Goal: Transaction & Acquisition: Purchase product/service

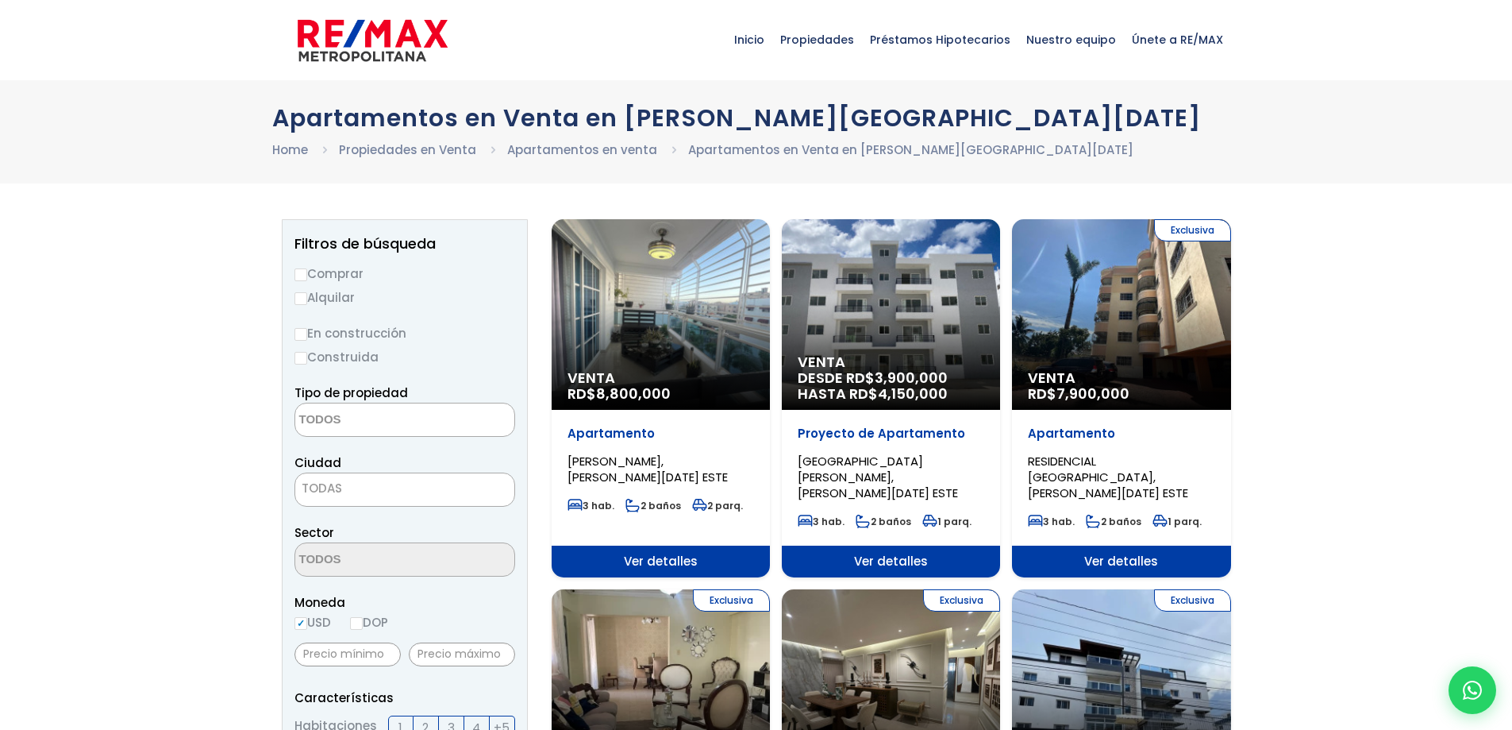
select select
click at [308, 278] on label "Comprar" at bounding box center [405, 274] width 221 height 20
click at [307, 278] on input "Comprar" at bounding box center [301, 274] width 13 height 13
radio input "true"
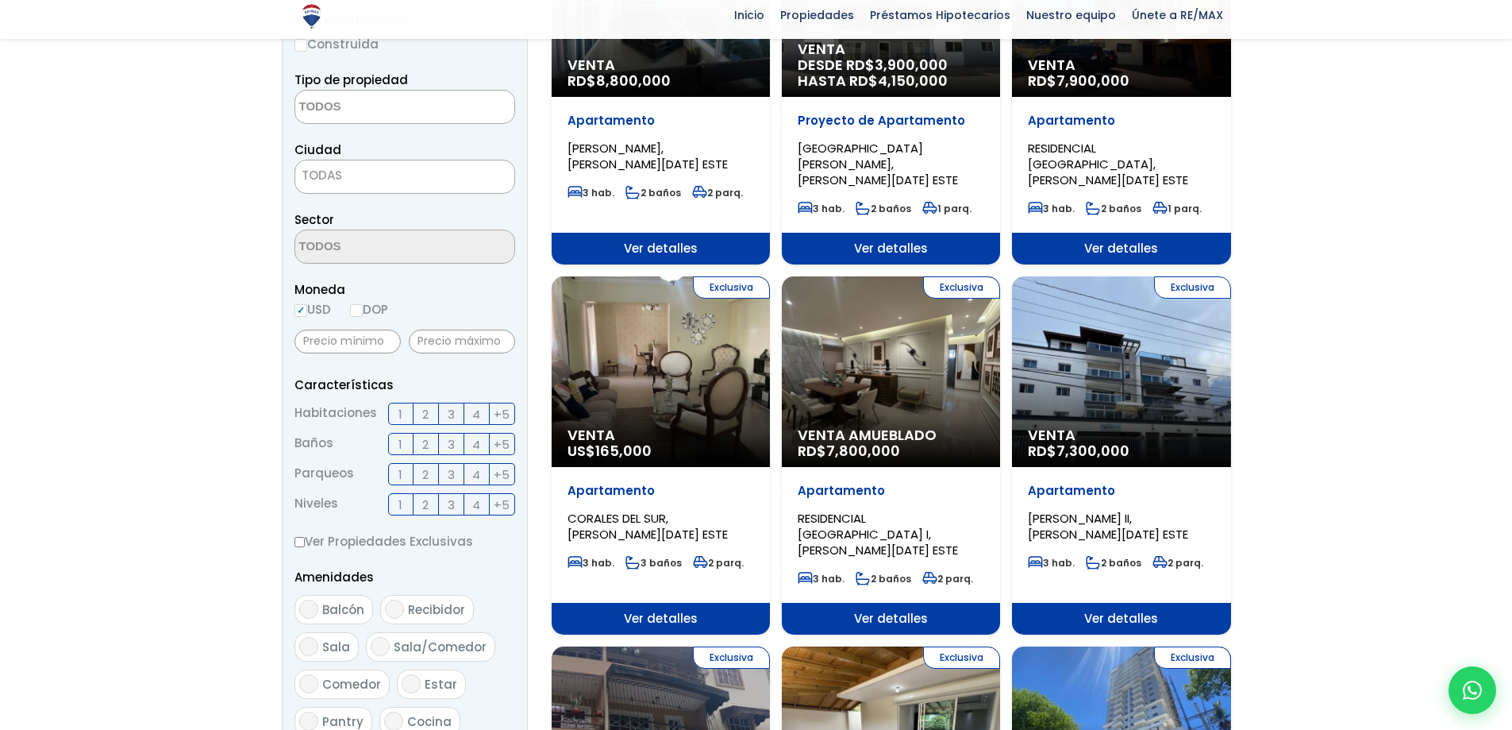
scroll to position [318, 0]
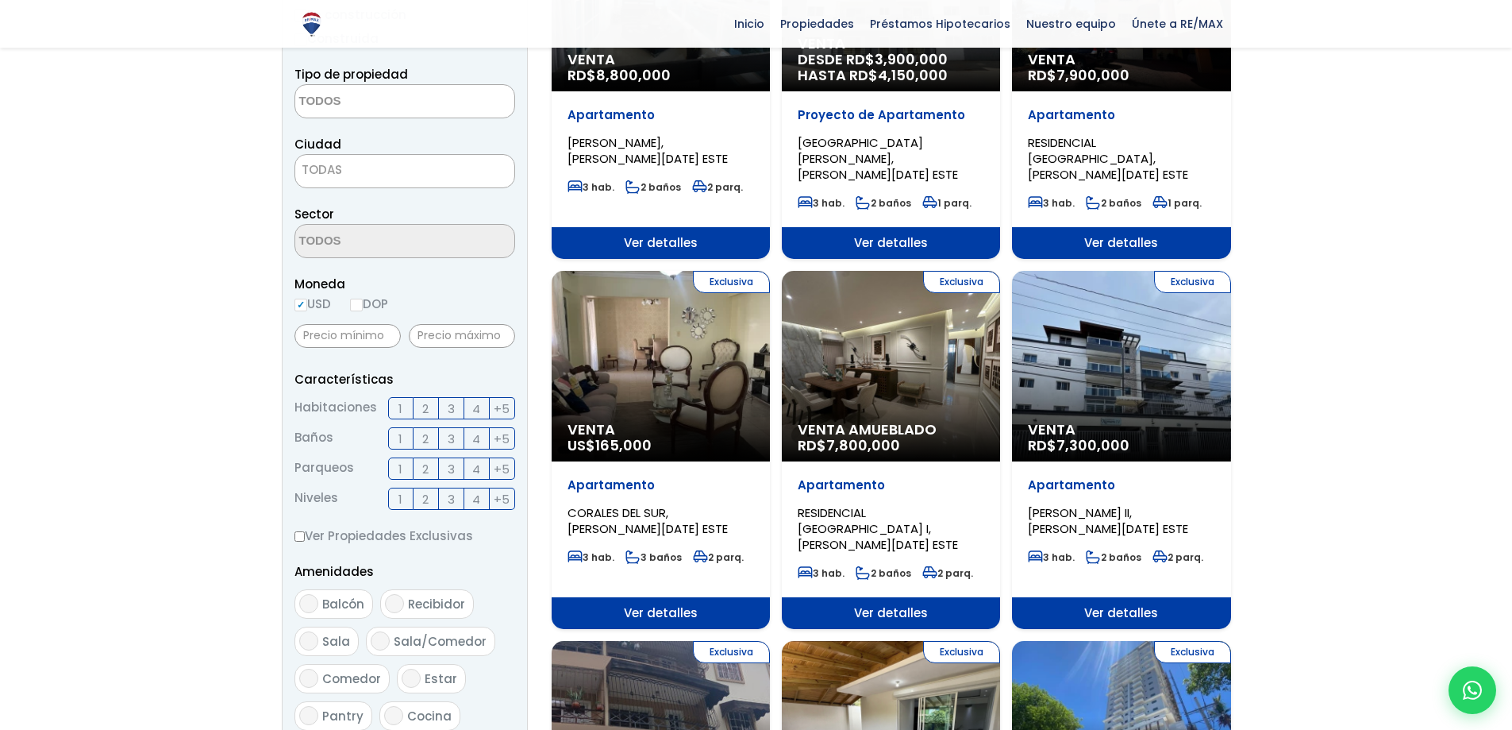
click at [445, 415] on label "3" at bounding box center [451, 408] width 25 height 22
click at [0, 0] on input "3" at bounding box center [0, 0] width 0 height 0
click at [422, 447] on span "2" at bounding box center [425, 439] width 6 height 20
click at [0, 0] on input "2" at bounding box center [0, 0] width 0 height 0
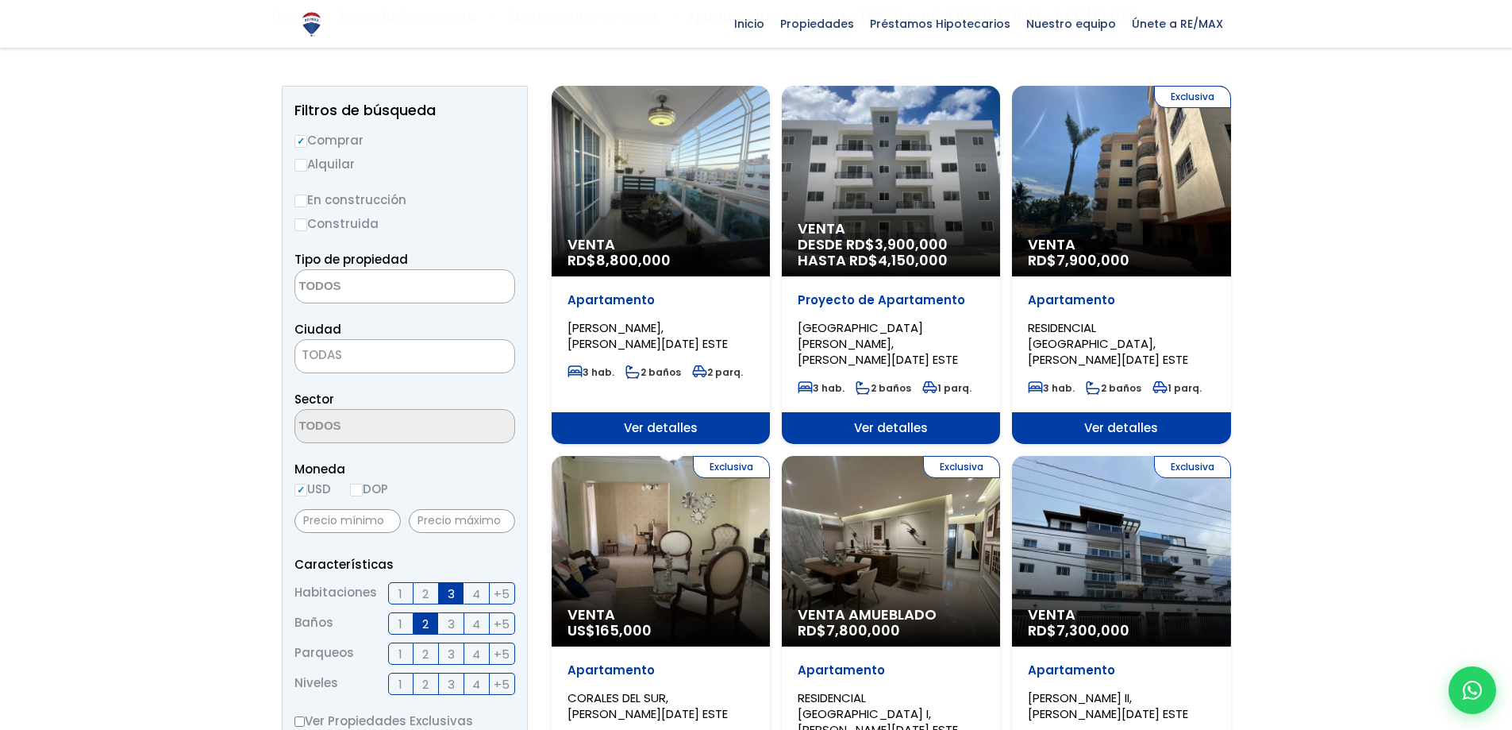
scroll to position [79, 0]
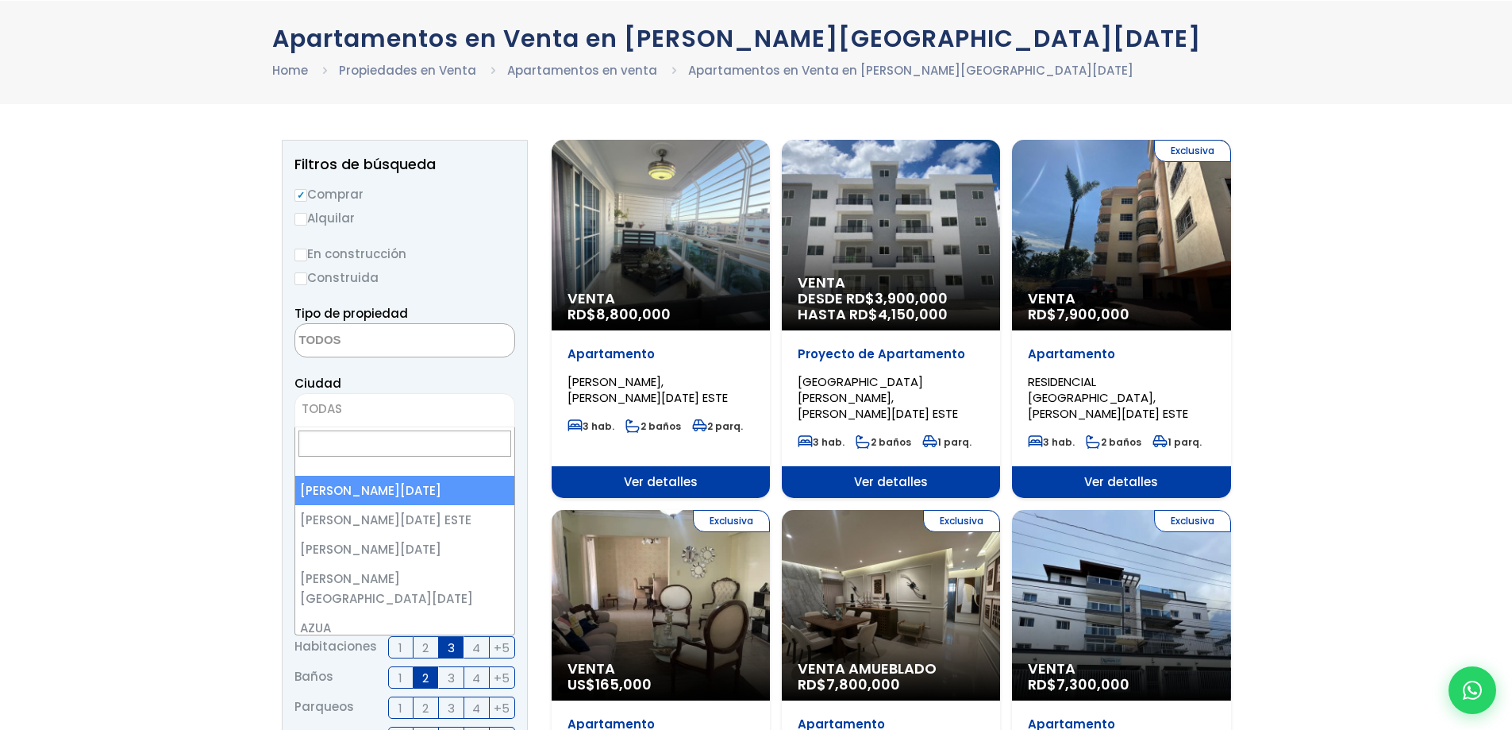
click at [426, 402] on span "TODAS" at bounding box center [404, 409] width 219 height 22
select select "1"
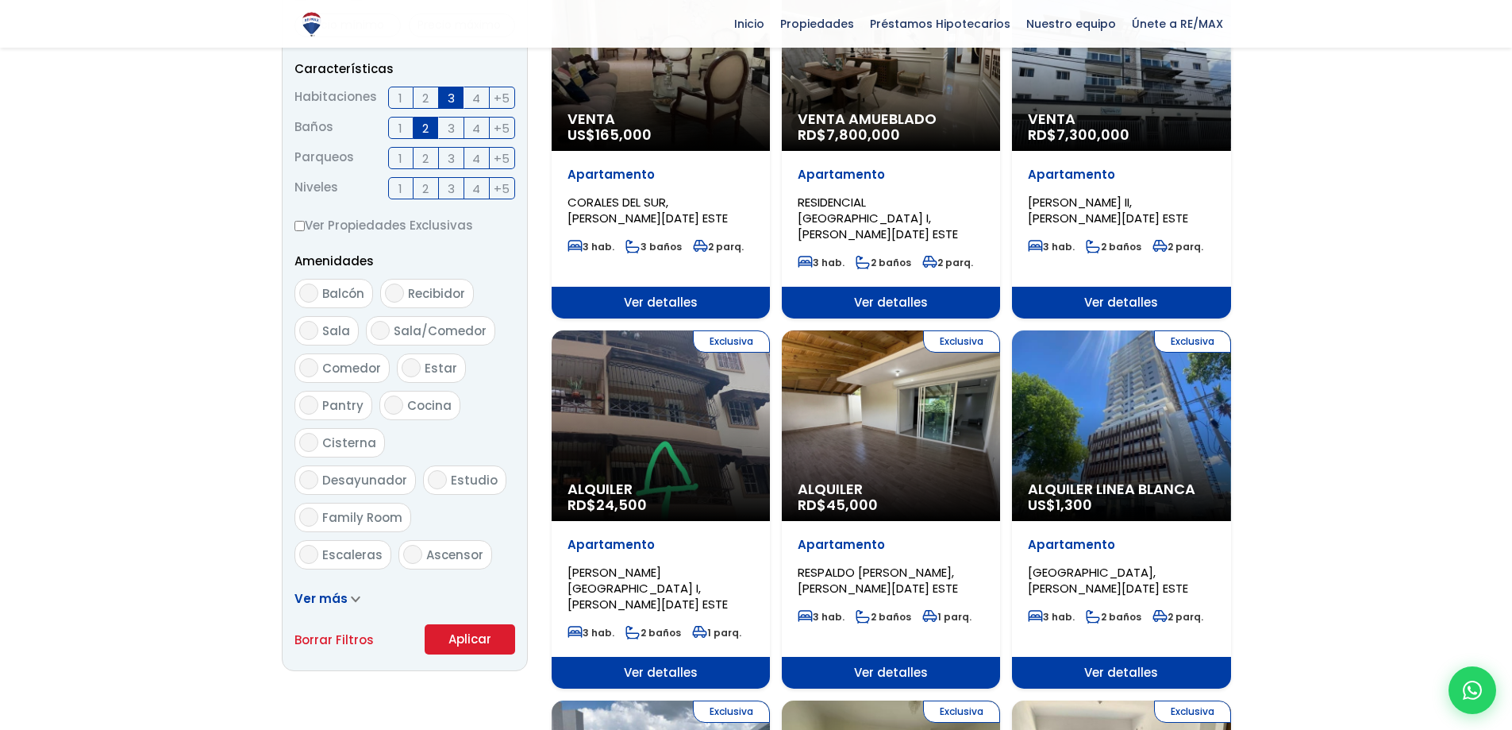
scroll to position [635, 0]
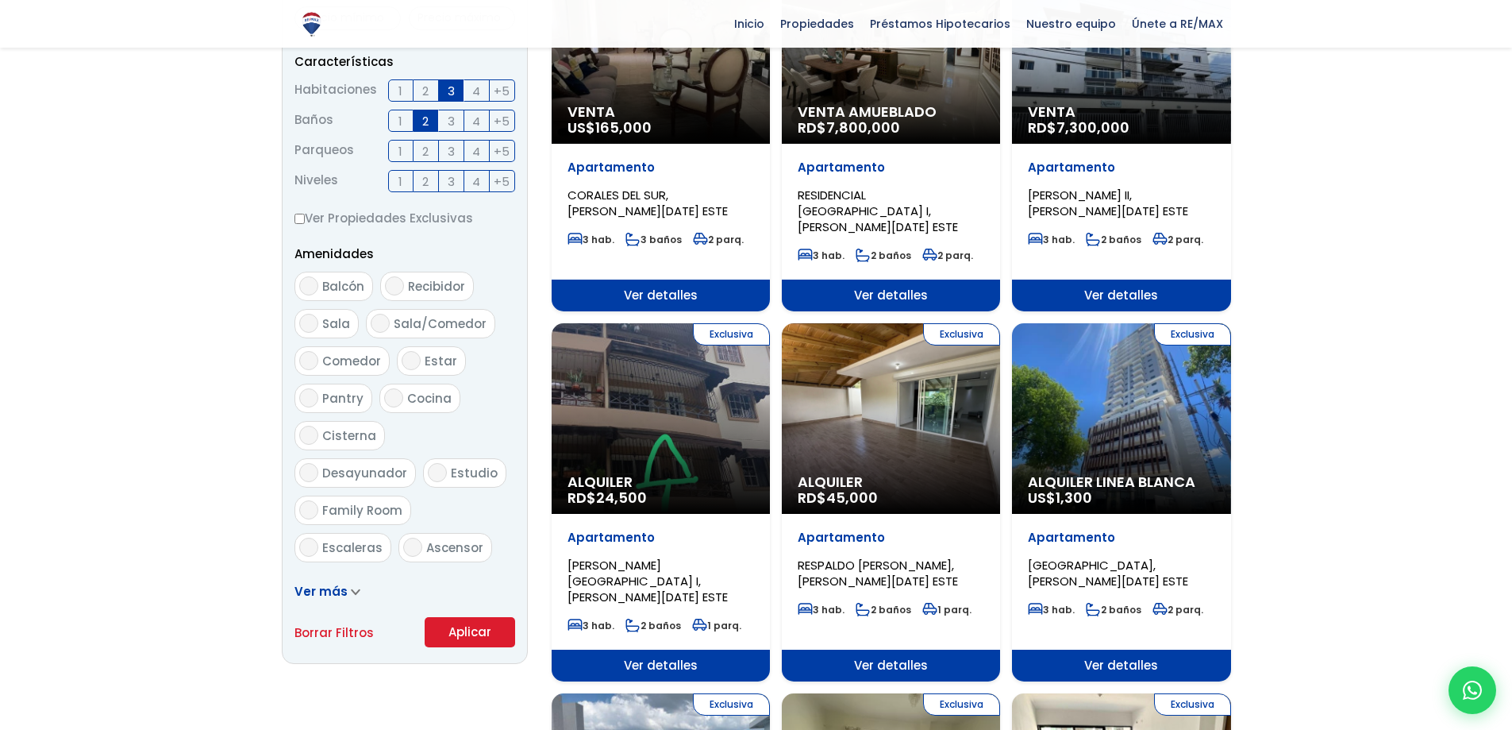
click at [489, 626] on button "Aplicar" at bounding box center [470, 632] width 91 height 30
click at [501, 640] on button "Aplicar" at bounding box center [470, 632] width 91 height 30
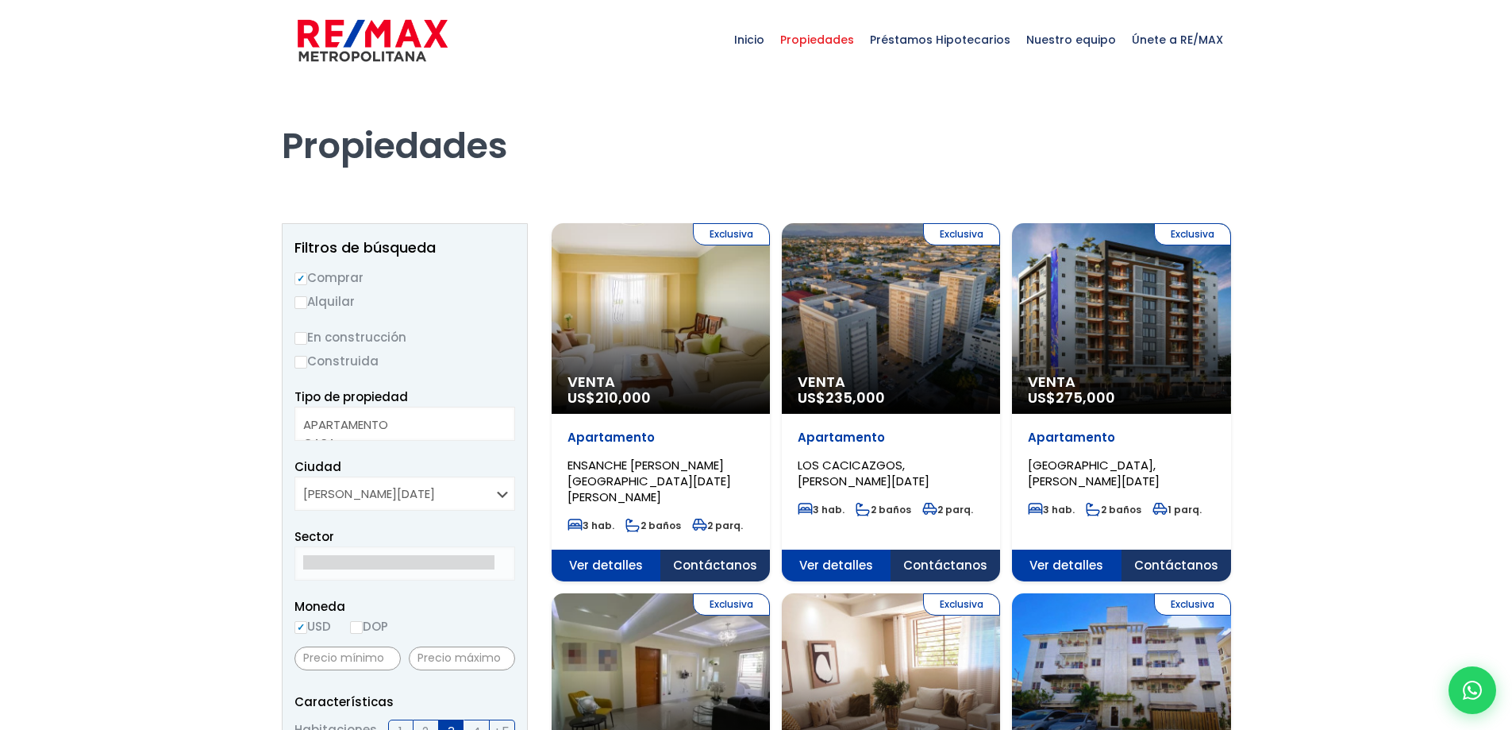
select select
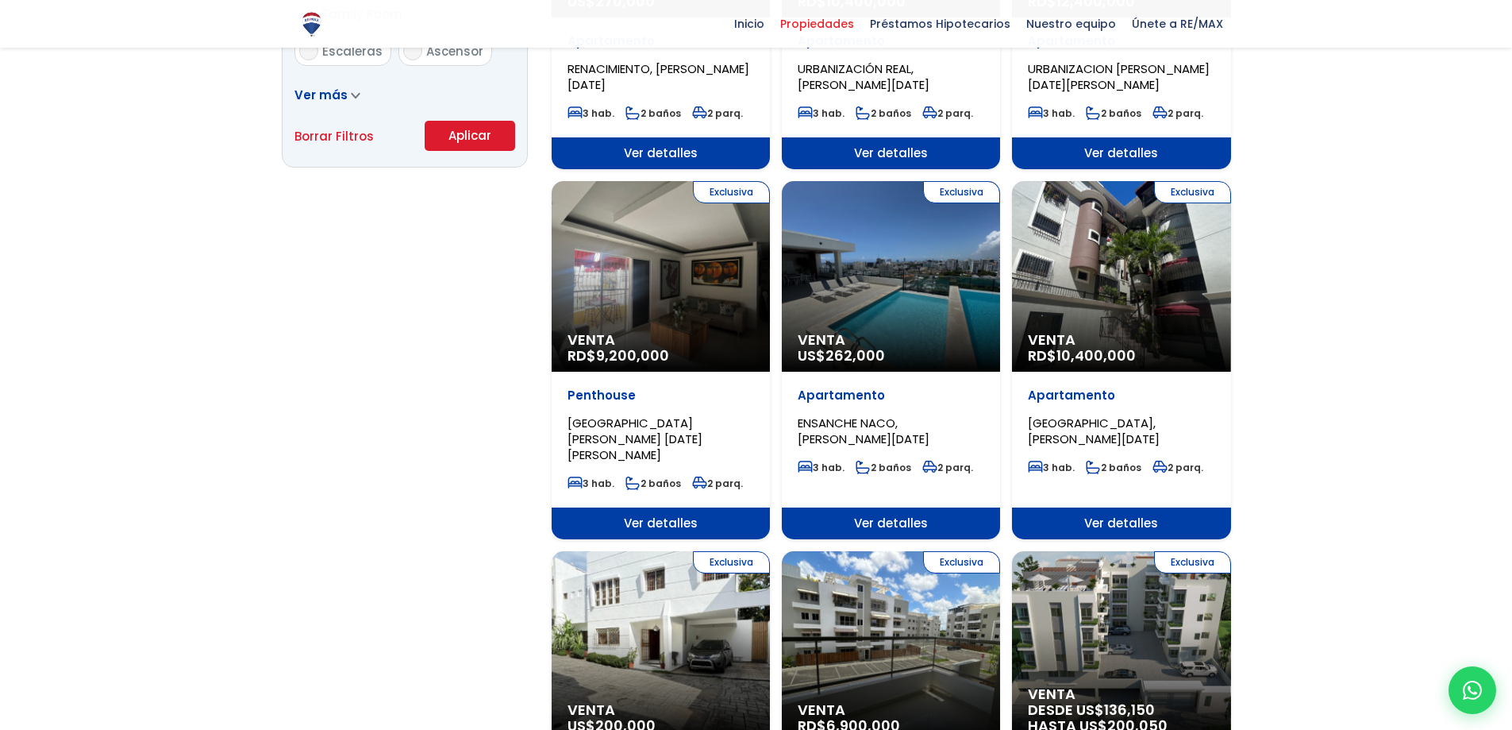
scroll to position [1349, 0]
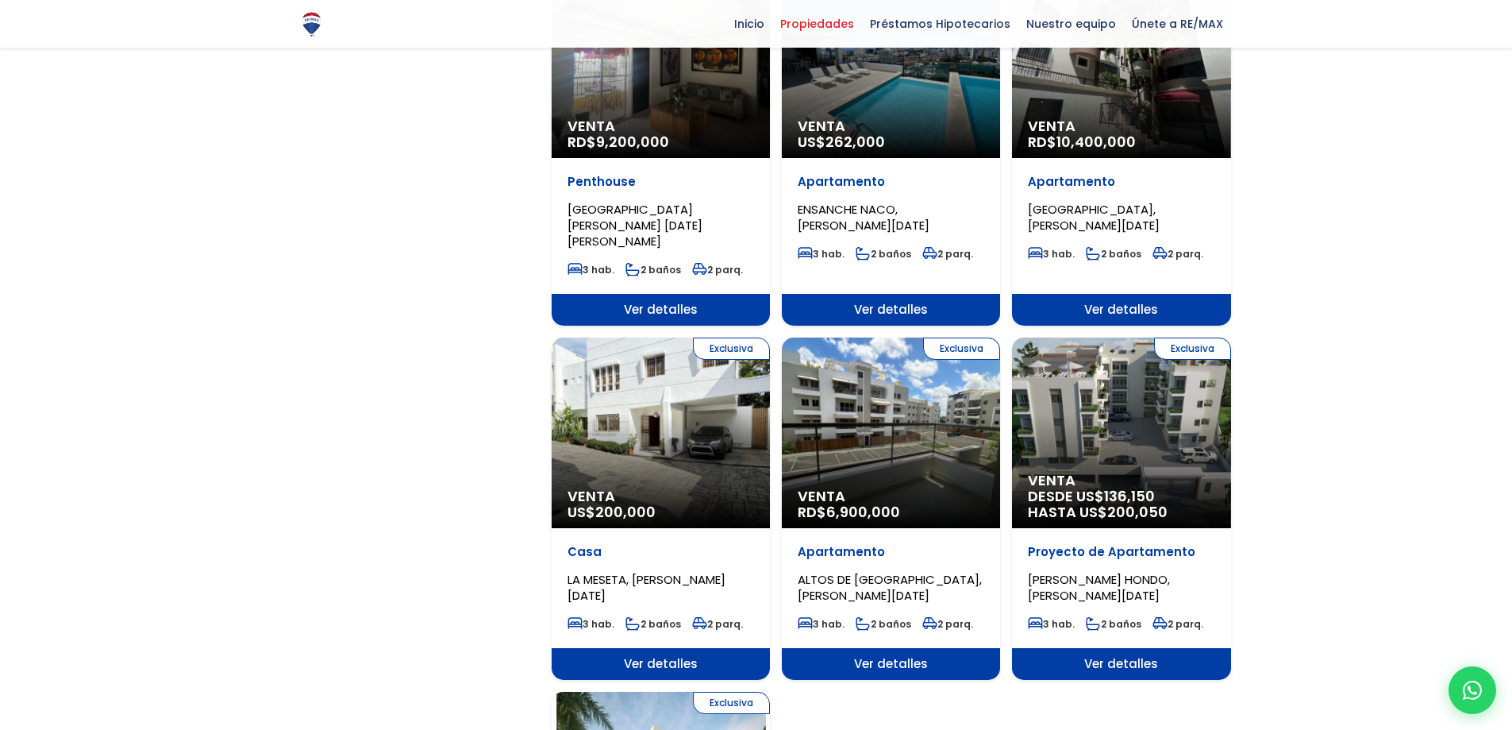
click at [889, 502] on span "6,900,000" at bounding box center [863, 512] width 74 height 20
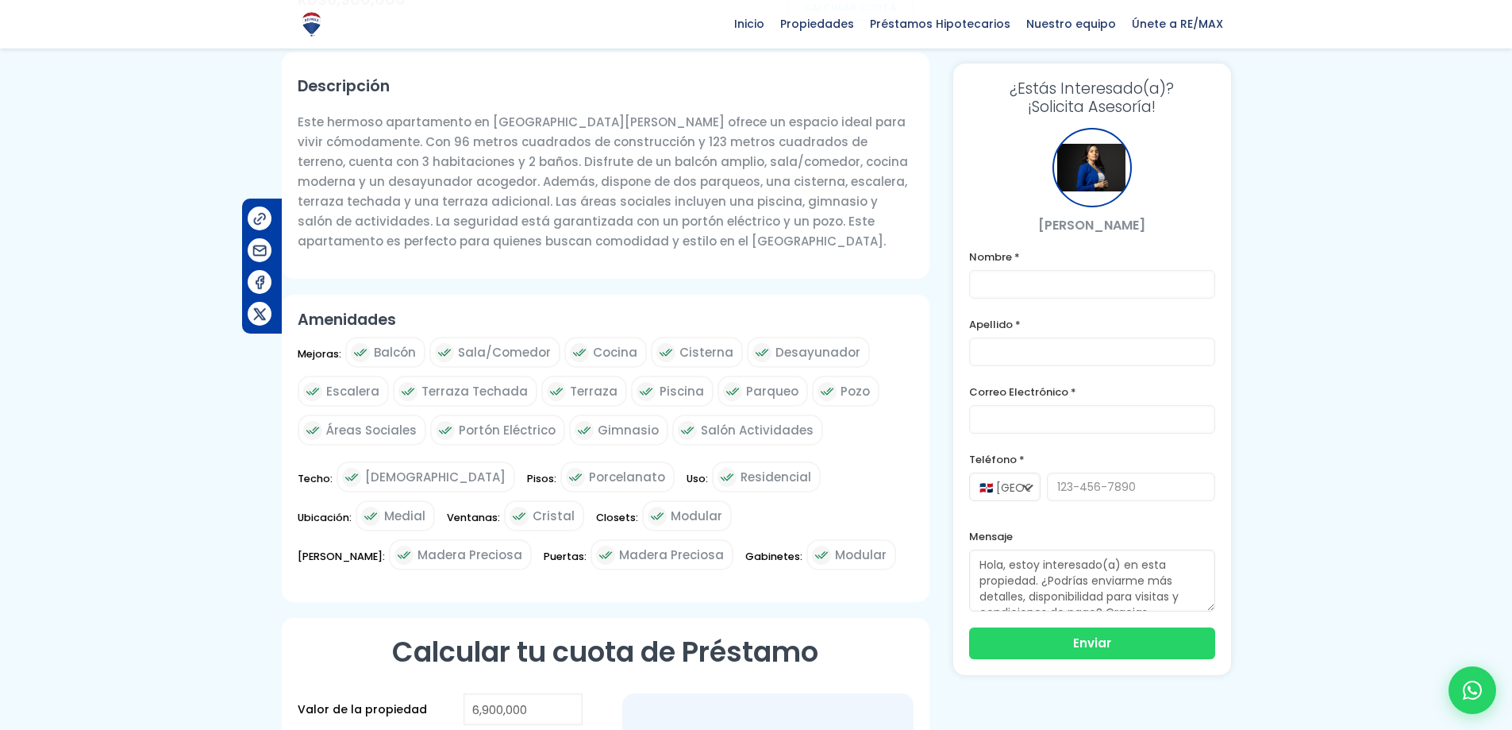
scroll to position [714, 0]
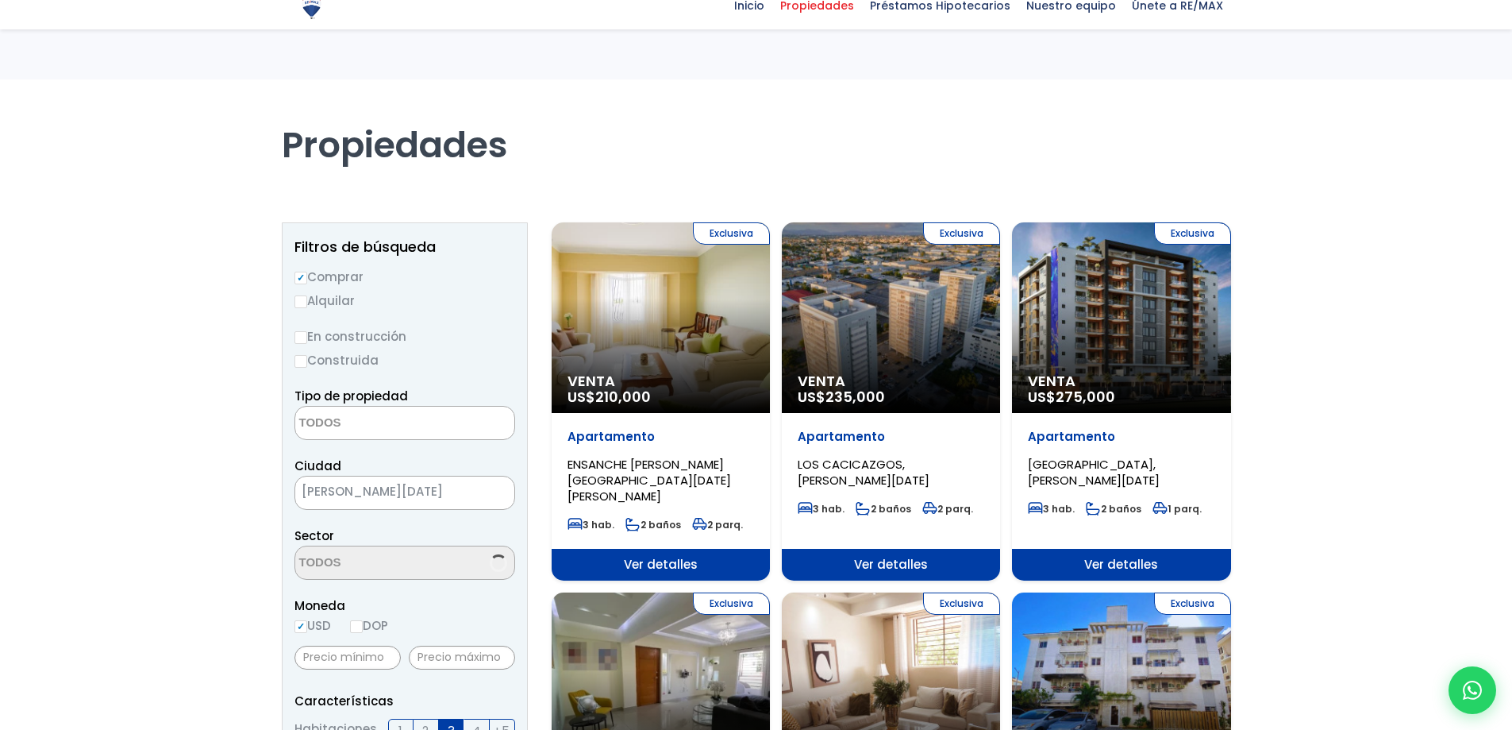
select select
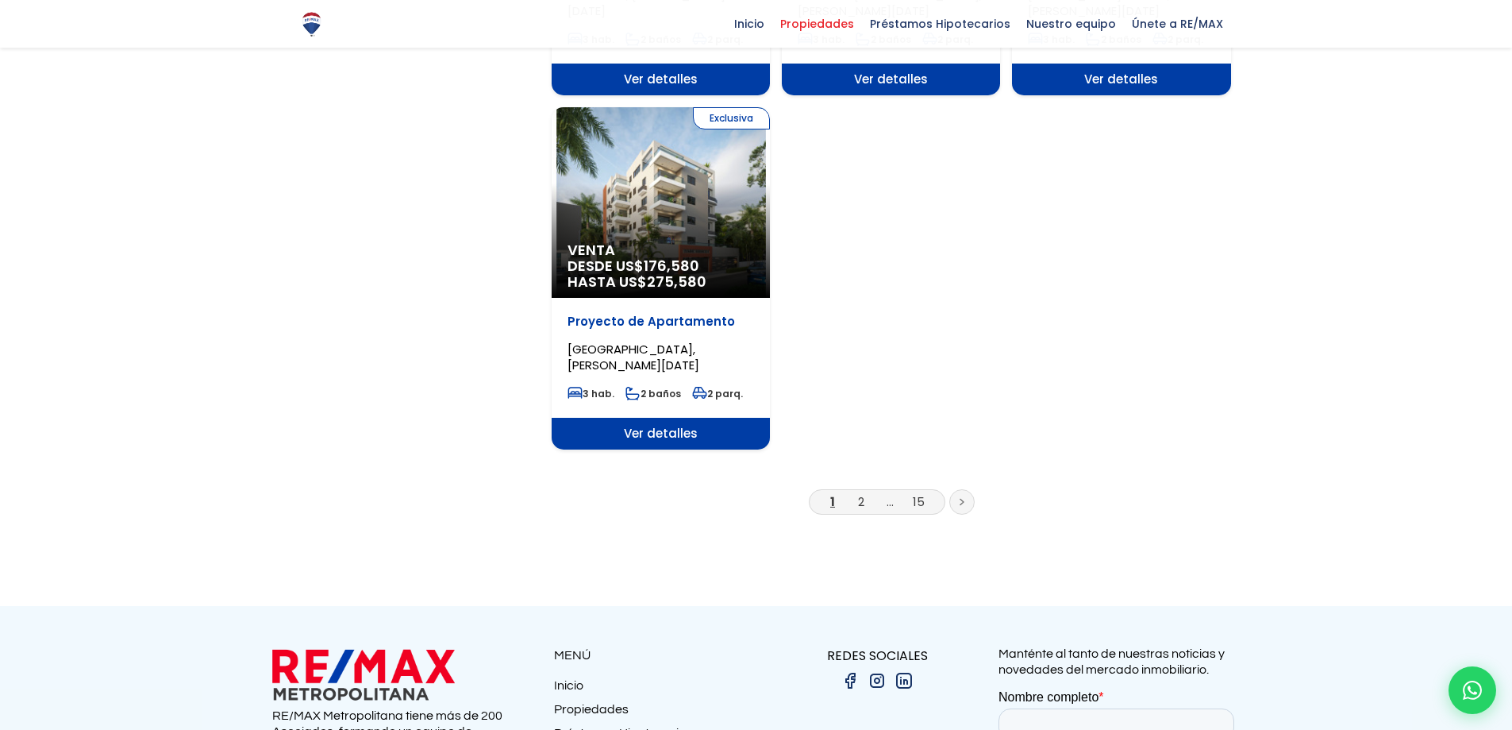
scroll to position [1984, 0]
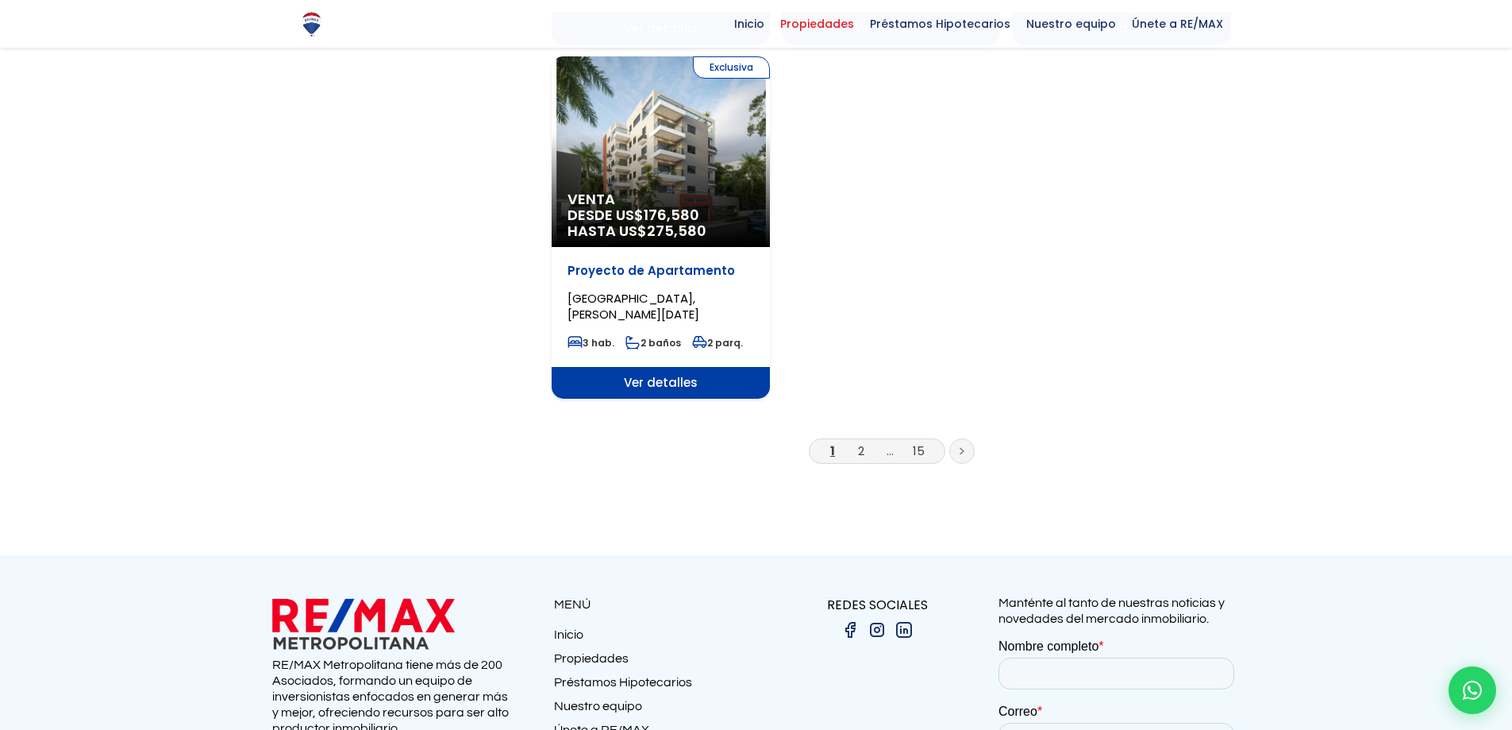
click at [853, 441] on li "2" at bounding box center [861, 451] width 25 height 20
click at [859, 442] on link "2" at bounding box center [861, 450] width 6 height 17
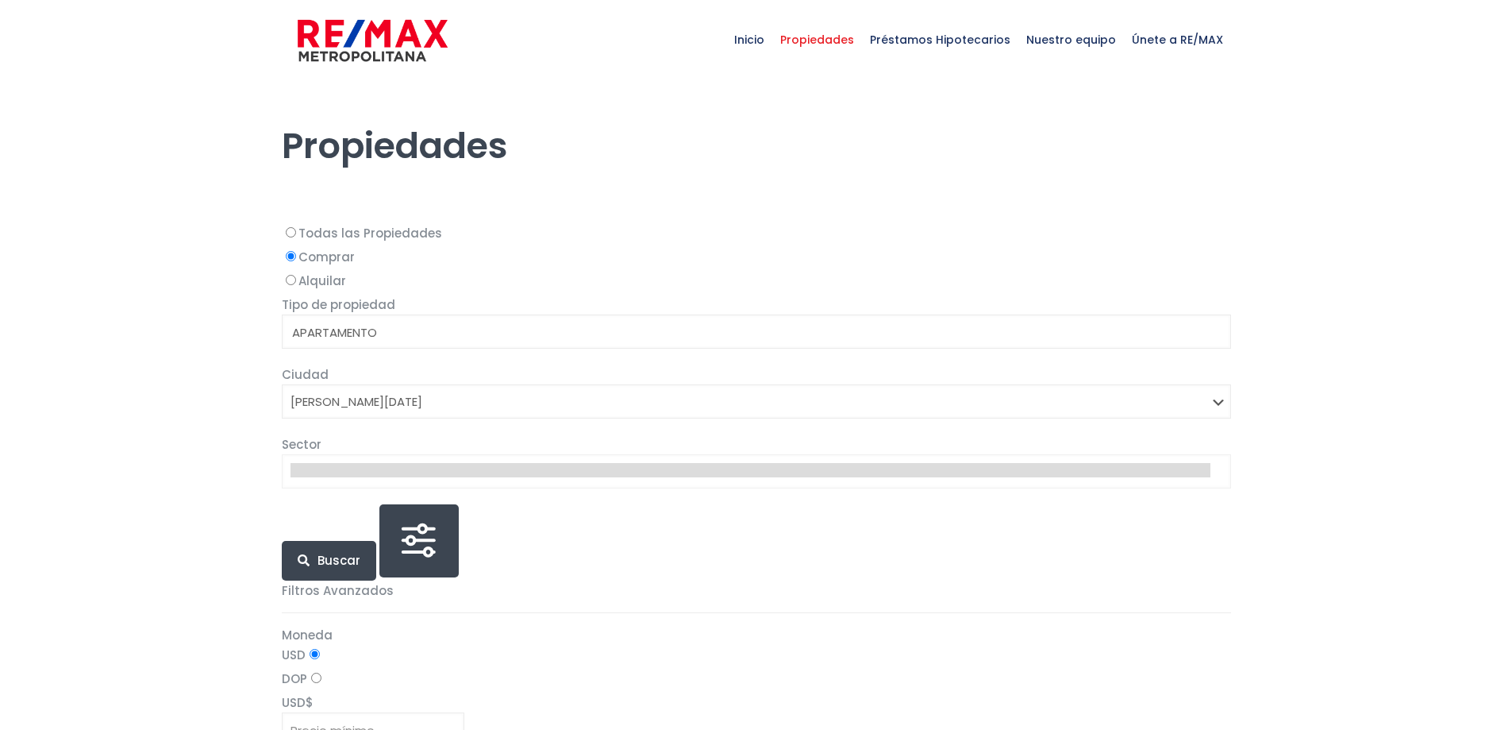
select select
select select "1"
select select
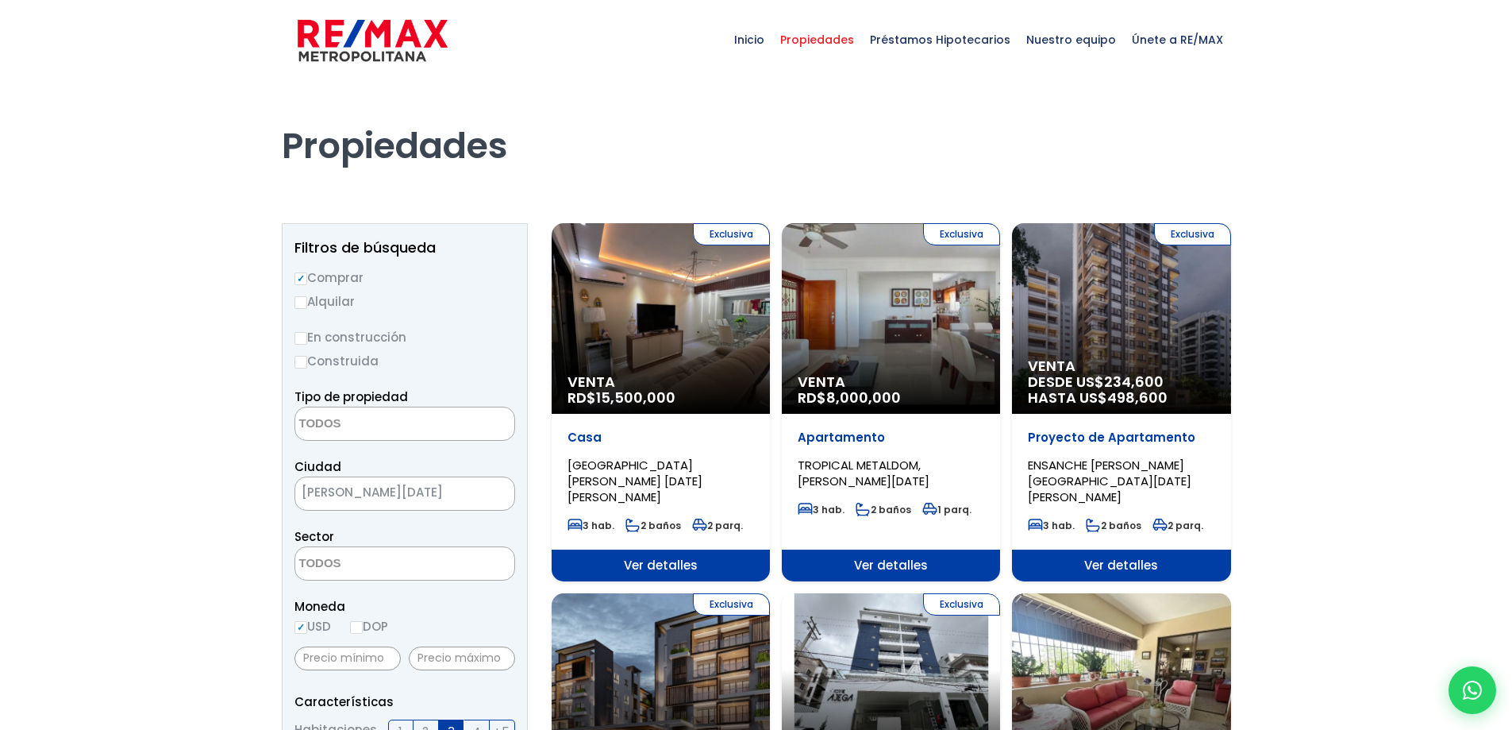
click at [812, 325] on div "Exclusiva Venta RD$ 8,000,000" at bounding box center [891, 318] width 218 height 191
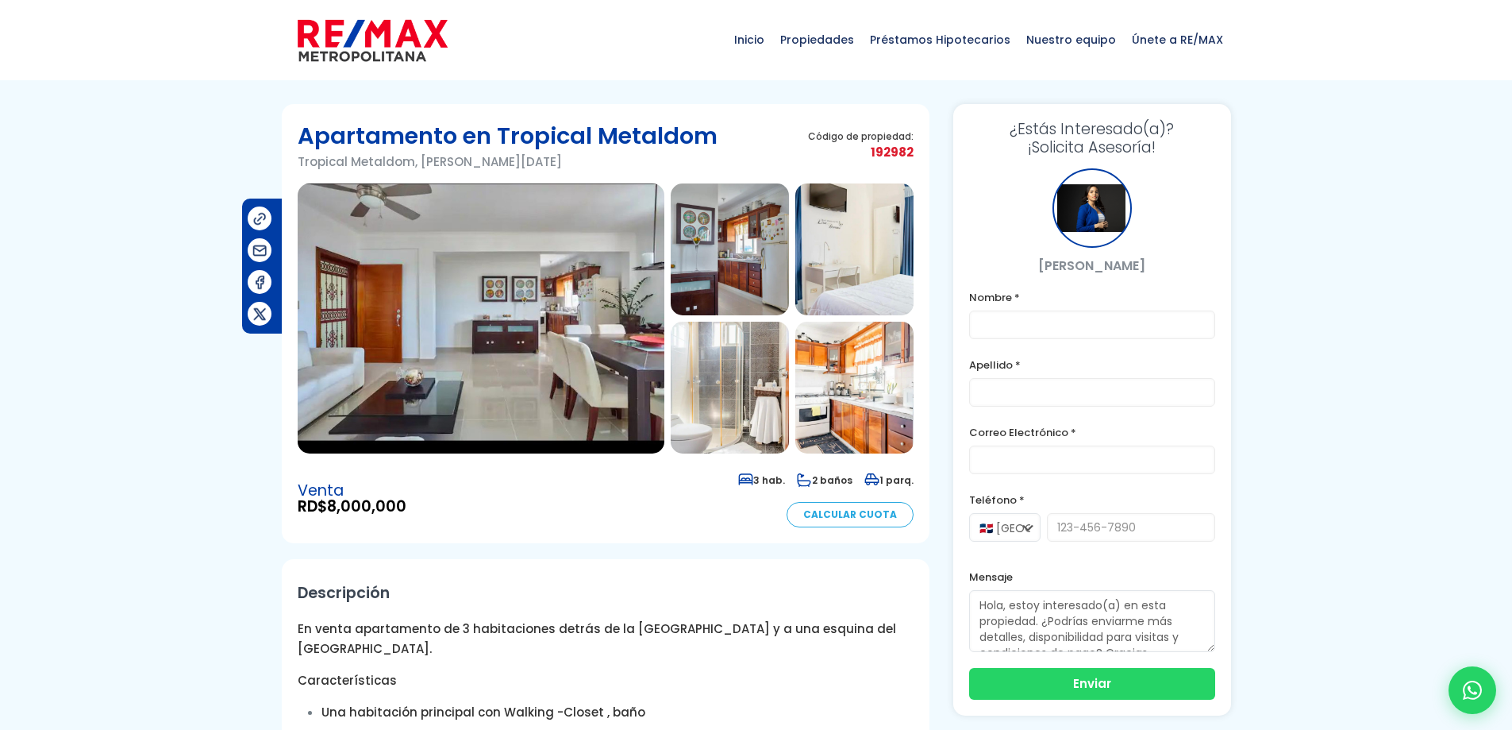
click at [525, 401] on img at bounding box center [481, 318] width 367 height 270
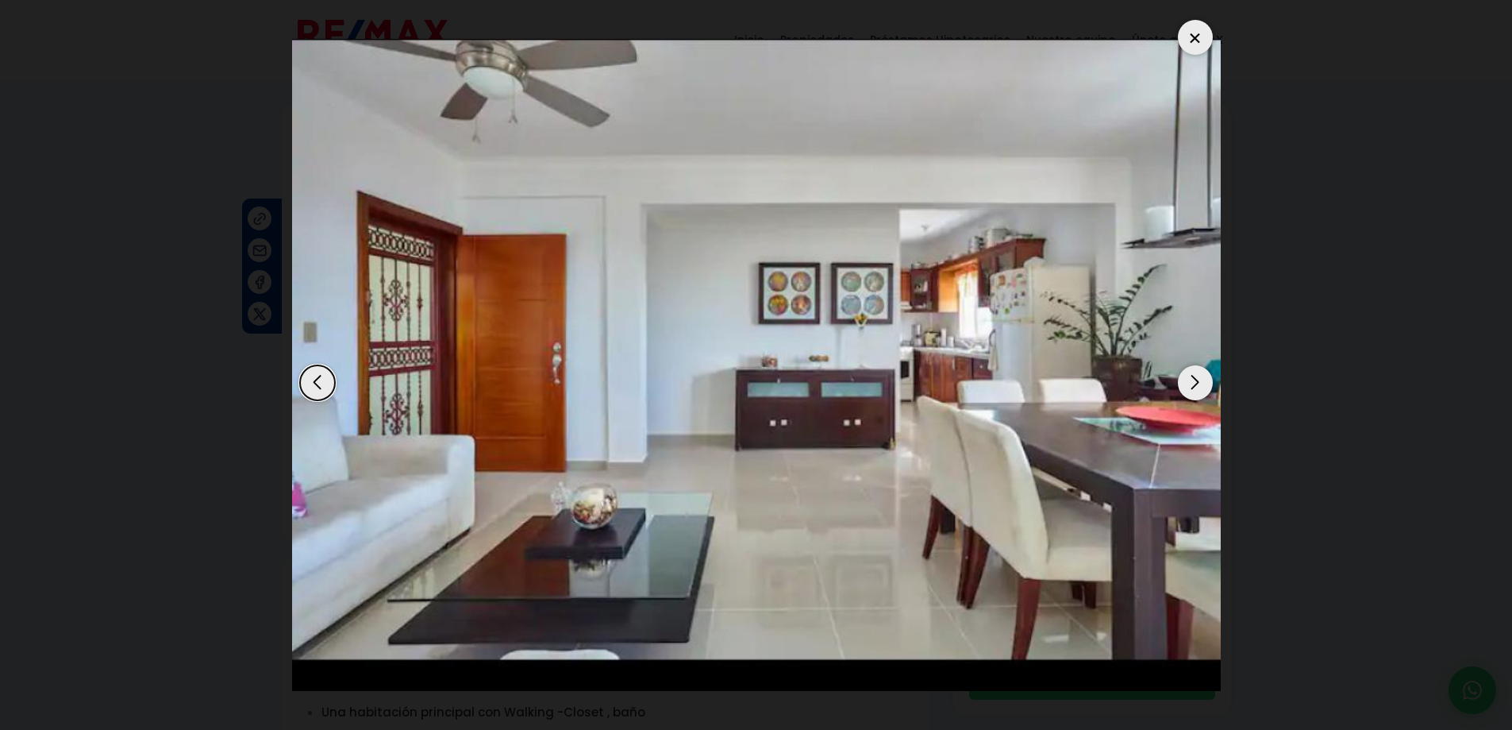
click at [1187, 384] on div "Next slide" at bounding box center [1195, 382] width 35 height 35
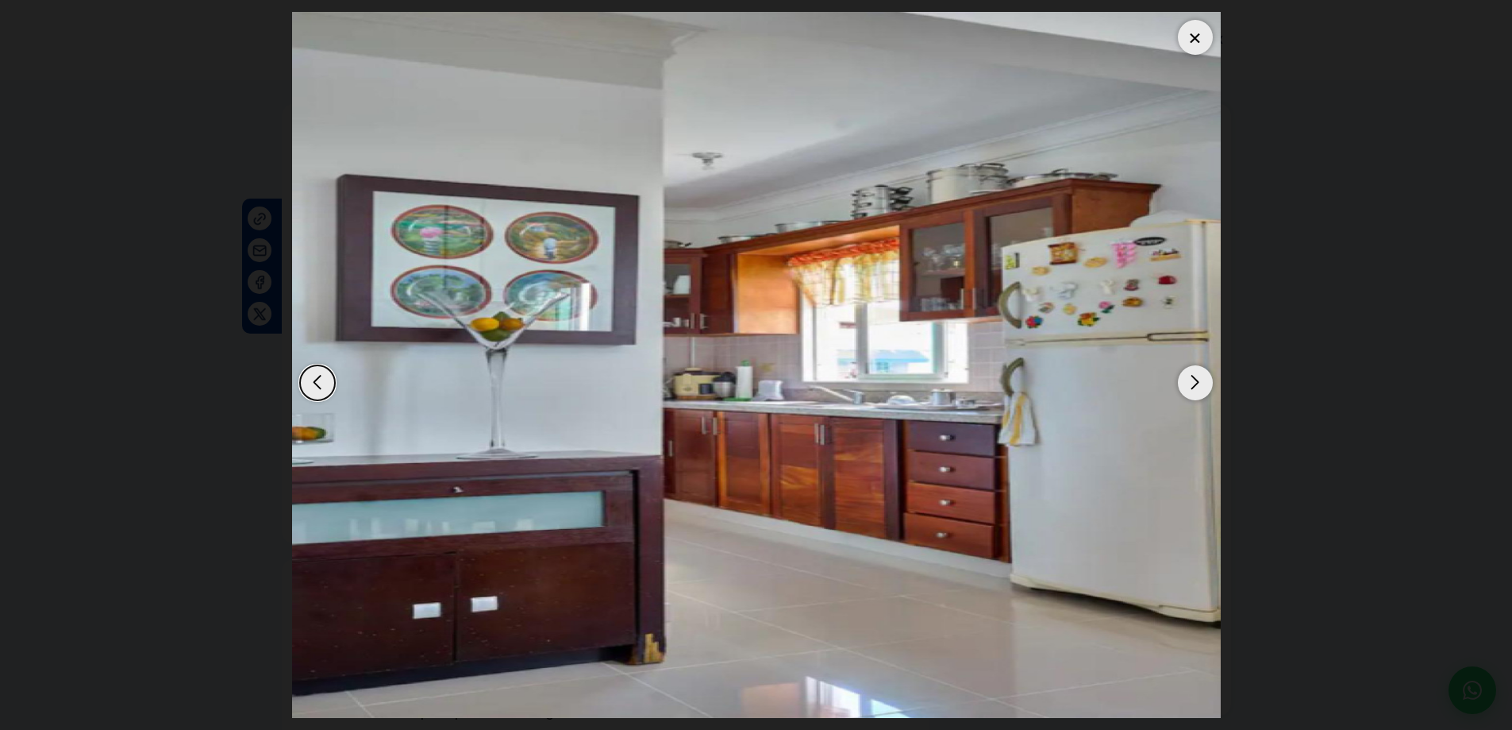
click at [1187, 384] on div "Next slide" at bounding box center [1195, 382] width 35 height 35
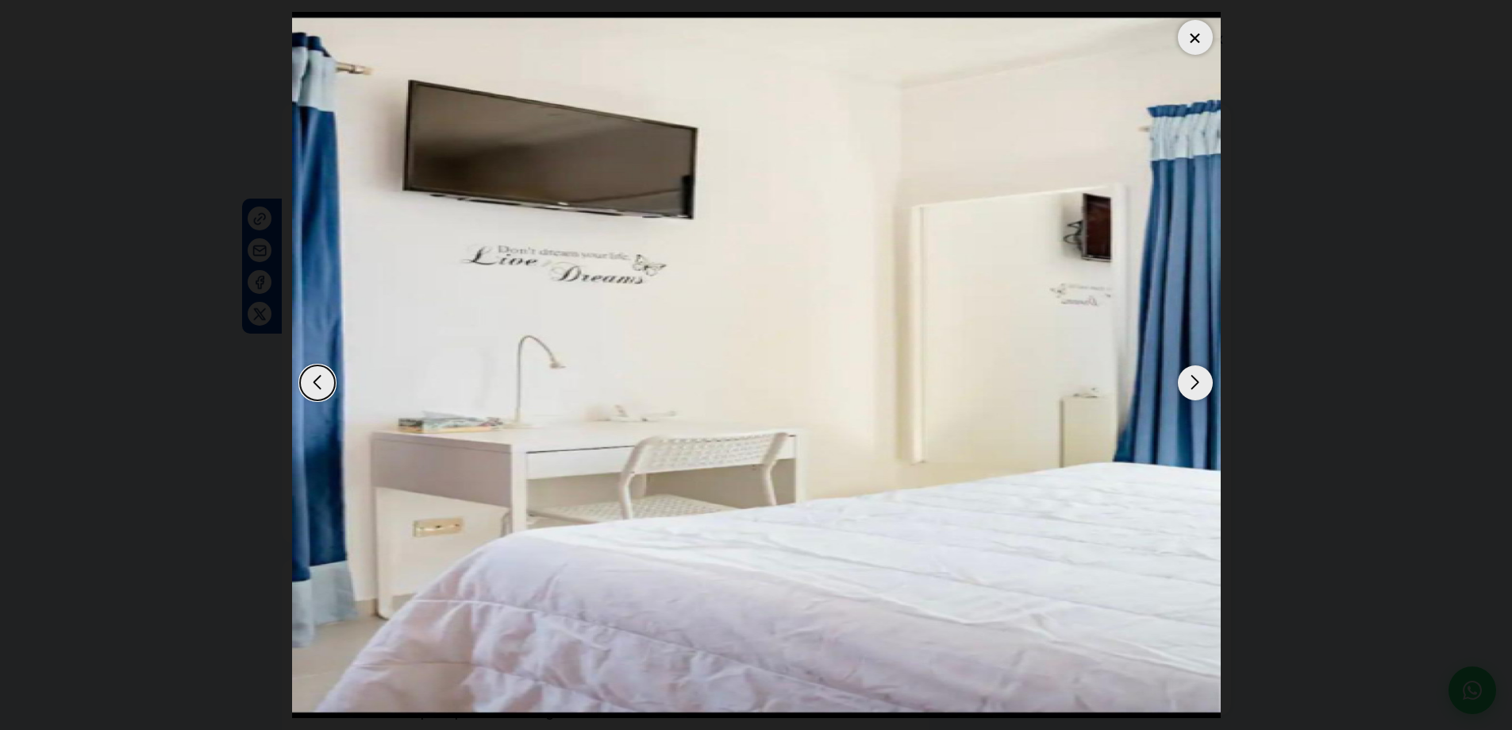
click at [1187, 384] on div "Next slide" at bounding box center [1195, 382] width 35 height 35
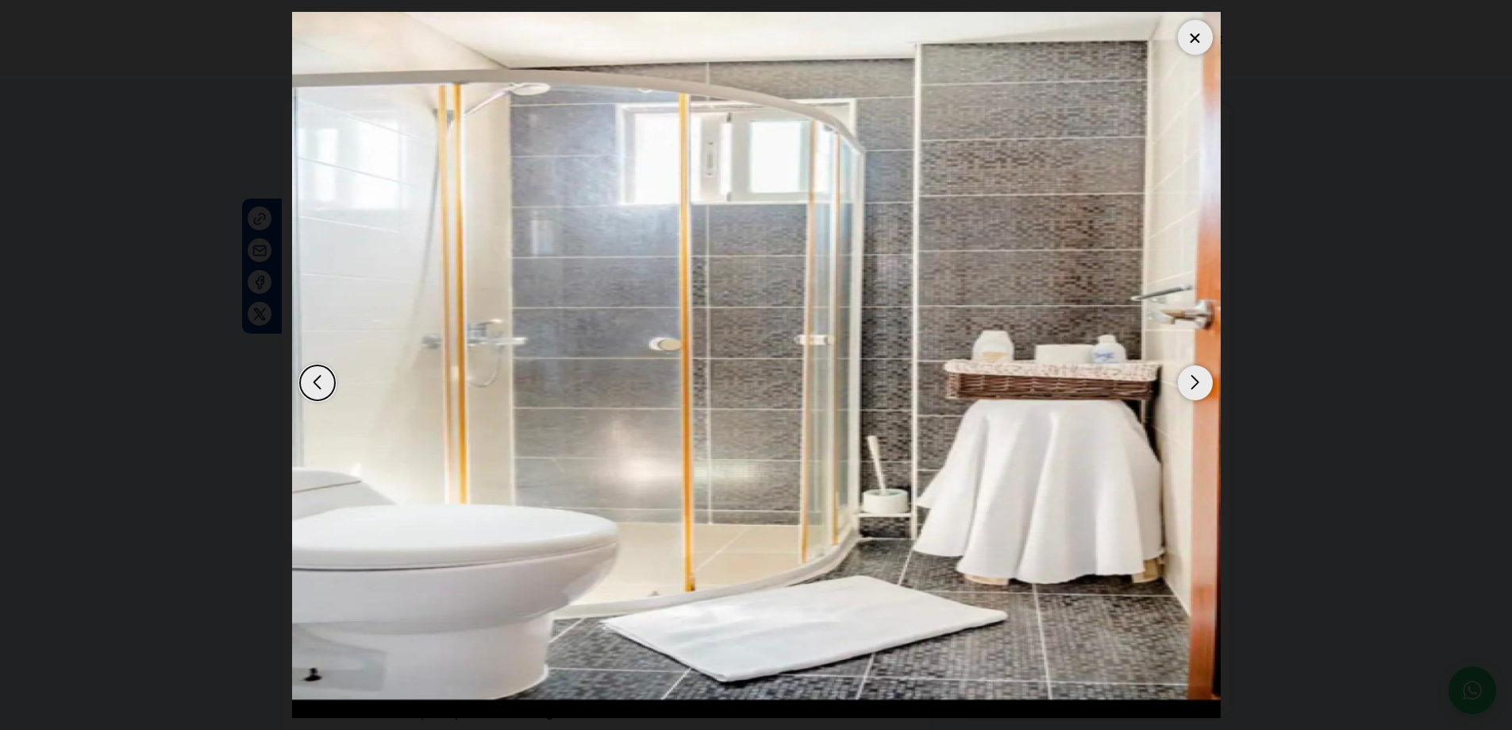
click at [1187, 384] on div "Next slide" at bounding box center [1195, 382] width 35 height 35
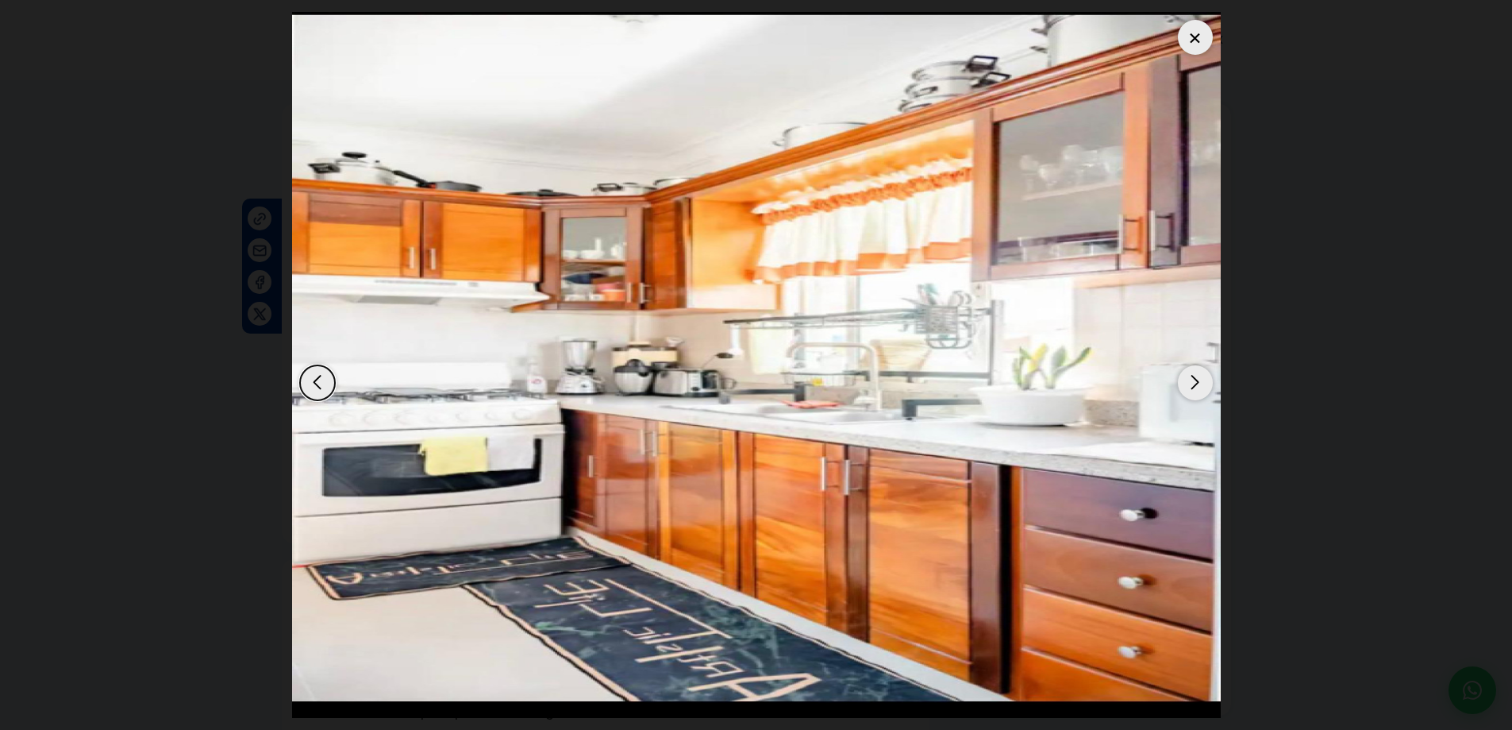
click at [1184, 386] on div "Next slide" at bounding box center [1195, 382] width 35 height 35
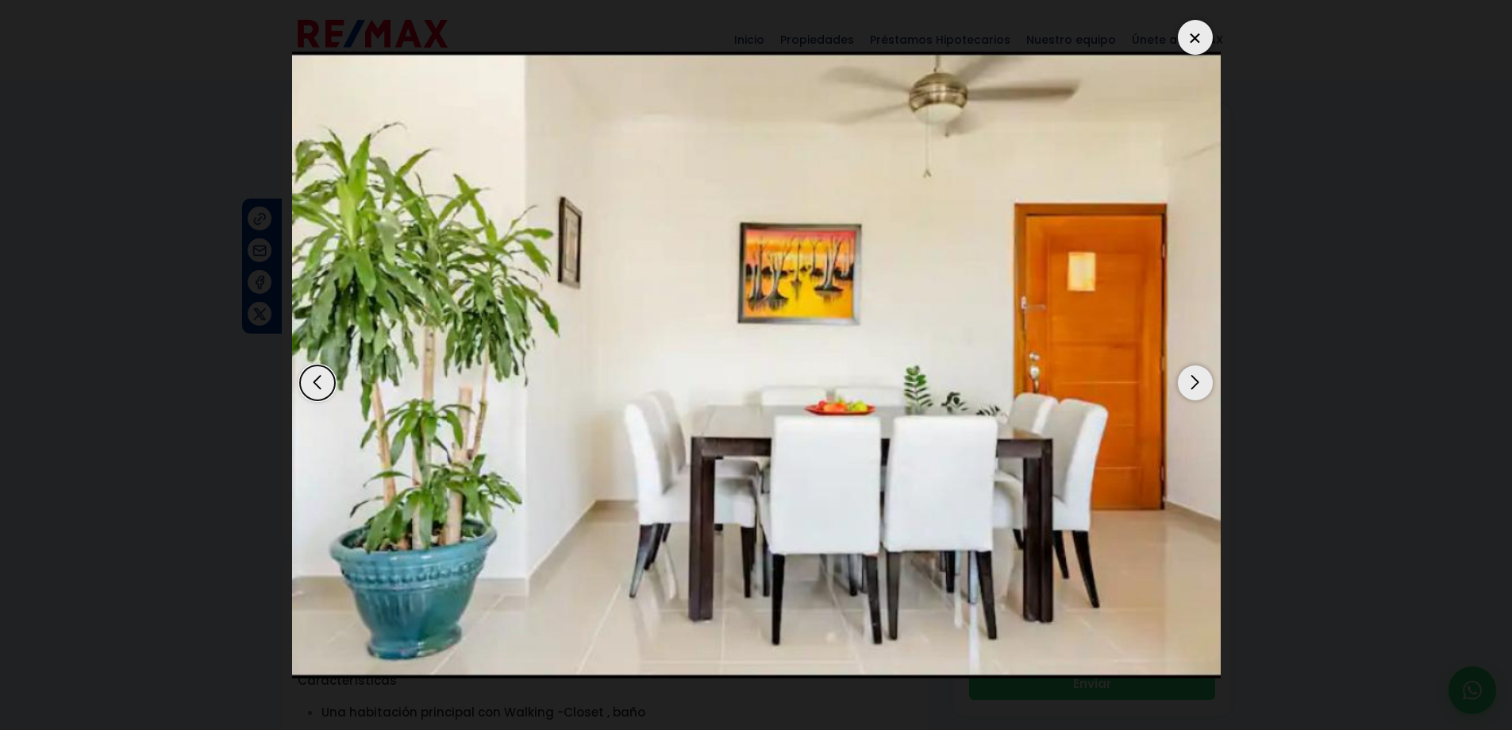
click at [1184, 387] on div "Next slide" at bounding box center [1195, 382] width 35 height 35
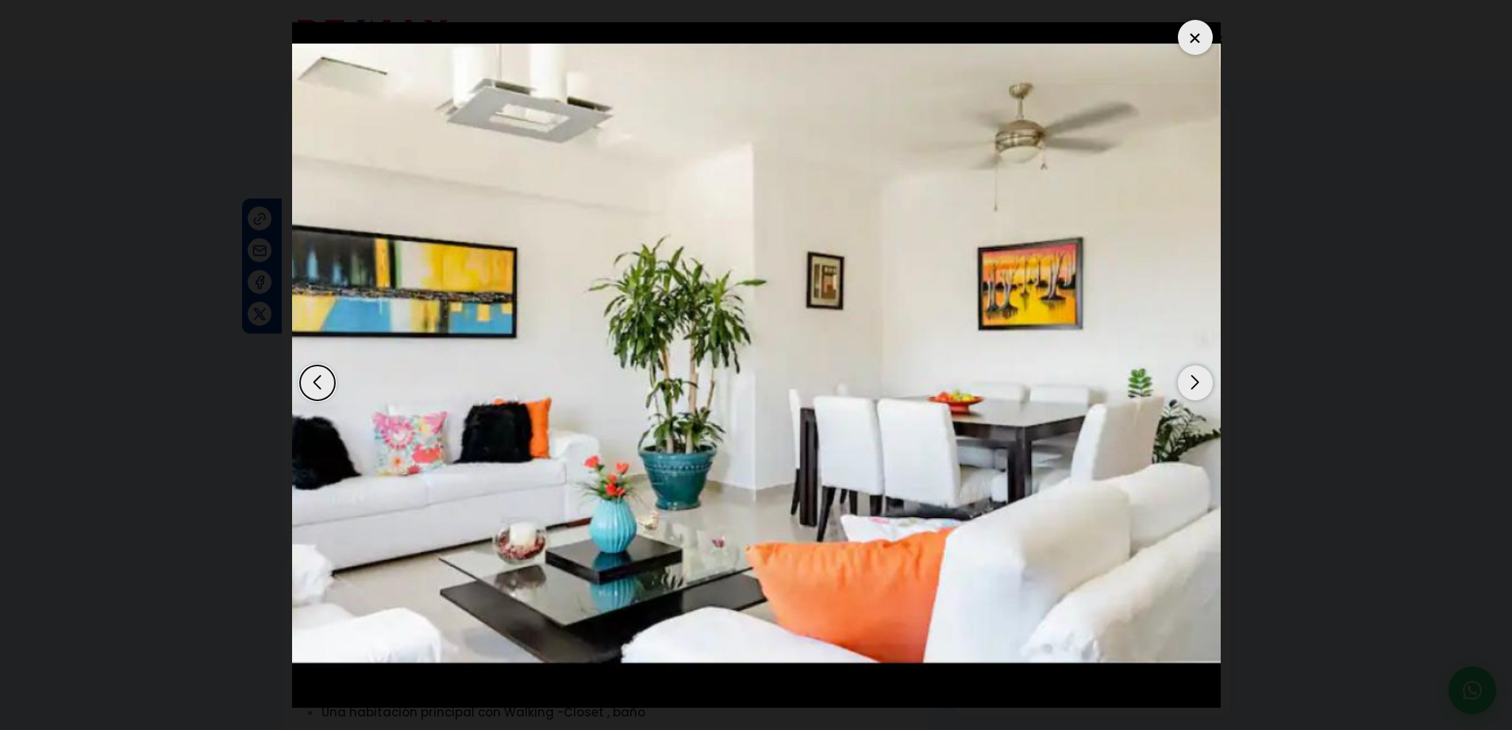
click at [1184, 387] on div "Next slide" at bounding box center [1195, 382] width 35 height 35
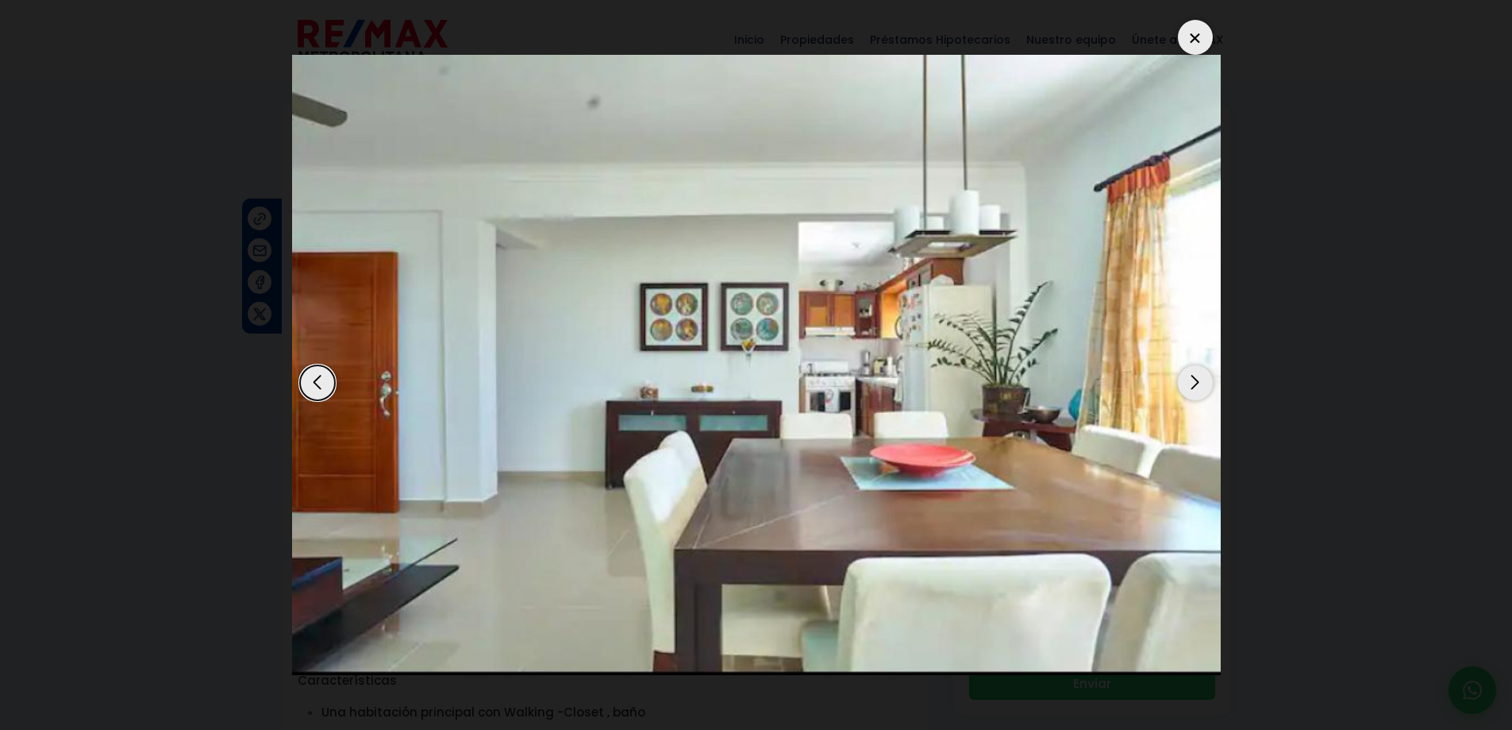
click at [1184, 387] on div "Next slide" at bounding box center [1195, 382] width 35 height 35
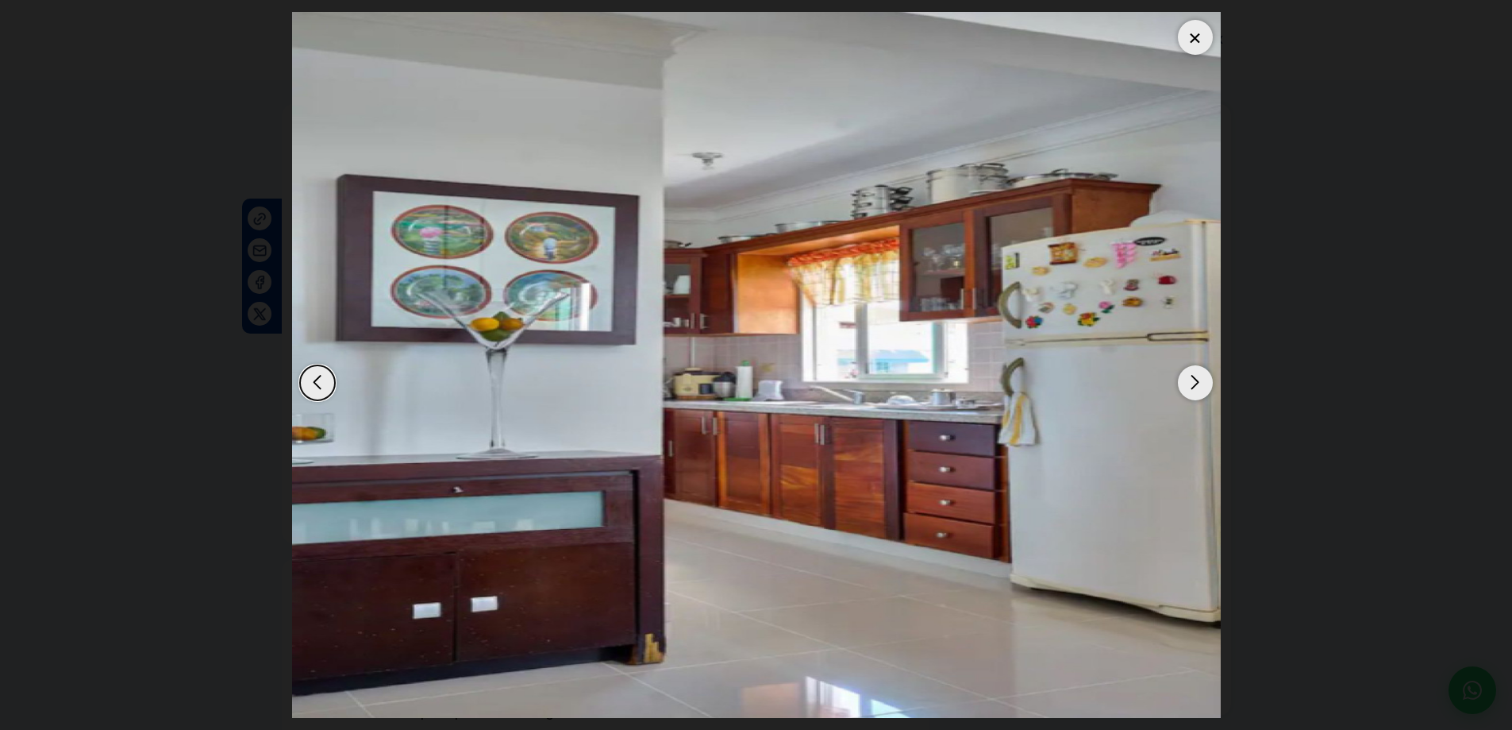
click at [1184, 387] on div "Next slide" at bounding box center [1195, 382] width 35 height 35
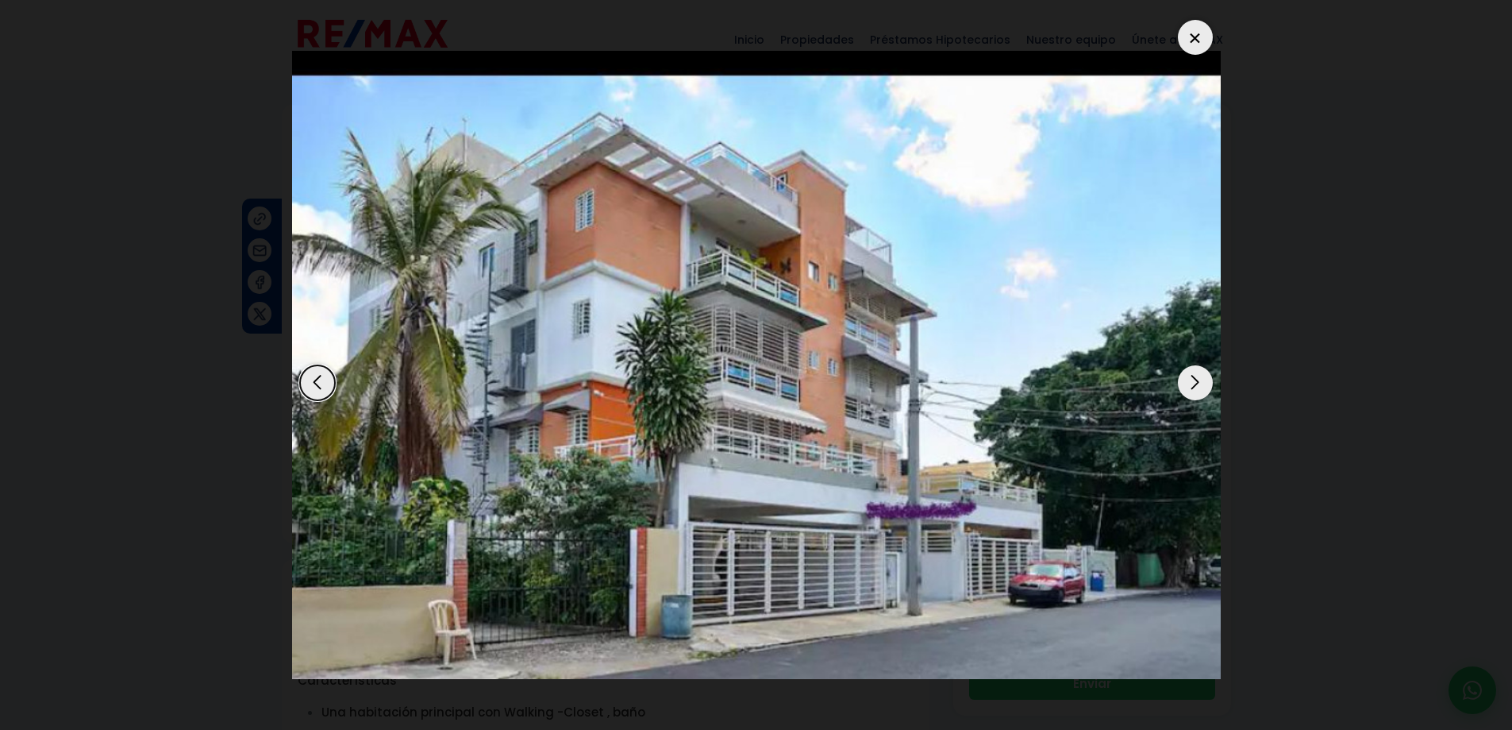
click at [1184, 387] on div "Next slide" at bounding box center [1195, 382] width 35 height 35
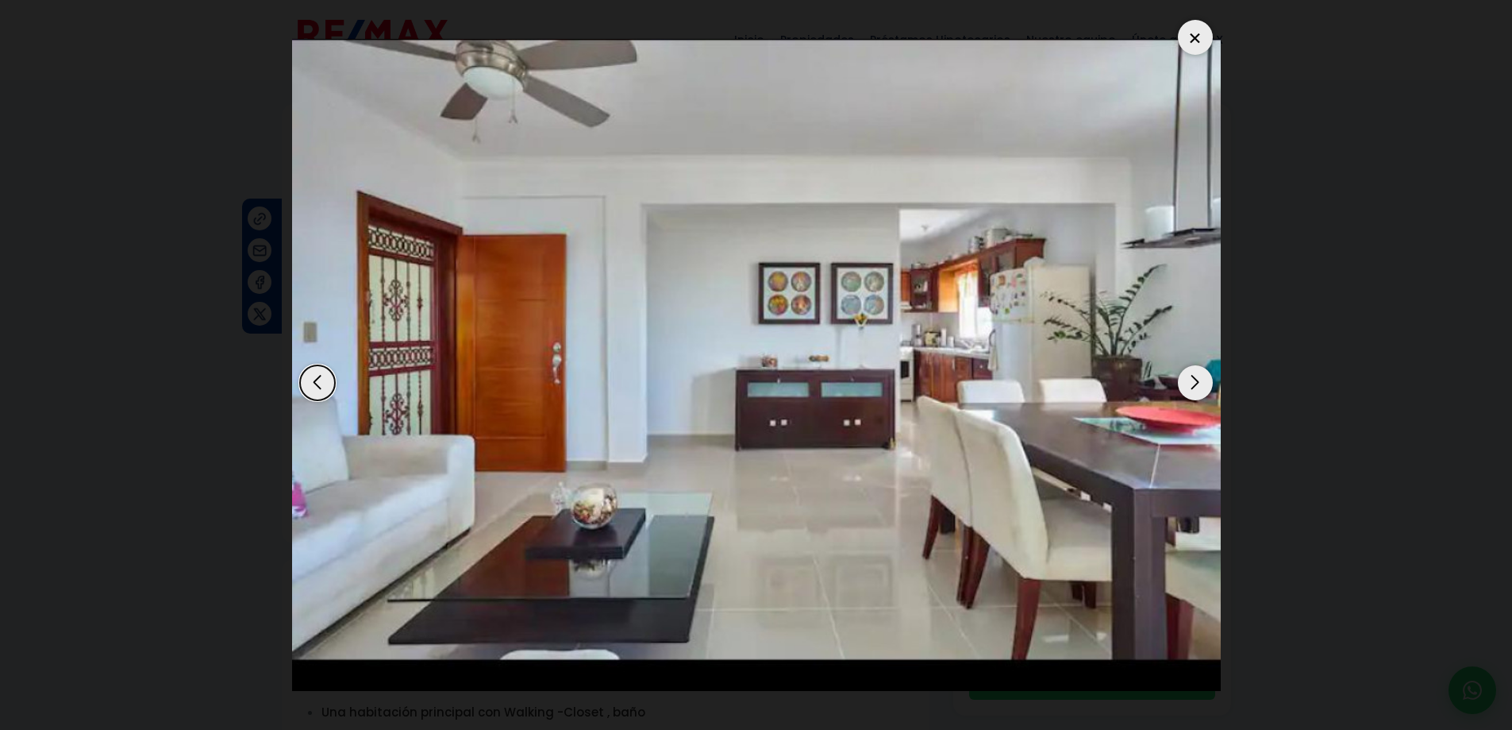
click at [1210, 392] on div "Next slide" at bounding box center [1195, 382] width 35 height 35
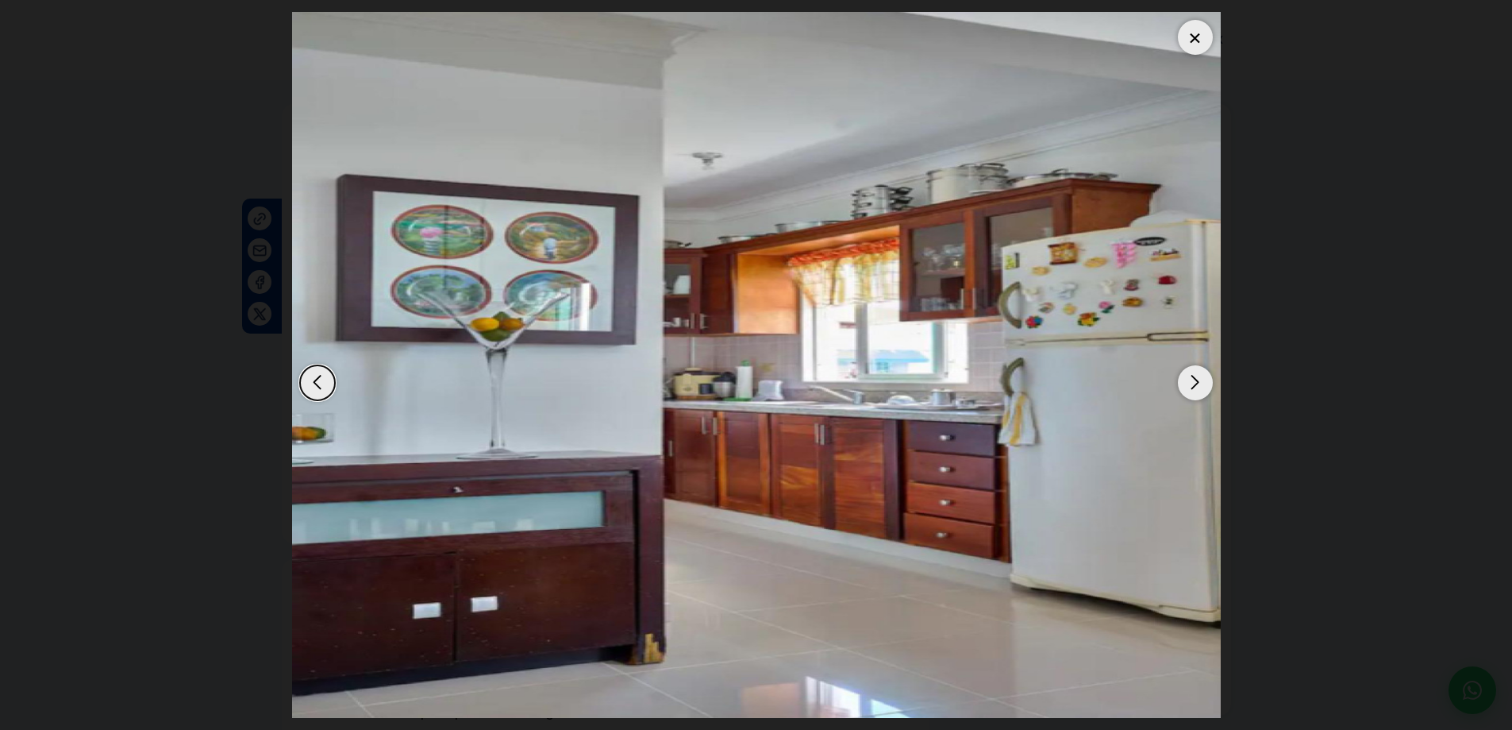
click at [1210, 392] on div "Next slide" at bounding box center [1195, 382] width 35 height 35
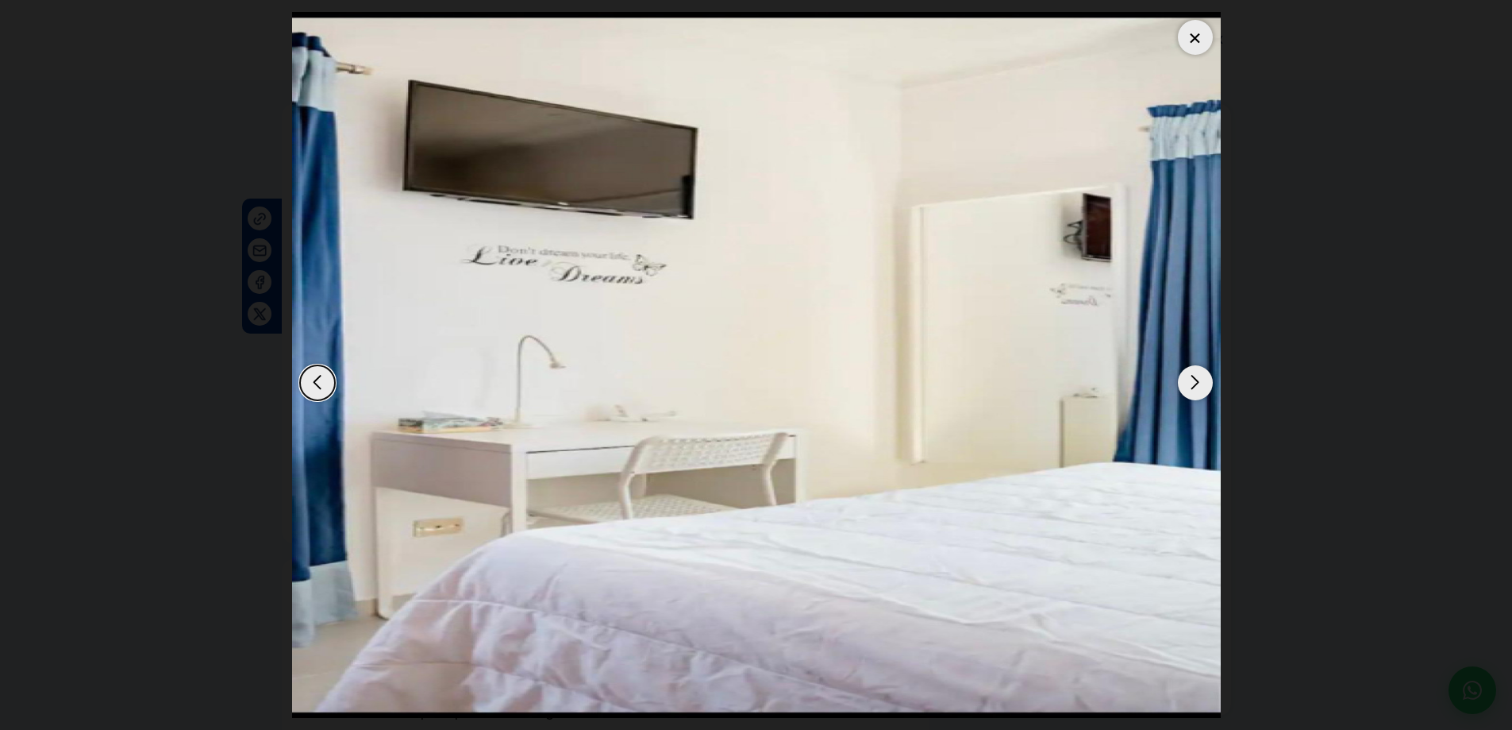
click at [1210, 392] on div "Next slide" at bounding box center [1195, 382] width 35 height 35
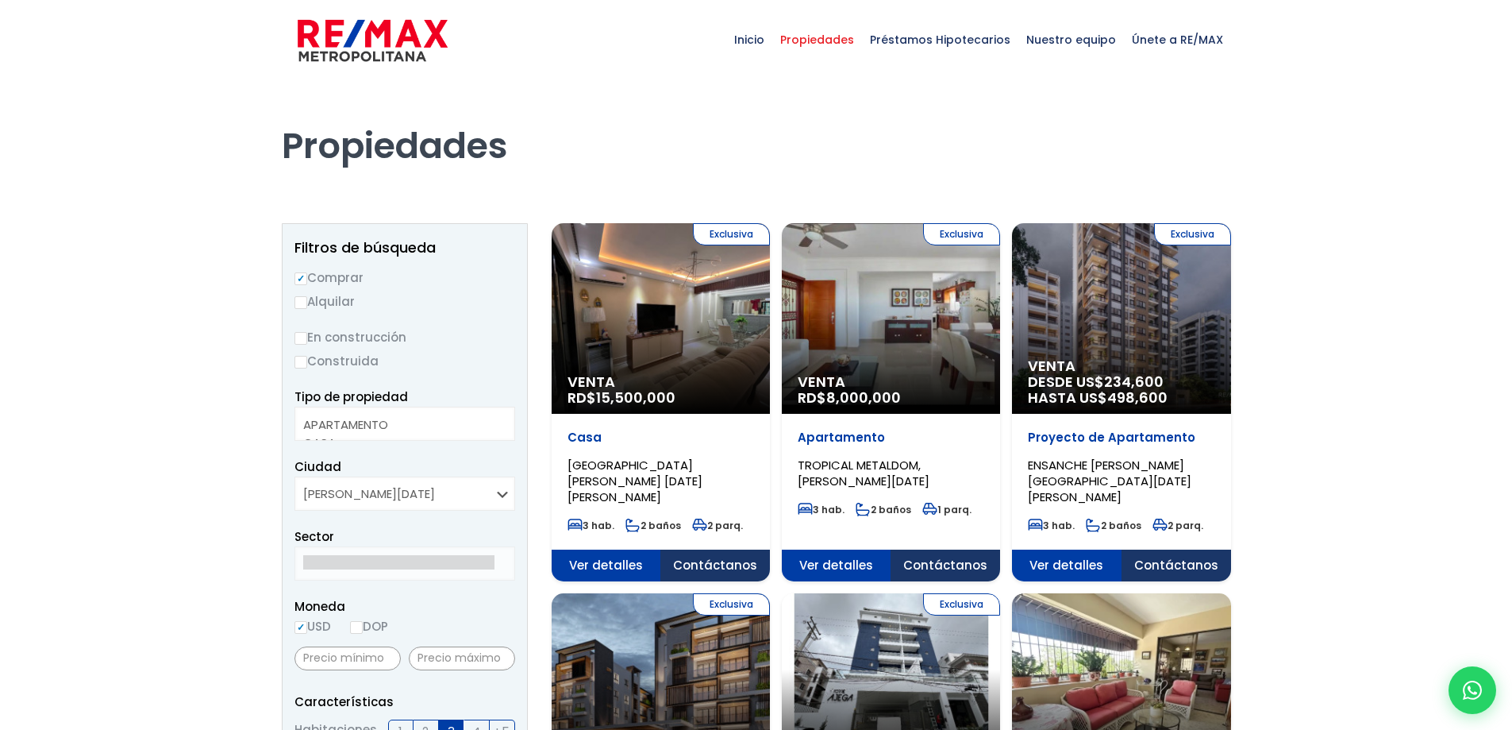
select select
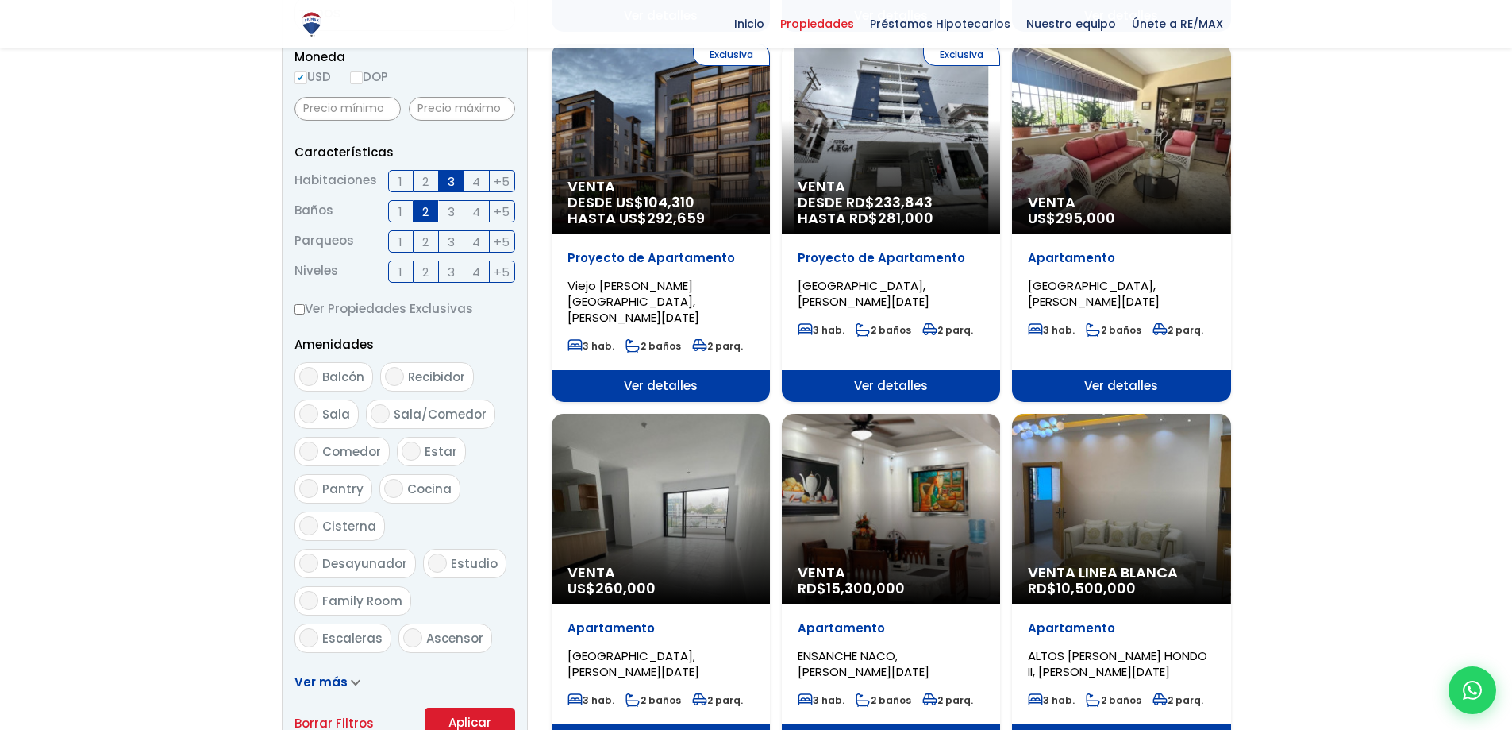
scroll to position [556, 0]
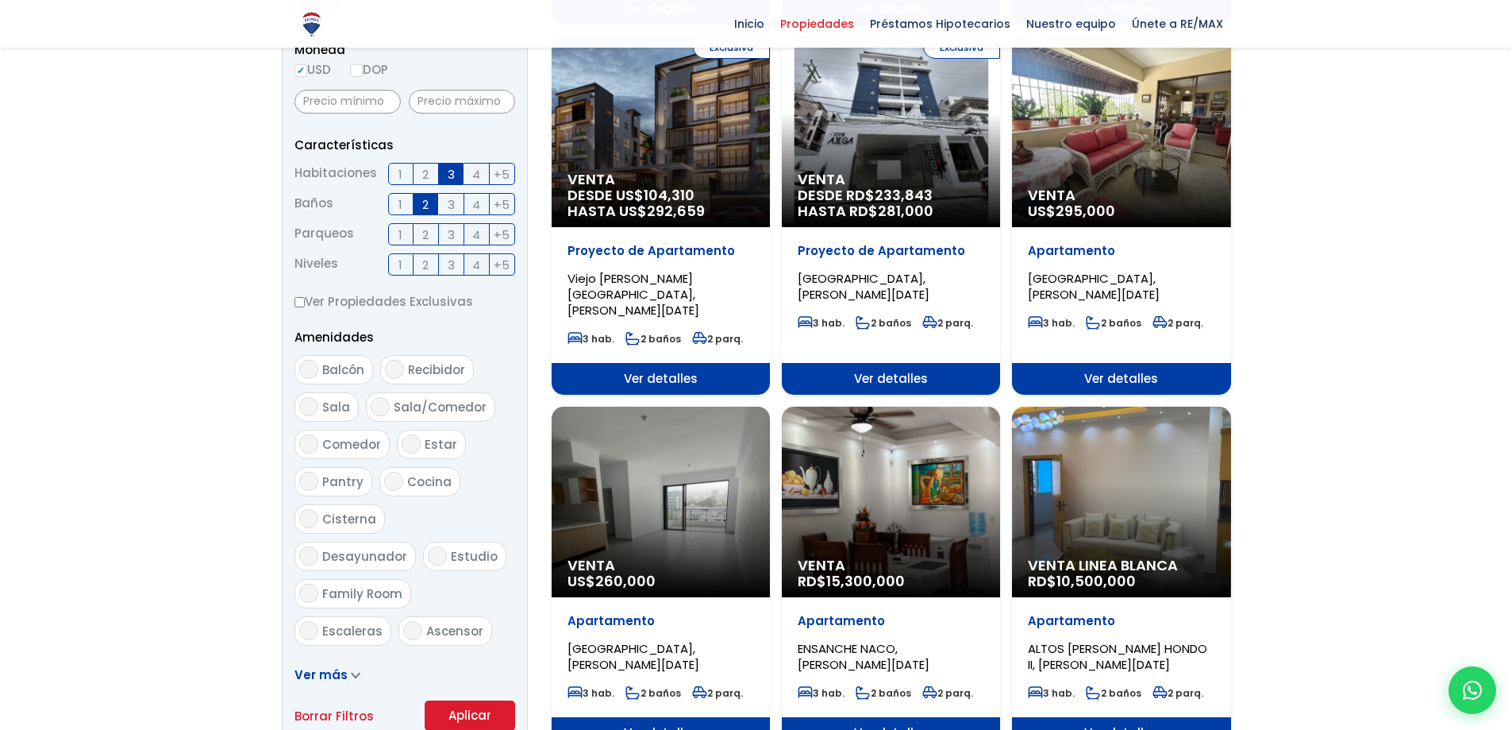
click at [1147, 143] on div "Venta US$ 295,000" at bounding box center [1121, 132] width 218 height 191
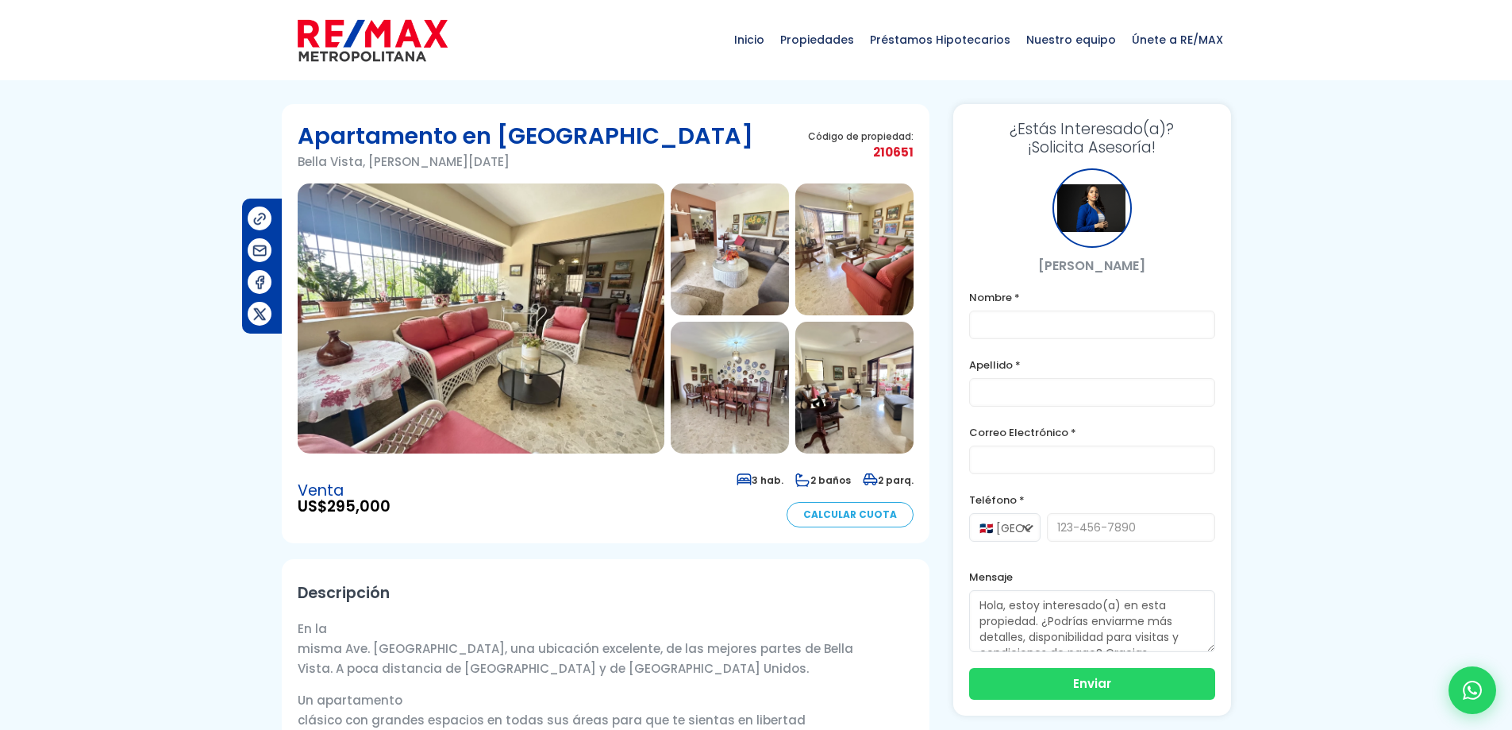
click at [488, 401] on img at bounding box center [481, 318] width 367 height 270
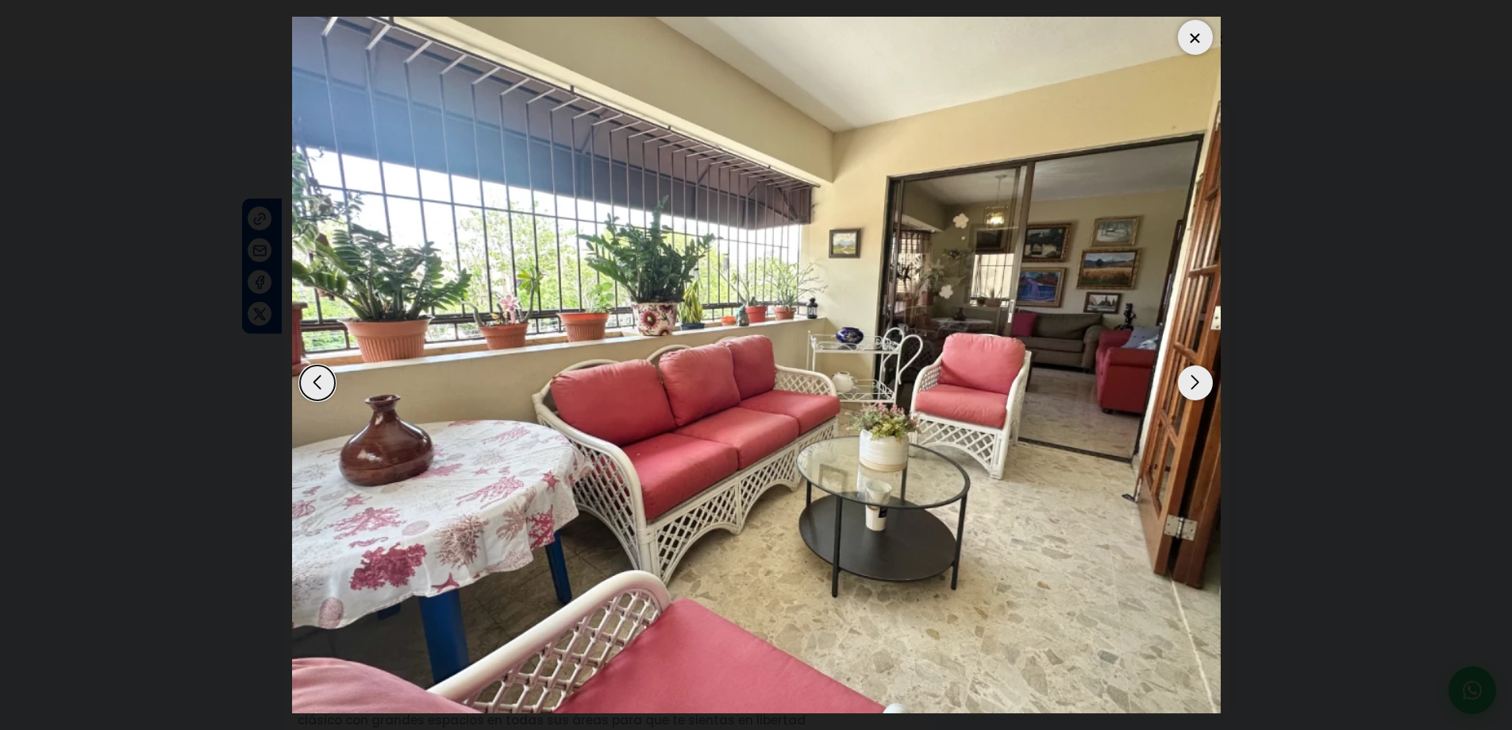
click at [1191, 374] on div "Next slide" at bounding box center [1195, 382] width 35 height 35
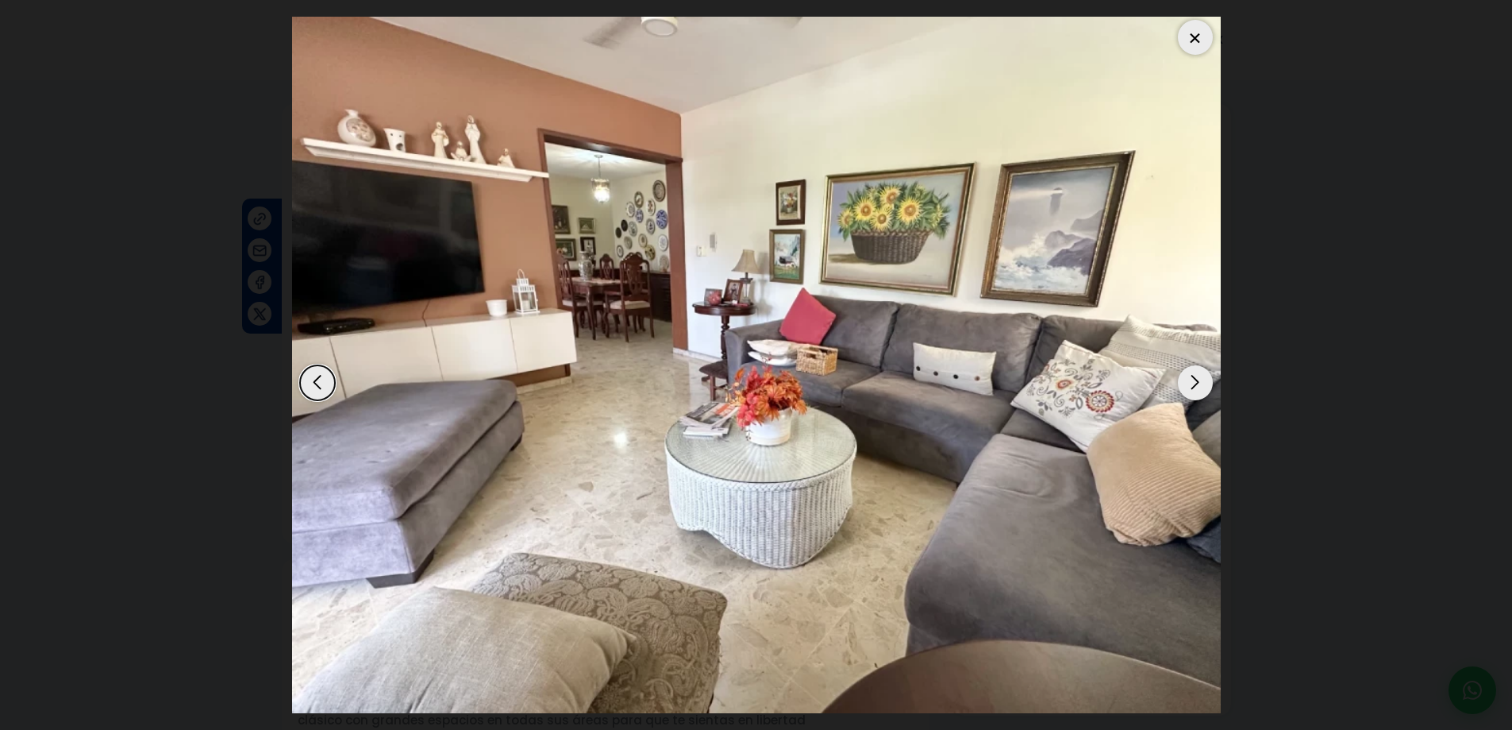
click at [1188, 378] on div "Next slide" at bounding box center [1195, 382] width 35 height 35
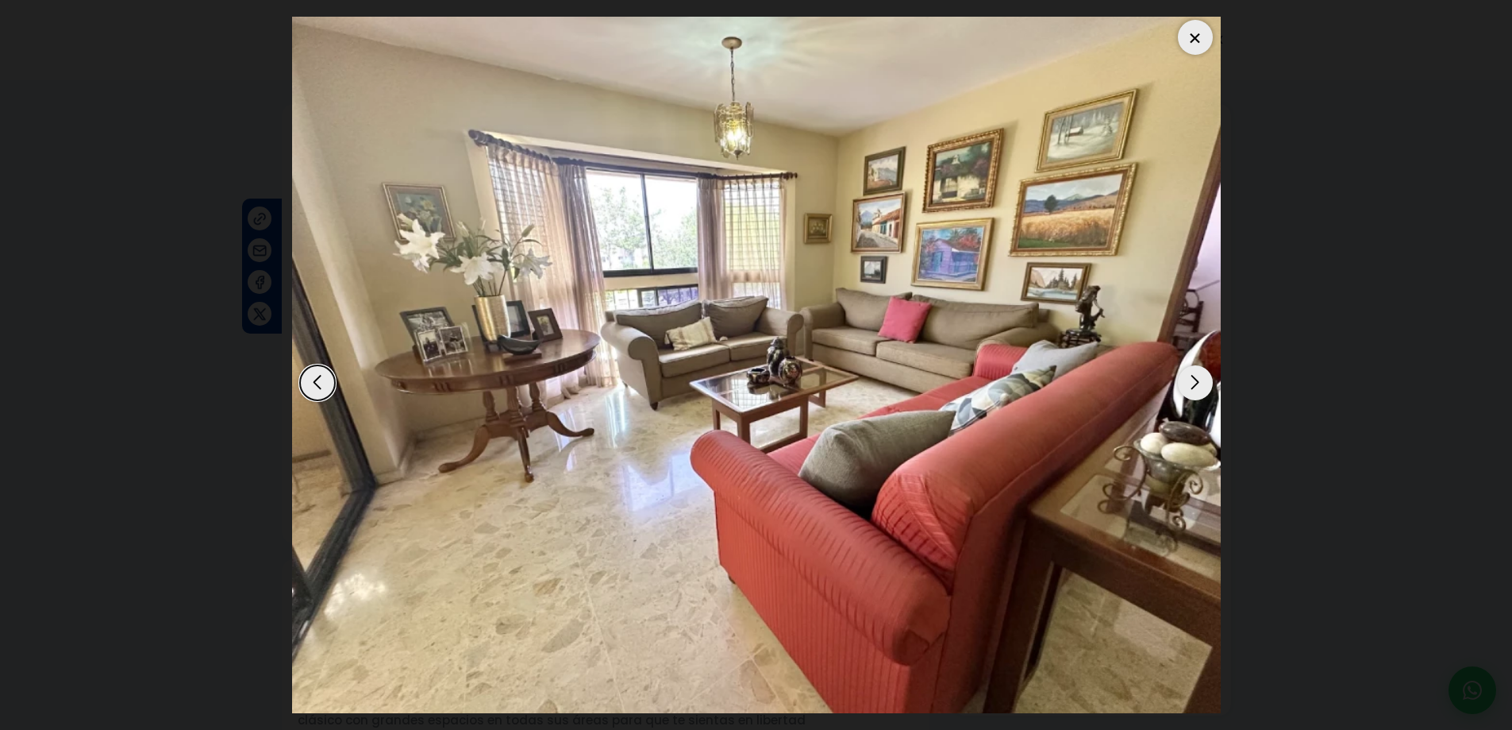
click at [1188, 378] on div "Next slide" at bounding box center [1195, 382] width 35 height 35
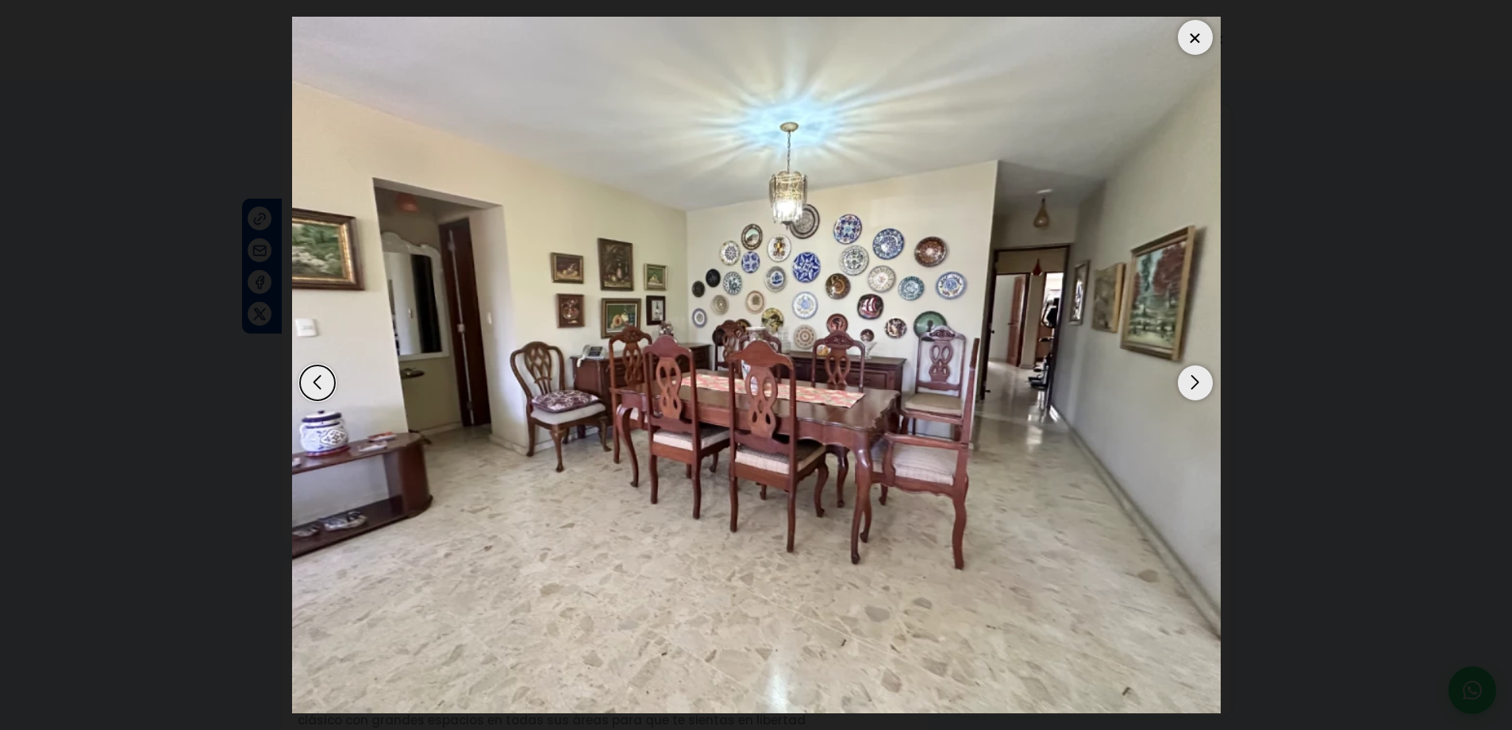
click at [1188, 378] on div "Next slide" at bounding box center [1195, 382] width 35 height 35
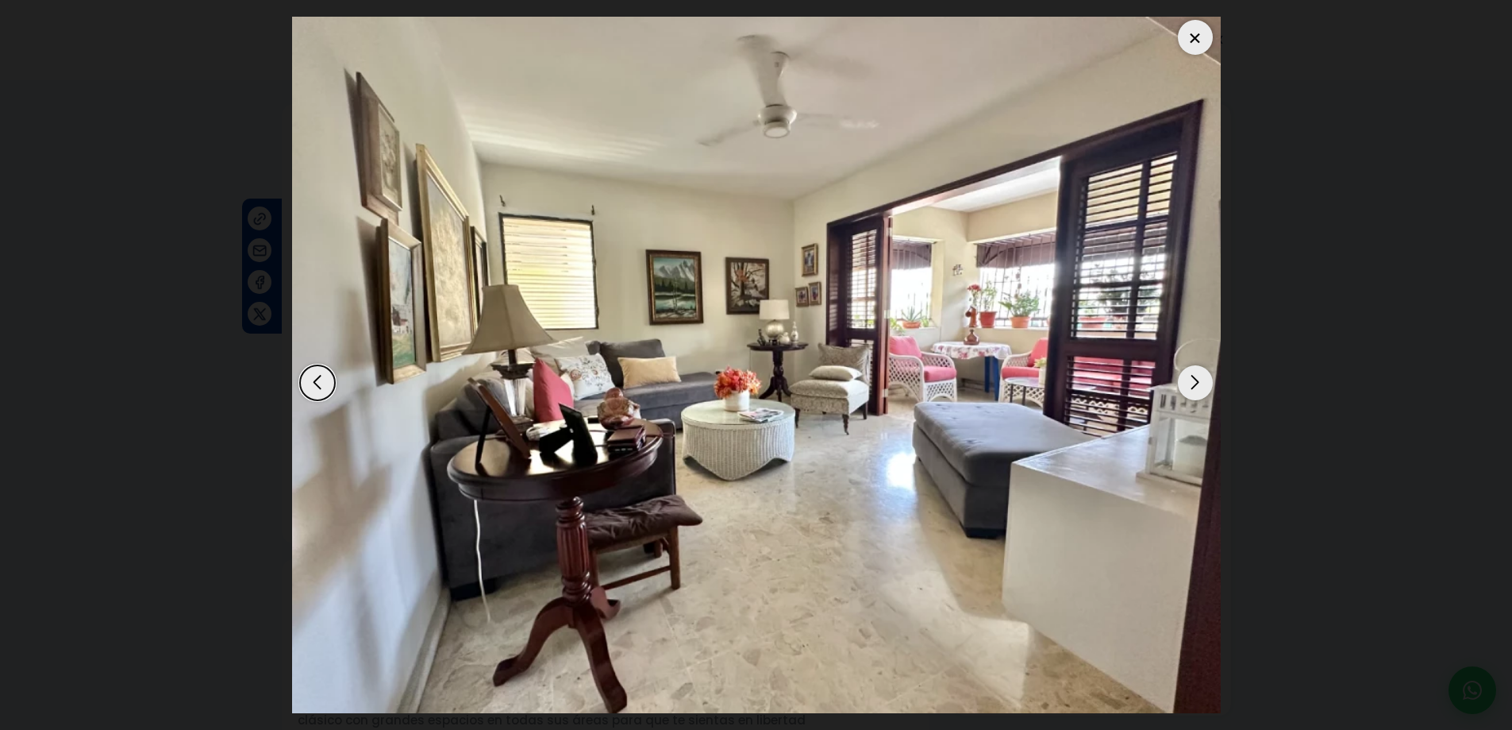
click at [1188, 378] on div "Next slide" at bounding box center [1195, 382] width 35 height 35
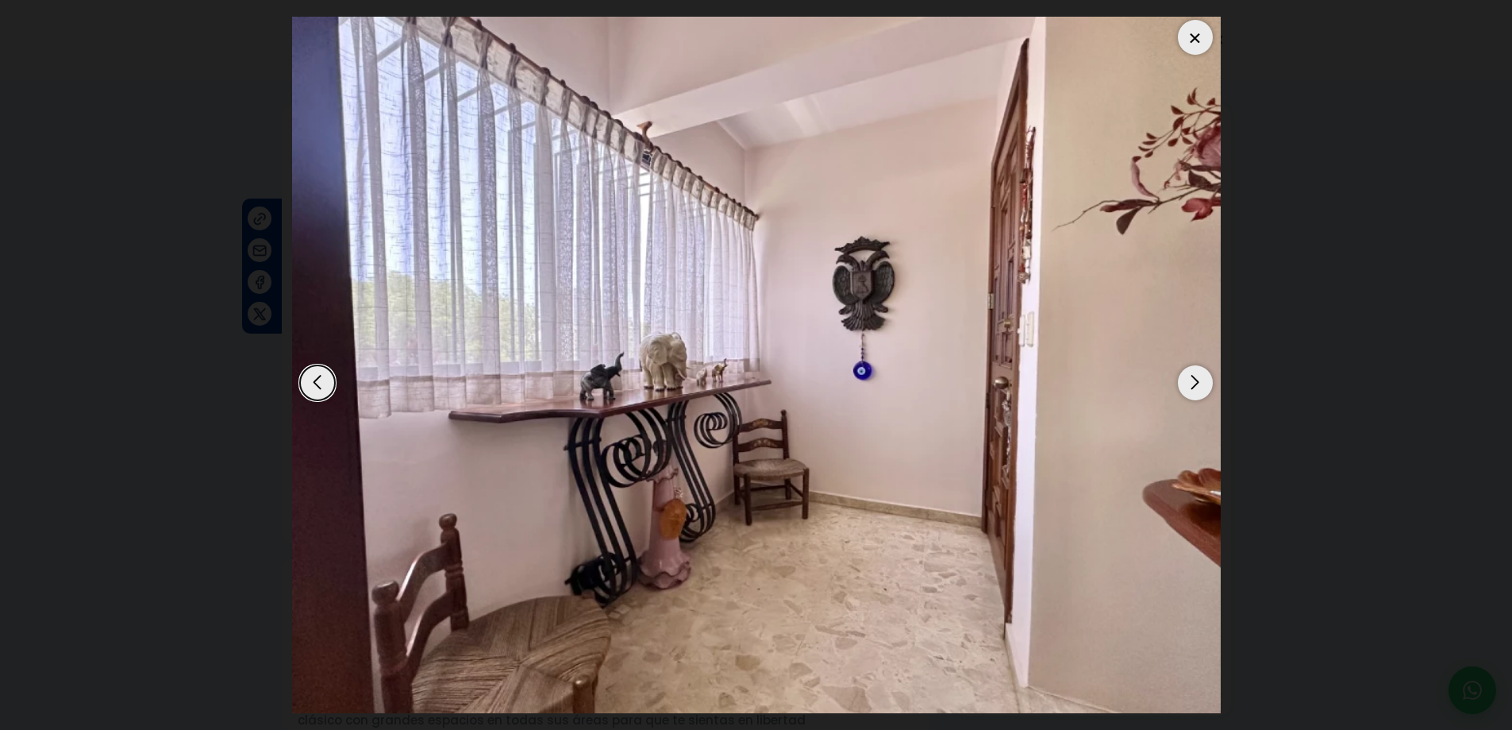
click at [1188, 378] on div "Next slide" at bounding box center [1195, 382] width 35 height 35
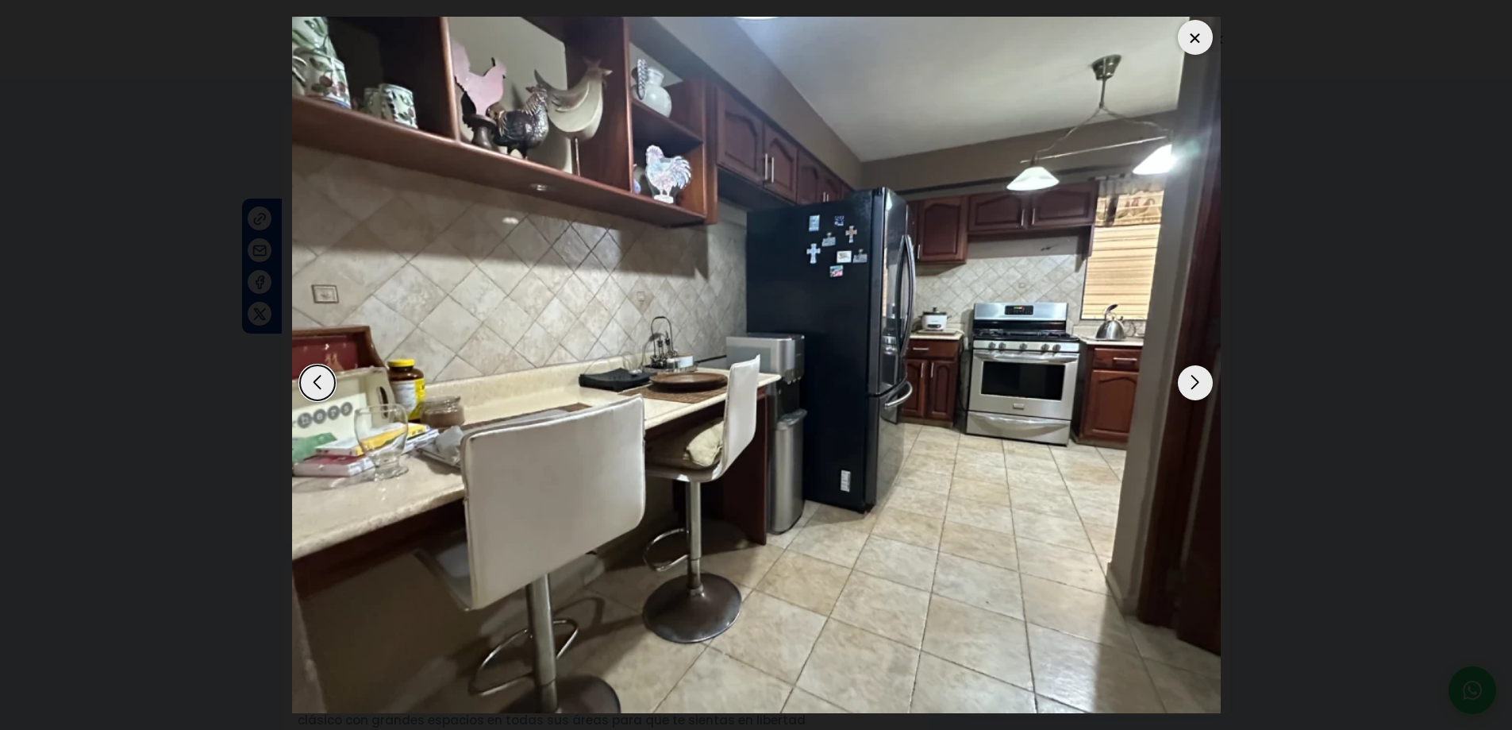
click at [1188, 378] on div "Next slide" at bounding box center [1195, 382] width 35 height 35
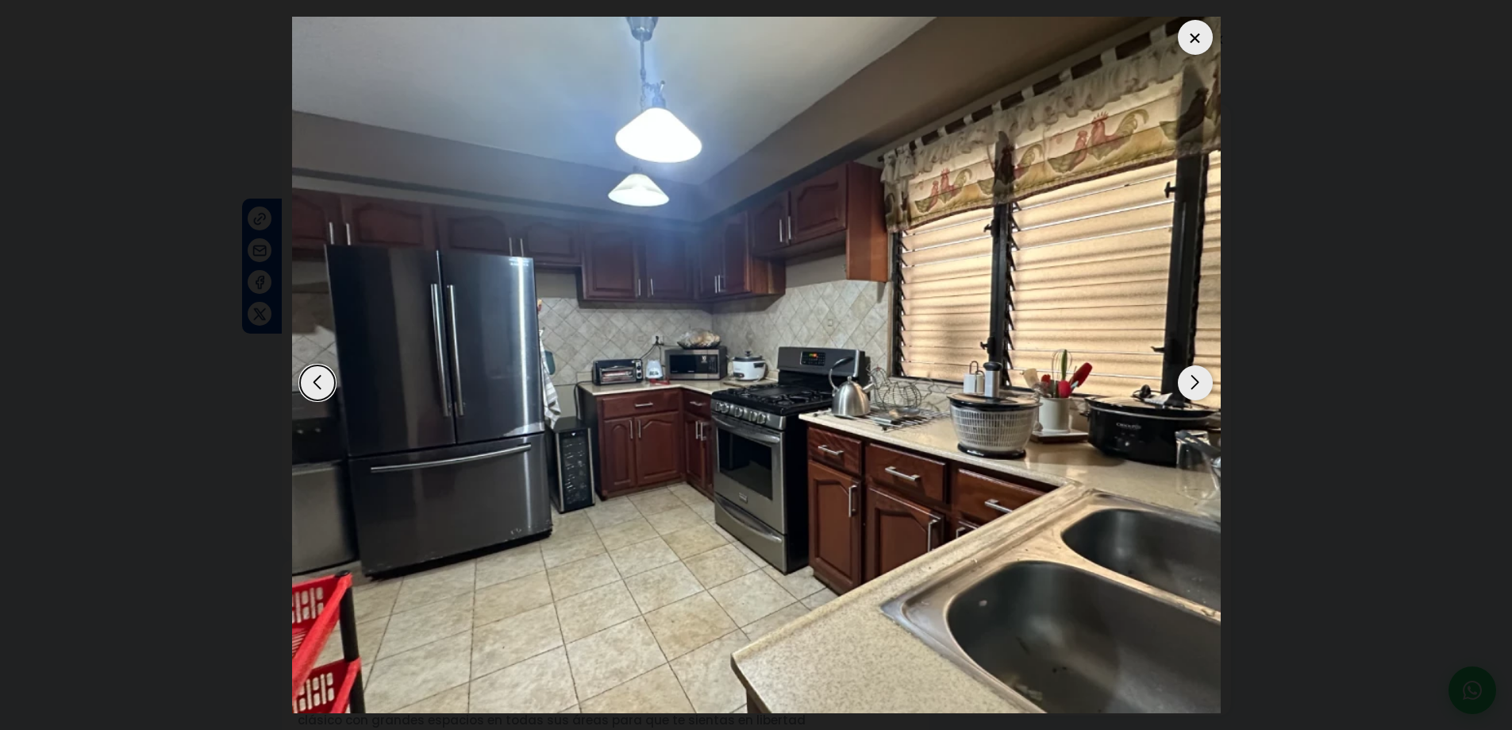
click at [1188, 378] on div "Next slide" at bounding box center [1195, 382] width 35 height 35
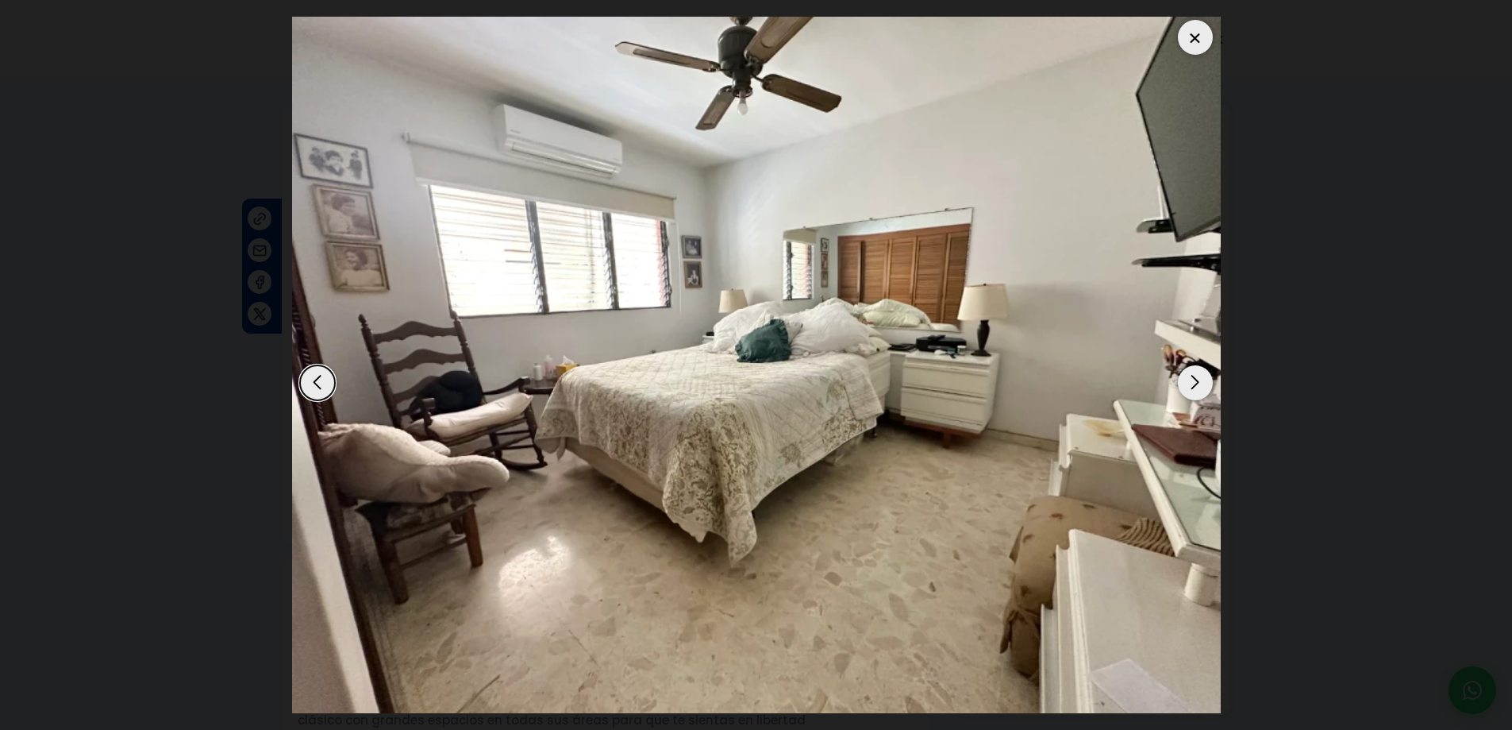
click at [1188, 378] on div "Next slide" at bounding box center [1195, 382] width 35 height 35
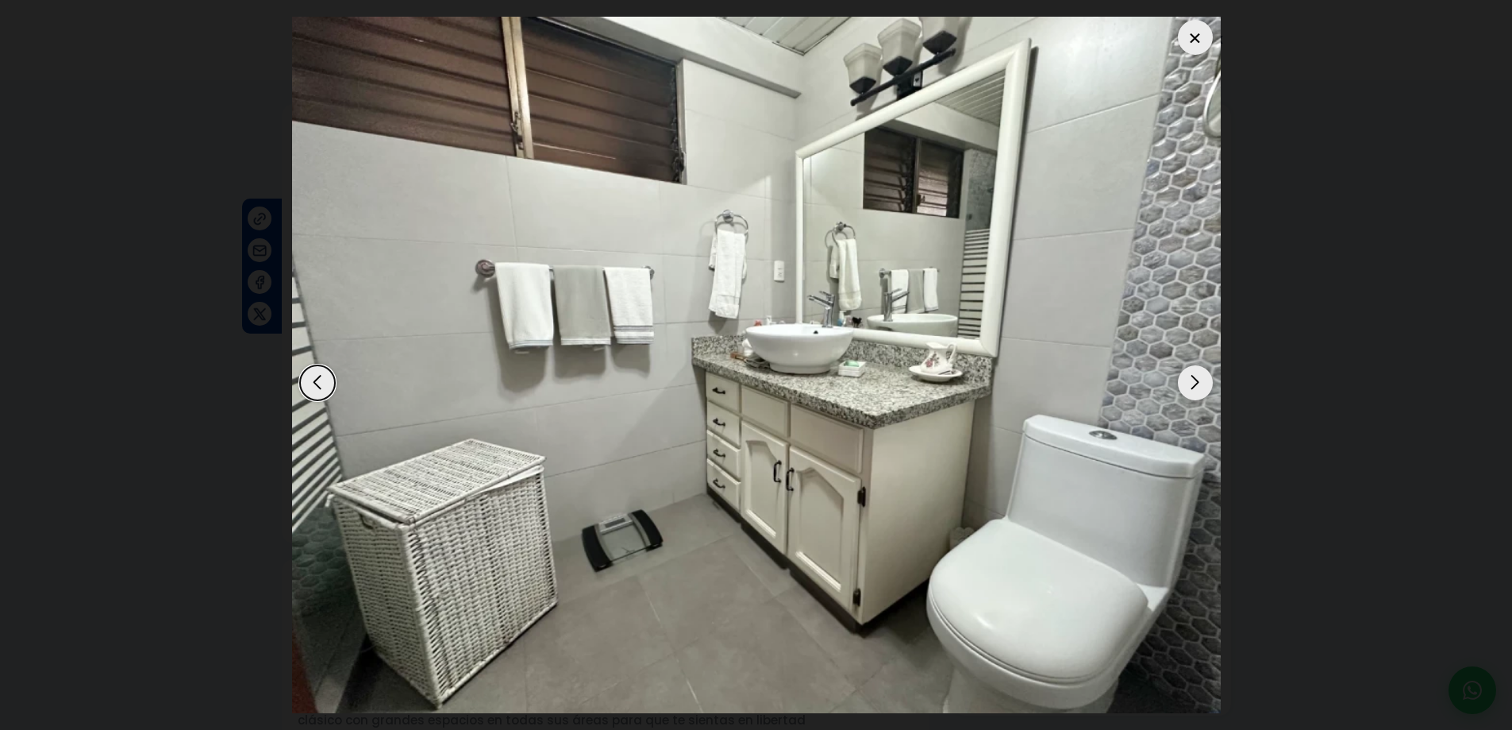
click at [1188, 378] on div "Next slide" at bounding box center [1195, 382] width 35 height 35
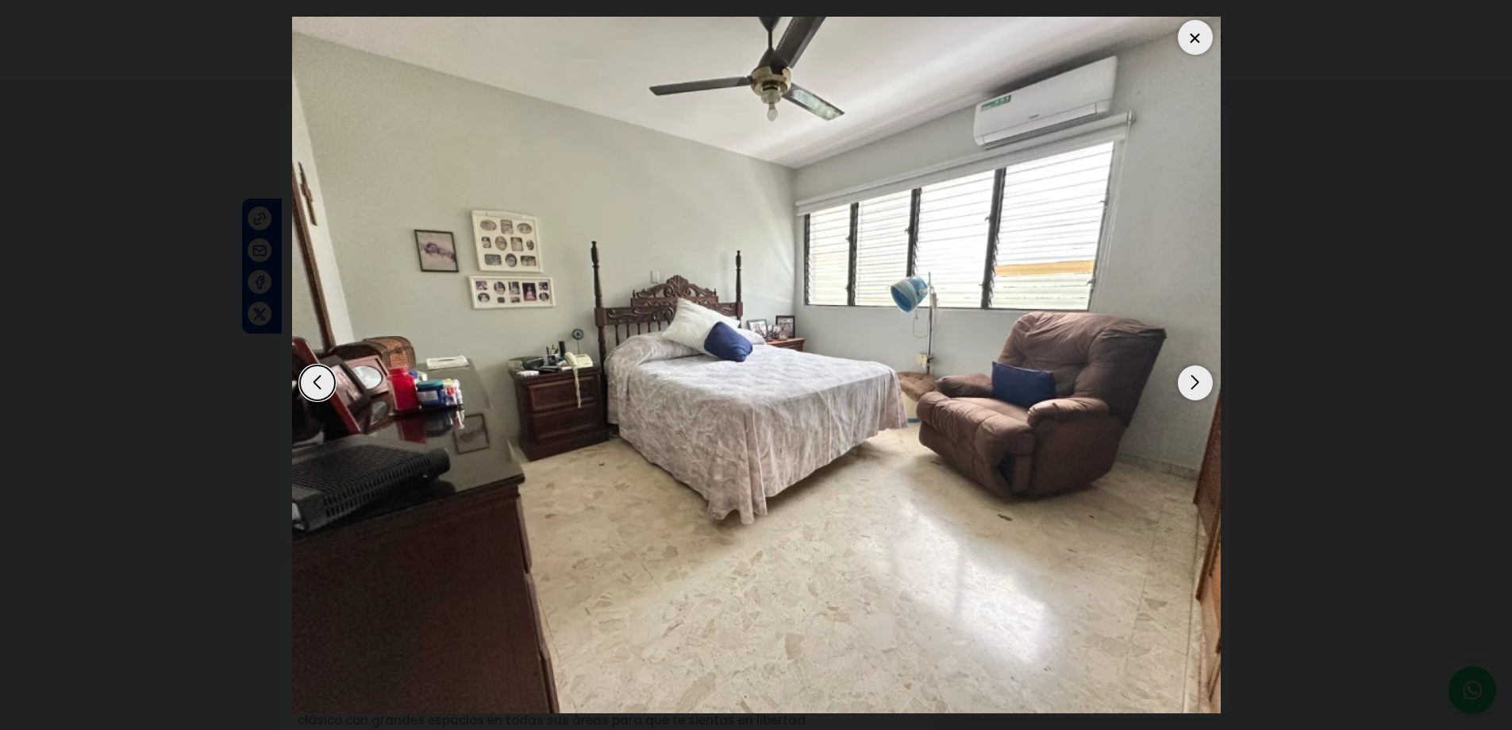
click at [1188, 378] on div "Next slide" at bounding box center [1195, 382] width 35 height 35
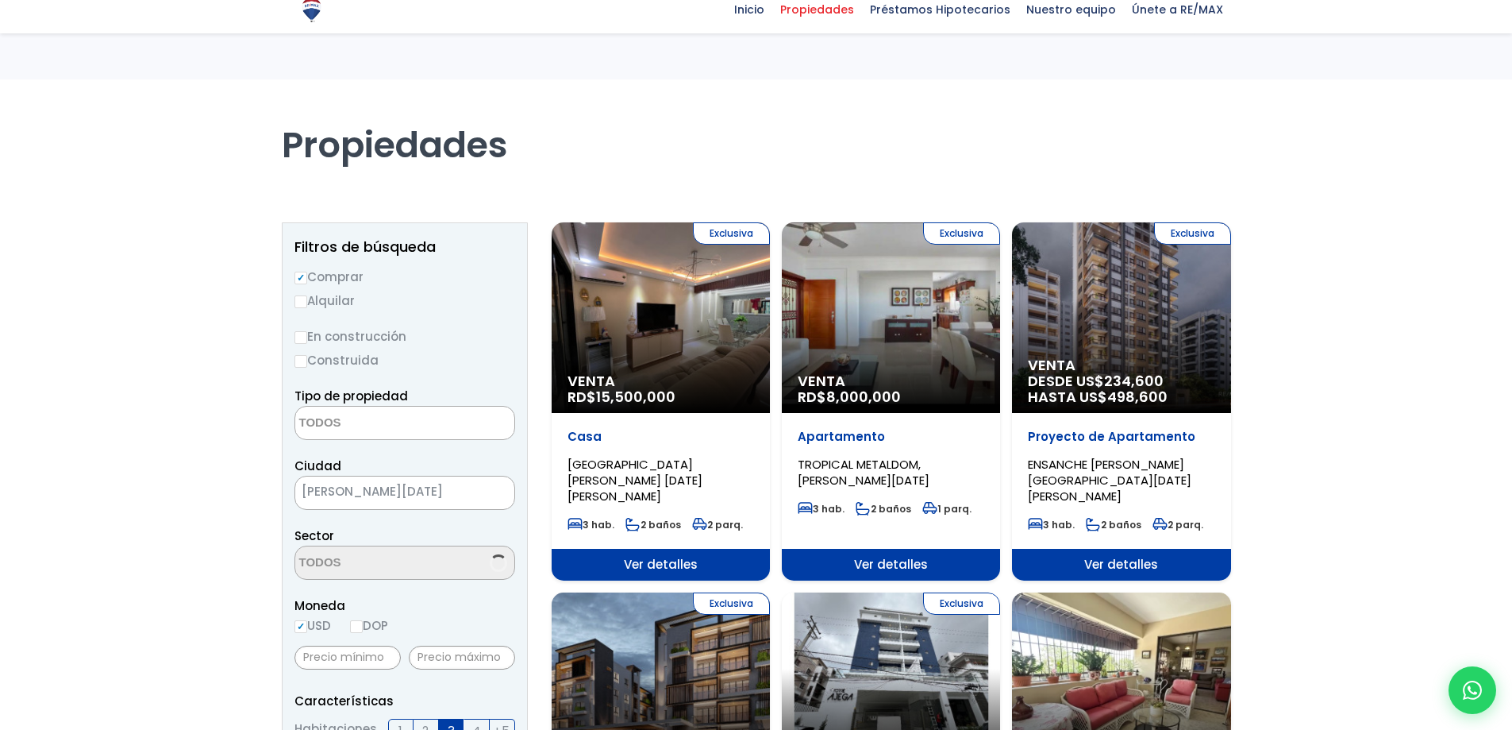
select select
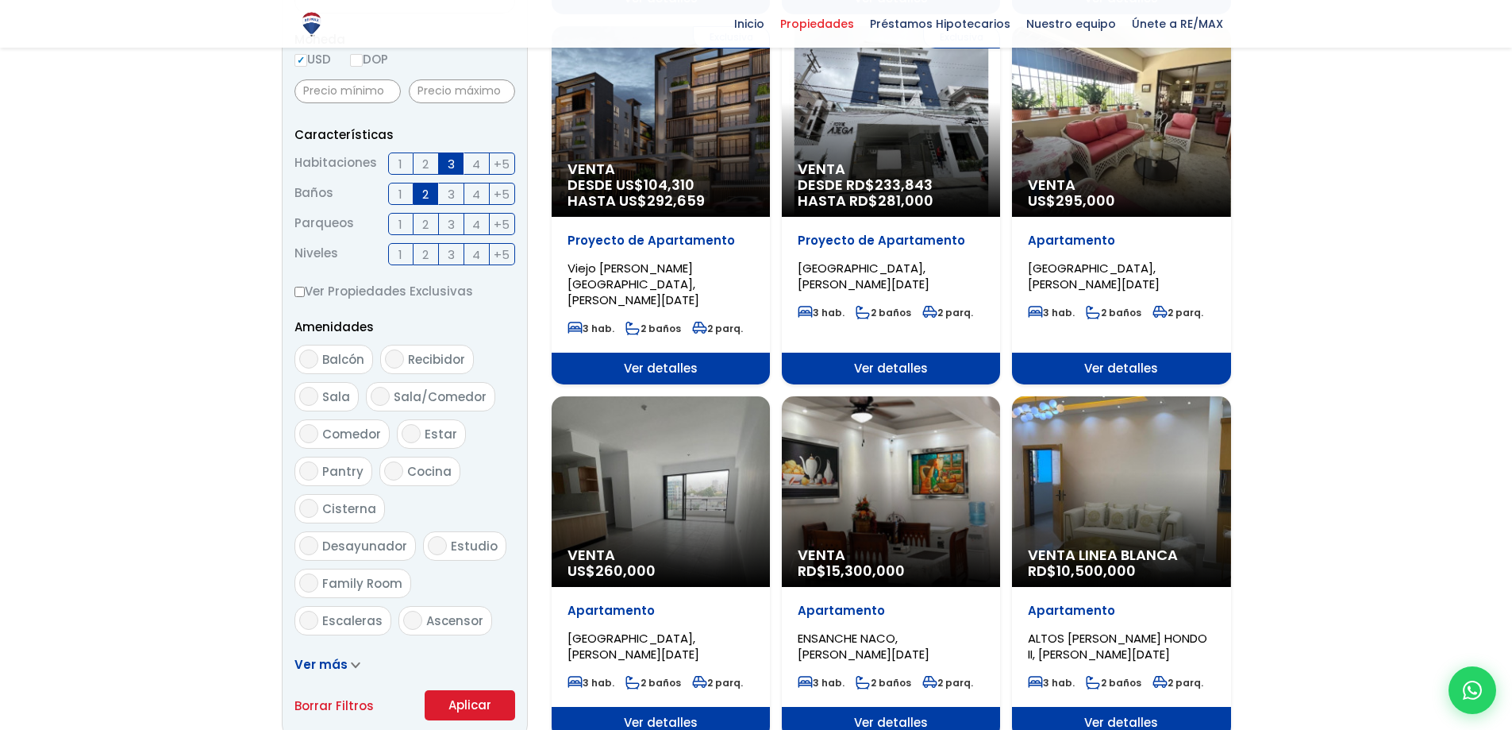
scroll to position [635, 0]
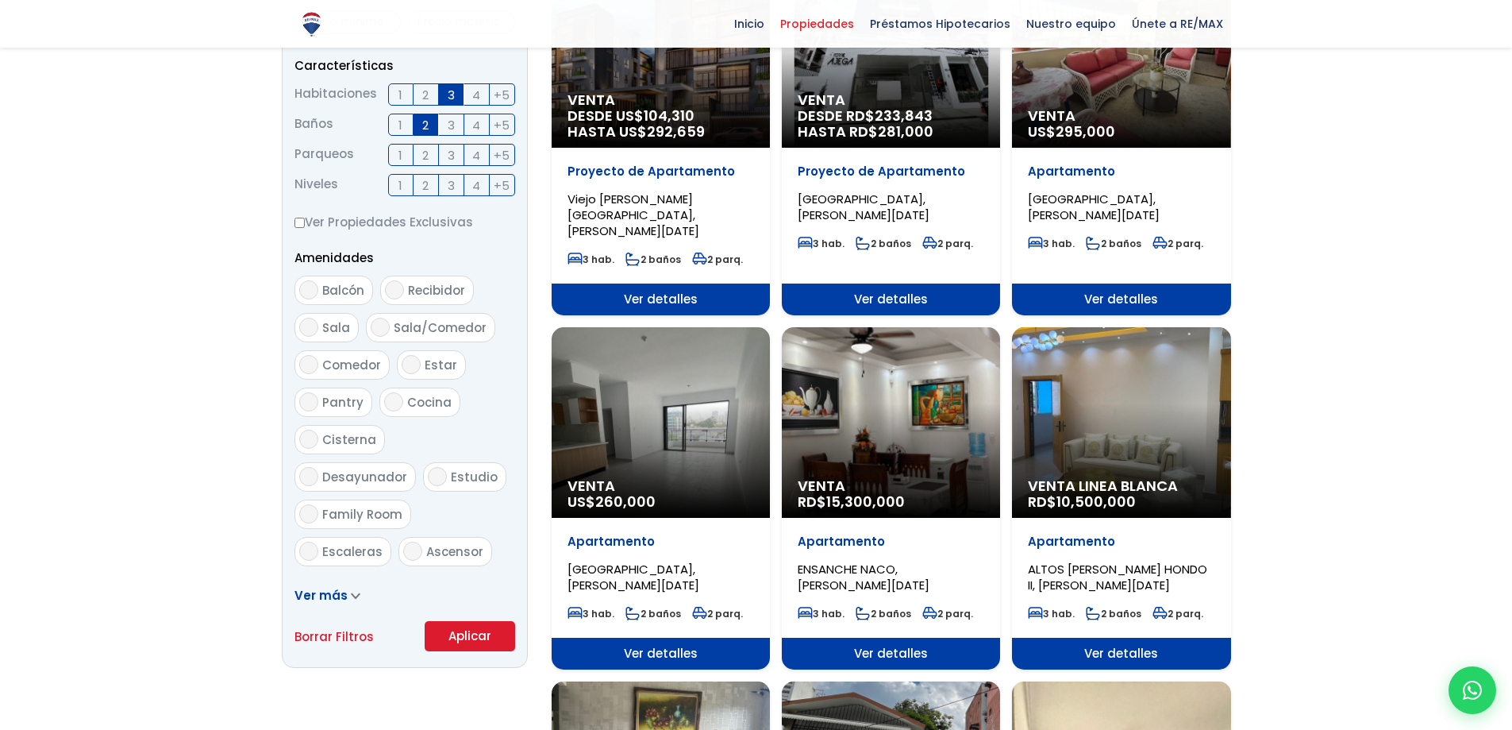
click at [677, 433] on div "Venta US$ 260,000" at bounding box center [661, 422] width 218 height 191
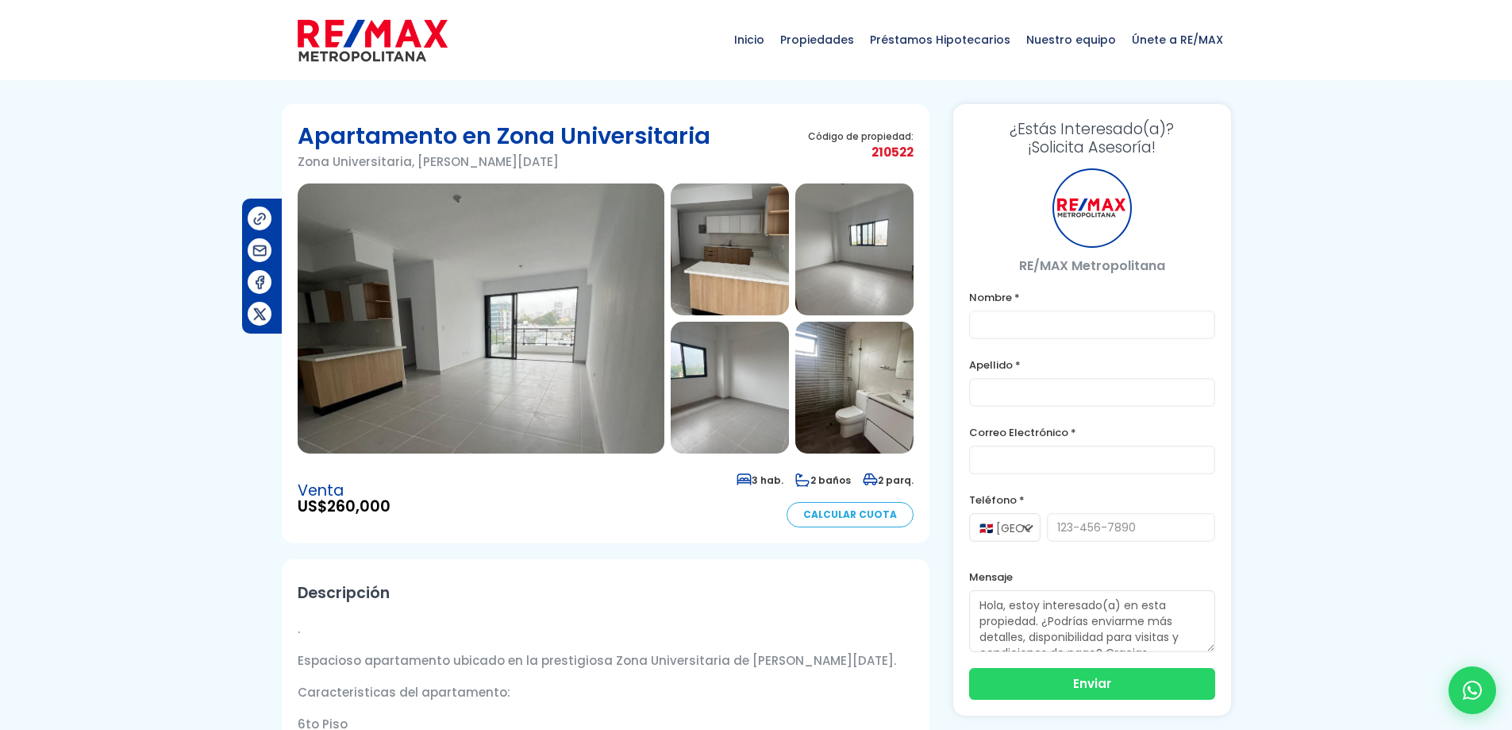
click at [512, 426] on img at bounding box center [481, 318] width 367 height 270
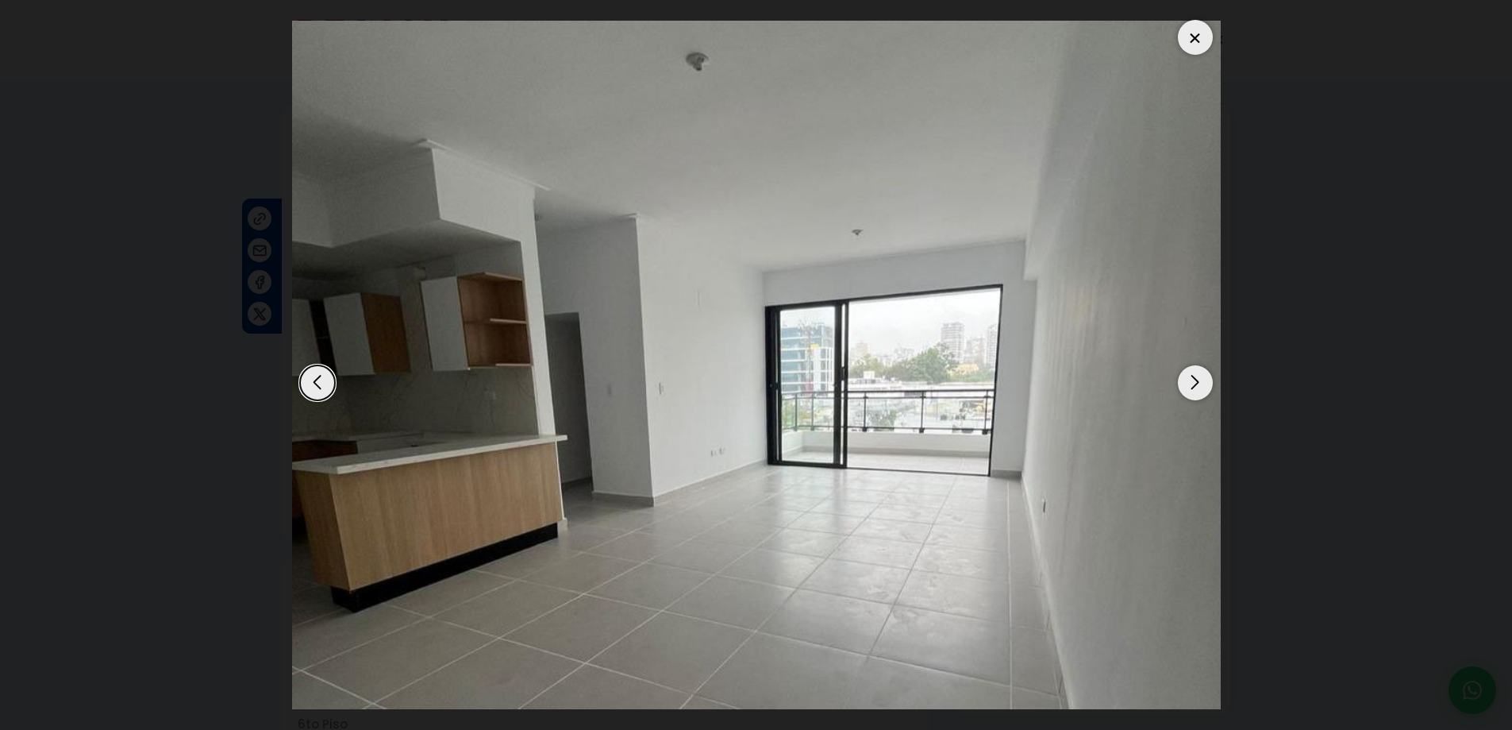
click at [1194, 377] on div "Next slide" at bounding box center [1195, 382] width 35 height 35
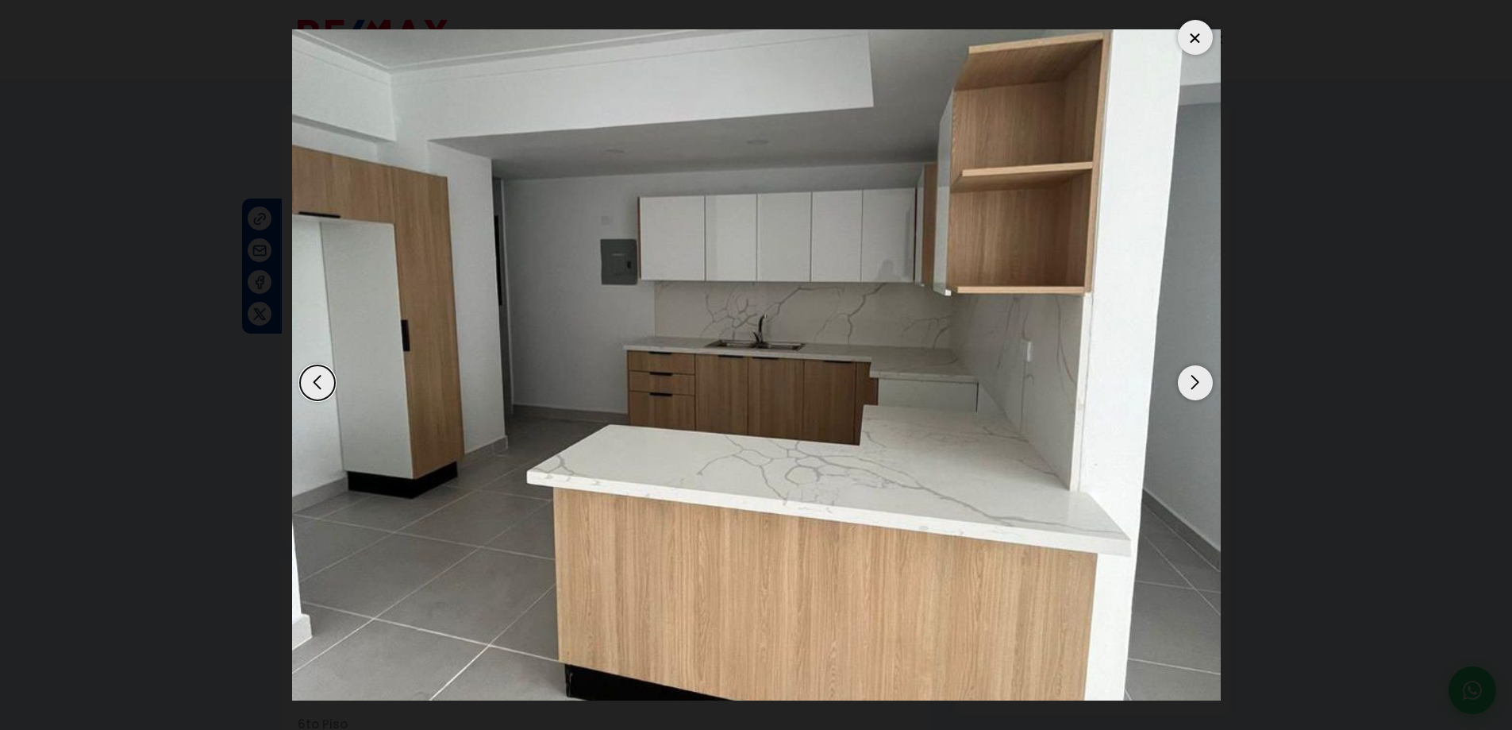
click at [1196, 383] on div "Next slide" at bounding box center [1195, 382] width 35 height 35
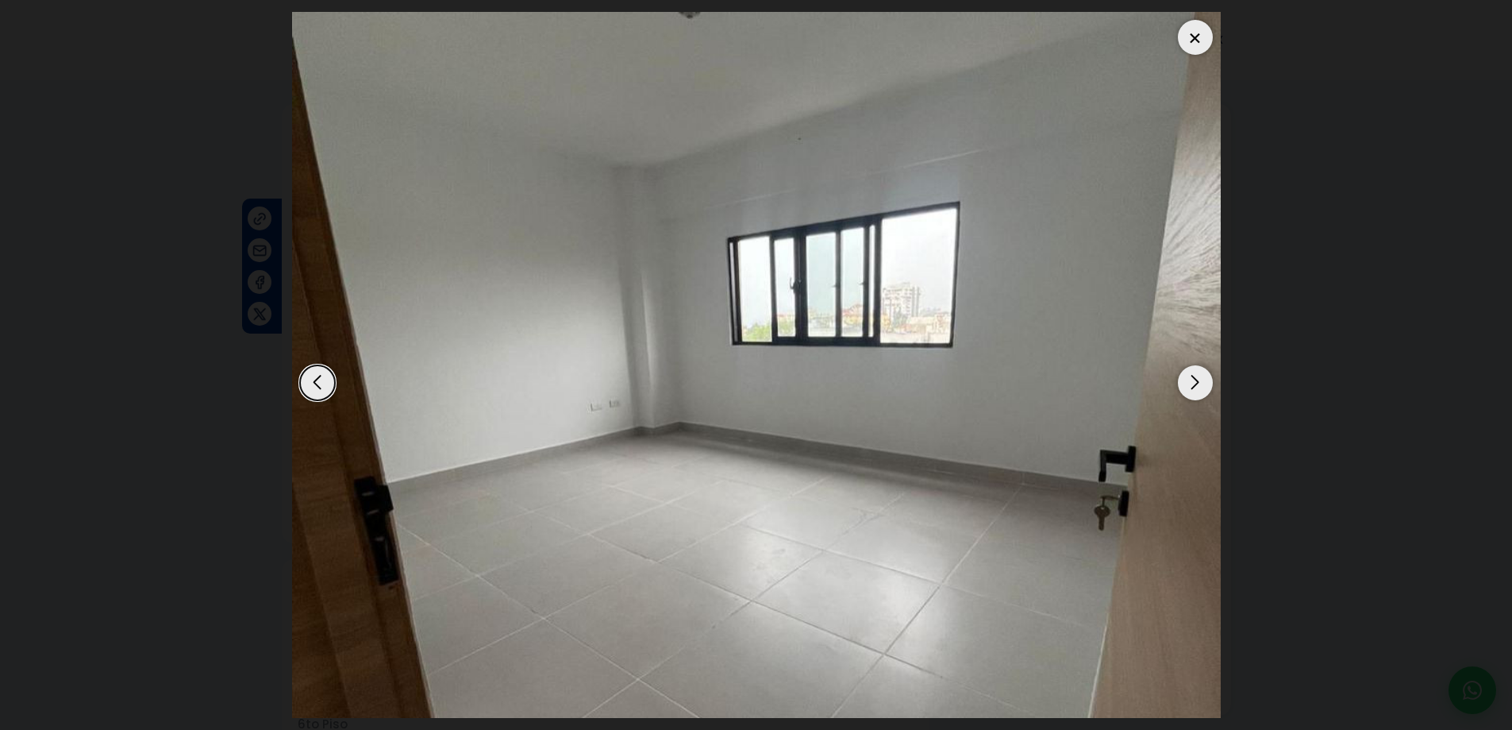
click at [1196, 383] on div "Next slide" at bounding box center [1195, 382] width 35 height 35
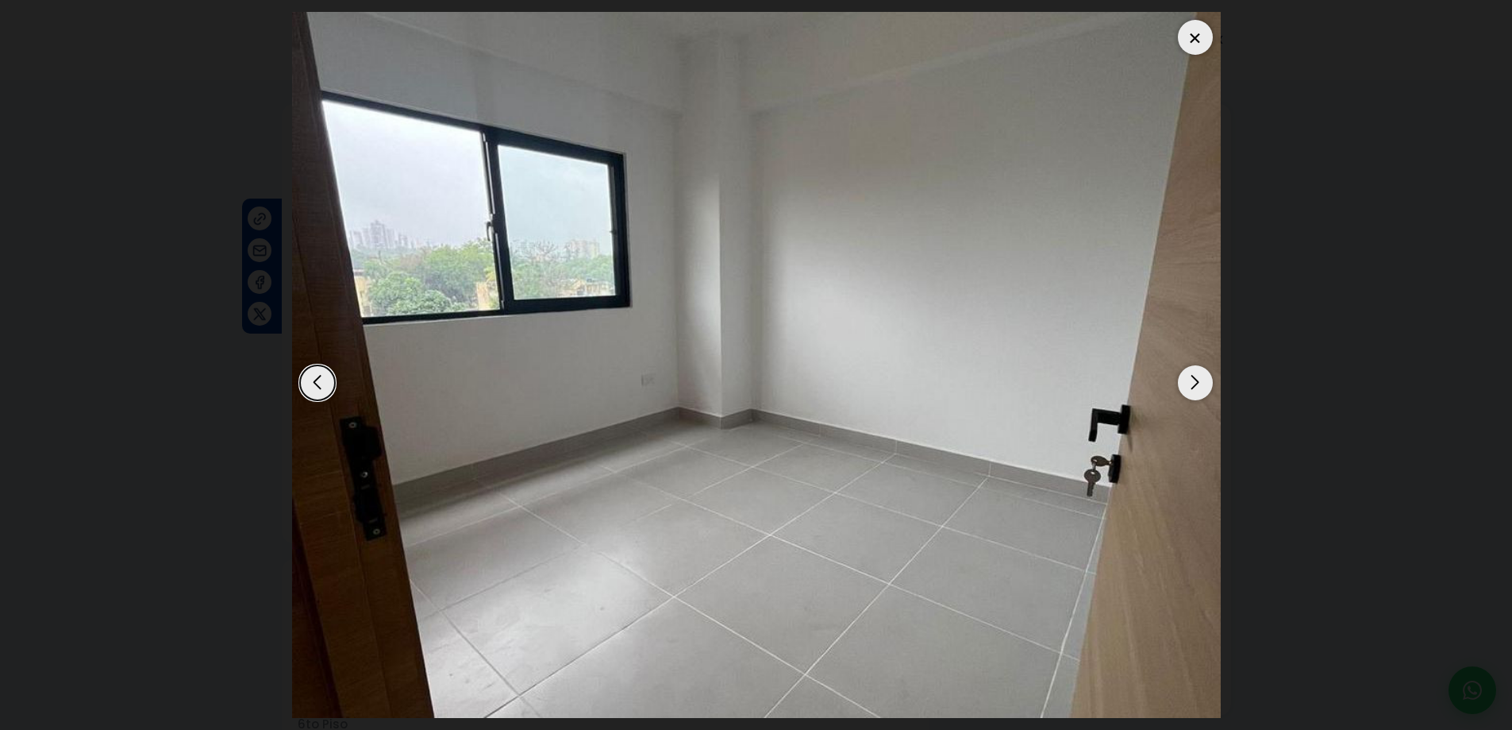
click at [1196, 383] on div "Next slide" at bounding box center [1195, 382] width 35 height 35
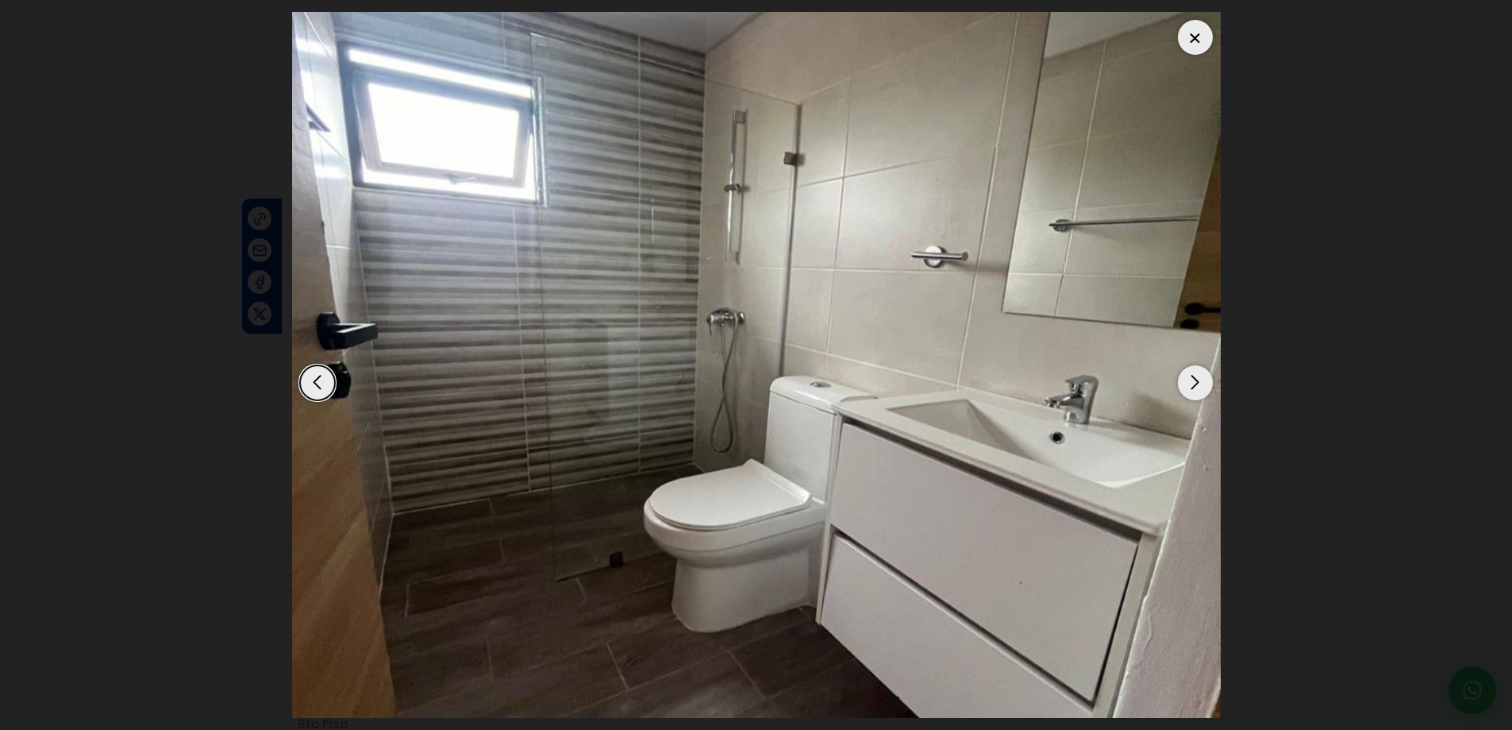
click at [1196, 383] on div "Next slide" at bounding box center [1195, 382] width 35 height 35
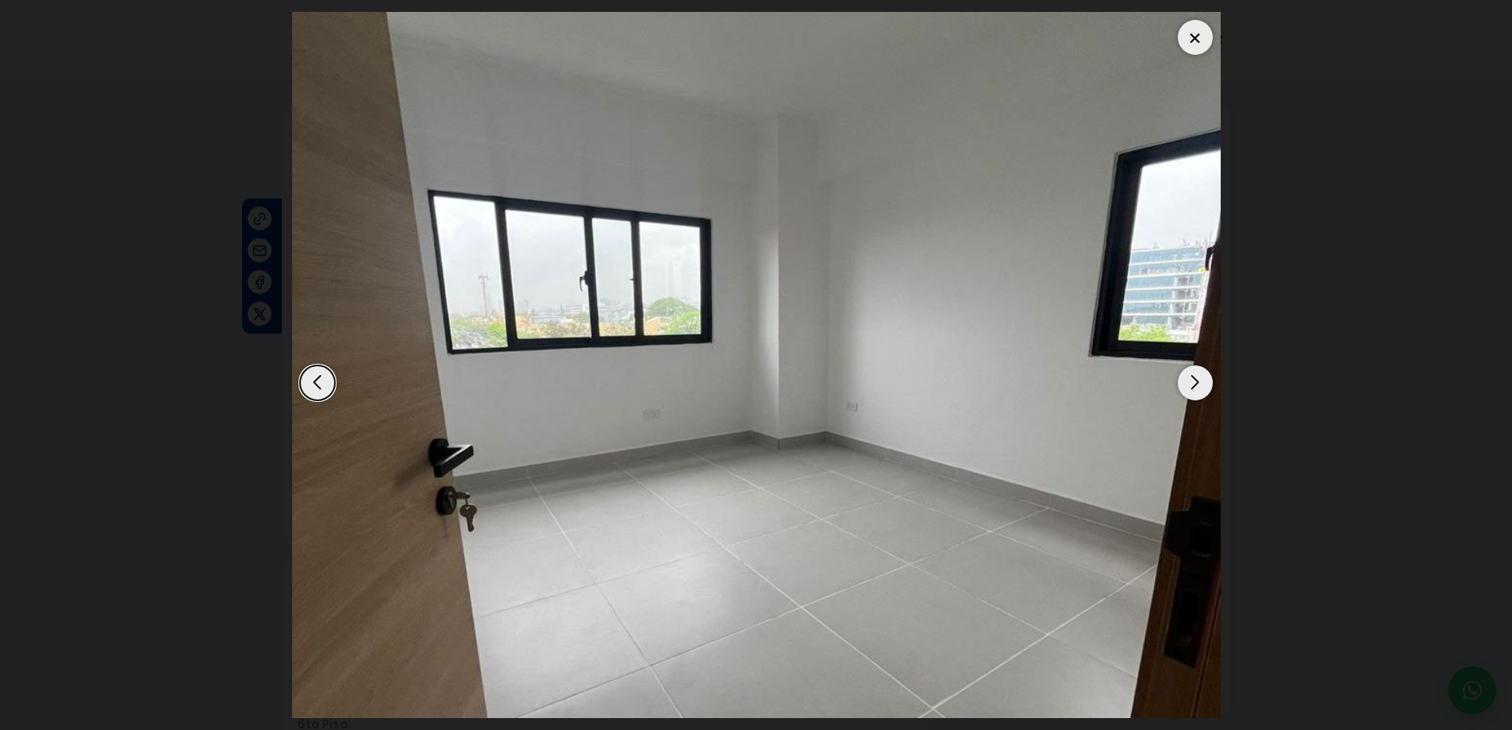
click at [1194, 382] on div "Next slide" at bounding box center [1195, 382] width 35 height 35
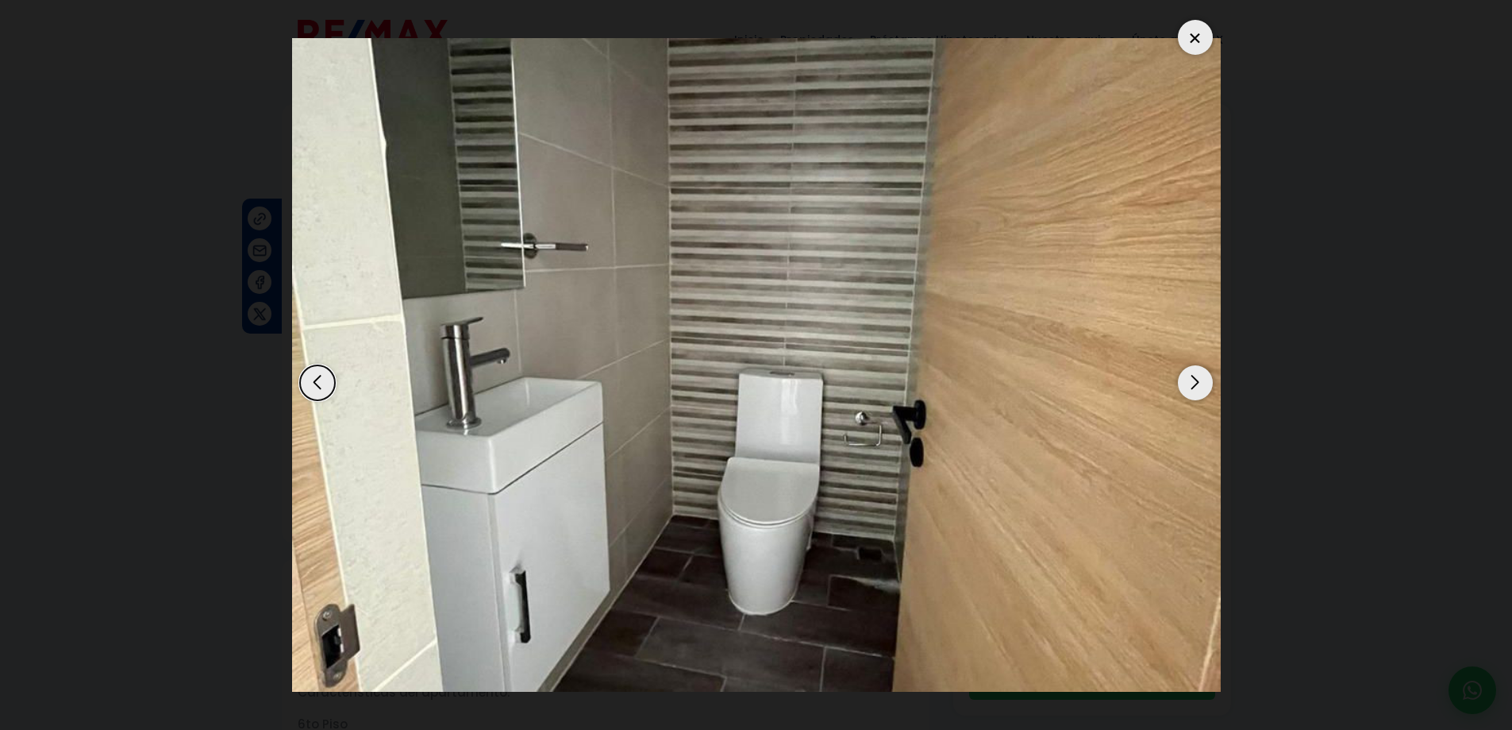
click at [1183, 368] on img "7 / 11" at bounding box center [756, 364] width 929 height 653
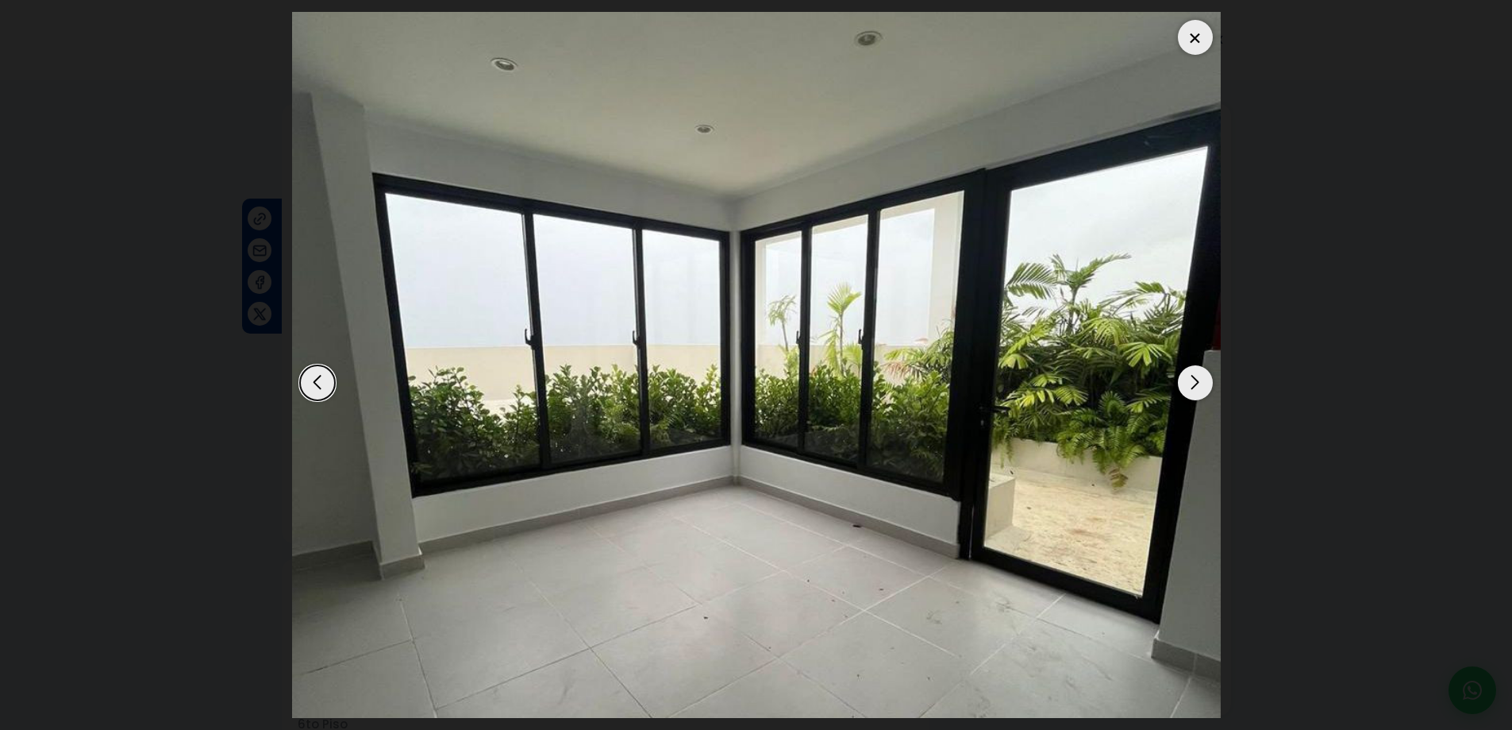
click at [1183, 385] on div "Next slide" at bounding box center [1195, 382] width 35 height 35
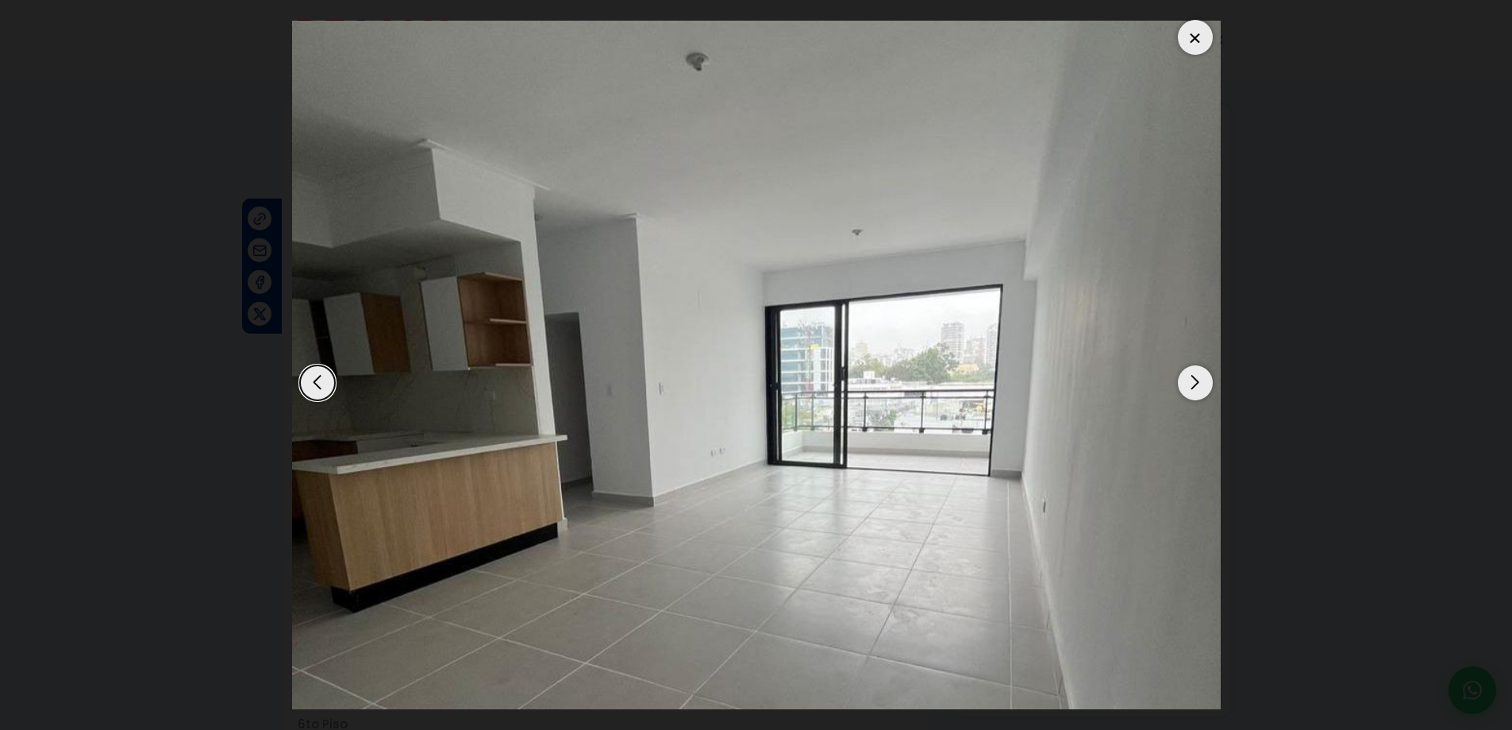
click at [1182, 384] on div "Next slide" at bounding box center [1195, 382] width 35 height 35
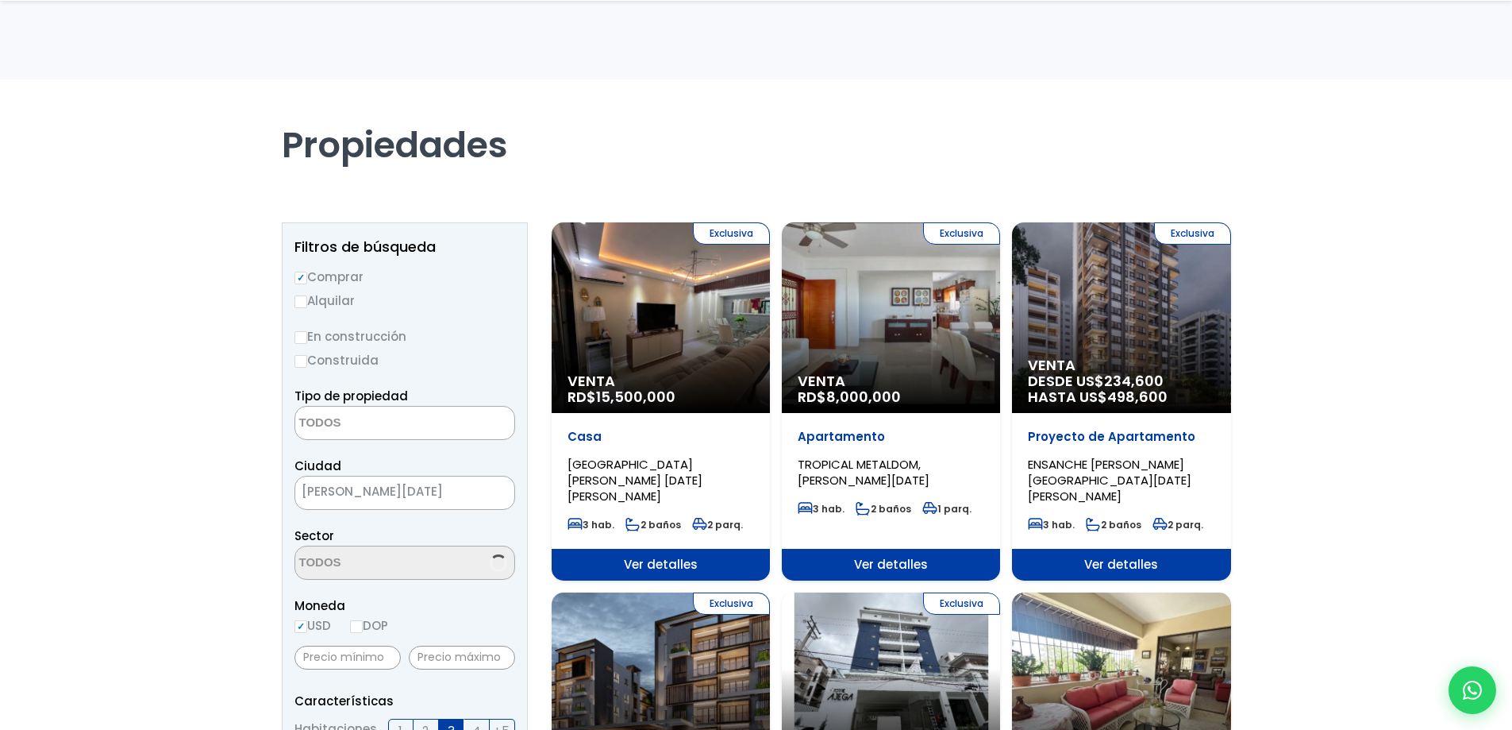
select select
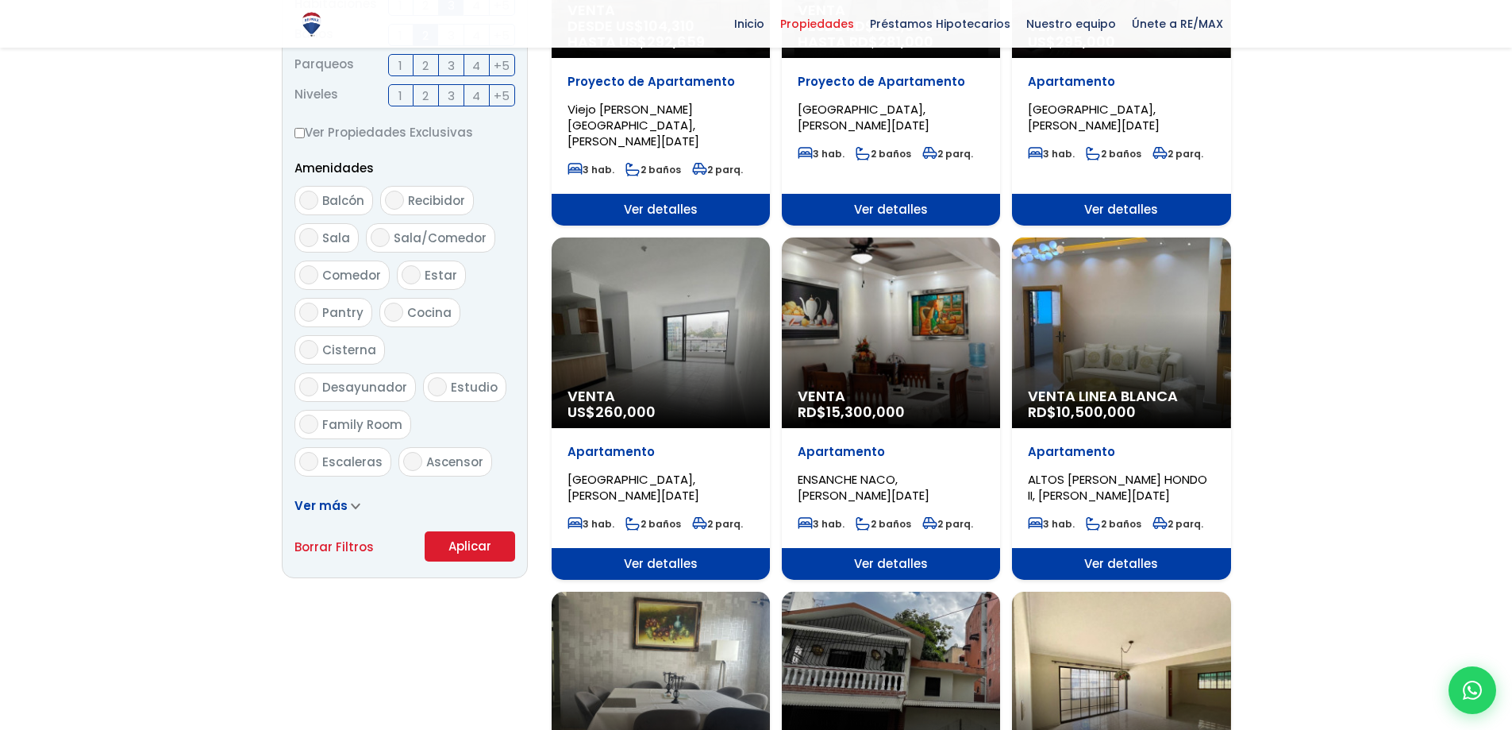
scroll to position [953, 0]
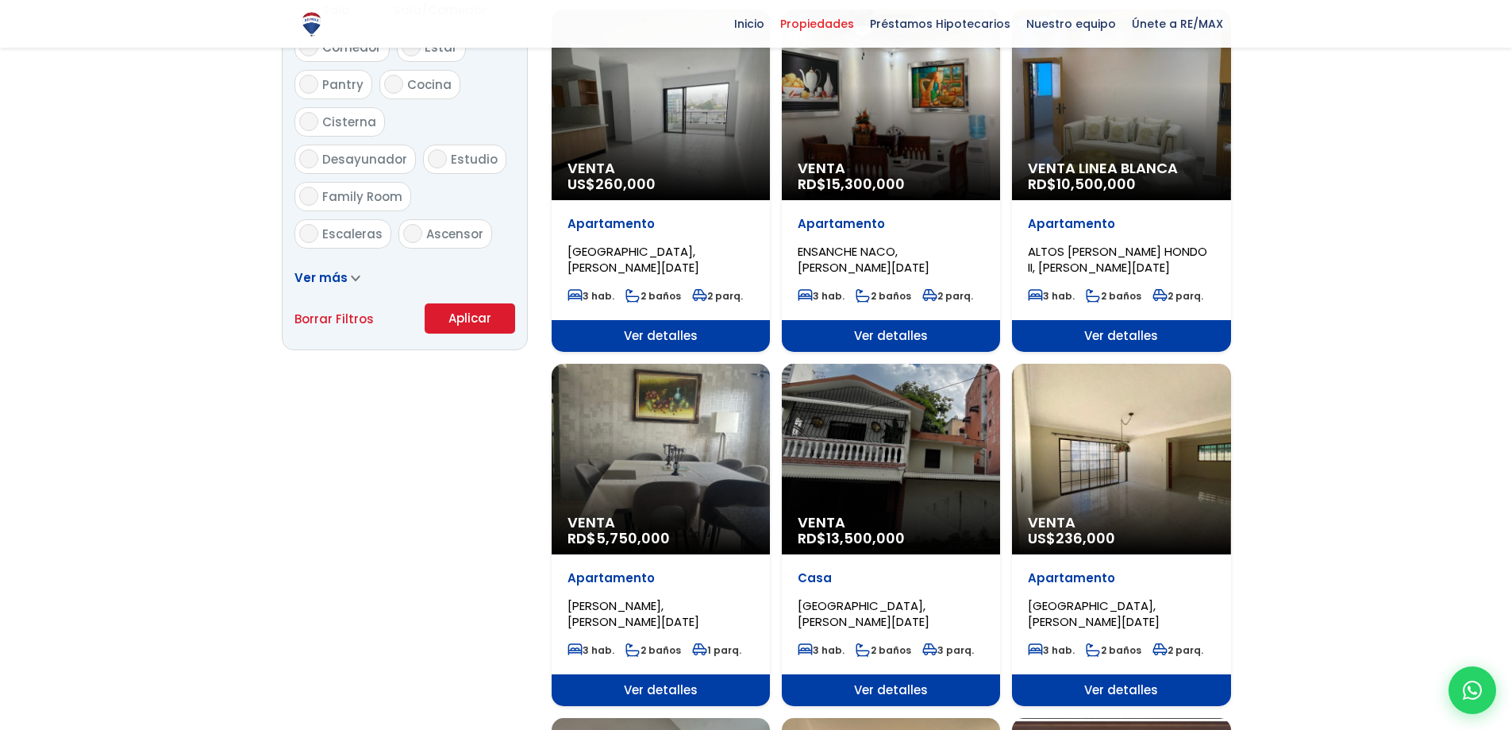
click at [849, 449] on div "Venta RD$ 13,500,000" at bounding box center [891, 459] width 218 height 191
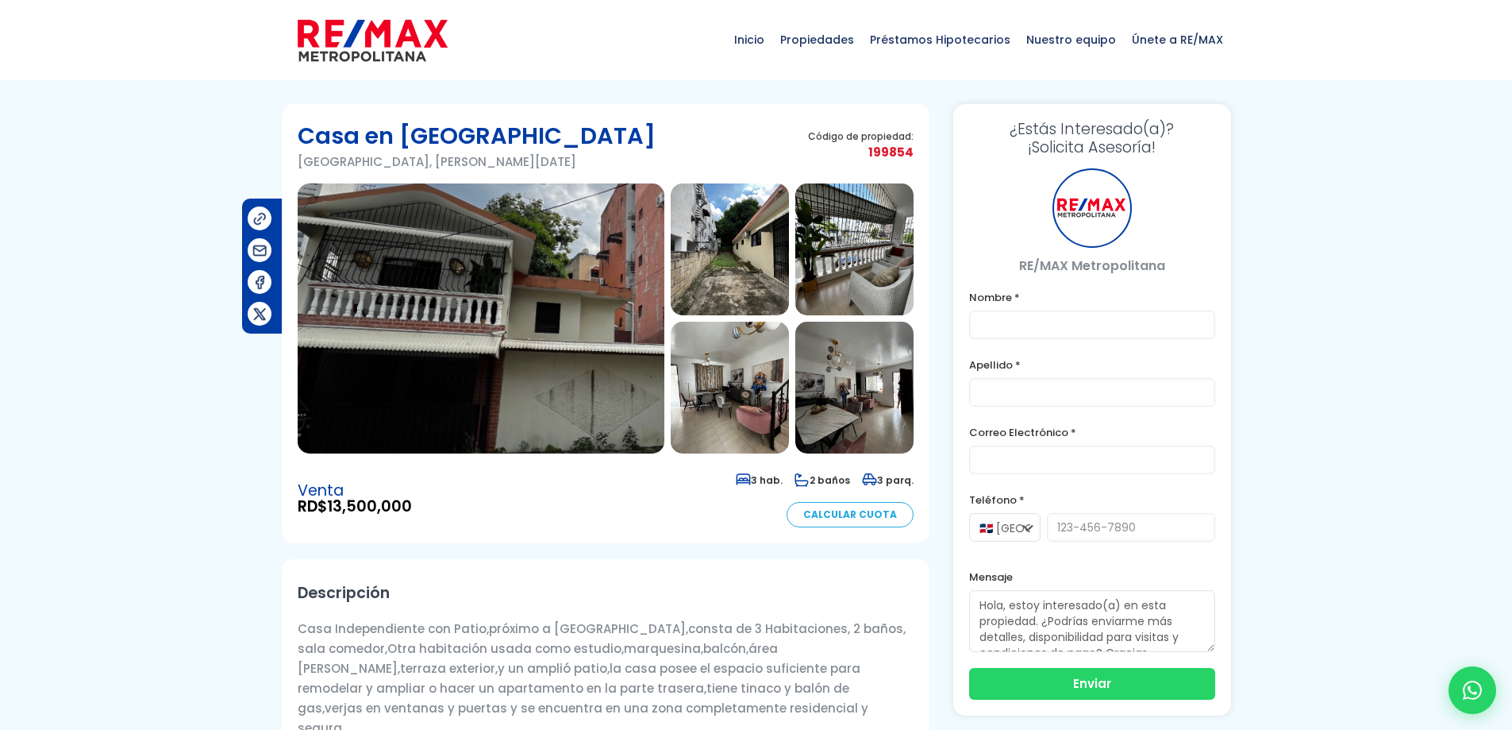
click at [429, 417] on img at bounding box center [481, 318] width 367 height 270
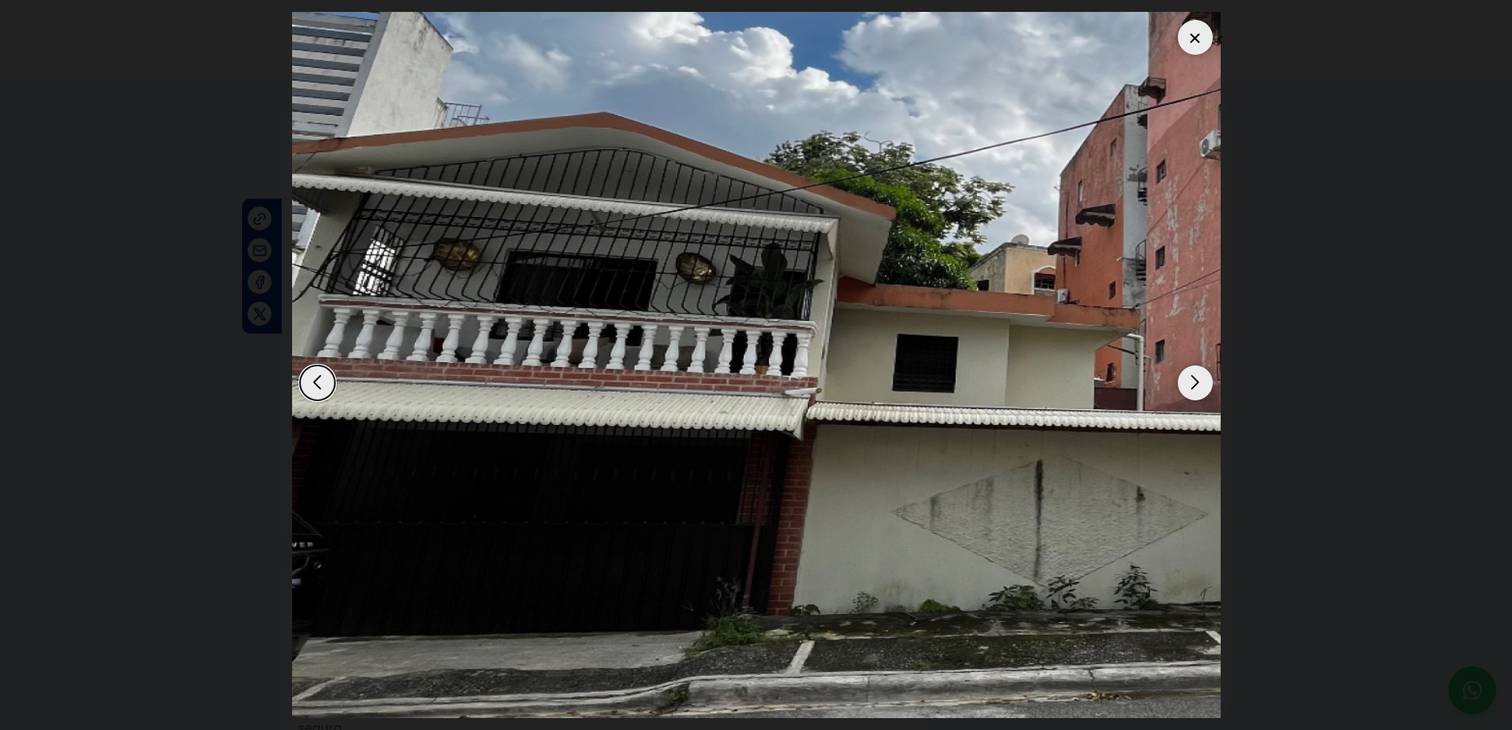
click at [1191, 373] on div "Next slide" at bounding box center [1195, 382] width 35 height 35
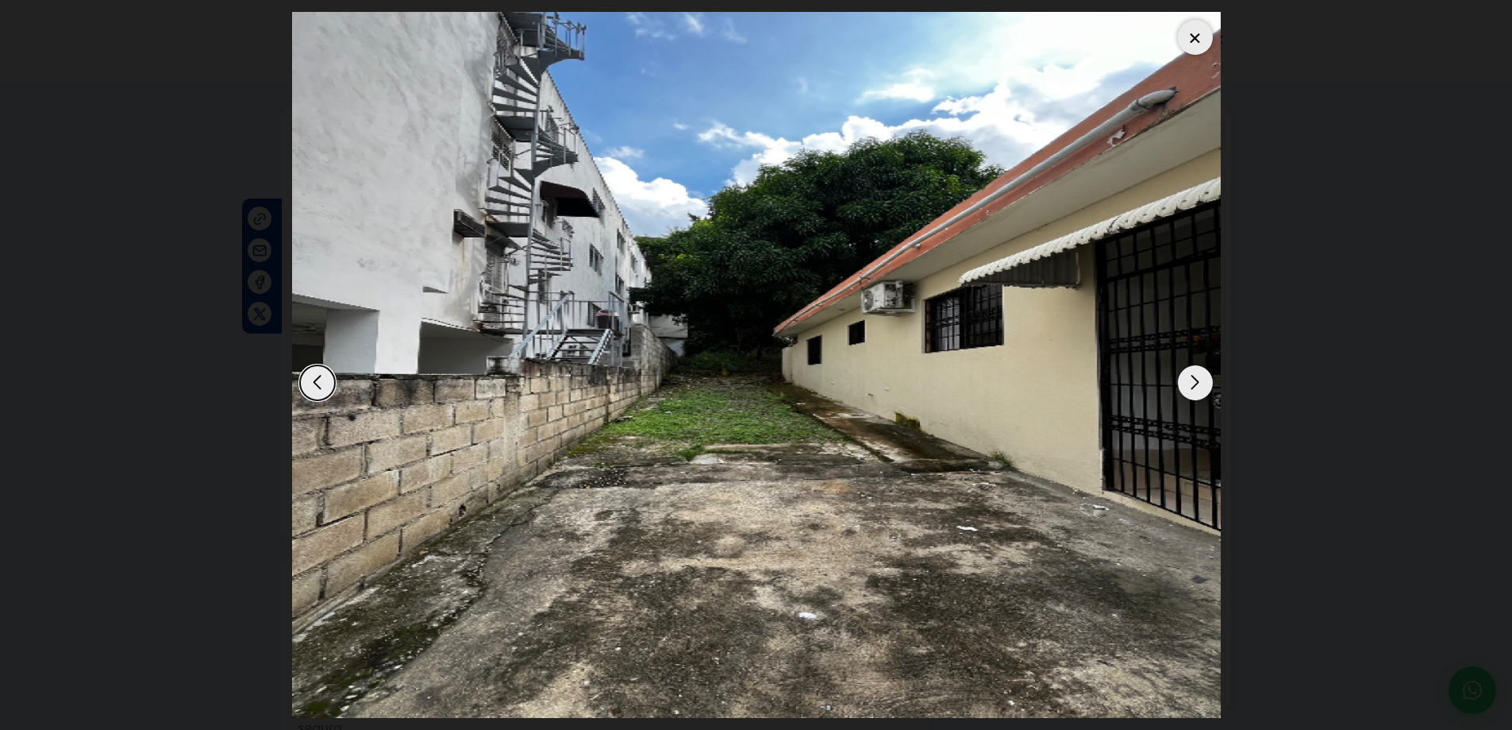
click at [1191, 374] on div "Next slide" at bounding box center [1195, 382] width 35 height 35
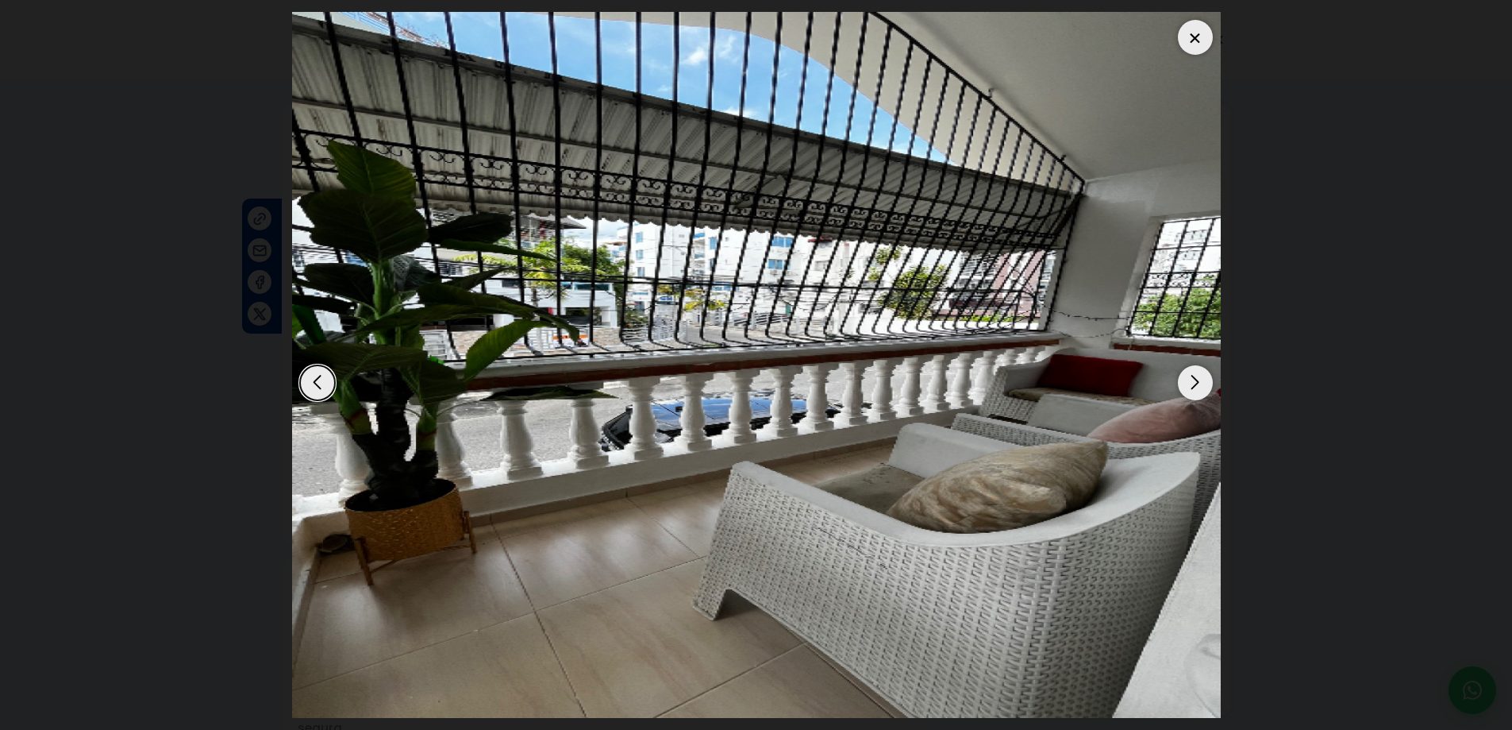
click at [1191, 374] on div "Next slide" at bounding box center [1195, 382] width 35 height 35
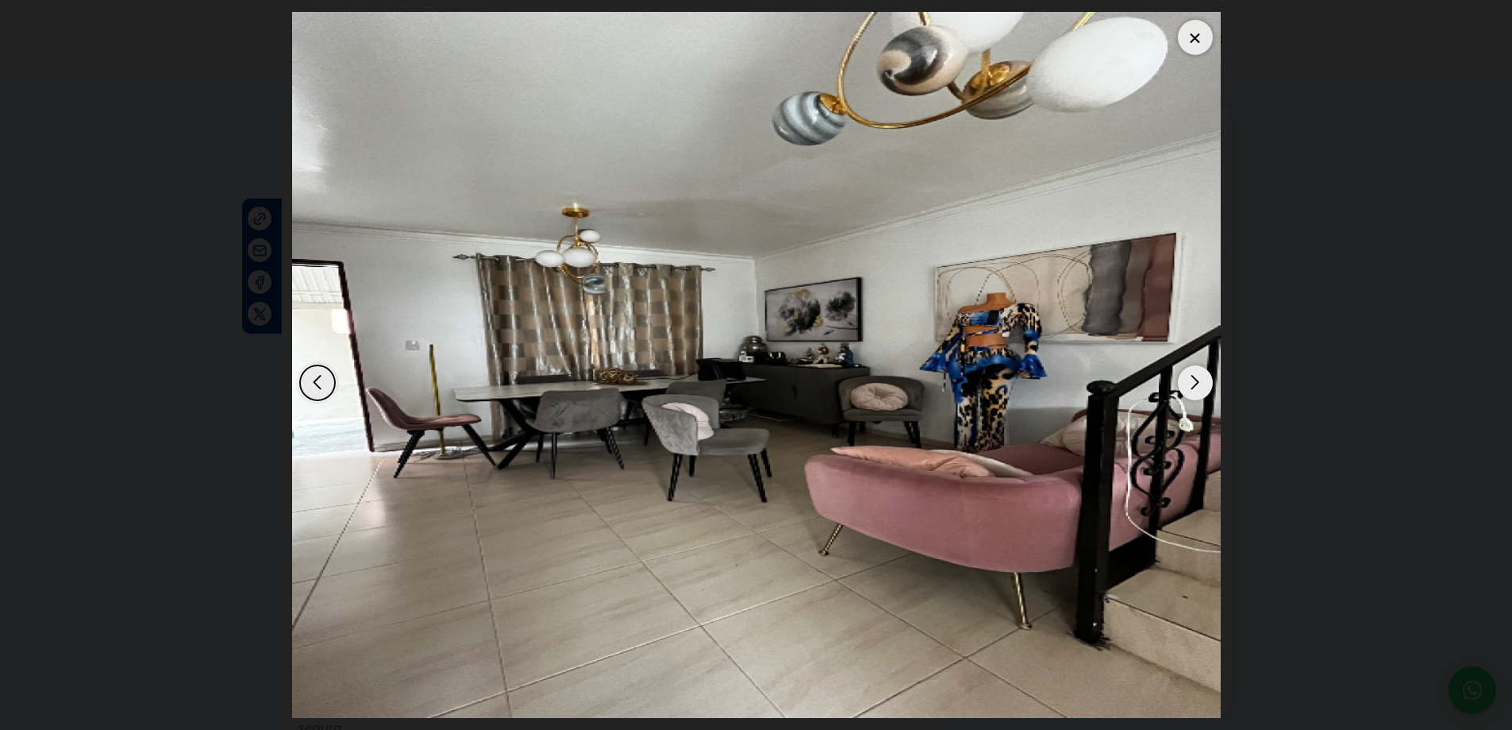
click at [1191, 374] on div "Next slide" at bounding box center [1195, 382] width 35 height 35
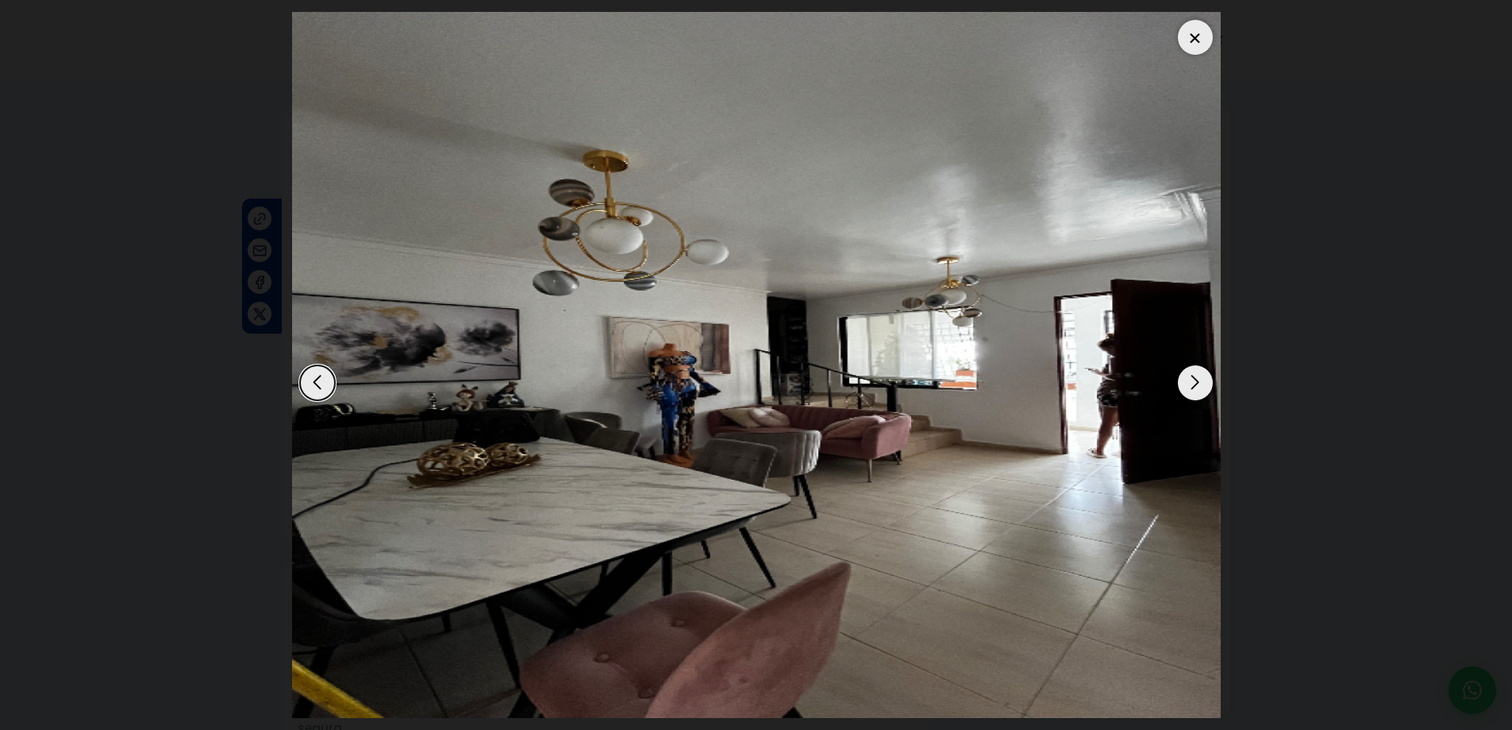
click at [1191, 374] on div "Next slide" at bounding box center [1195, 382] width 35 height 35
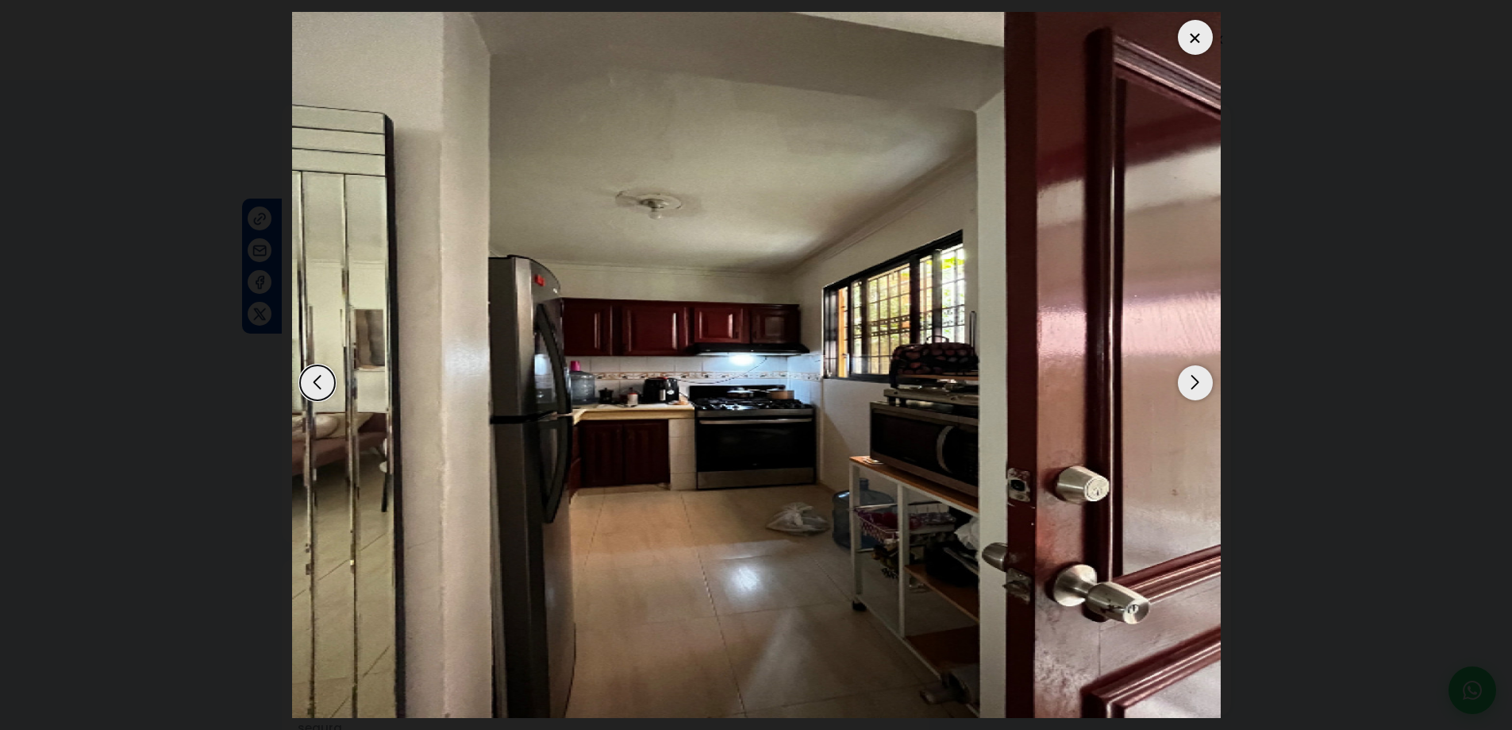
click at [1191, 374] on div "Next slide" at bounding box center [1195, 382] width 35 height 35
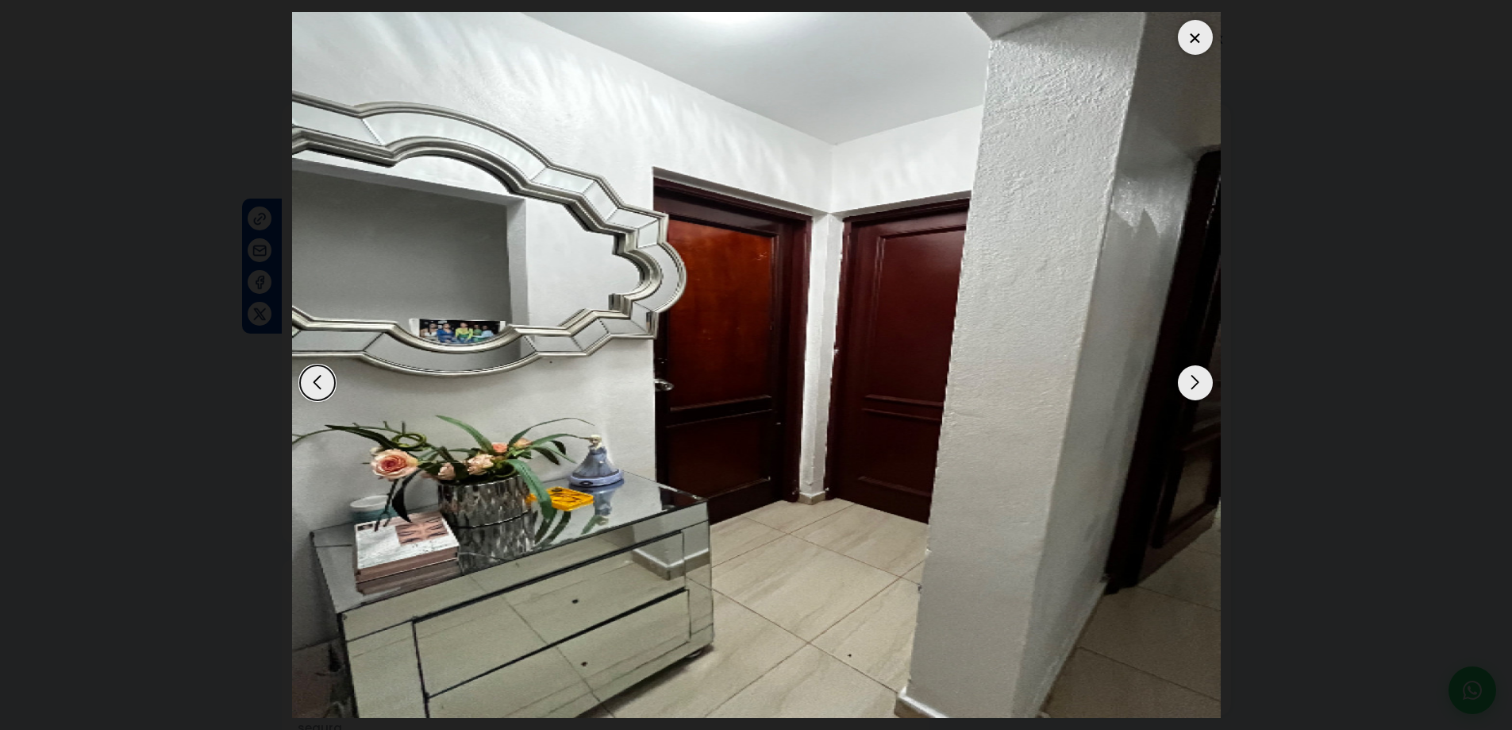
click at [1191, 374] on div "Next slide" at bounding box center [1195, 382] width 35 height 35
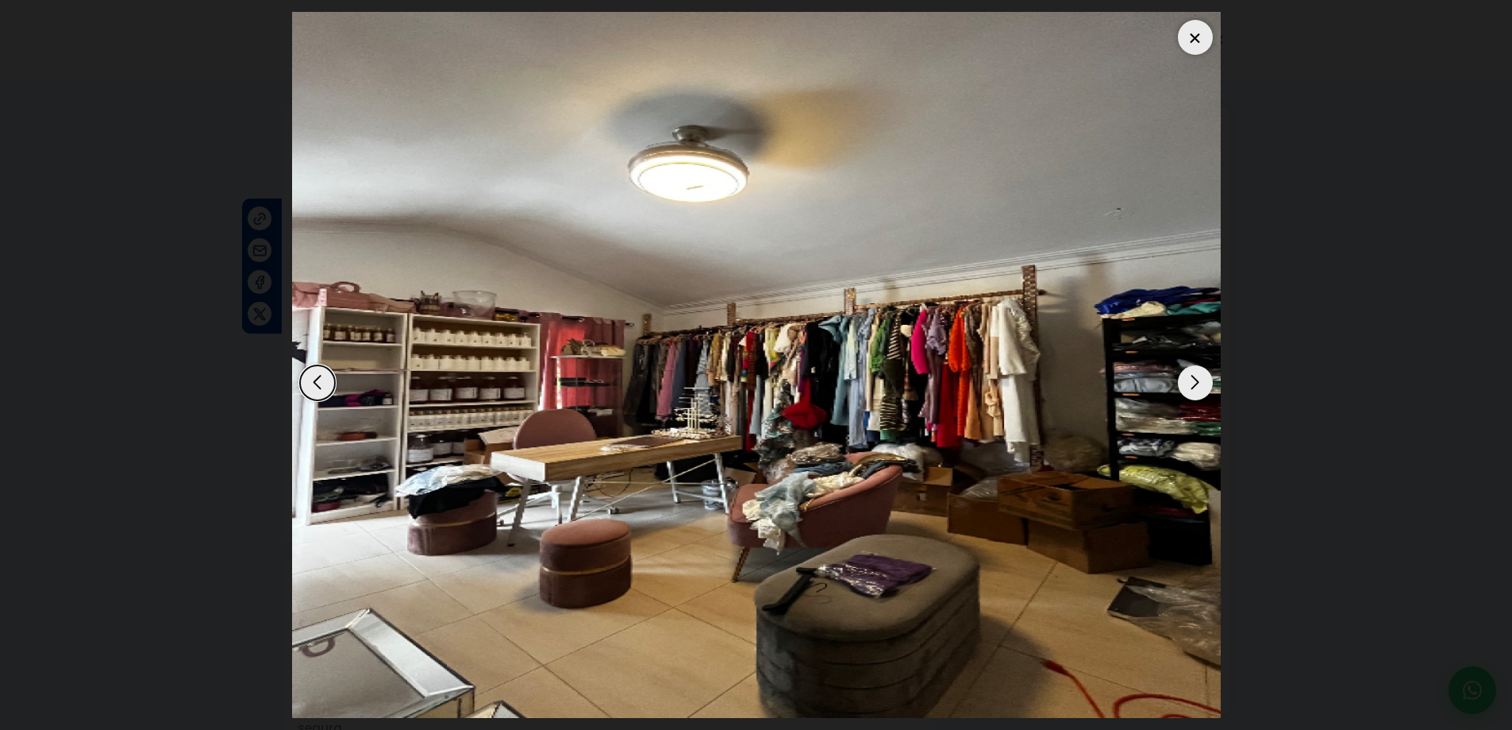
click at [1190, 376] on div "Next slide" at bounding box center [1195, 382] width 35 height 35
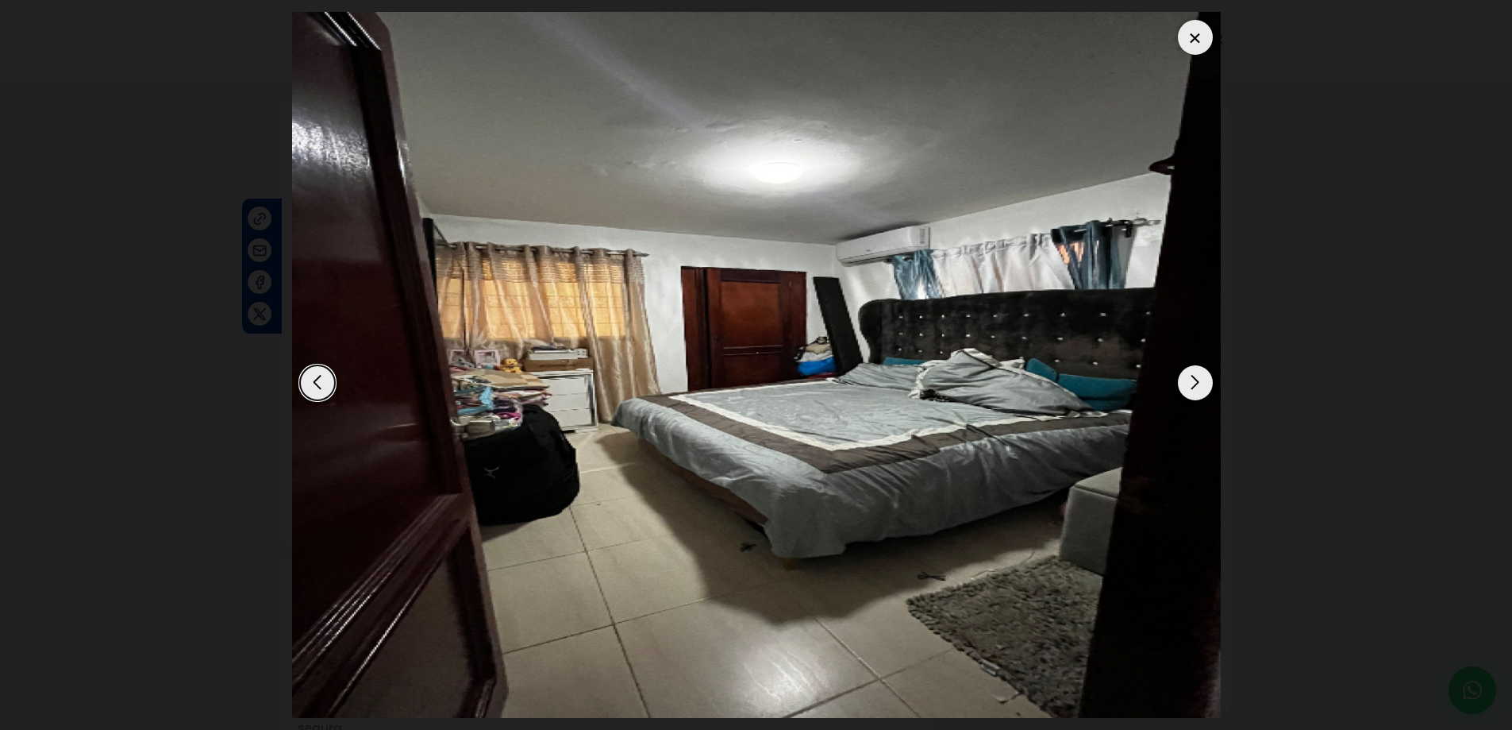
click at [1190, 376] on div "Next slide" at bounding box center [1195, 382] width 35 height 35
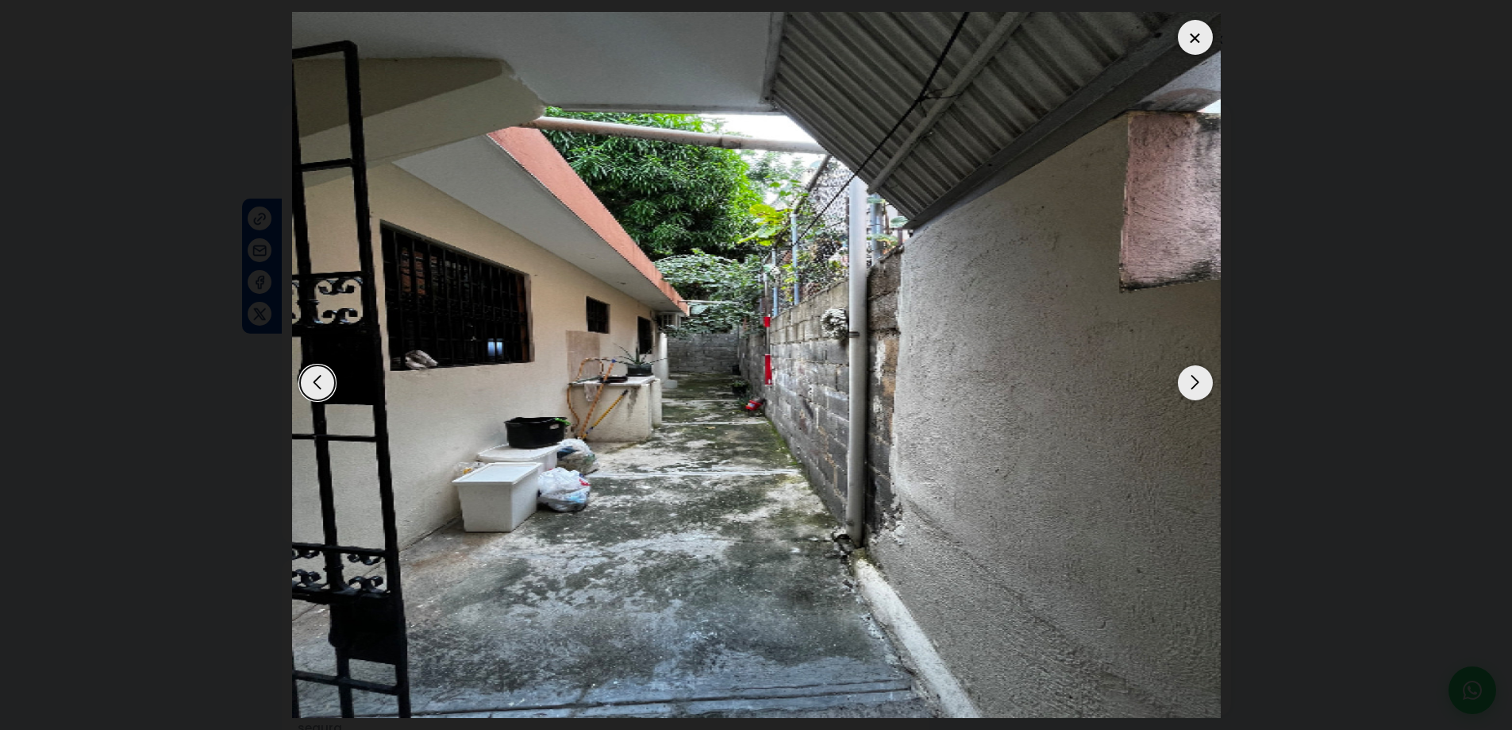
click at [1190, 376] on div "Next slide" at bounding box center [1195, 382] width 35 height 35
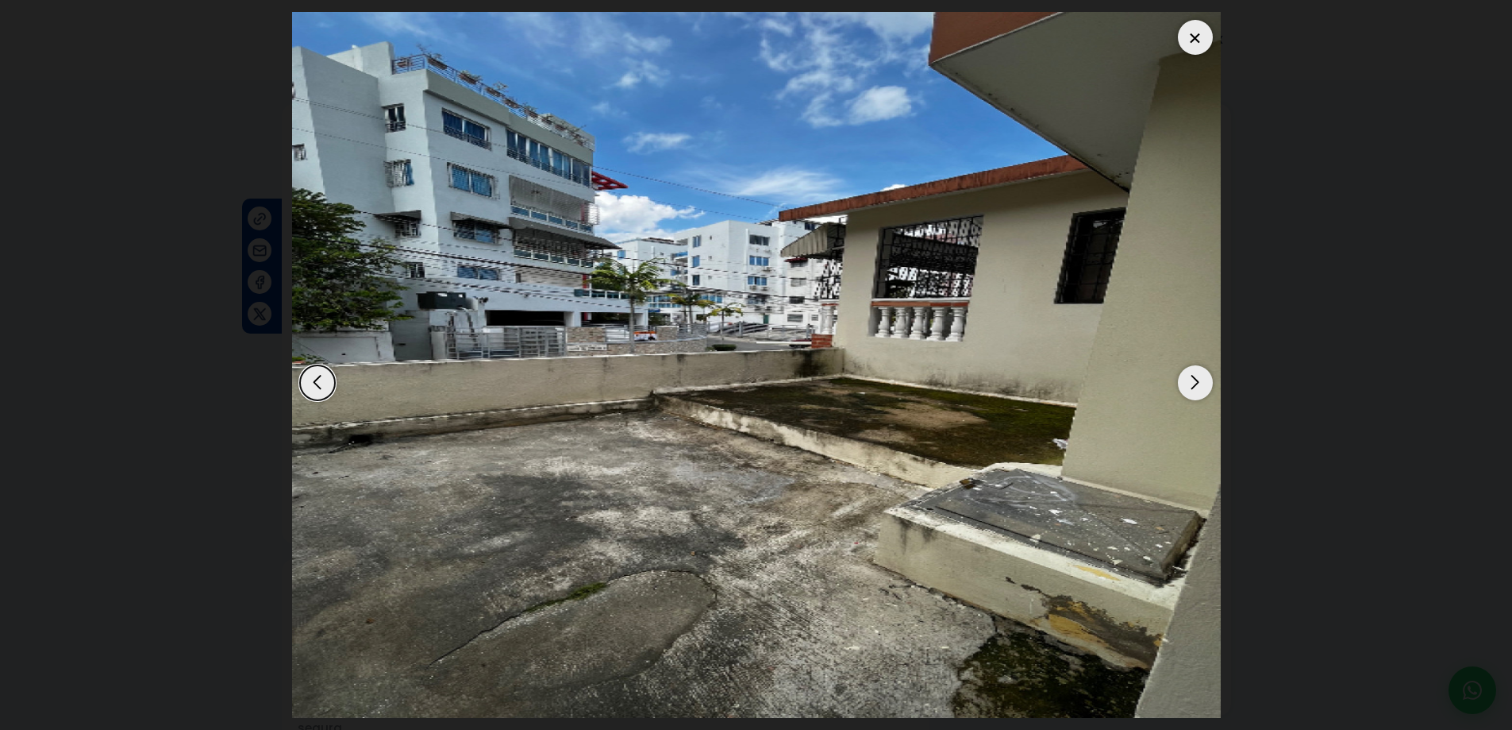
click at [1190, 376] on div "Next slide" at bounding box center [1195, 382] width 35 height 35
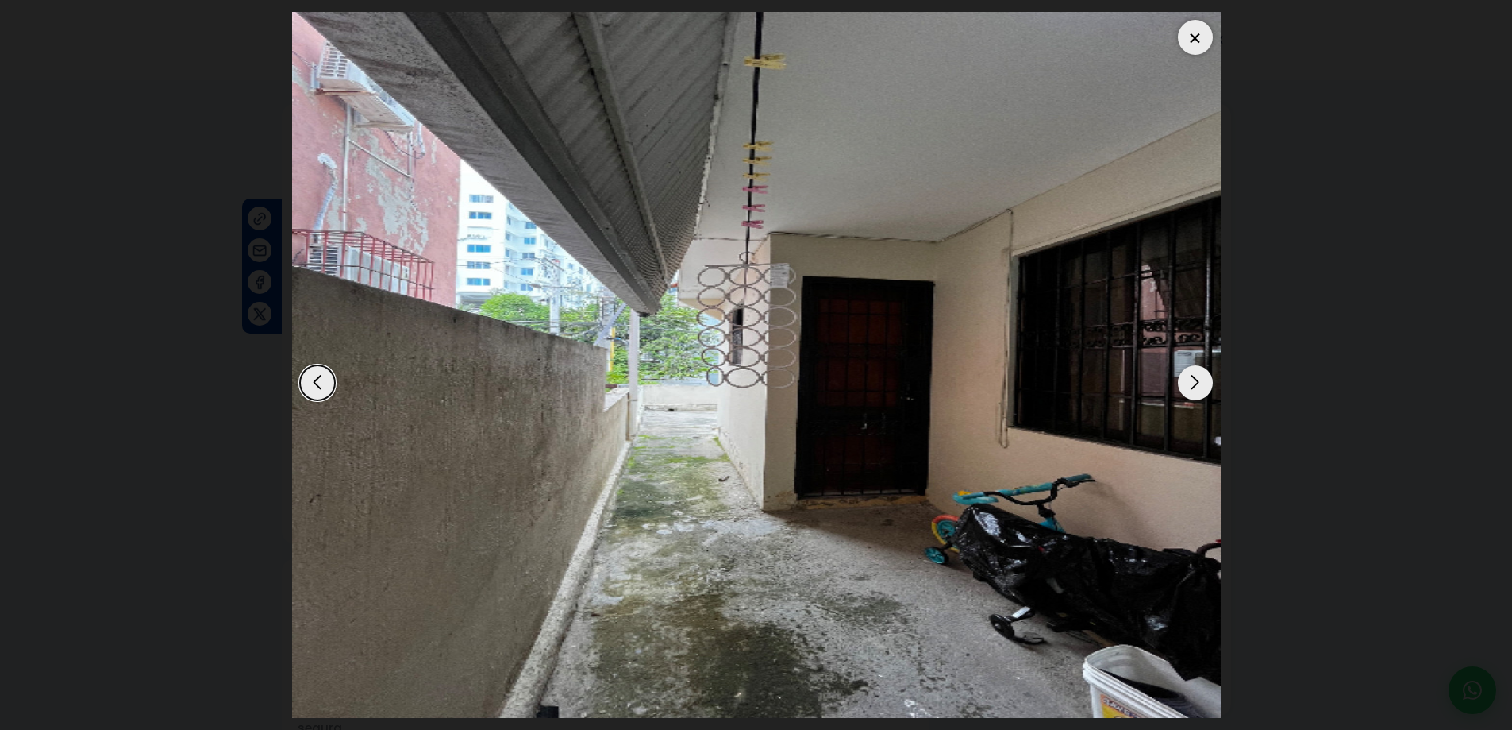
click at [1190, 376] on div "Next slide" at bounding box center [1195, 382] width 35 height 35
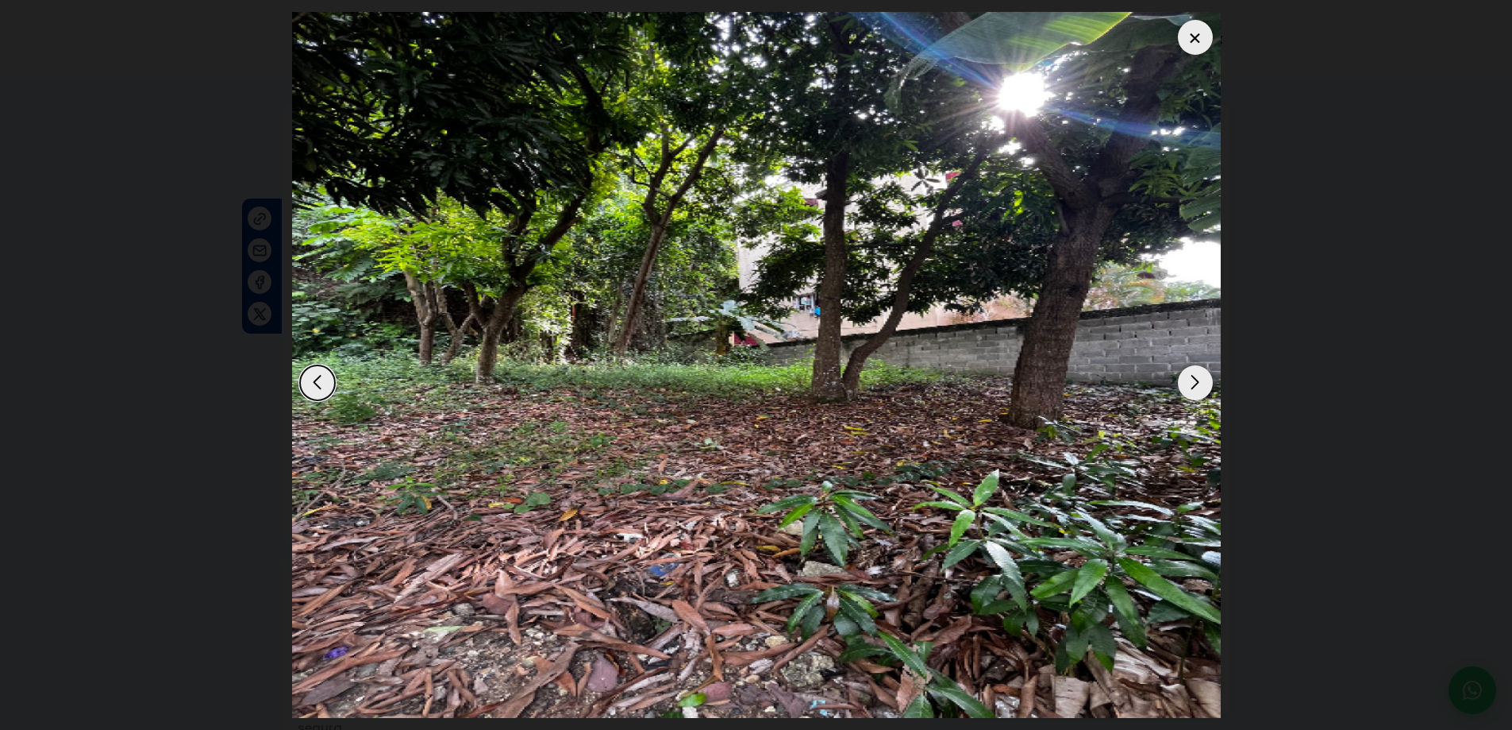
click at [1190, 376] on div "Next slide" at bounding box center [1195, 382] width 35 height 35
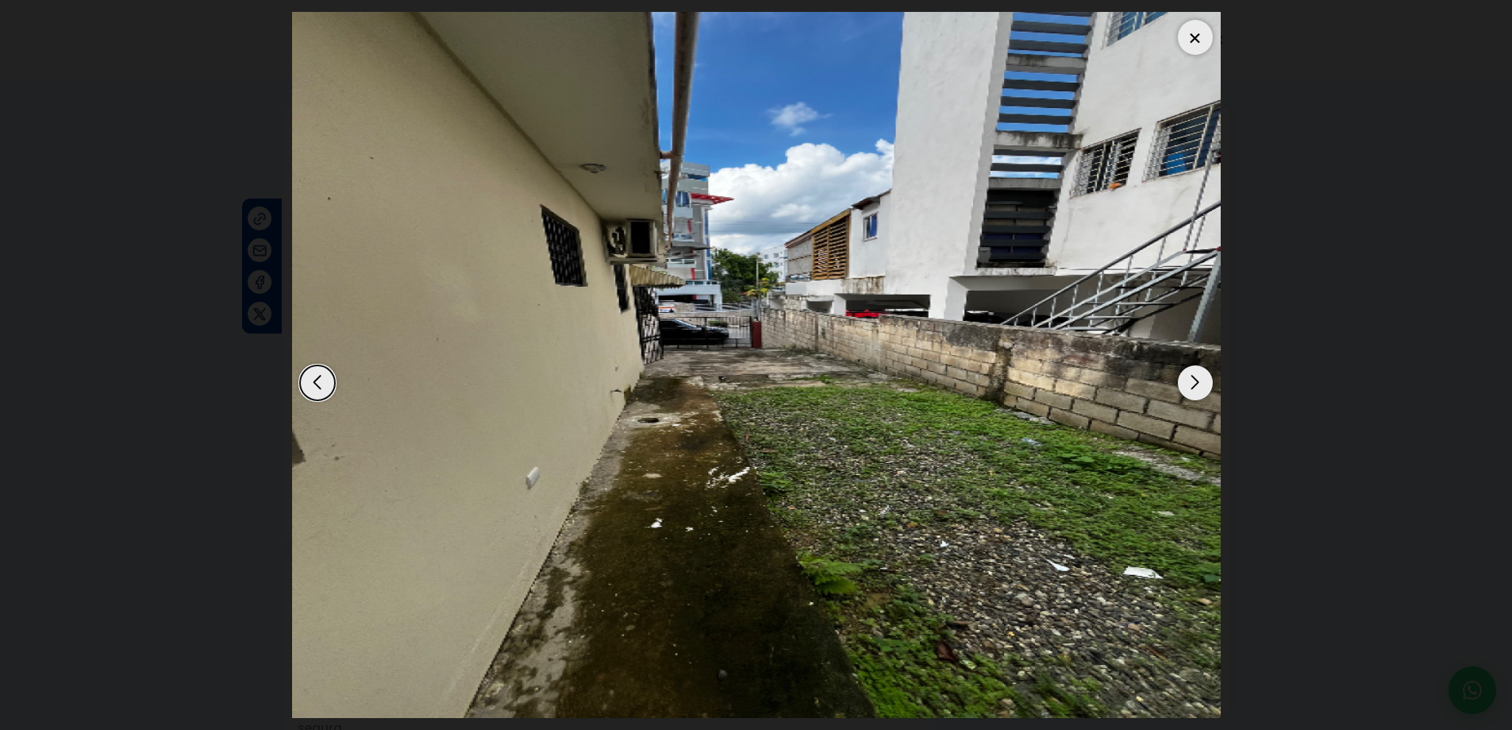
click at [1190, 376] on div "Next slide" at bounding box center [1195, 382] width 35 height 35
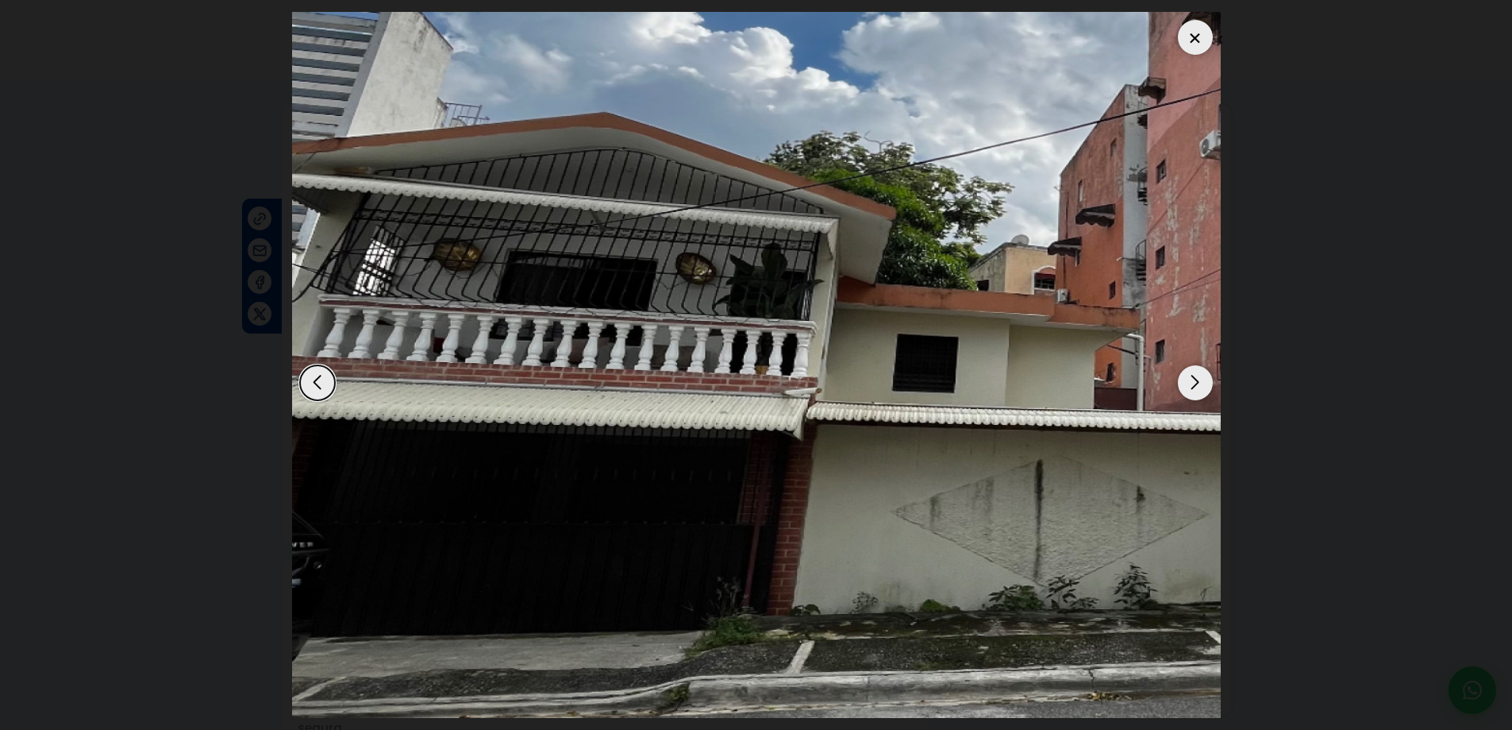
click at [1190, 376] on div "Next slide" at bounding box center [1195, 382] width 35 height 35
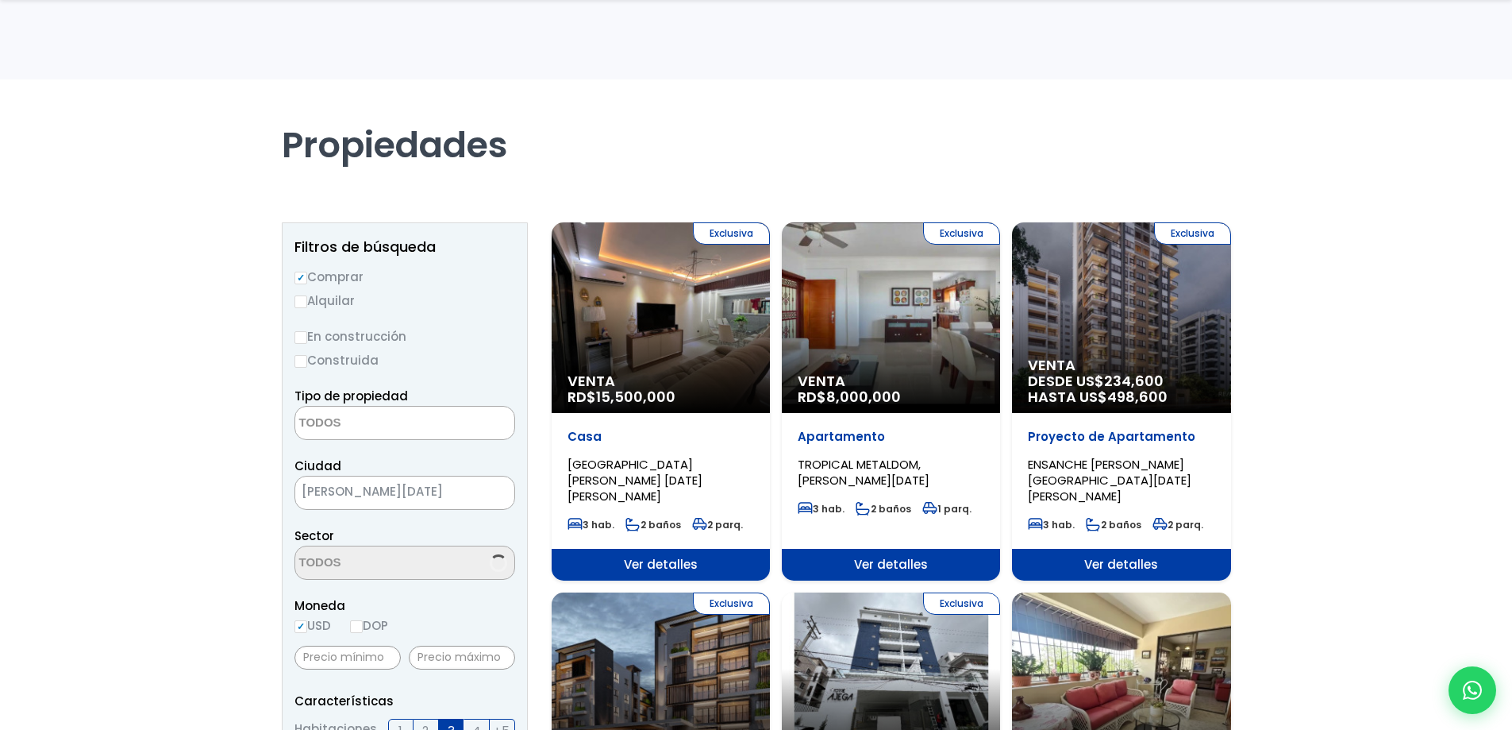
select select
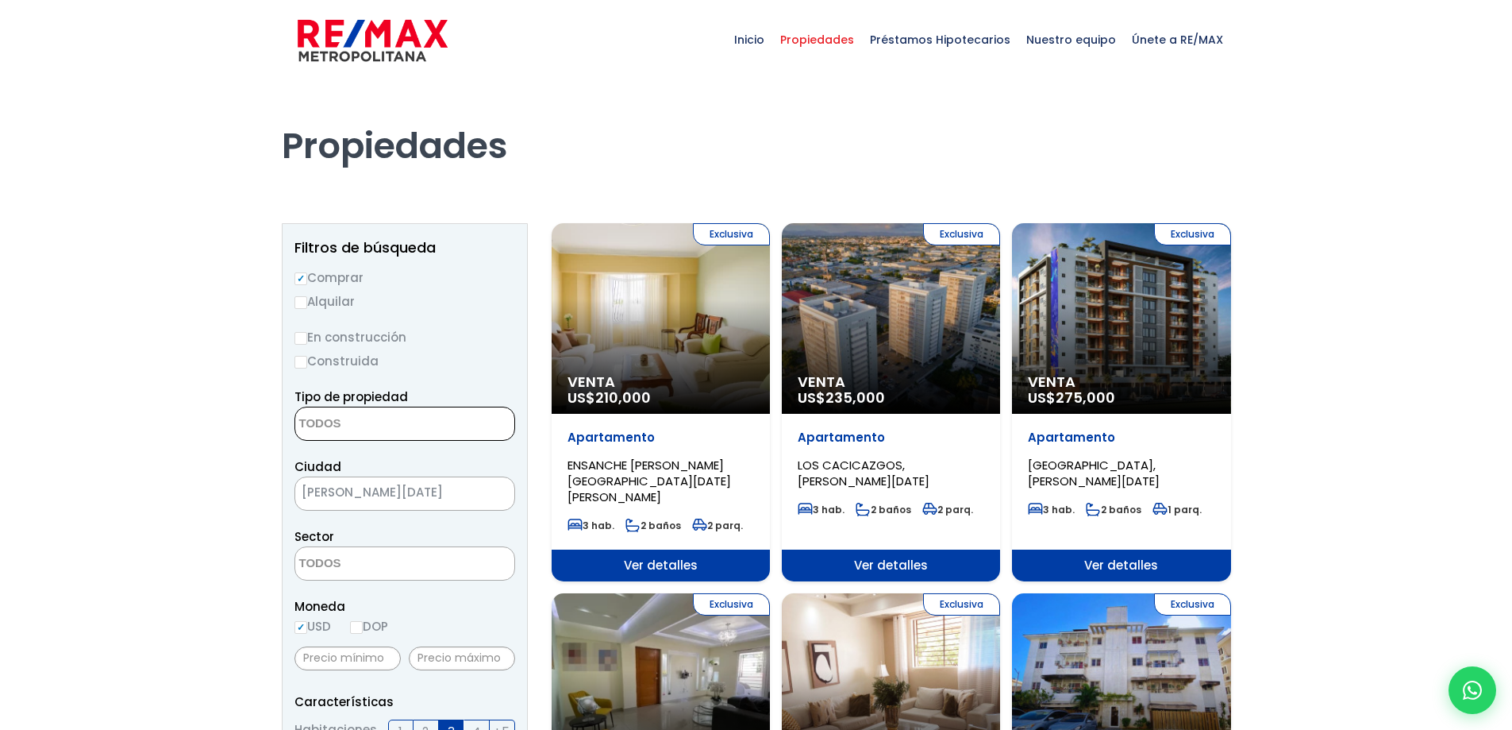
click at [358, 424] on textarea "Search" at bounding box center [372, 424] width 154 height 34
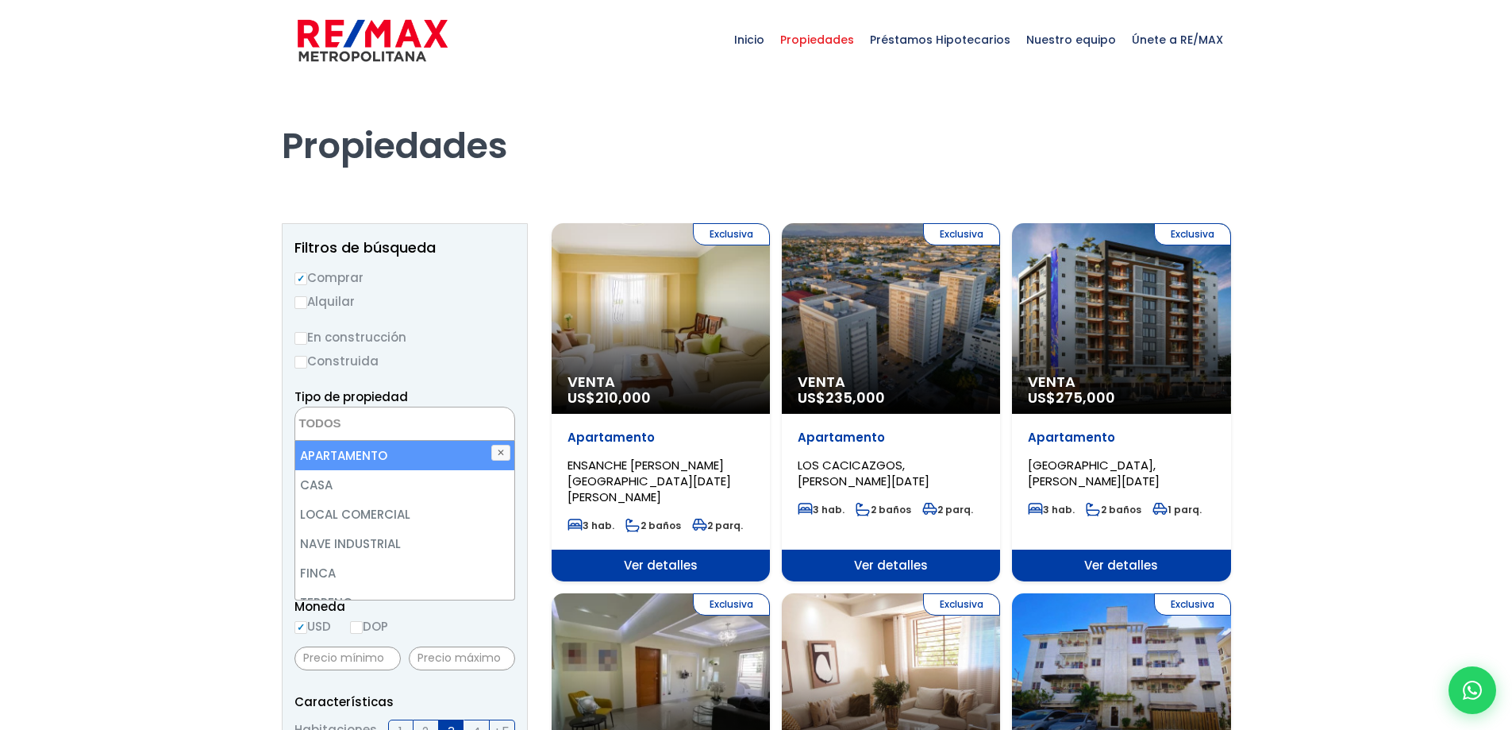
click at [385, 453] on li "APARTAMENTO" at bounding box center [404, 455] width 219 height 29
select select "apartment"
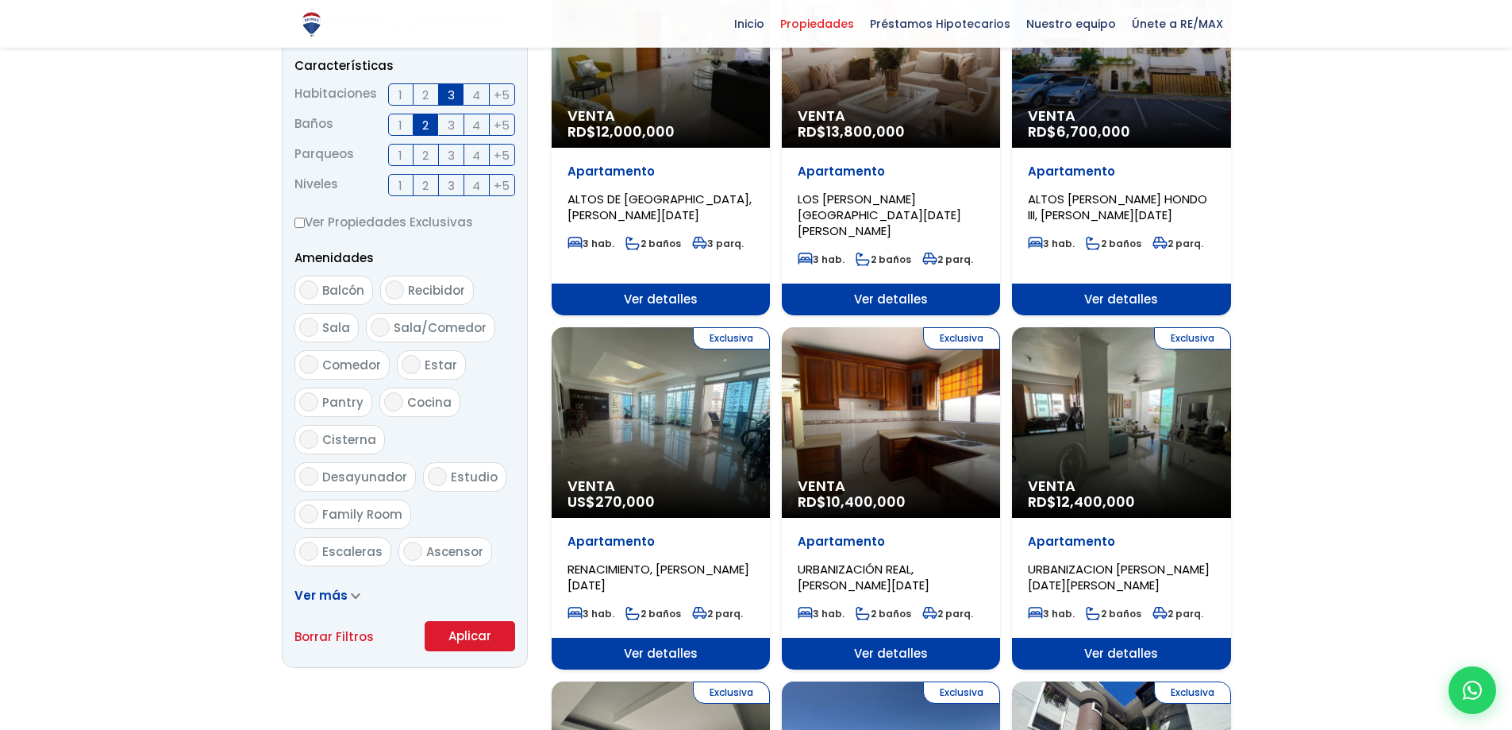
scroll to position [953, 0]
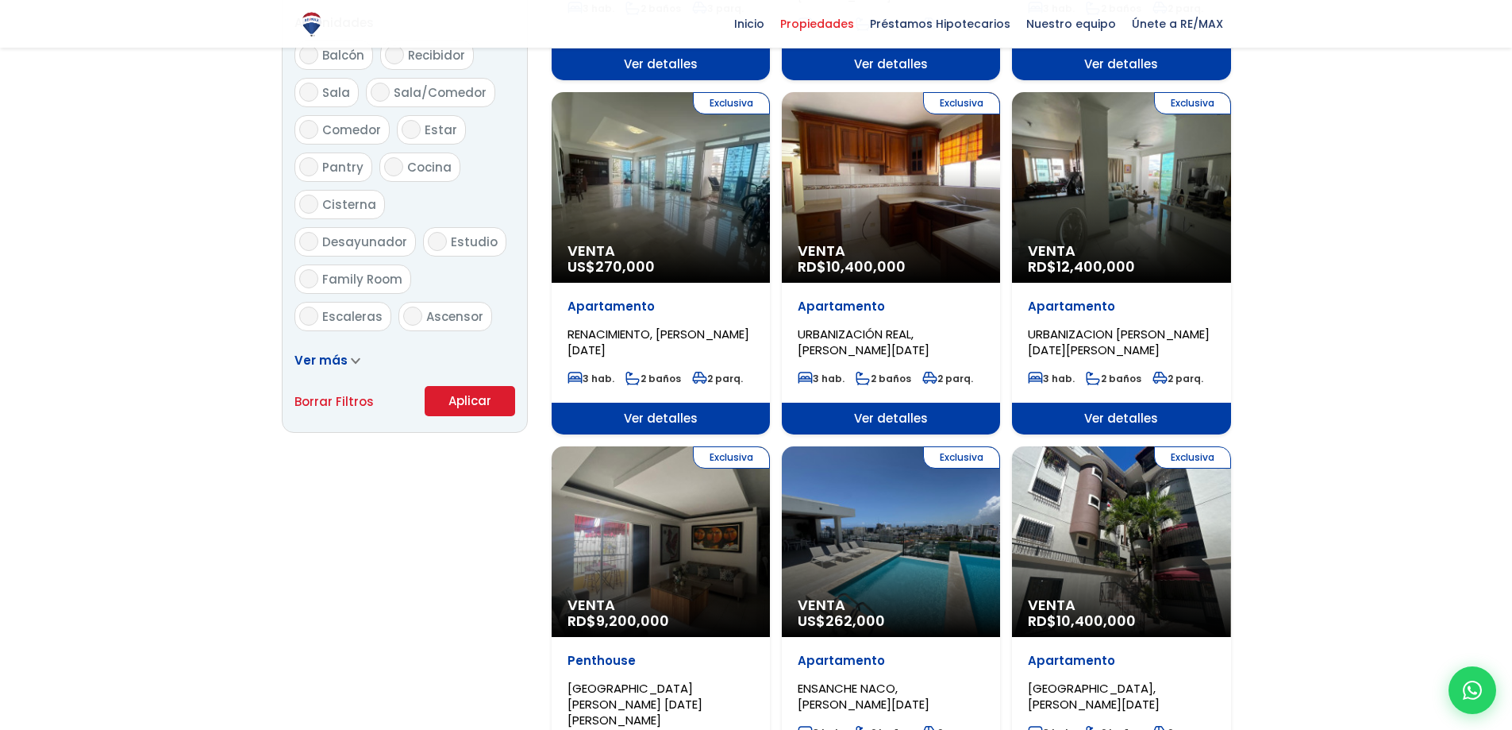
scroll to position [1042, 0]
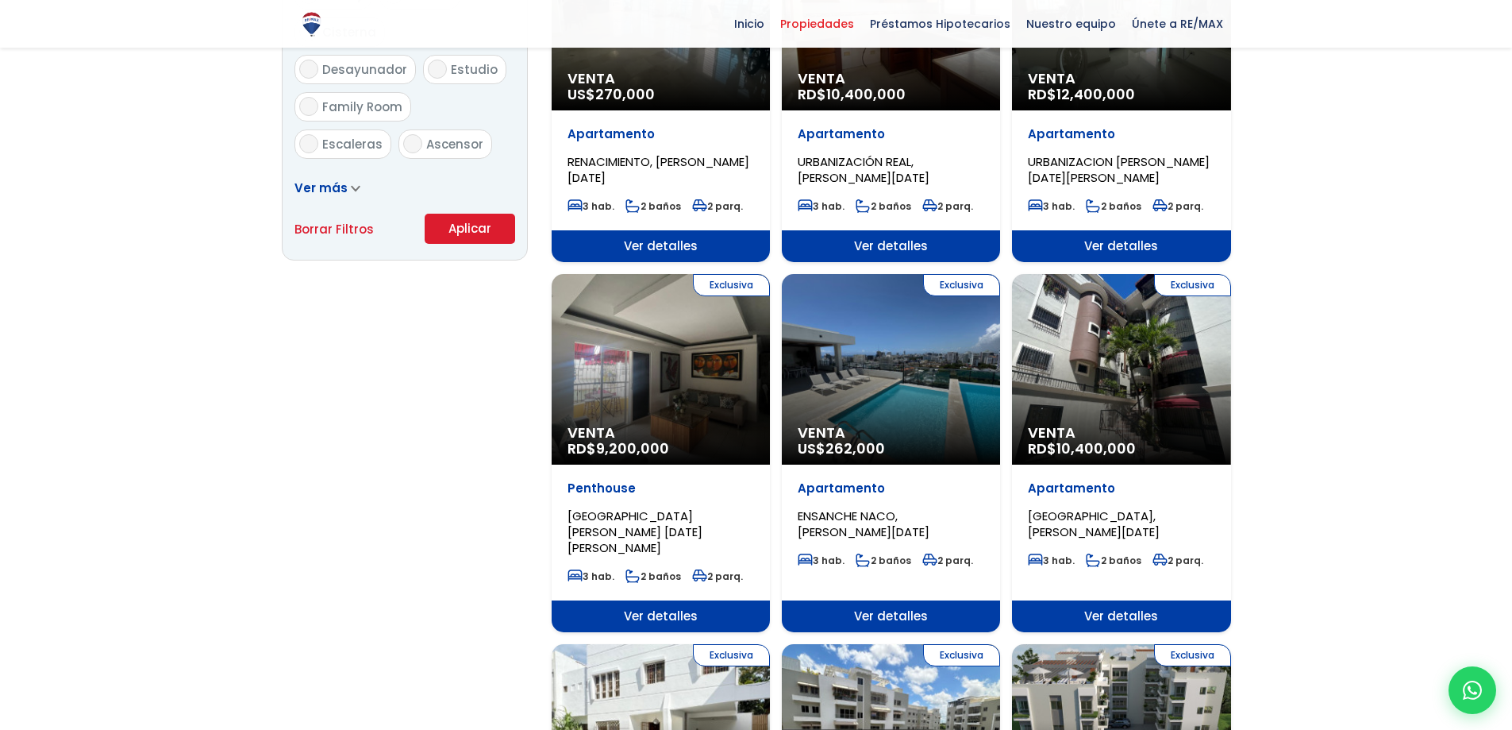
drag, startPoint x: 461, startPoint y: 235, endPoint x: 474, endPoint y: 245, distance: 16.4
click at [460, 235] on button "Aplicar" at bounding box center [470, 229] width 91 height 30
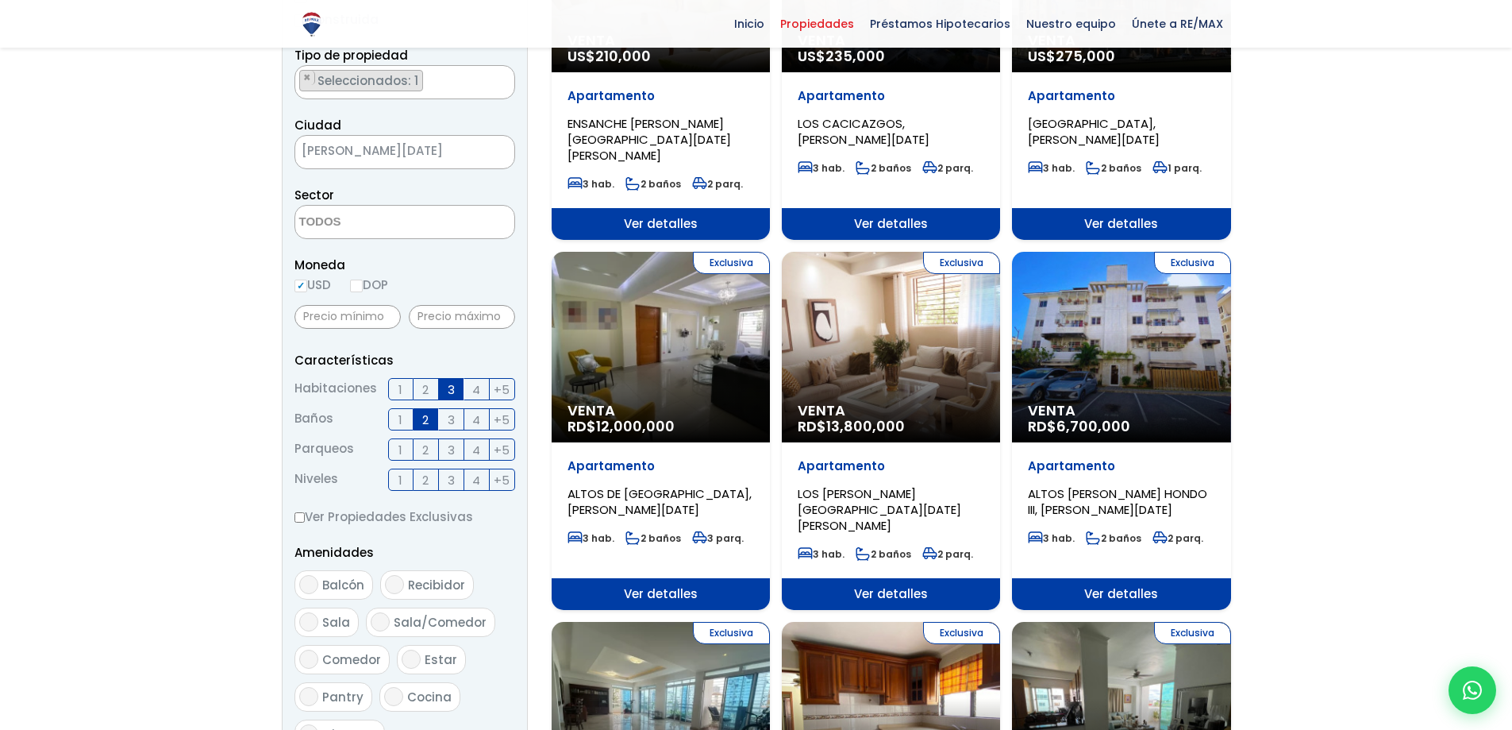
scroll to position [556, 0]
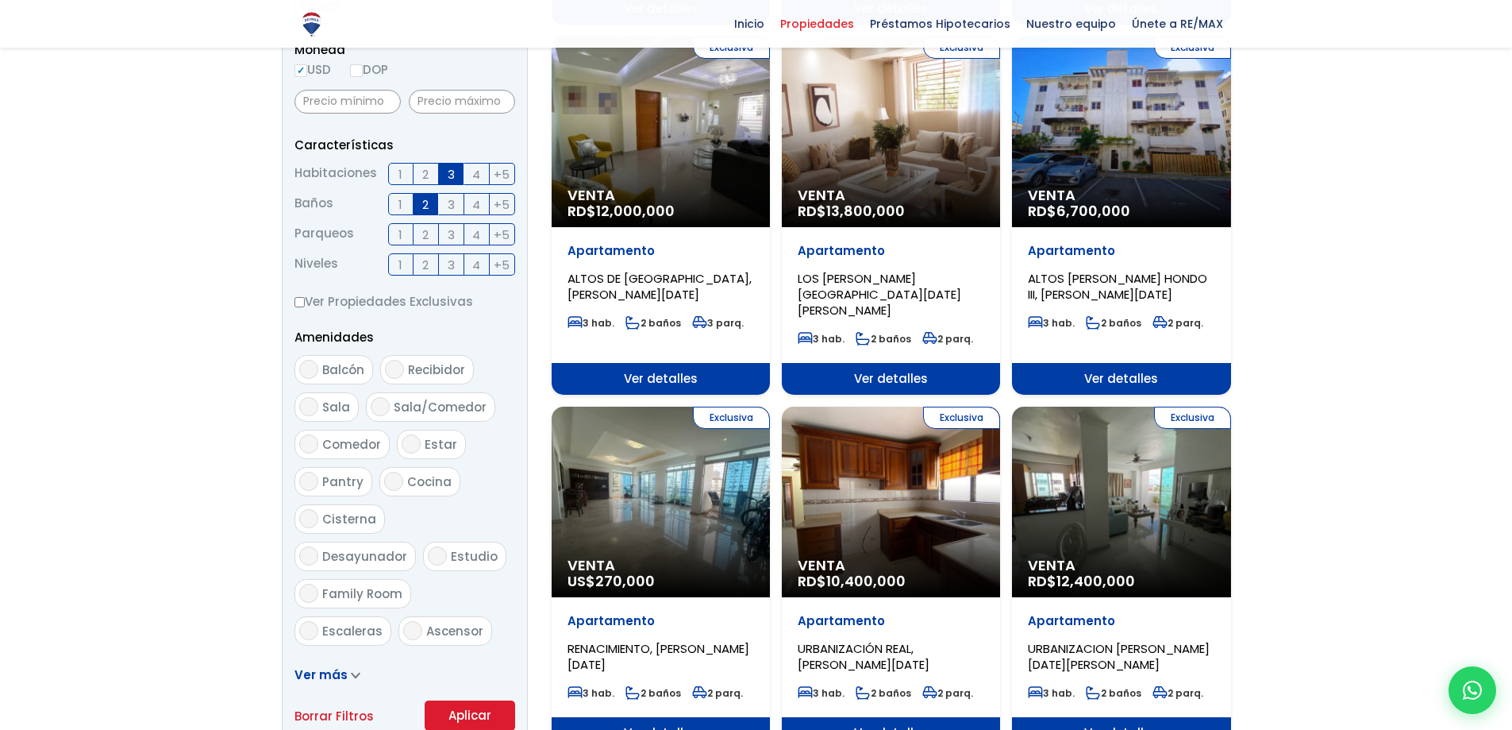
click at [905, 414] on div "Exclusiva Venta RD$ 10,400,000" at bounding box center [891, 501] width 218 height 191
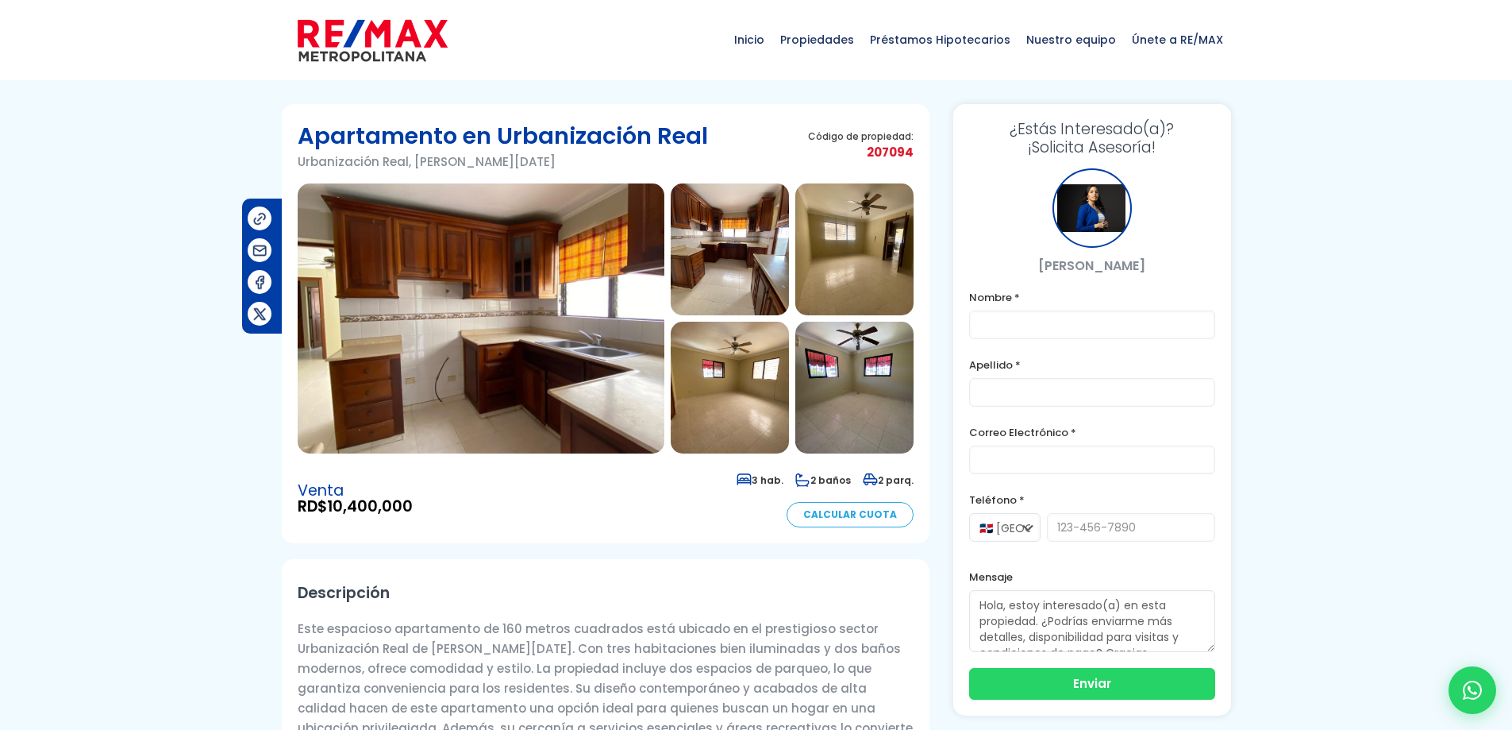
click at [493, 392] on img at bounding box center [481, 318] width 367 height 270
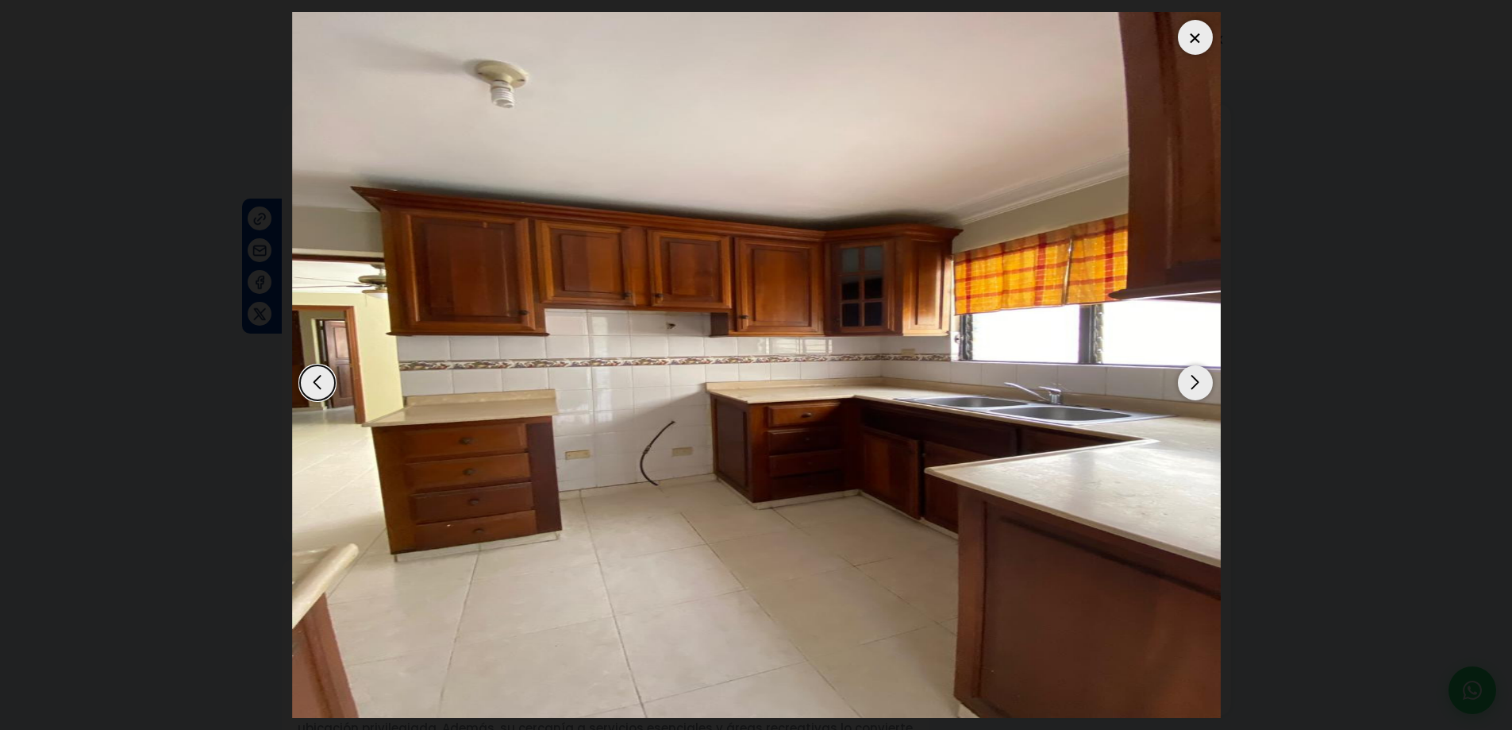
click at [1196, 396] on div "Next slide" at bounding box center [1195, 382] width 35 height 35
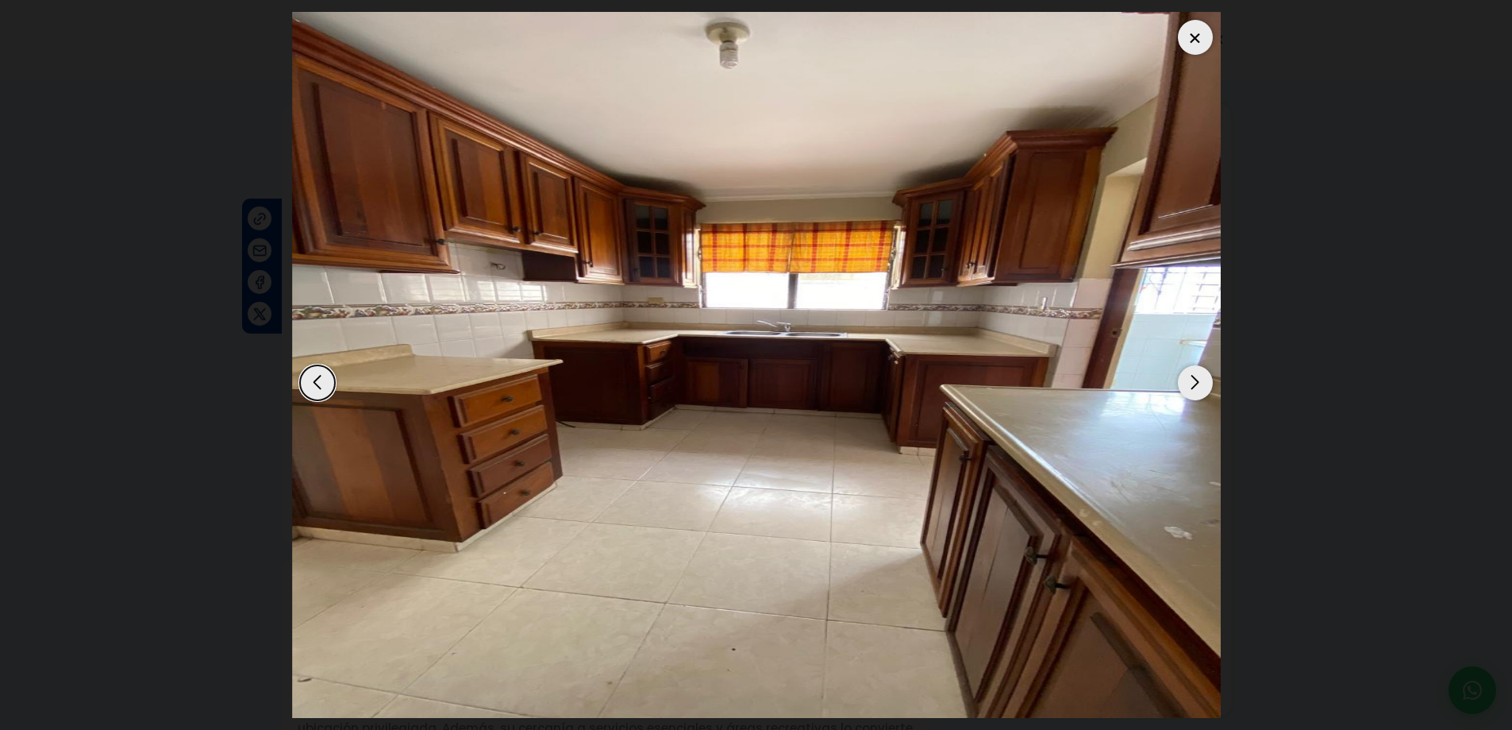
click at [1196, 396] on div "Next slide" at bounding box center [1195, 382] width 35 height 35
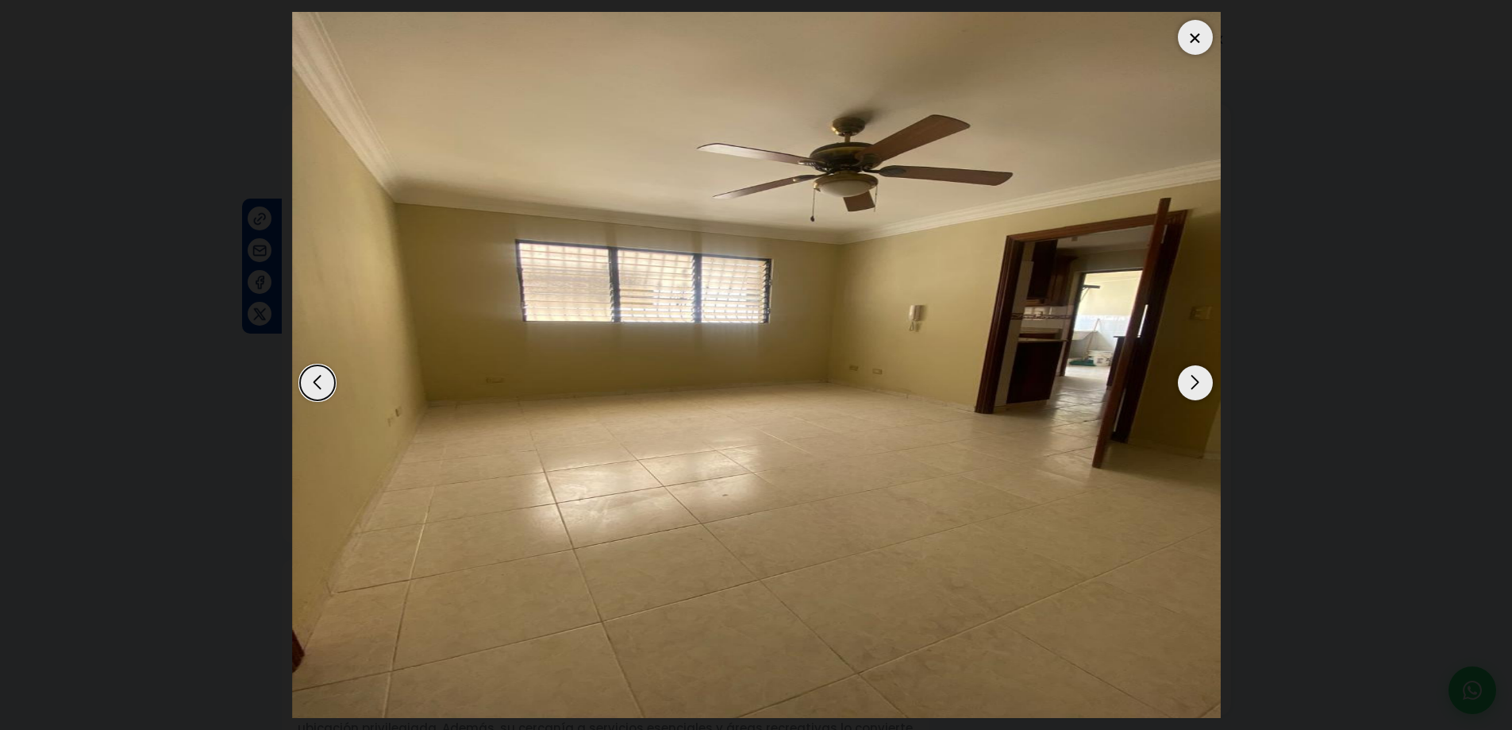
click at [1196, 396] on div "Next slide" at bounding box center [1195, 382] width 35 height 35
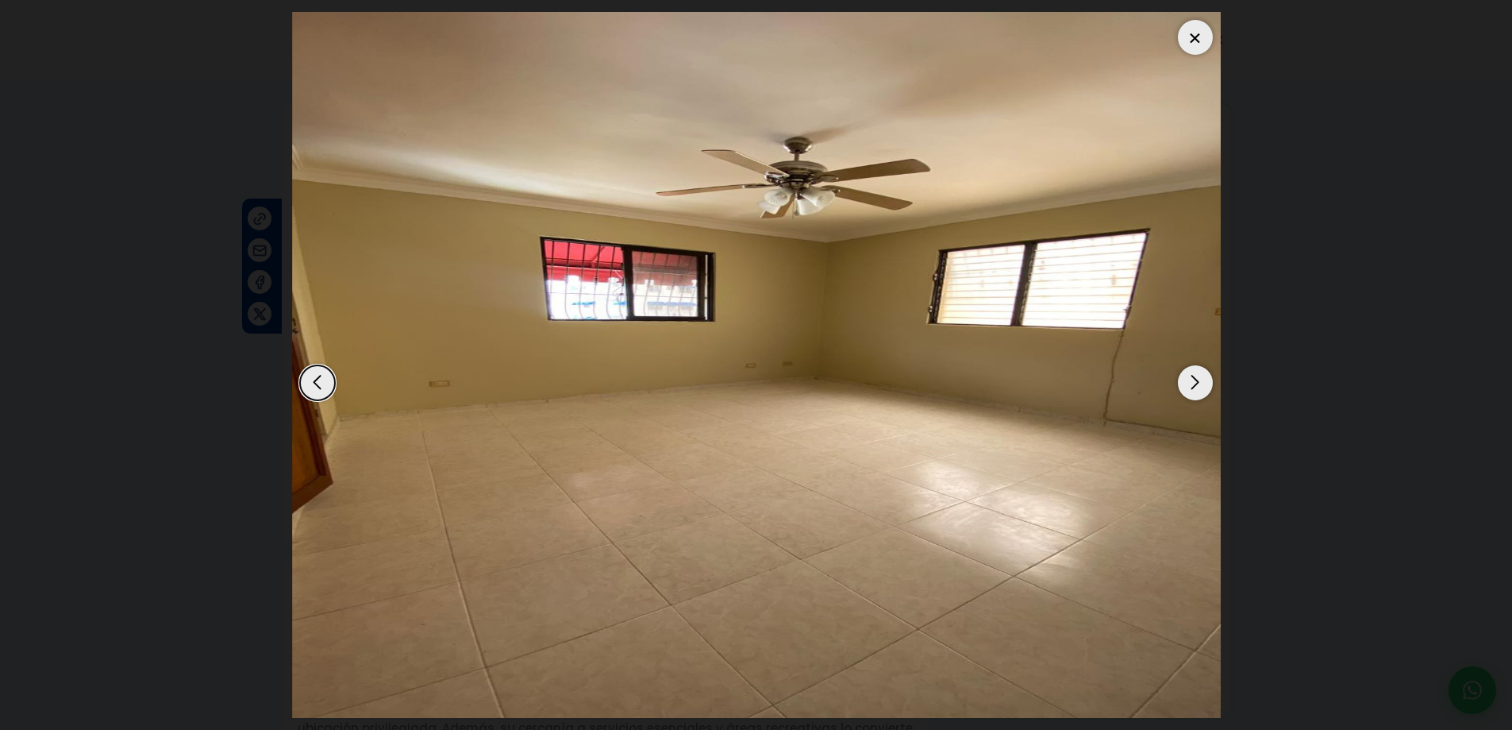
click at [1196, 396] on div "Next slide" at bounding box center [1195, 382] width 35 height 35
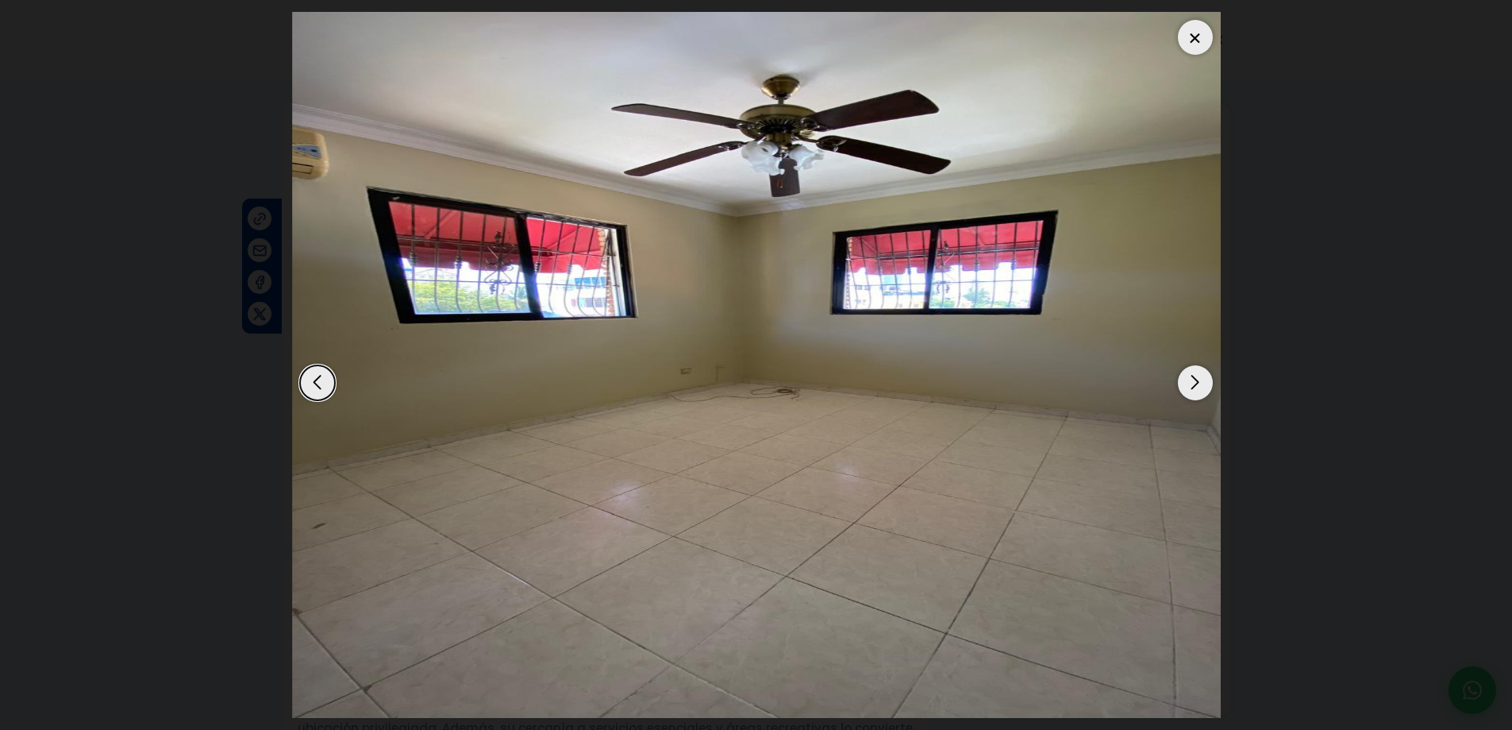
click at [1196, 396] on div "Next slide" at bounding box center [1195, 382] width 35 height 35
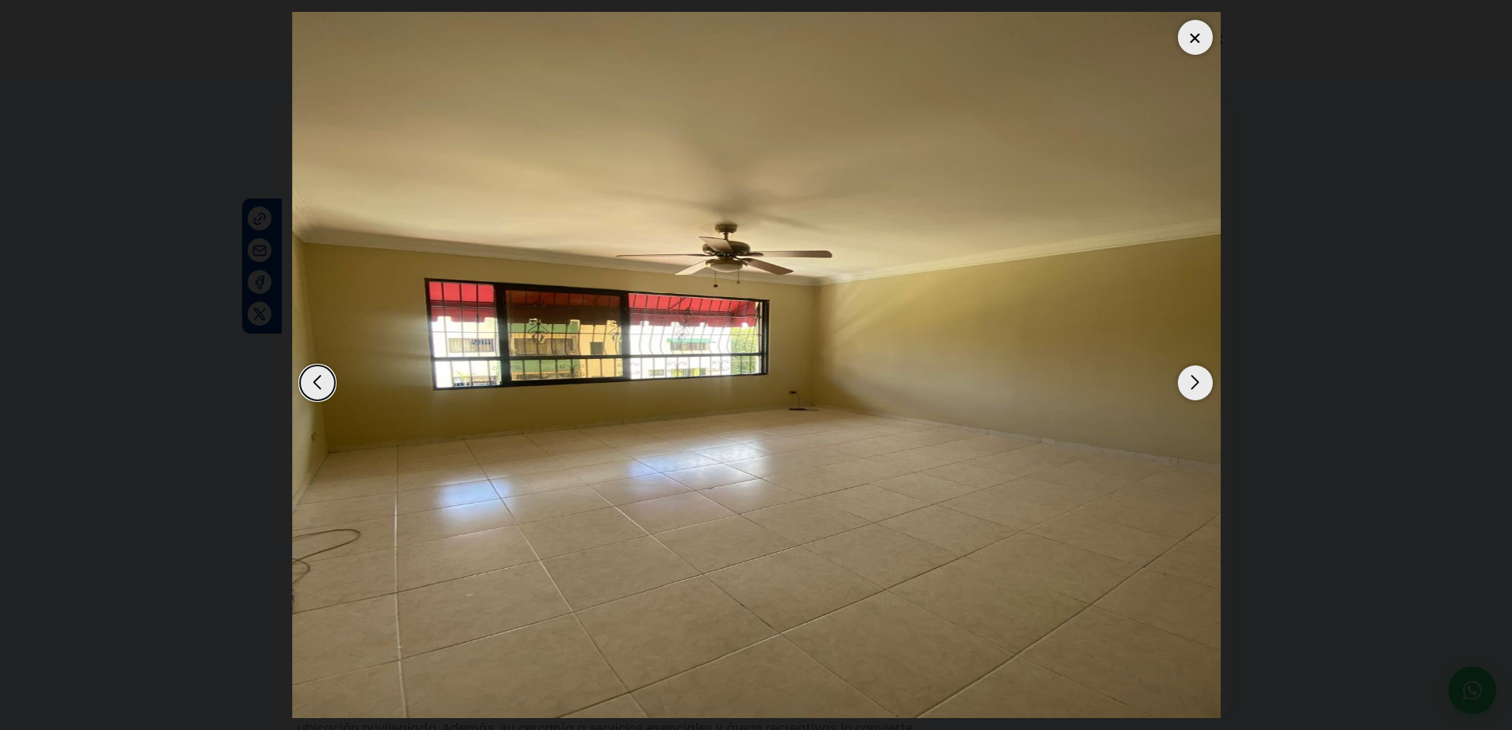
click at [1196, 396] on div "Next slide" at bounding box center [1195, 382] width 35 height 35
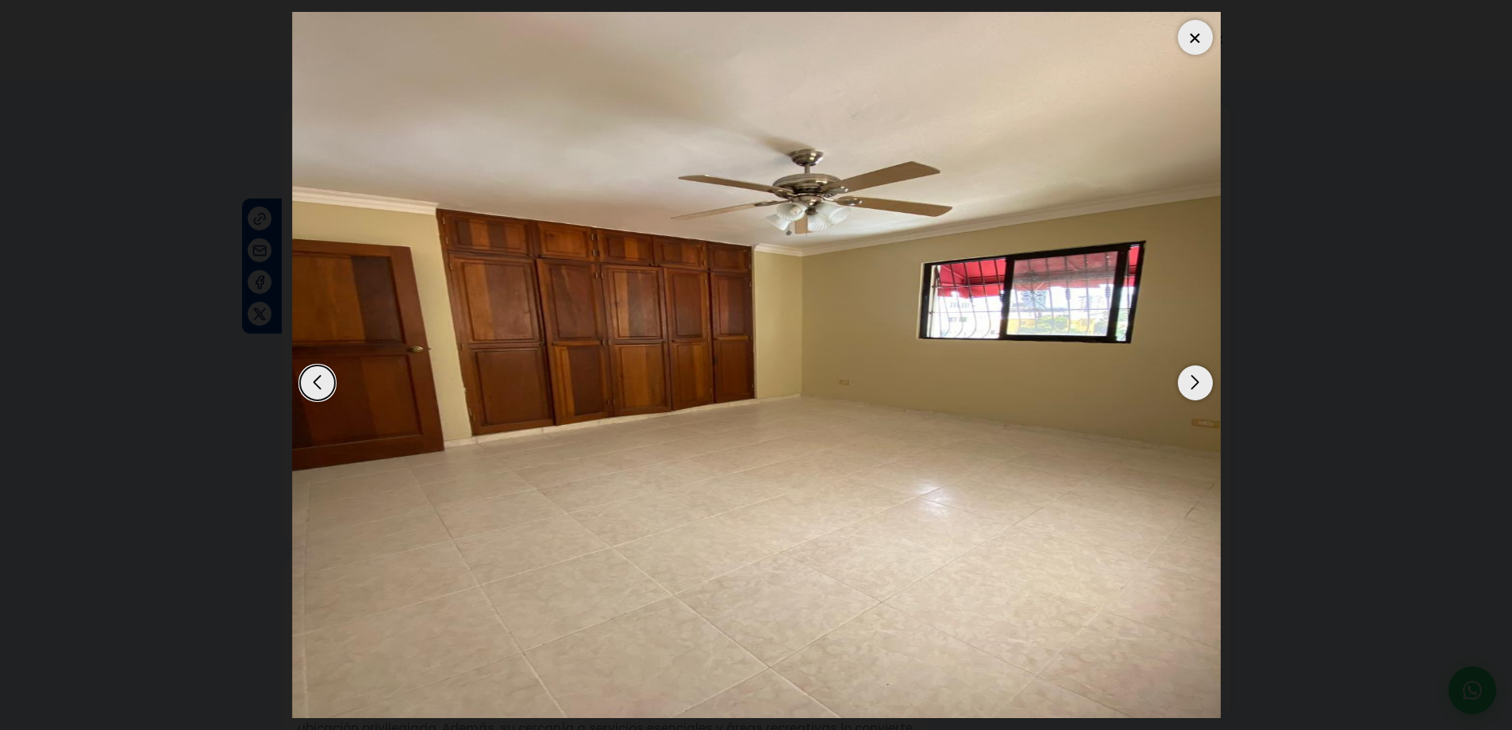
click at [1196, 396] on div "Next slide" at bounding box center [1195, 382] width 35 height 35
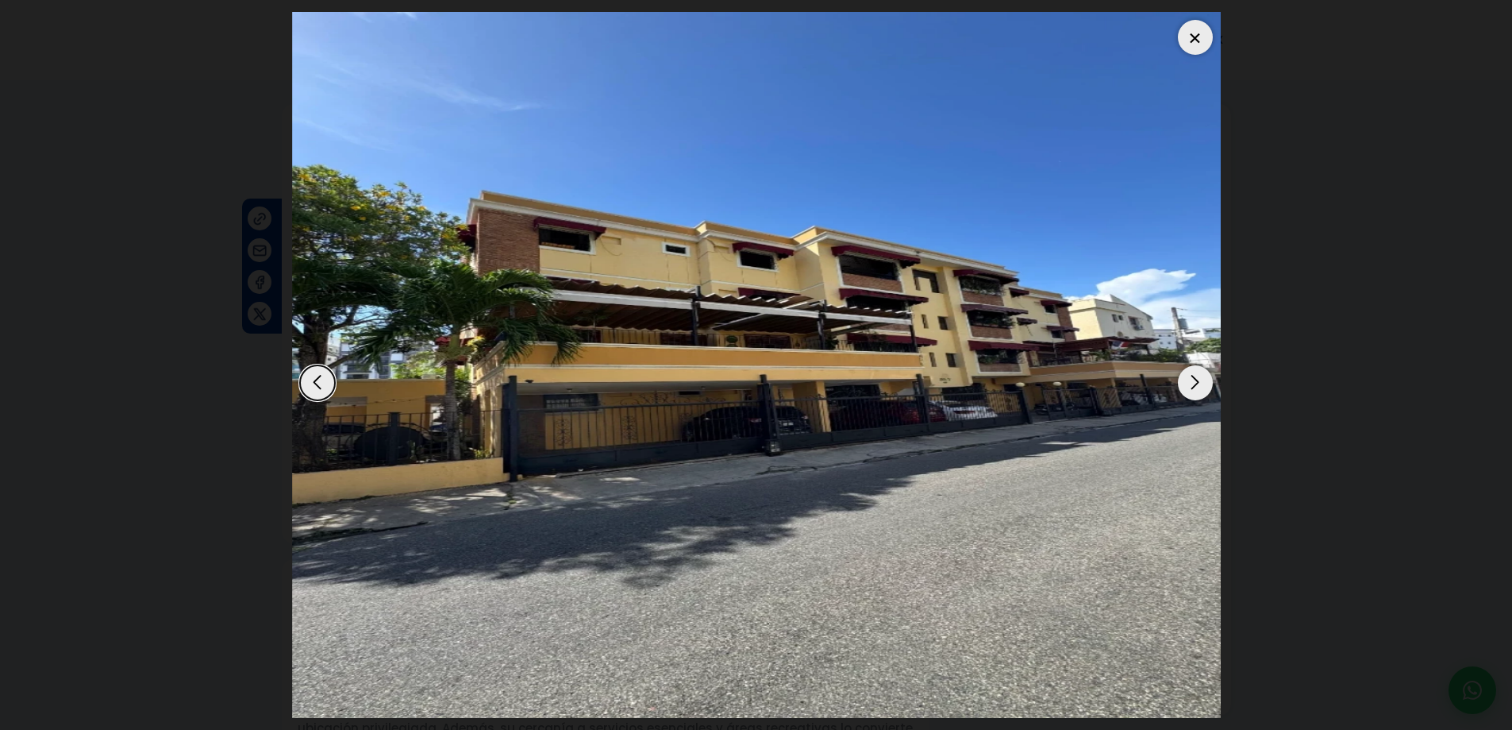
click at [1196, 396] on div "Next slide" at bounding box center [1195, 382] width 35 height 35
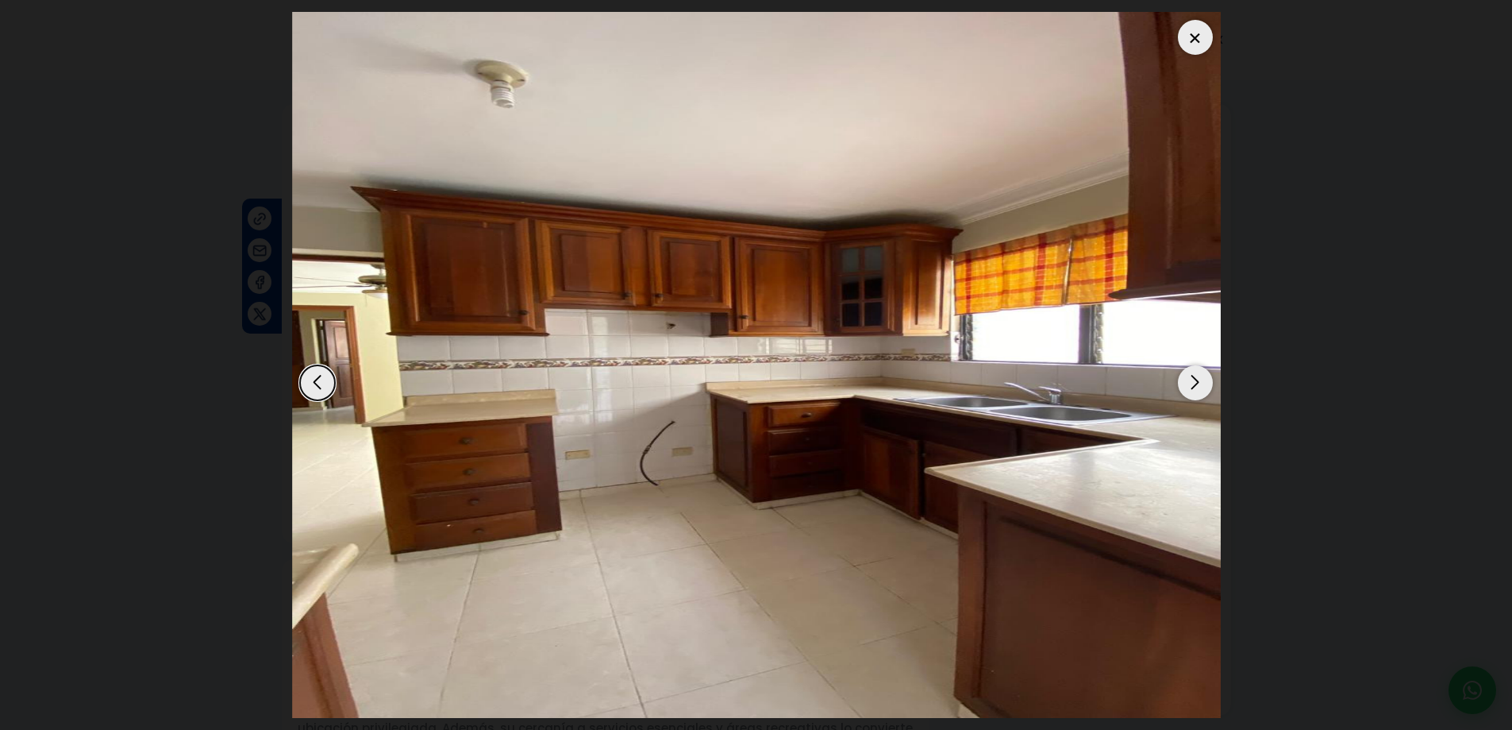
click at [1196, 396] on div "Next slide" at bounding box center [1195, 382] width 35 height 35
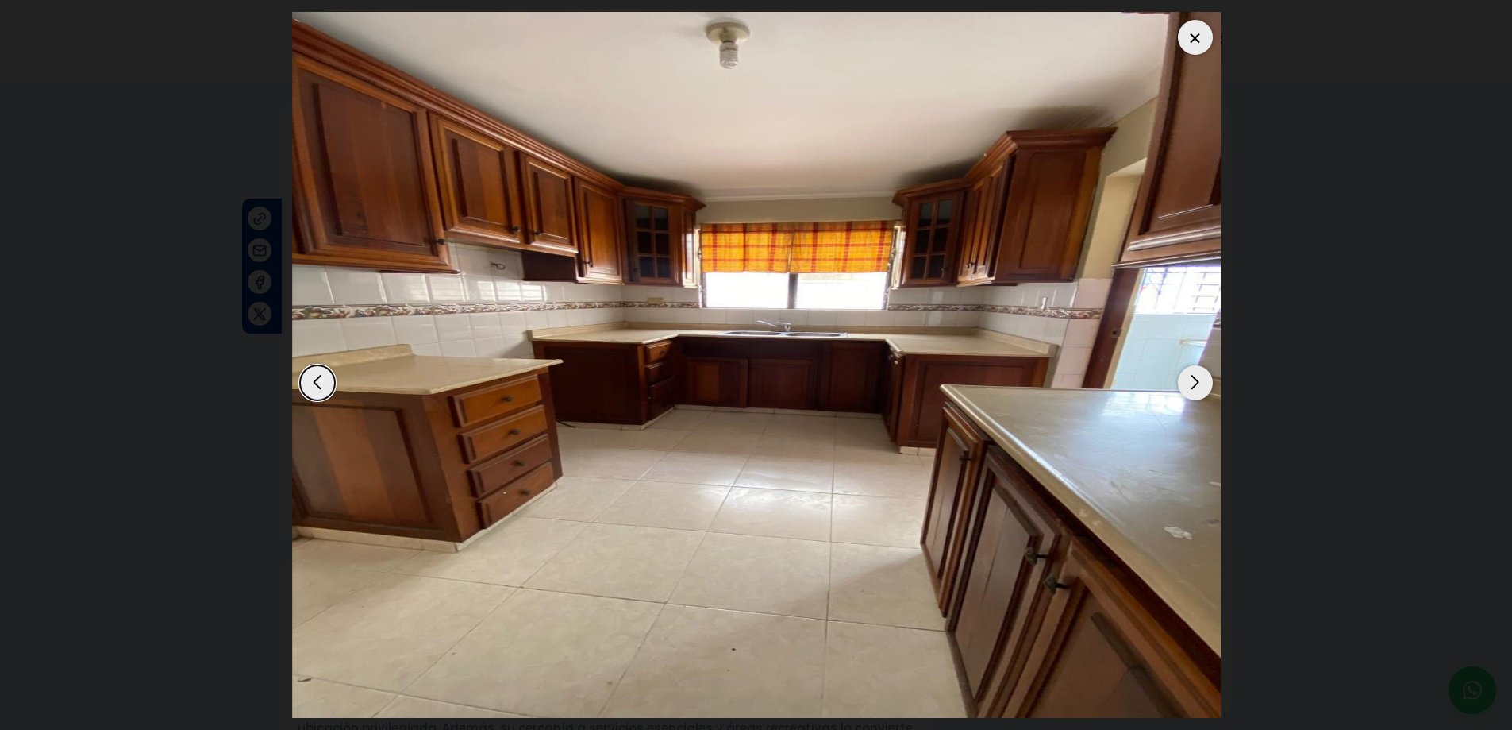
click at [1196, 396] on div "Next slide" at bounding box center [1195, 382] width 35 height 35
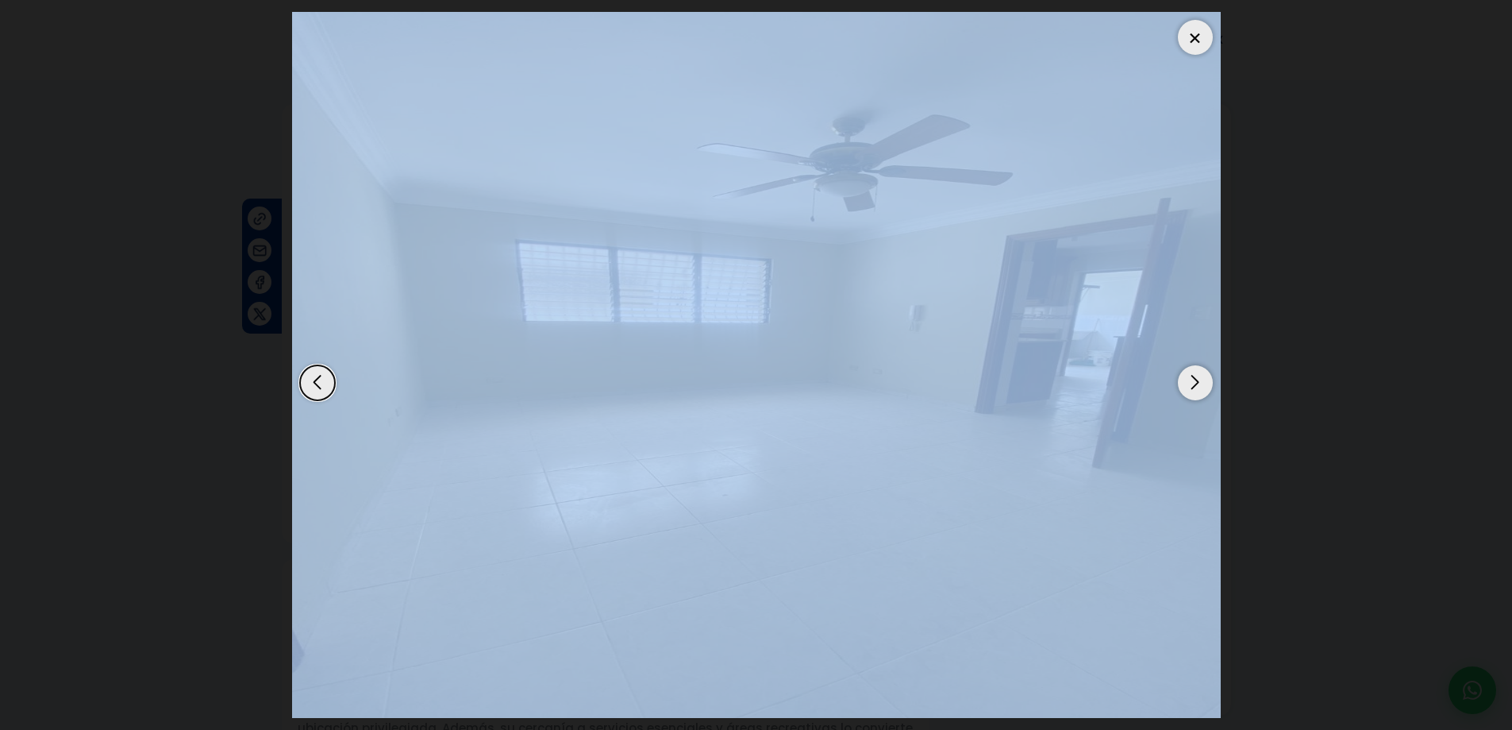
click at [1196, 396] on div "Next slide" at bounding box center [1195, 382] width 35 height 35
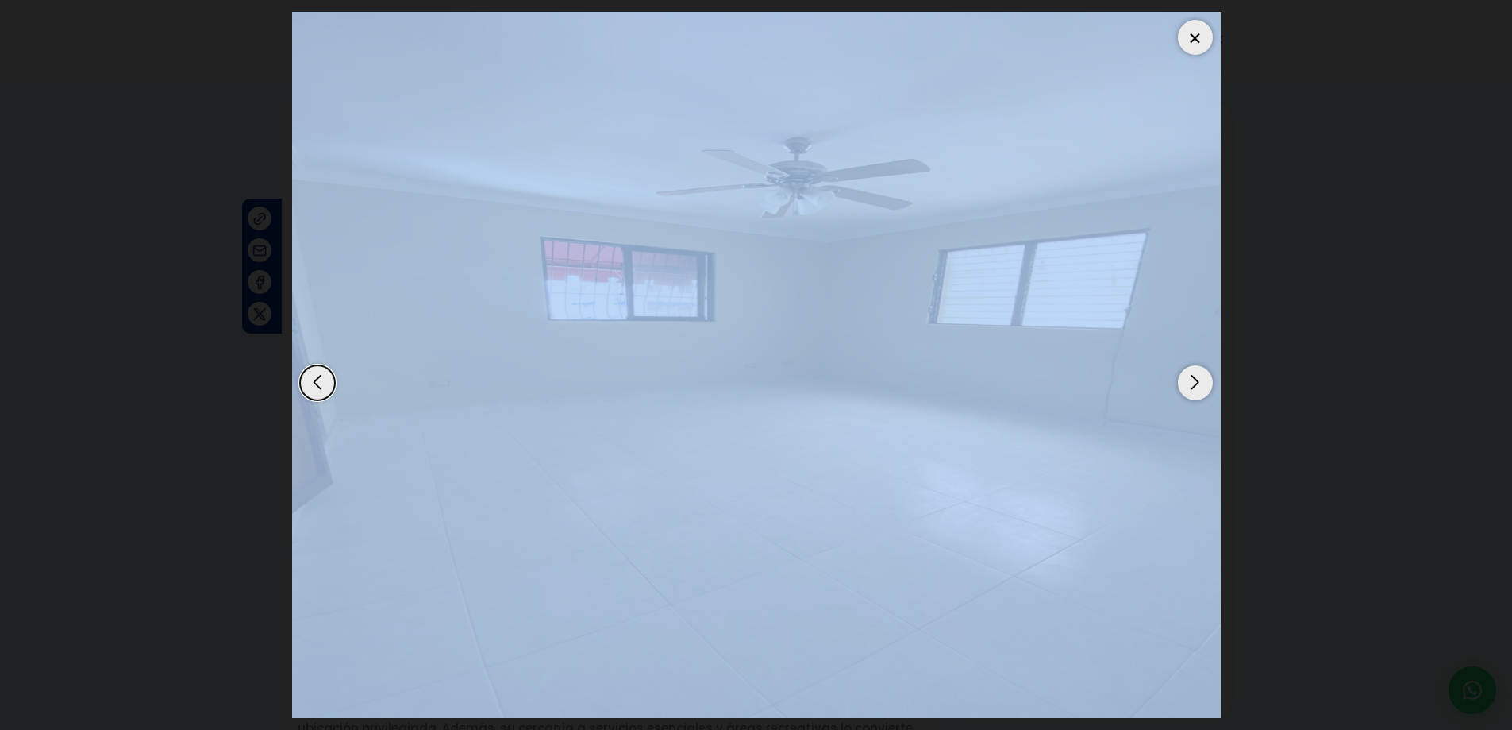
click at [1196, 396] on div "Next slide" at bounding box center [1195, 382] width 35 height 35
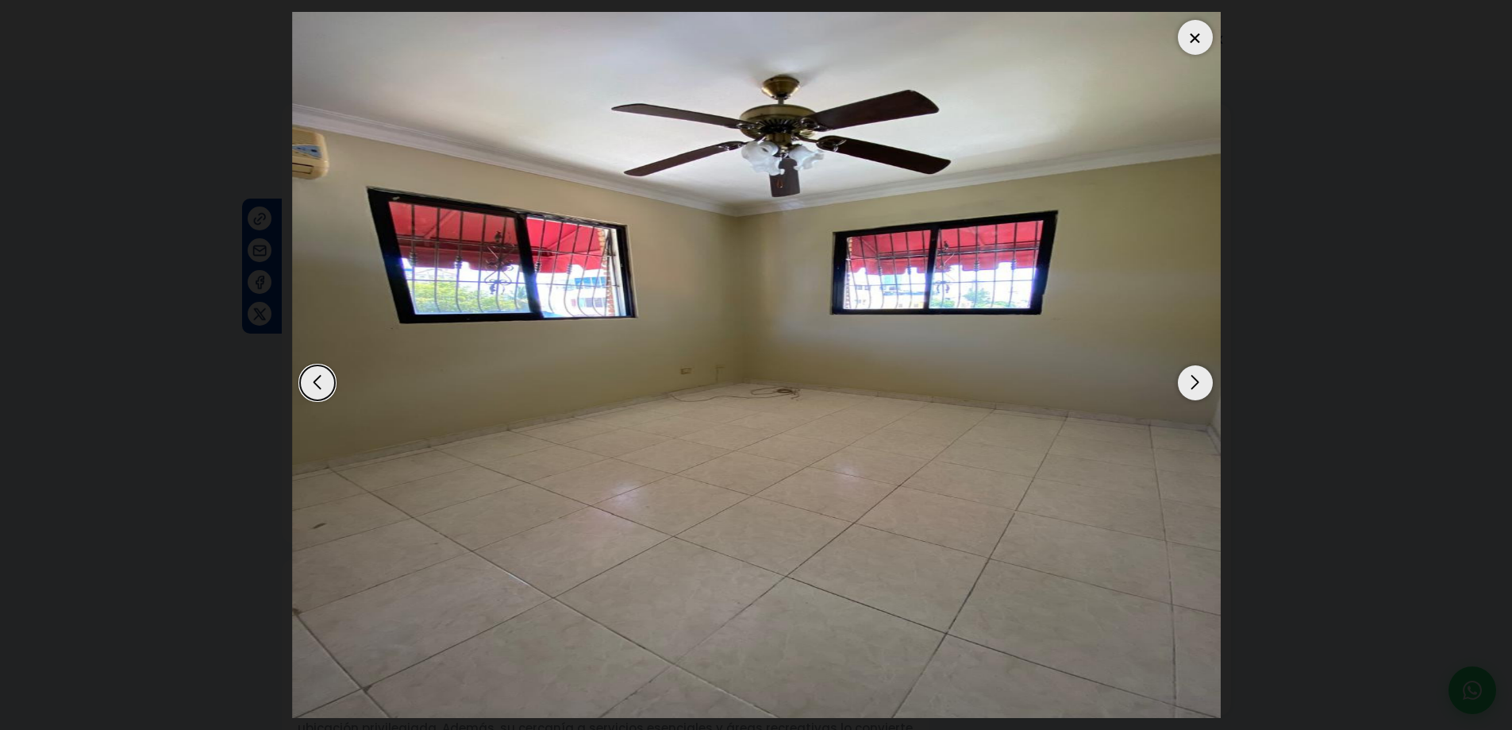
click at [1203, 44] on div at bounding box center [1195, 37] width 35 height 35
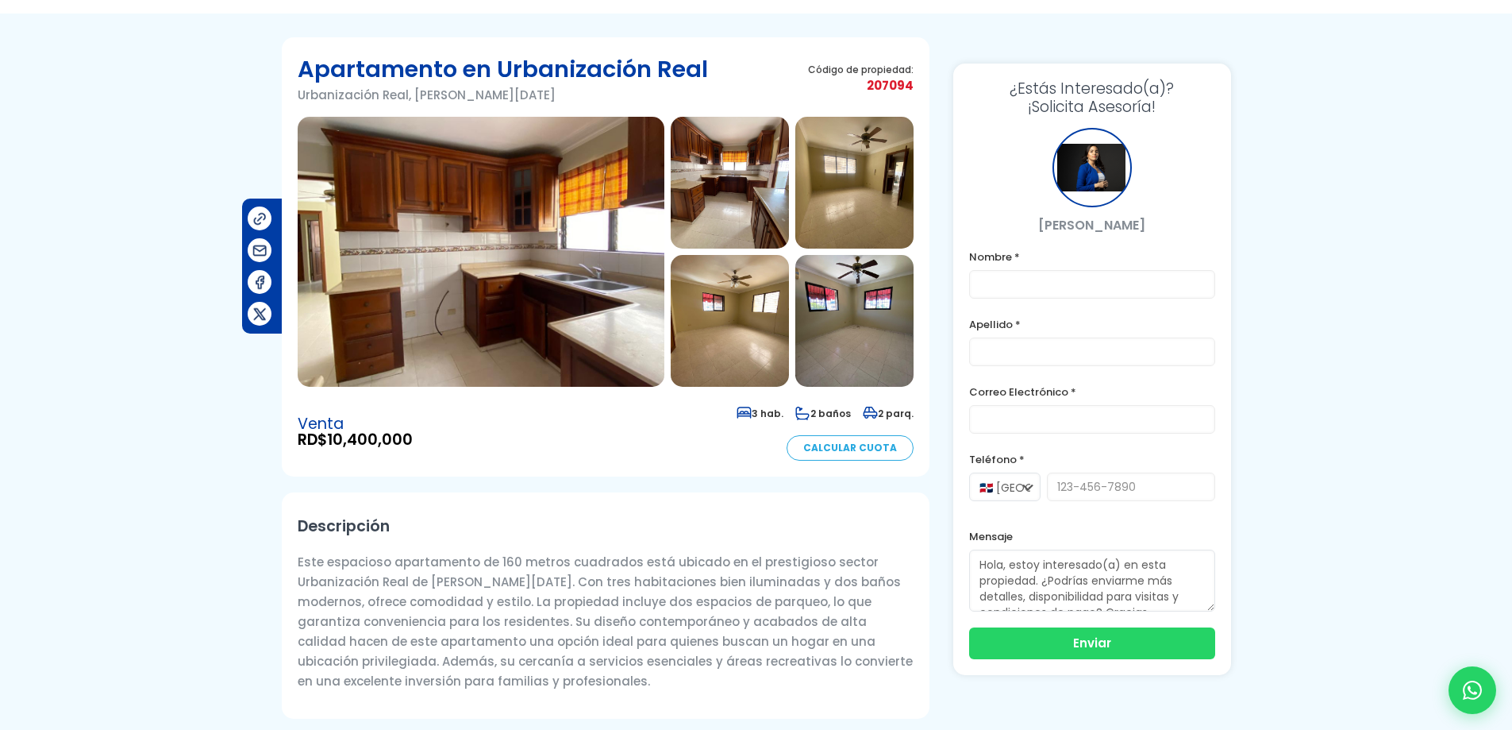
scroll to position [159, 0]
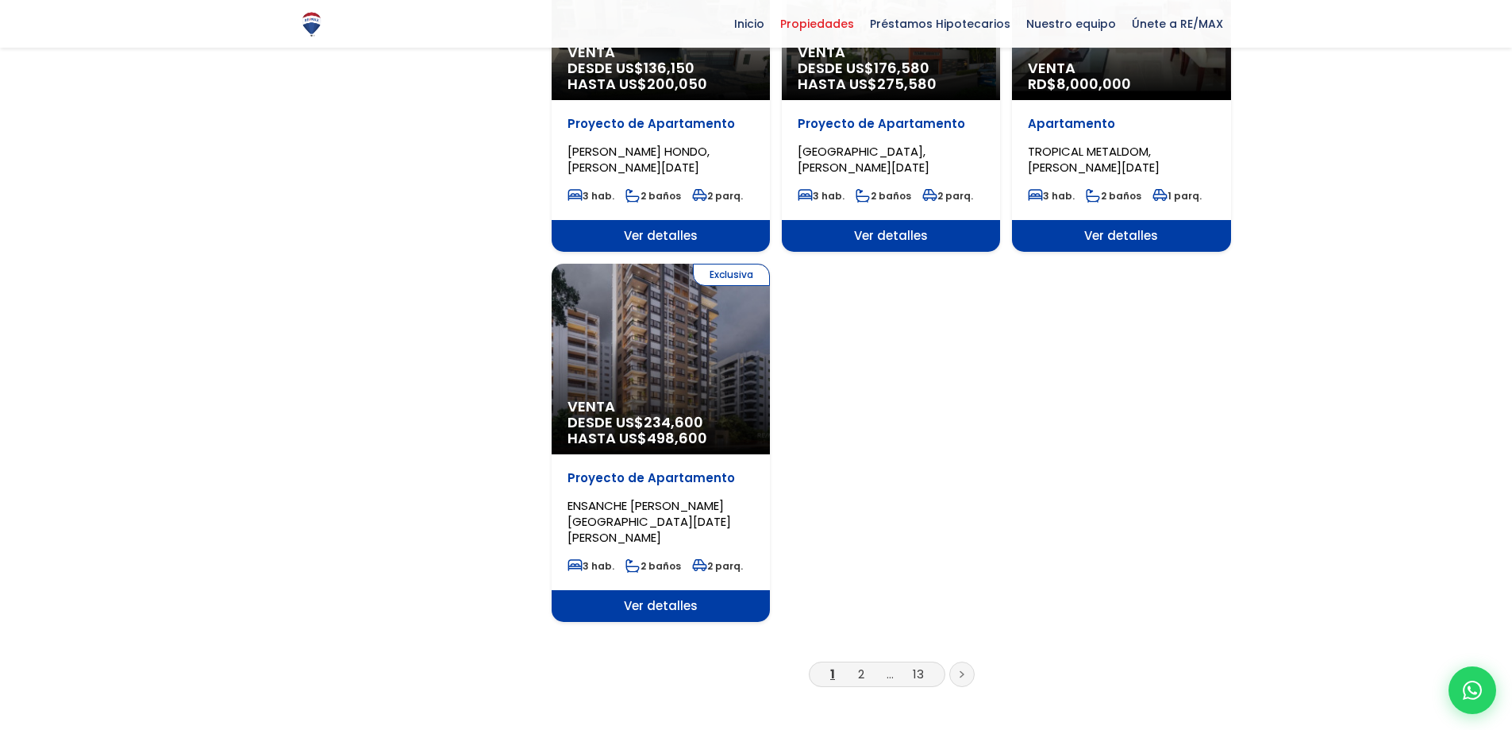
scroll to position [1905, 0]
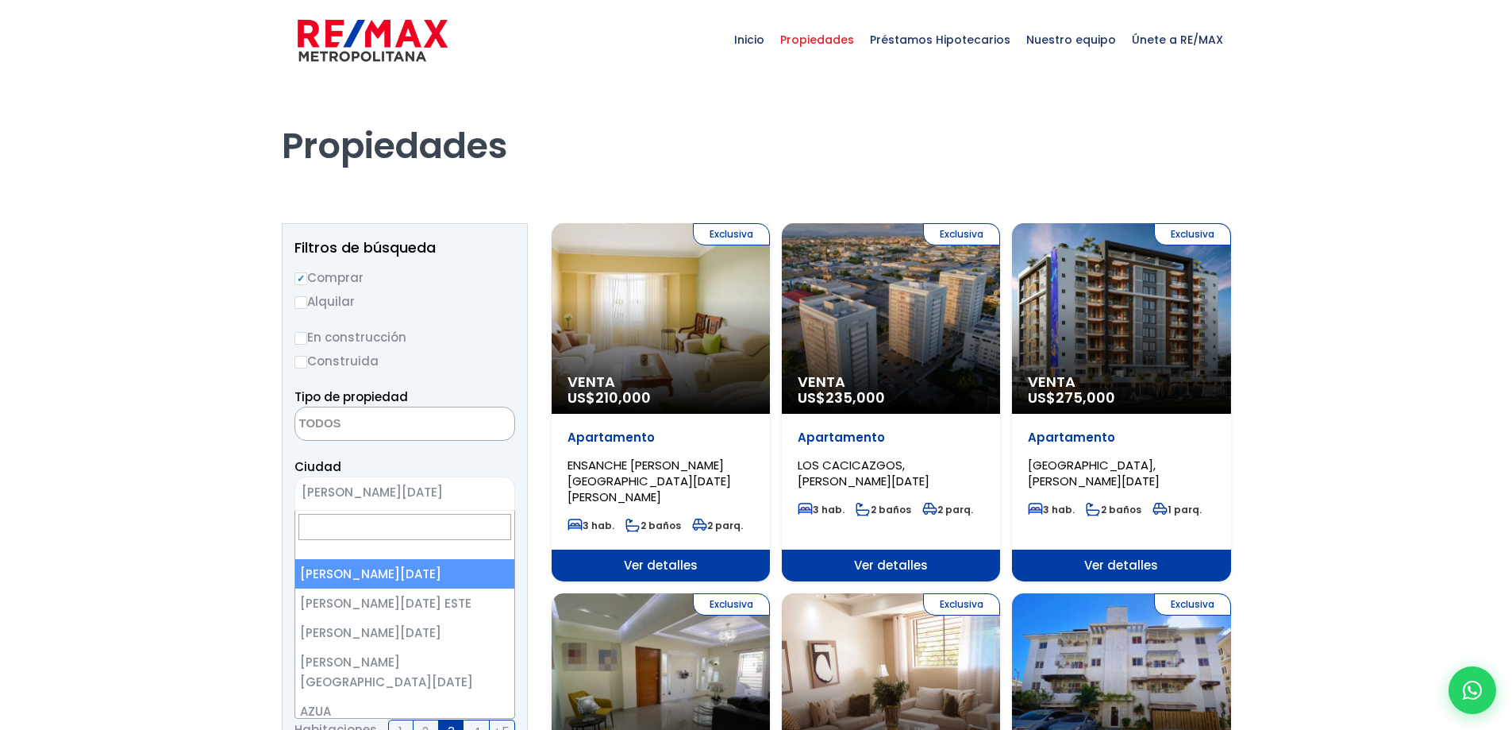
click at [329, 483] on span "[PERSON_NAME][DATE]" at bounding box center [384, 492] width 179 height 22
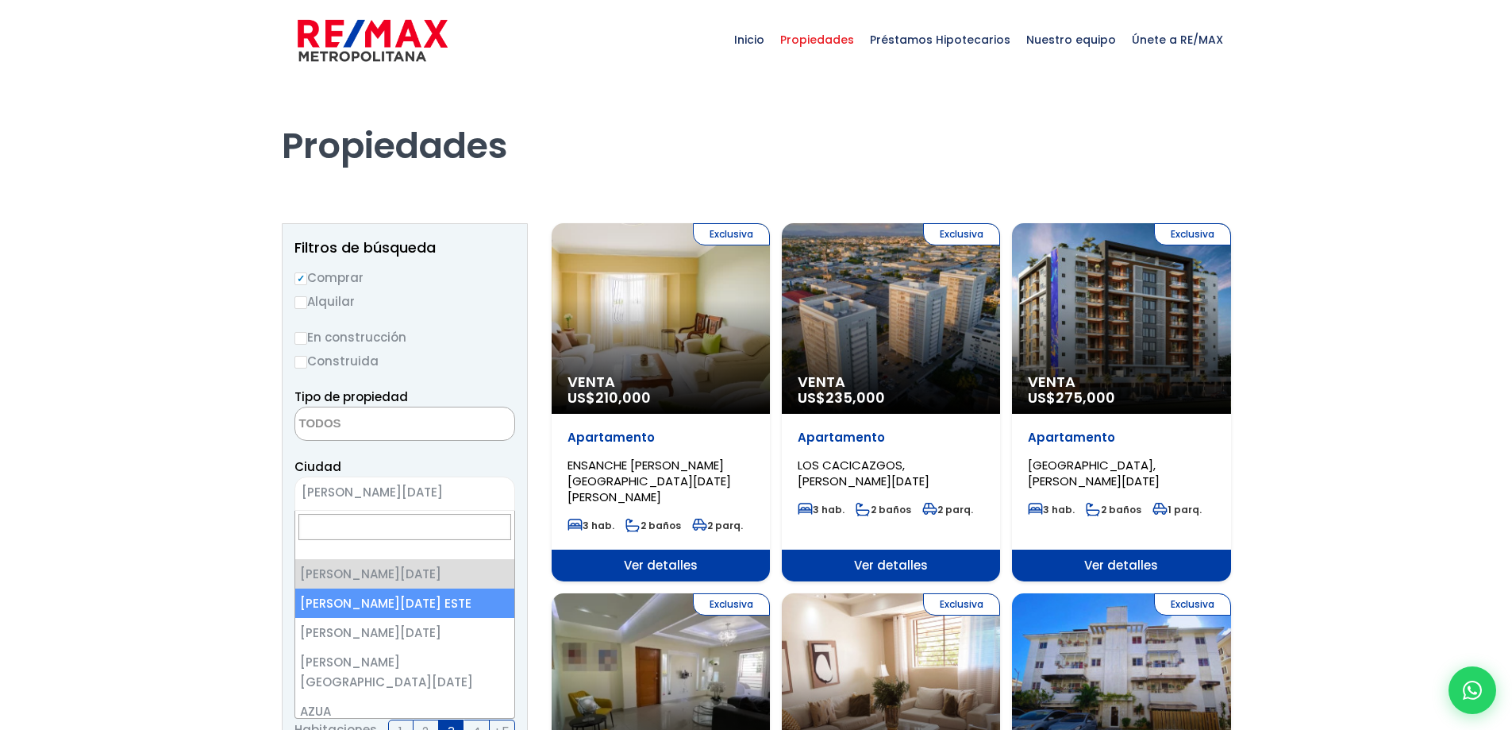
select select "148"
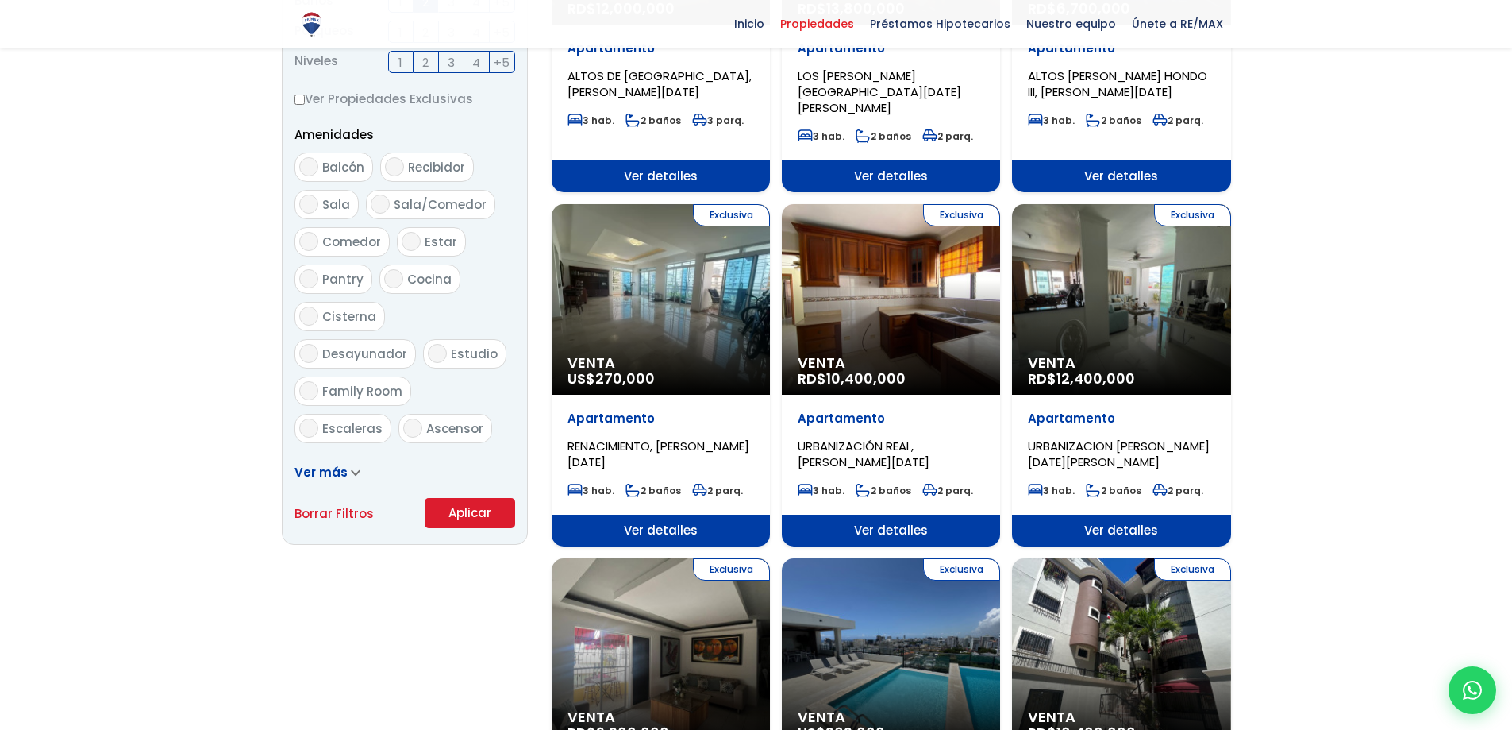
scroll to position [794, 0]
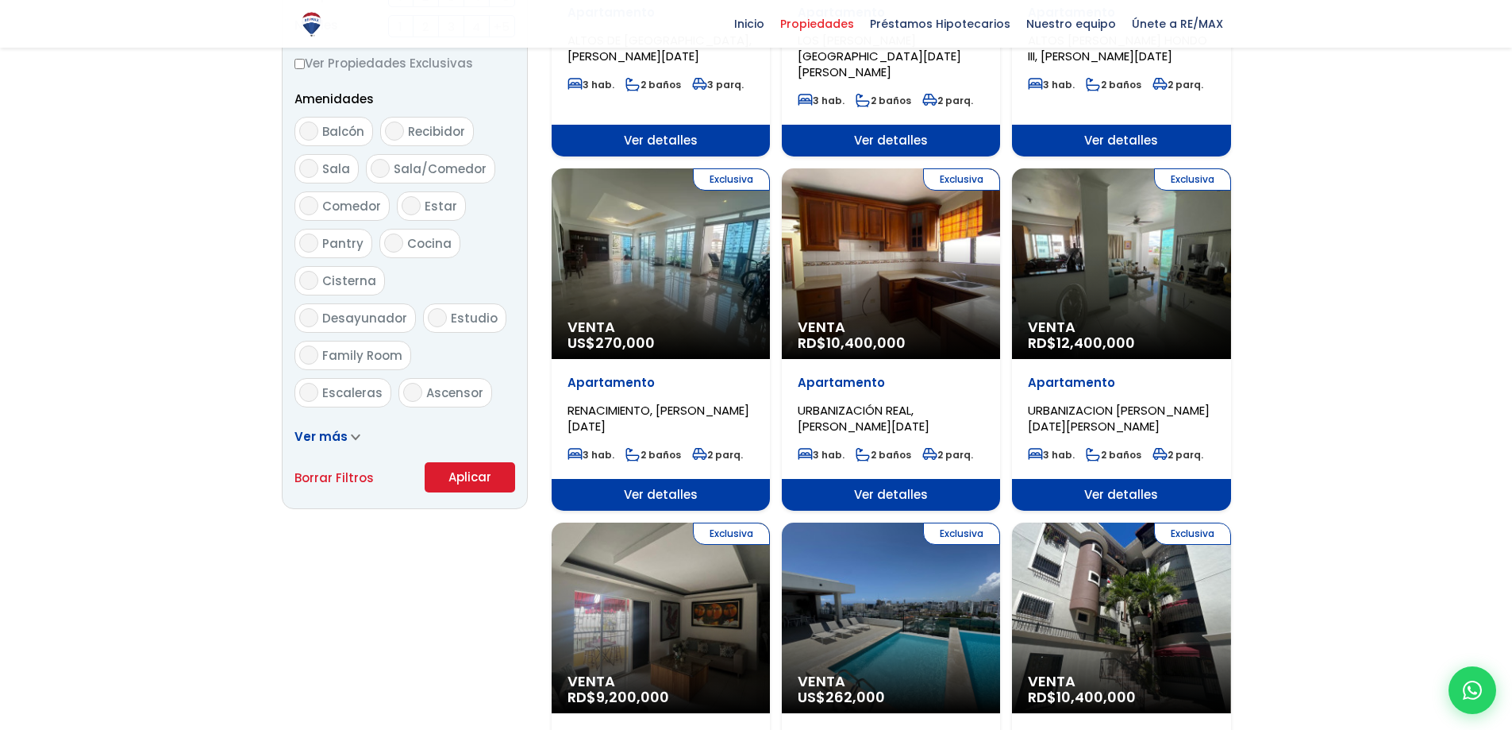
click at [445, 472] on button "Aplicar" at bounding box center [470, 477] width 91 height 30
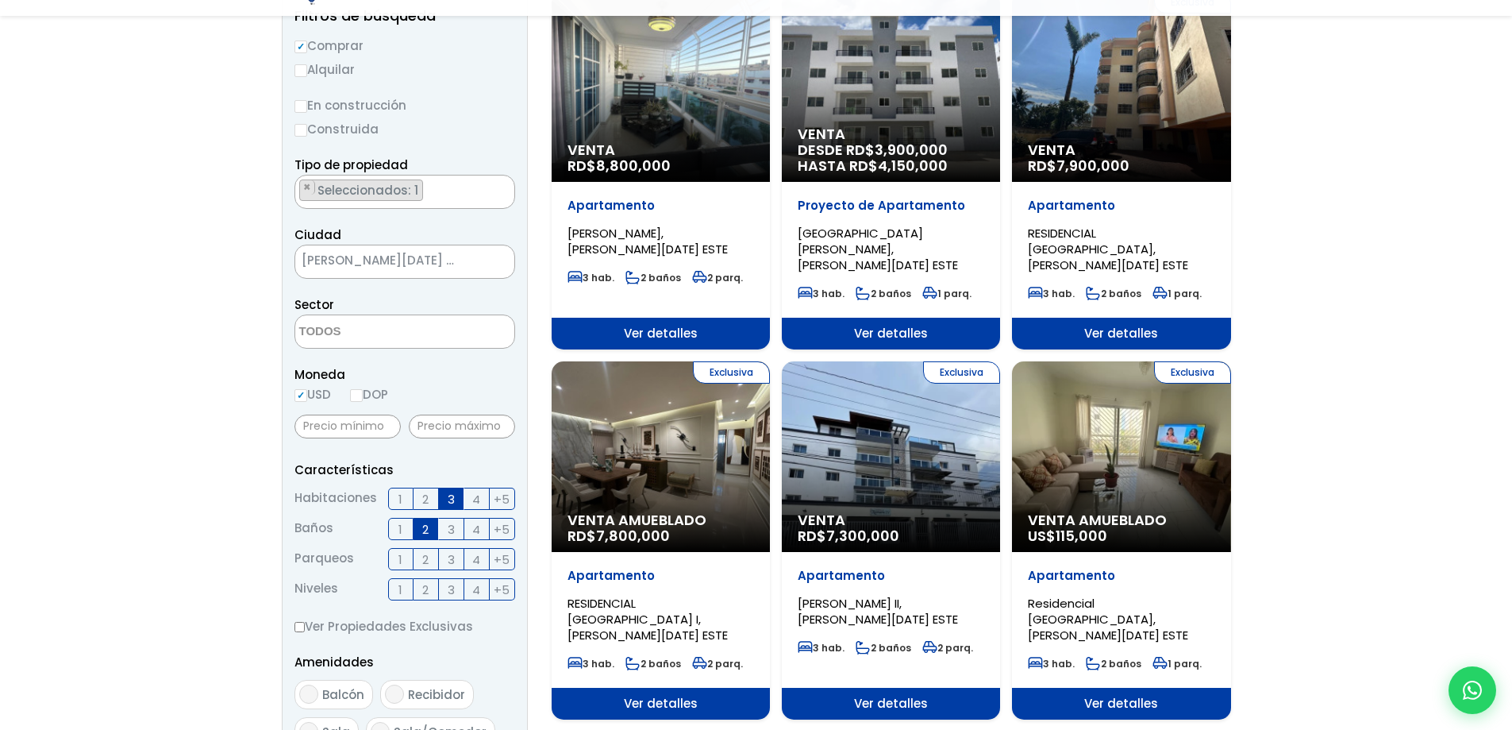
scroll to position [238, 0]
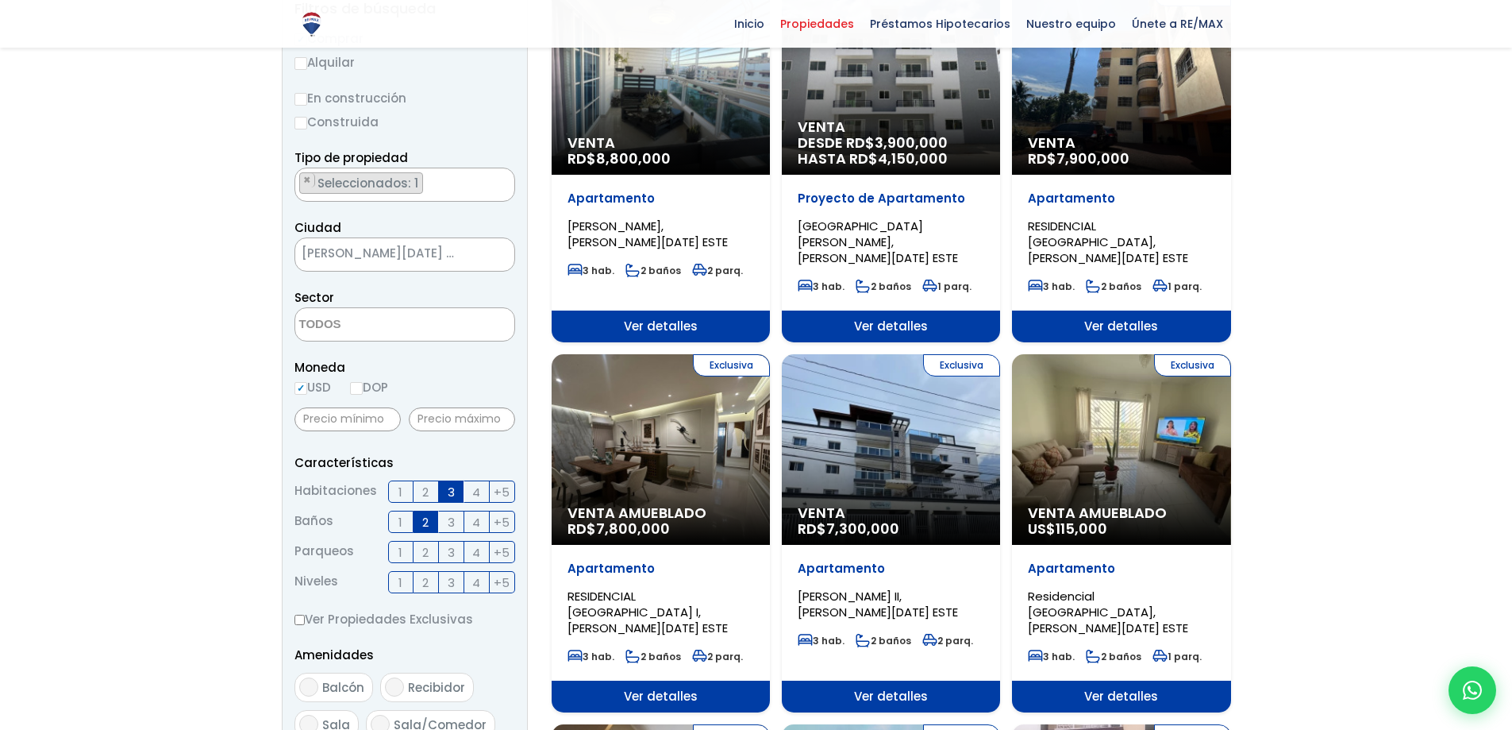
click at [630, 464] on div "Exclusiva Venta Amueblado RD$ 7,800,000" at bounding box center [661, 449] width 218 height 191
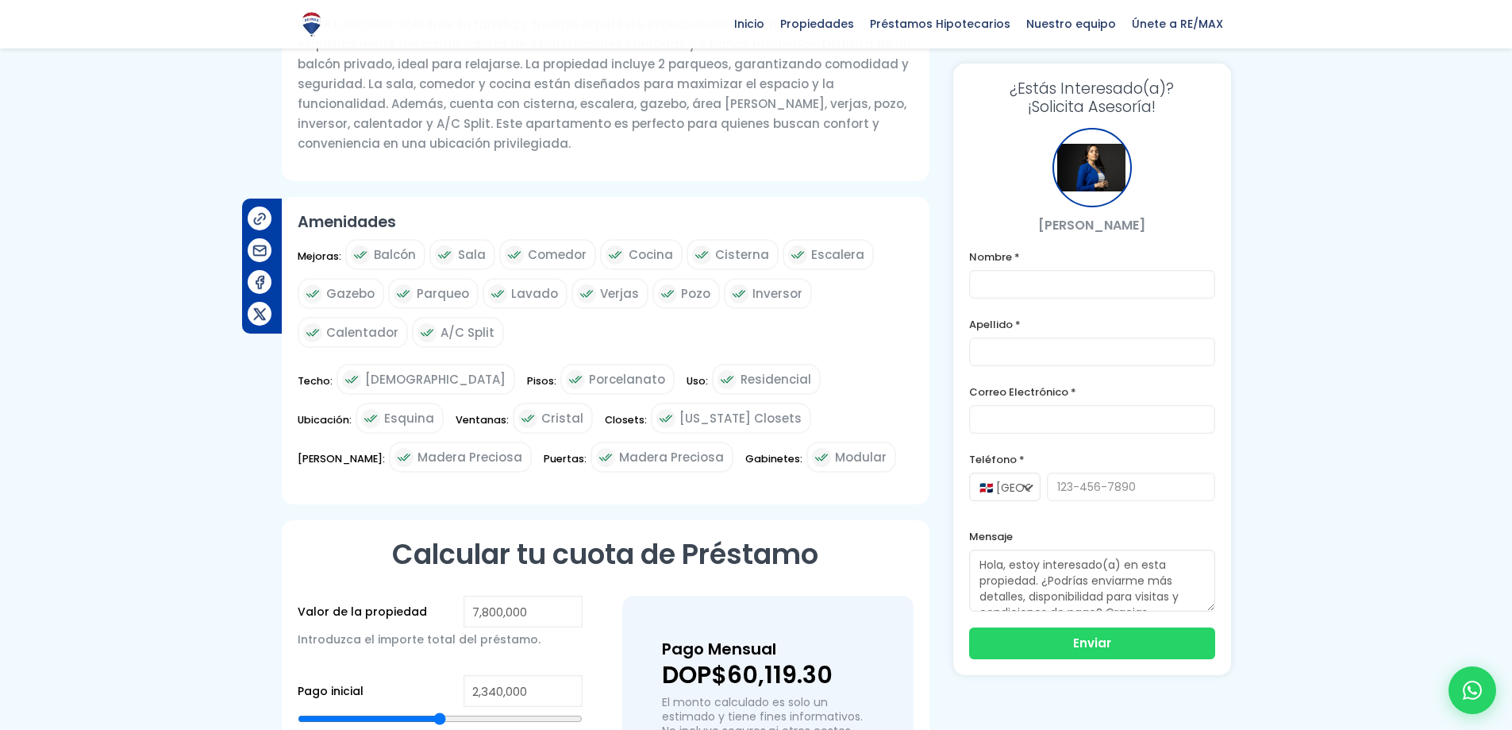
scroll to position [953, 0]
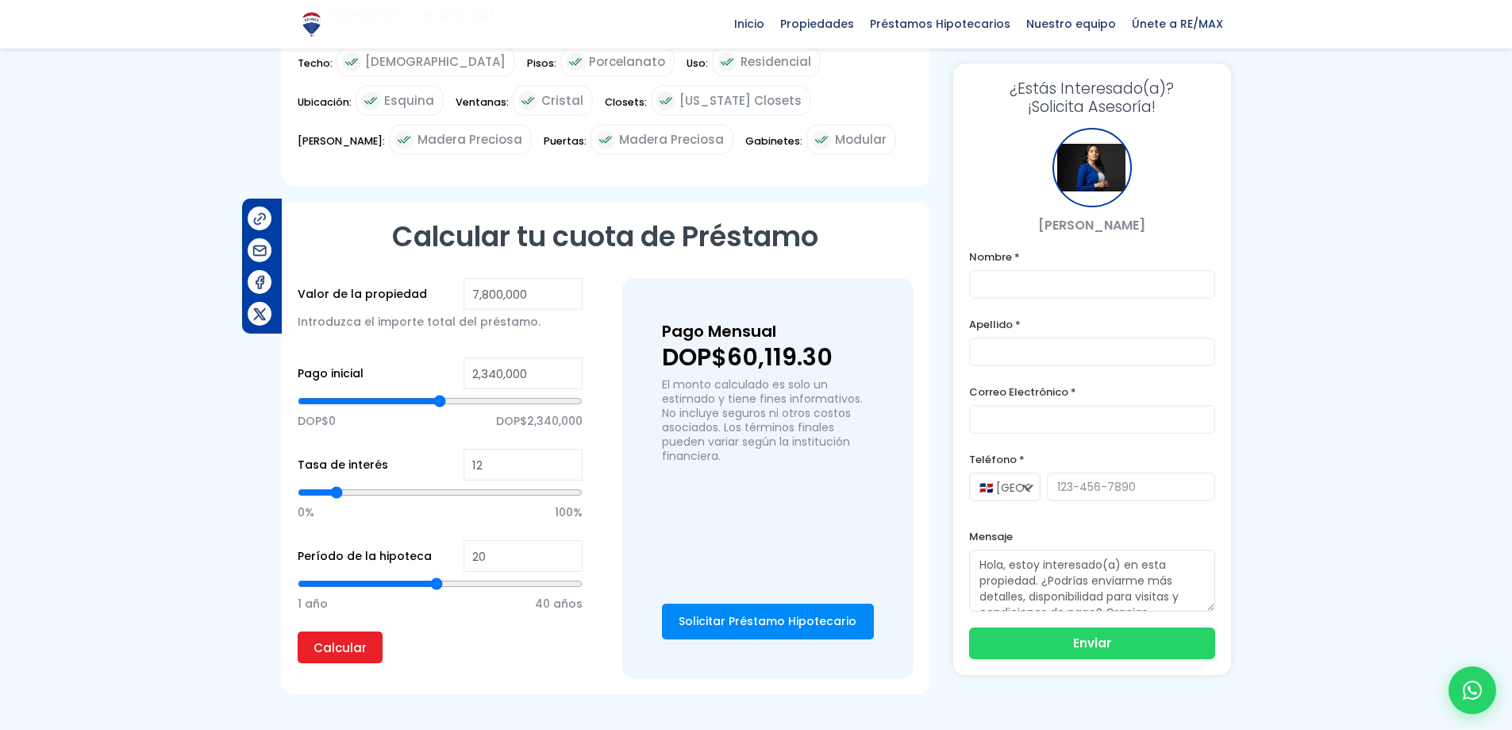
type input "3,851,186"
type input "3851186"
type input "3,873,907"
type input "3873907"
type input "3,896,627"
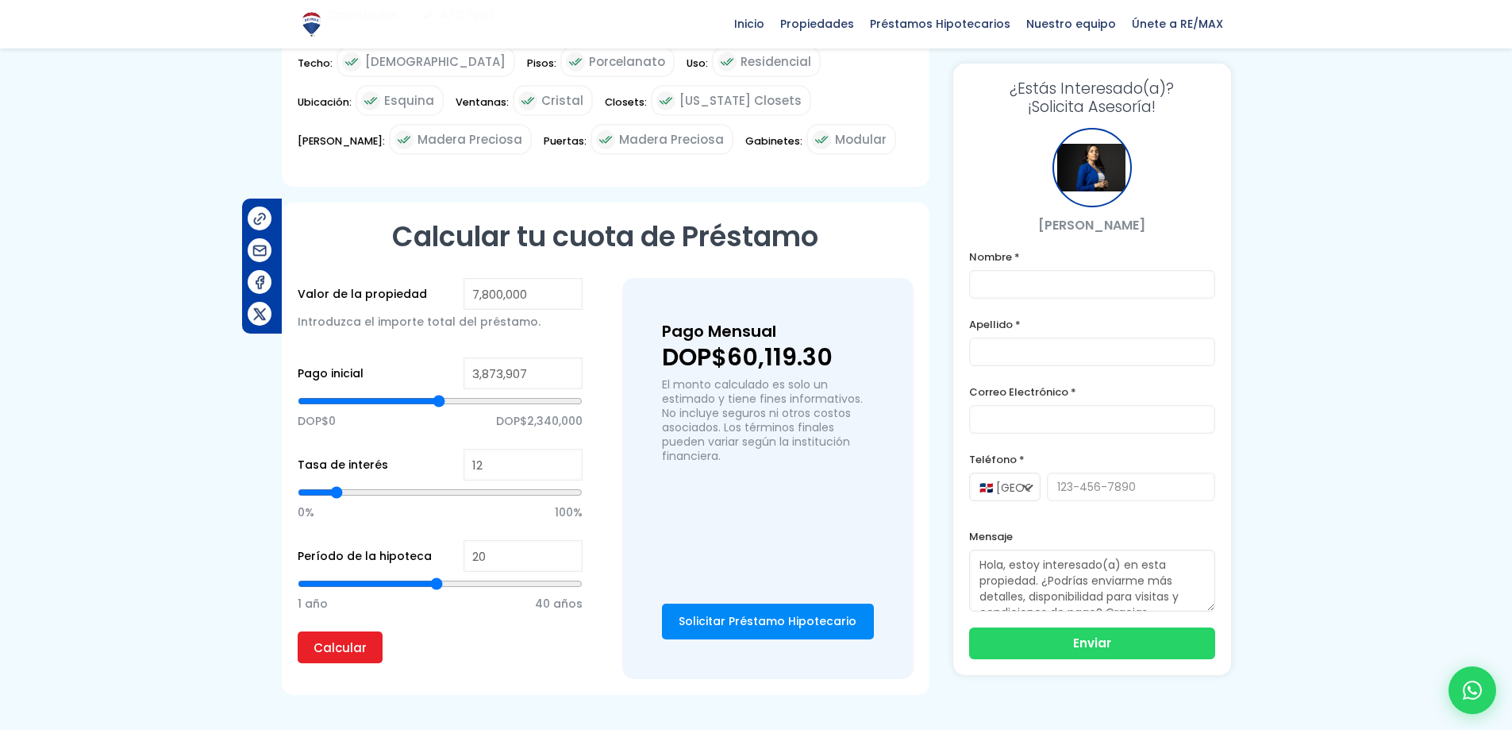
type input "3896627"
type input "3,919,348"
type input "3919348"
type input "3,942,069"
type input "3942069"
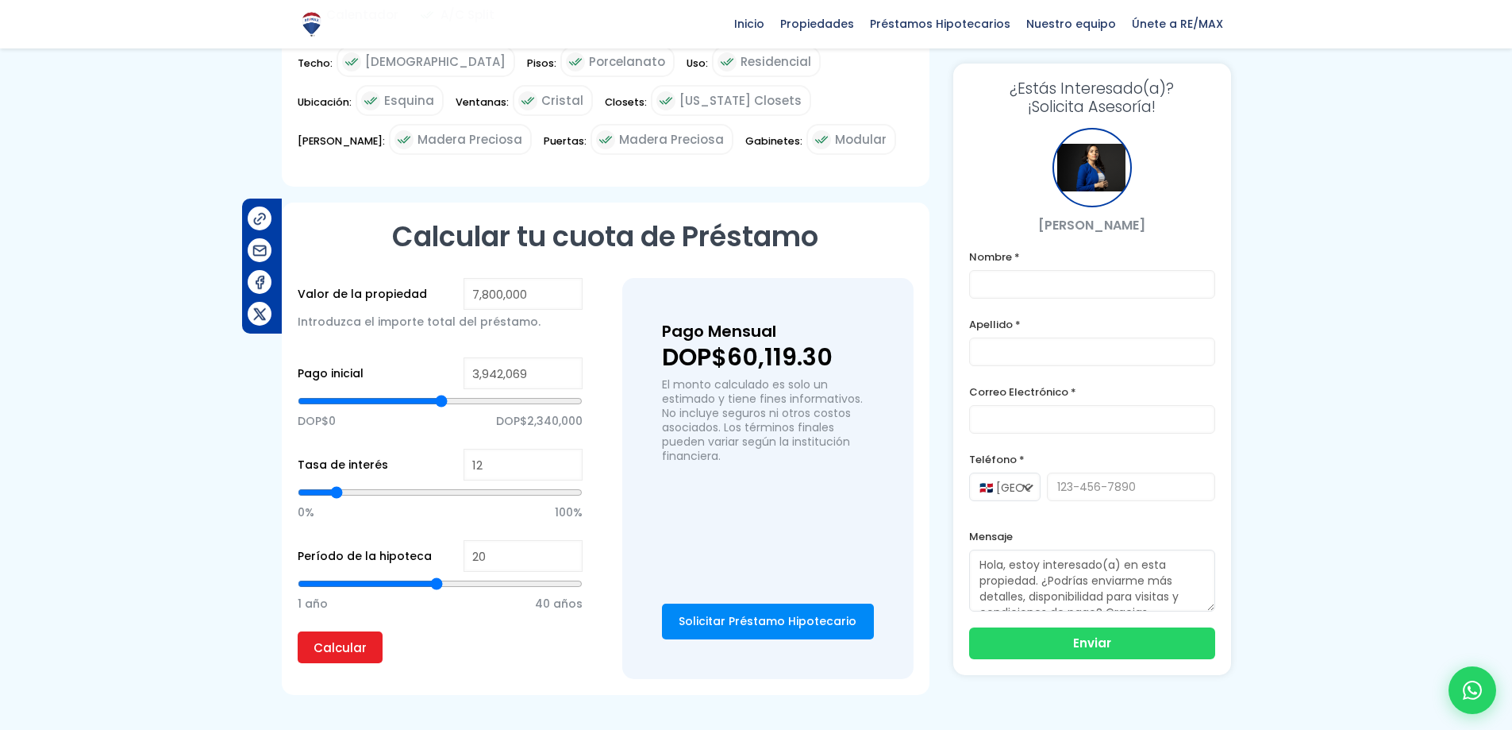
type input "3,964,790"
type input "3964790"
type input "3,987,511"
type input "3987511"
type input "4,010,232"
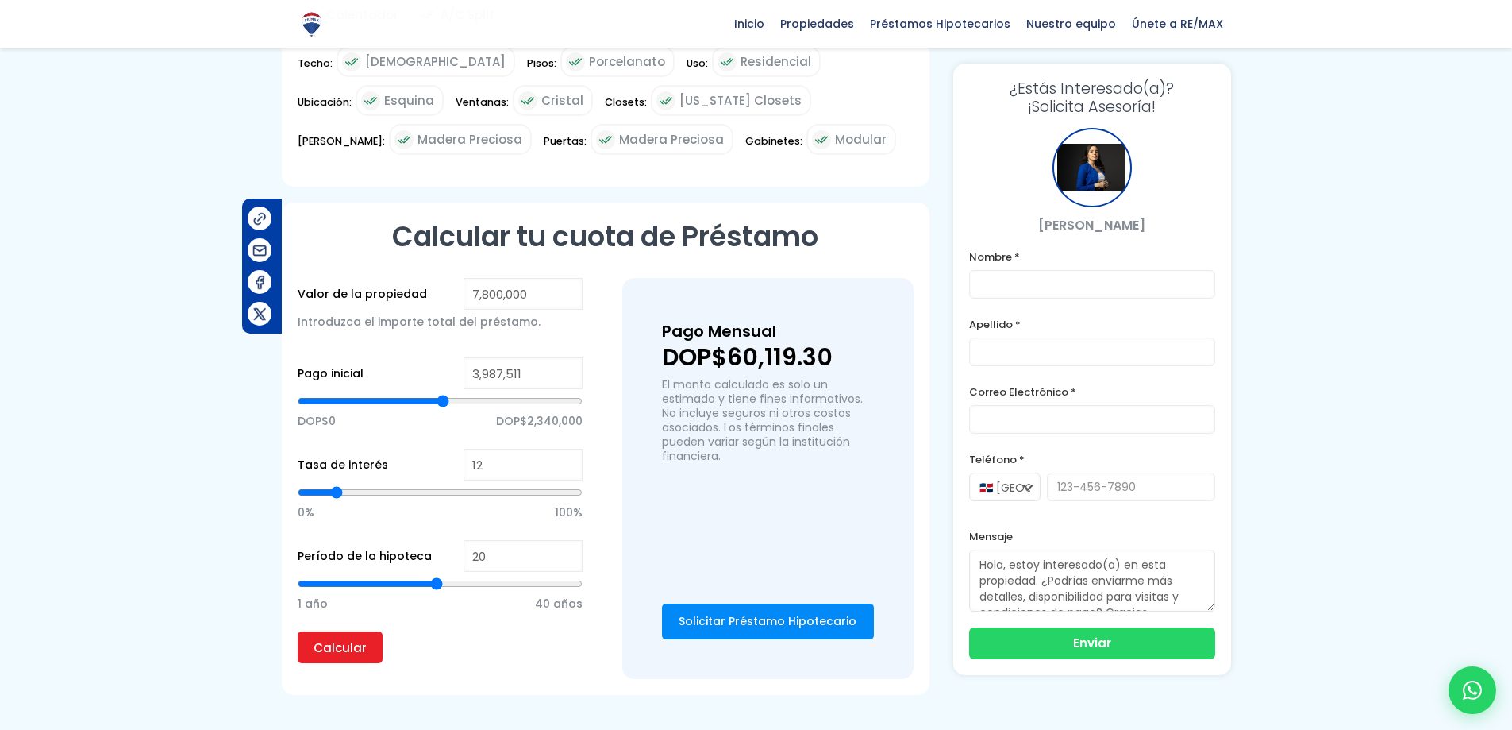
type input "4010232"
type input "3,987,511"
type input "3987511"
type input "3,964,790"
type input "3964790"
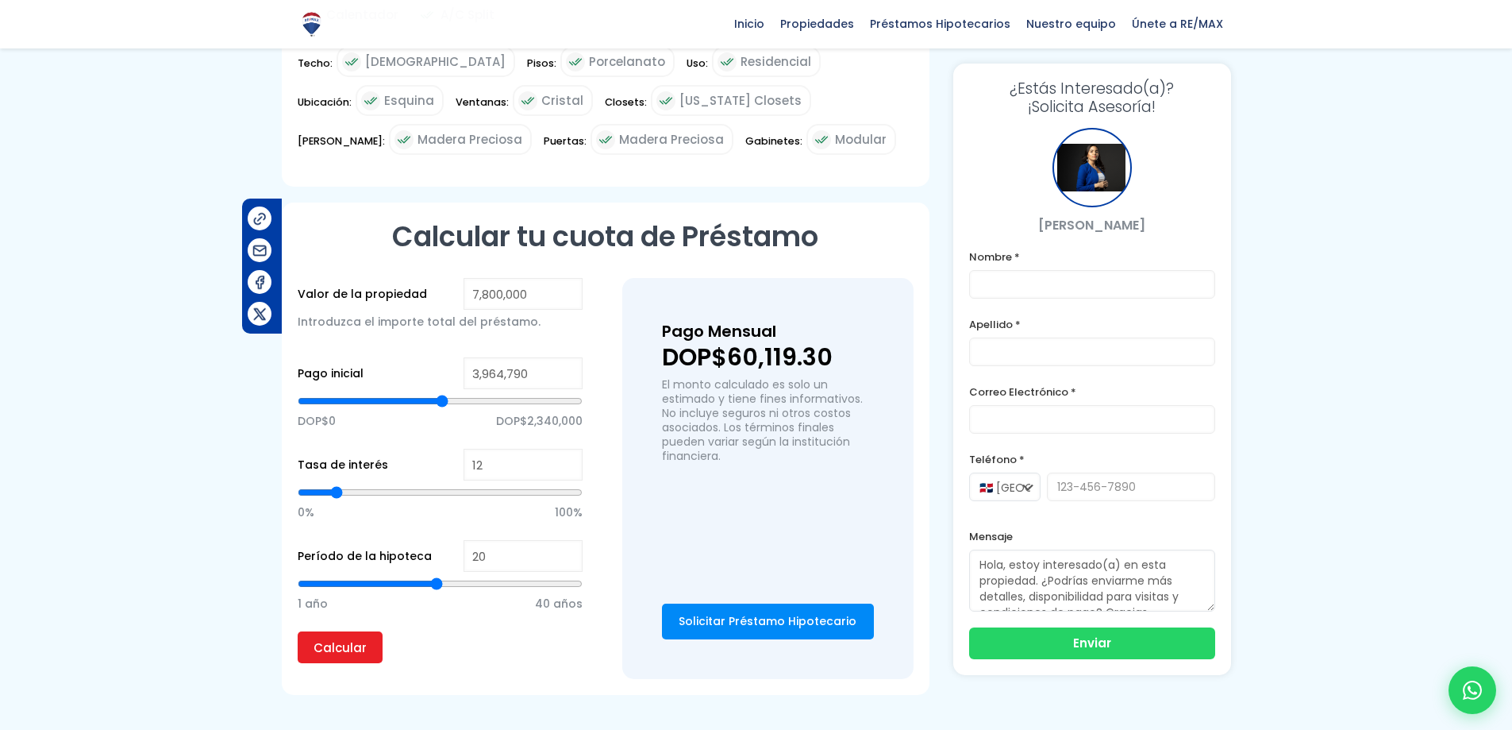
type input "3,942,069"
type input "3942069"
type input "3,919,348"
type input "3919348"
type input "3,896,627"
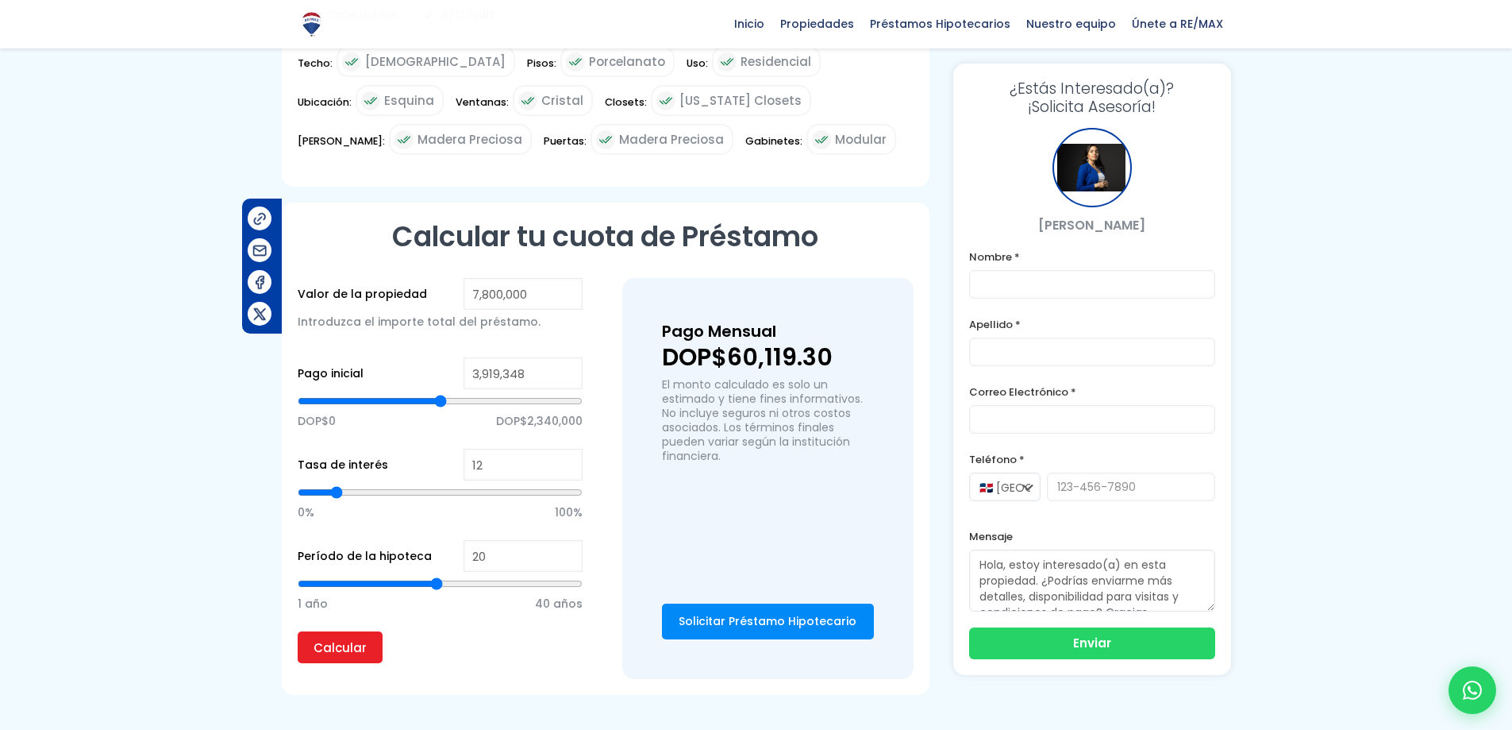
type input "3896627"
type input "3,919,348"
type input "3919348"
type input "3,942,069"
type input "3942069"
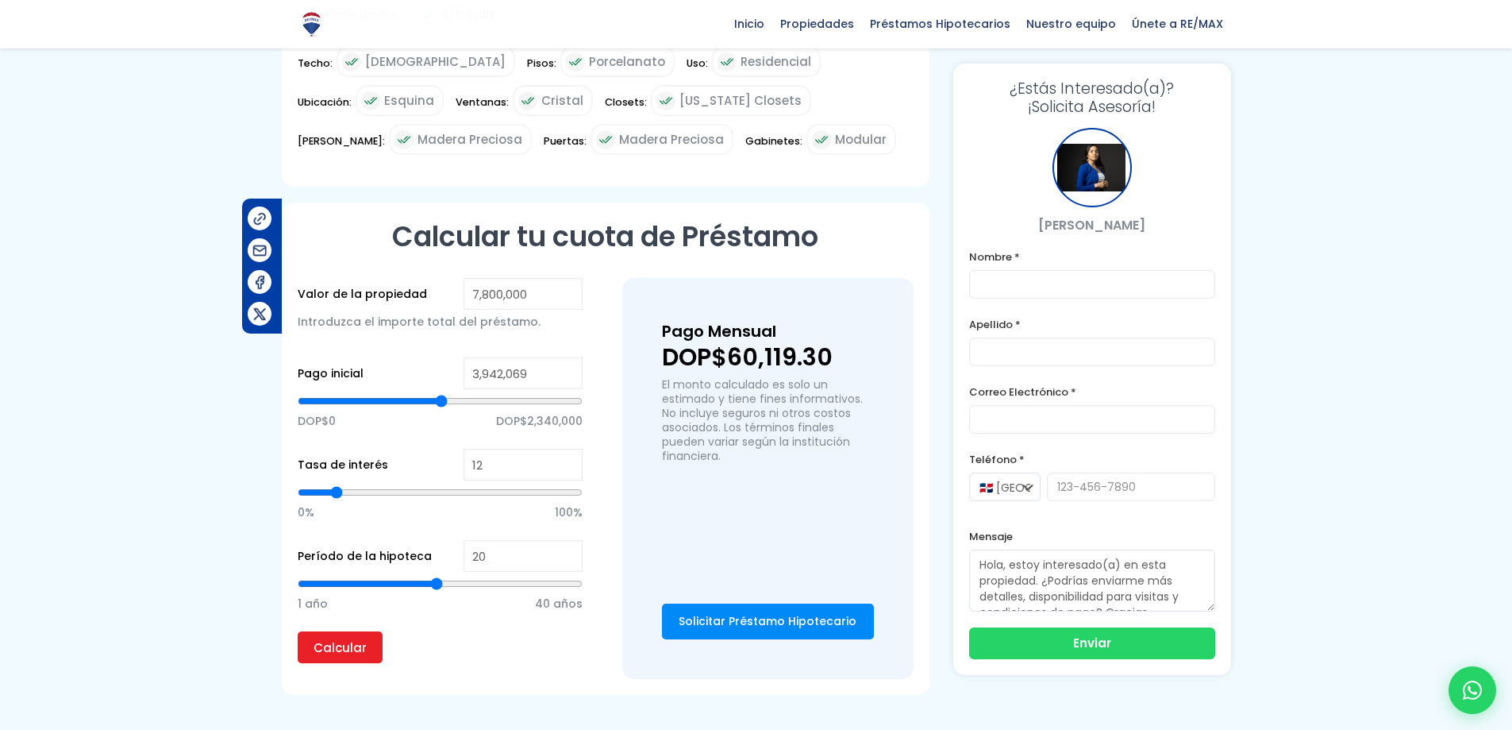
type input "3,964,790"
type input "3964790"
type input "3,987,511"
type input "3987511"
type input "3,964,790"
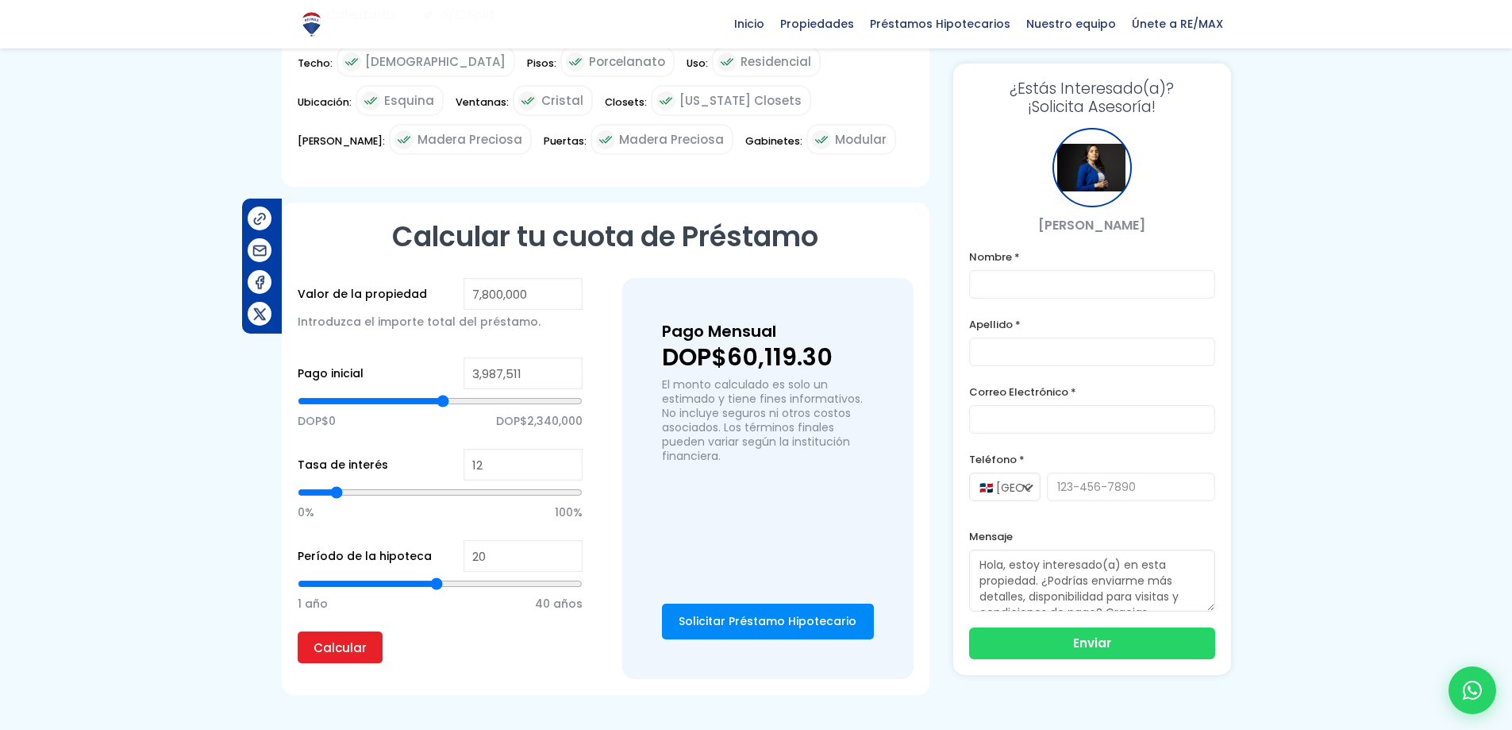
type input "3964790"
type input "3,942,069"
type input "3942069"
type input "3,919,348"
type input "3919348"
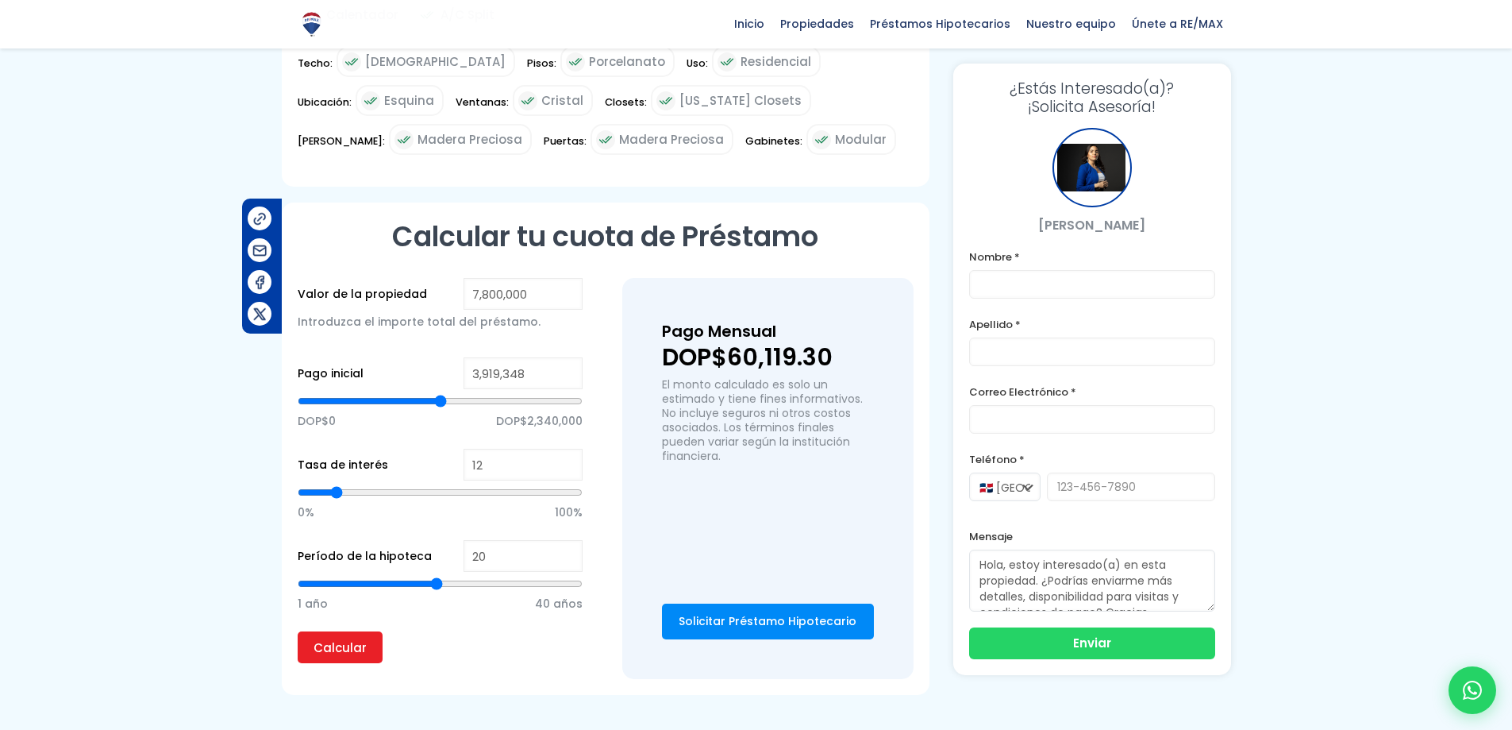
type input "3,896,627"
type input "3896627"
type input "3,873,907"
type input "3873907"
type input "3,896,627"
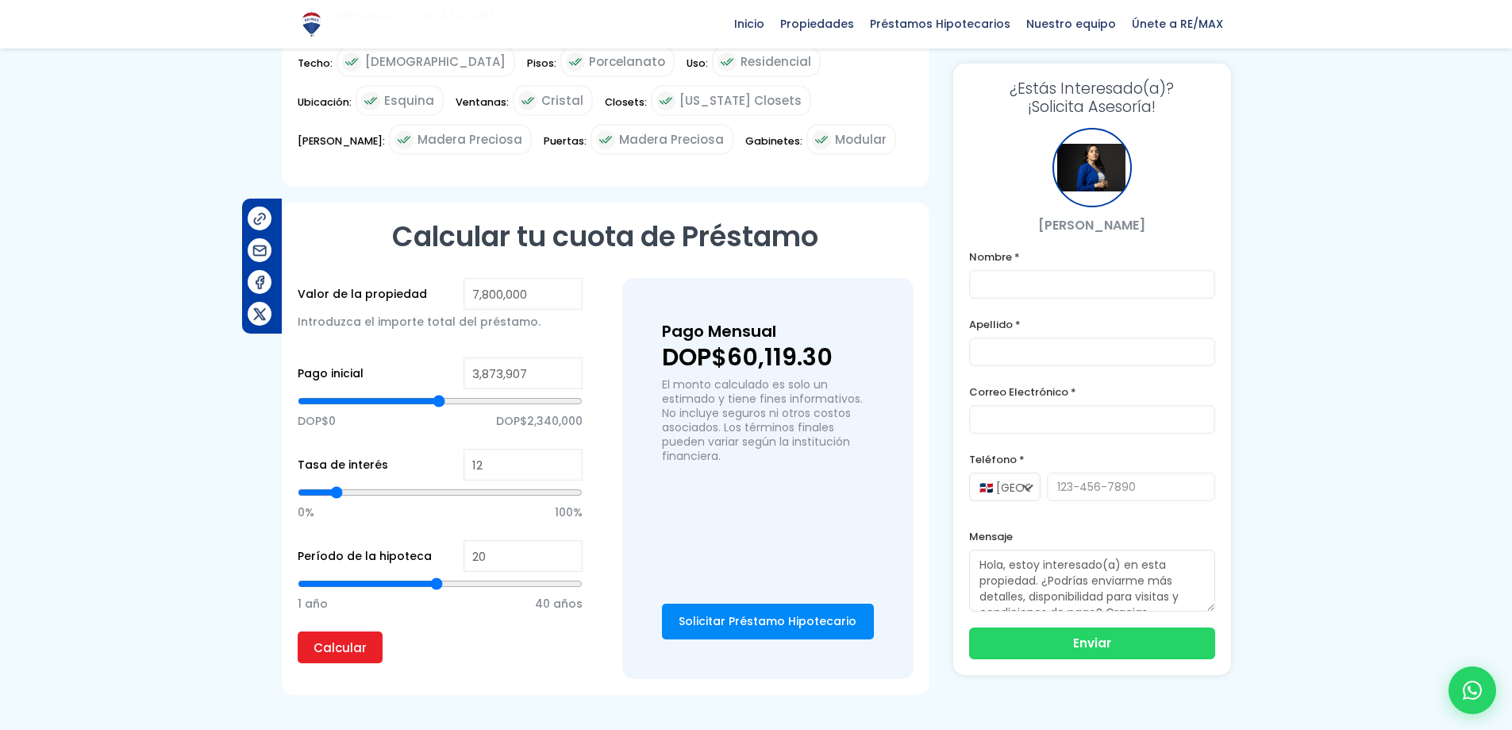
type input "3896627"
type input "3,873,907"
type input "3873907"
type input "3,851,186"
type input "3851186"
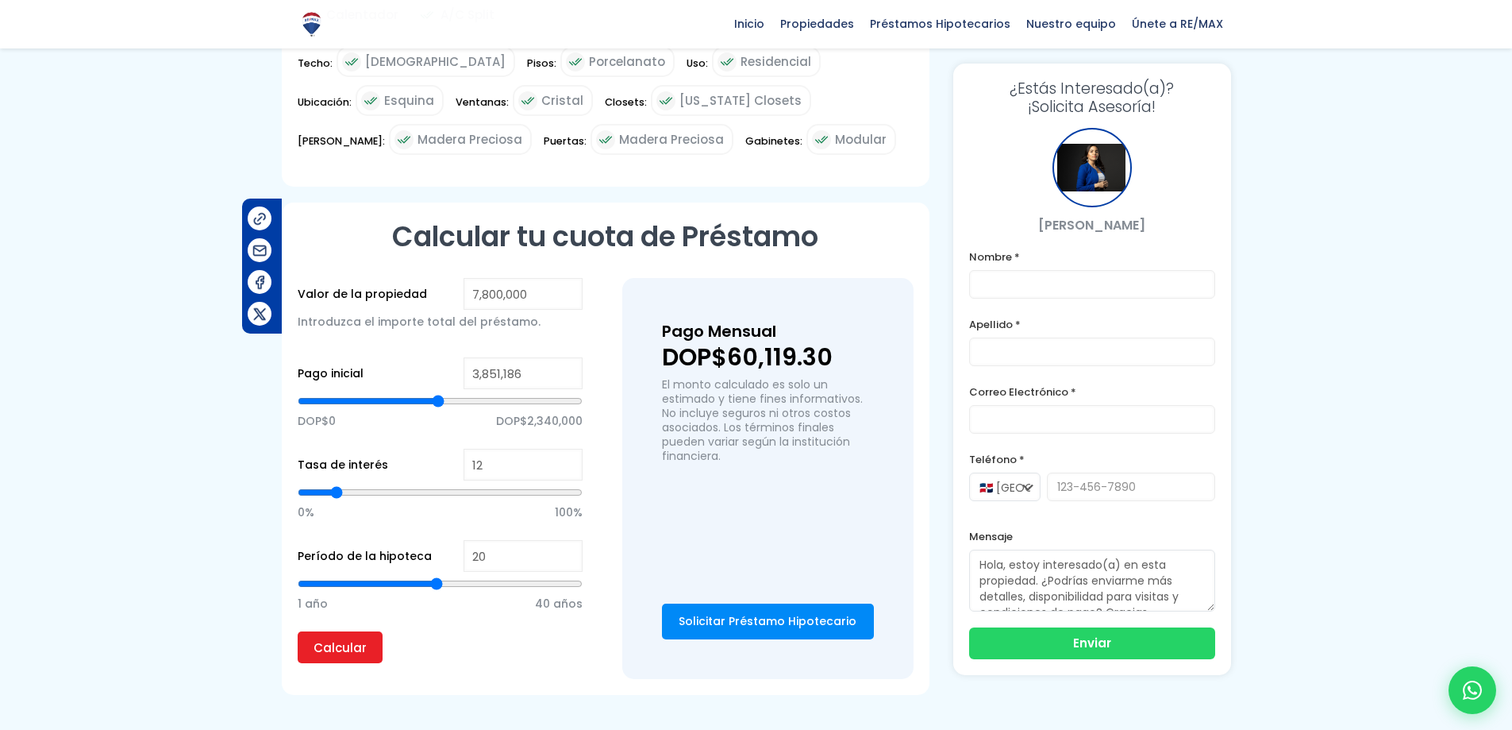
type input "3,828,465"
type input "3828465"
type input "3,805,744"
type input "3805744"
type input "3,783,023"
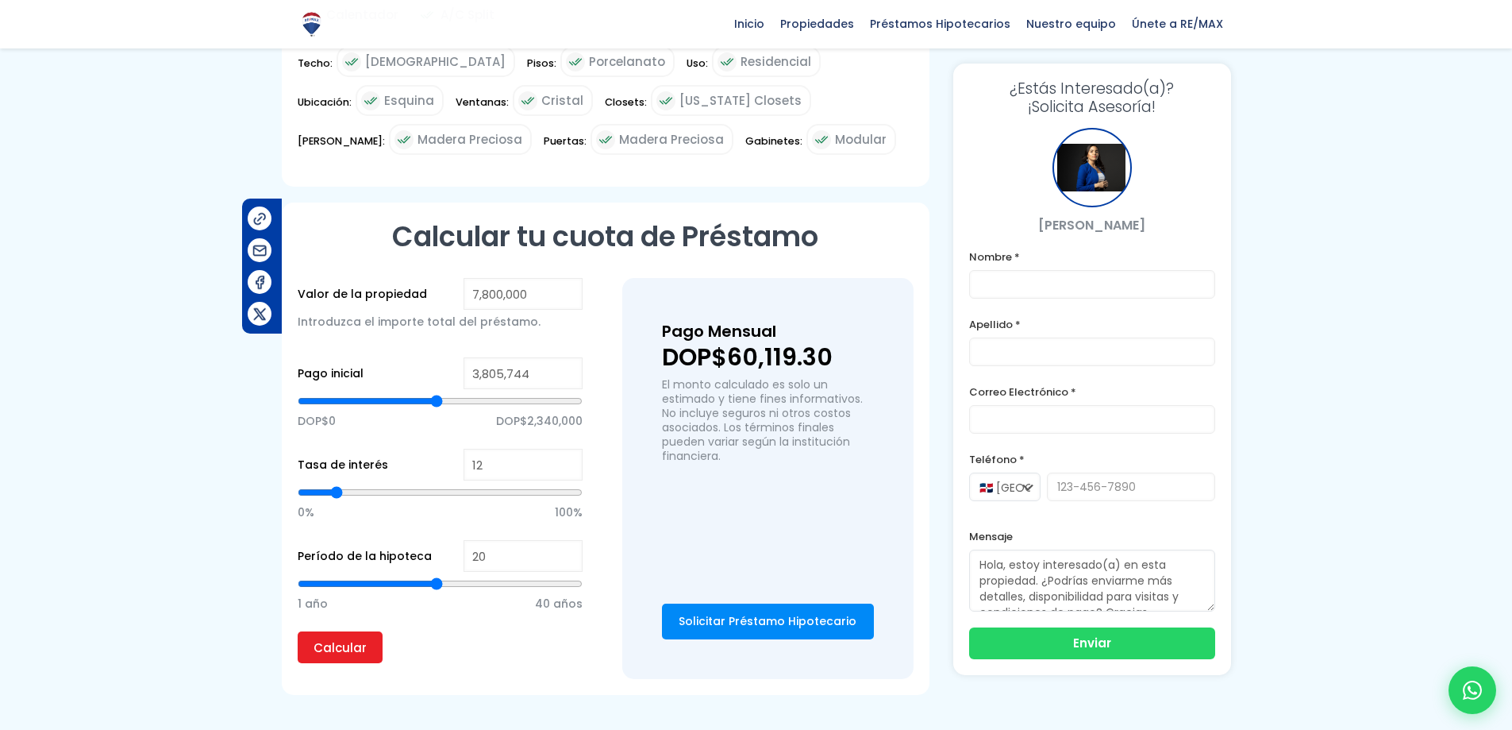
type input "3783023"
type input "3,760,302"
type input "3760302"
type input "3,737,581"
type input "3737581"
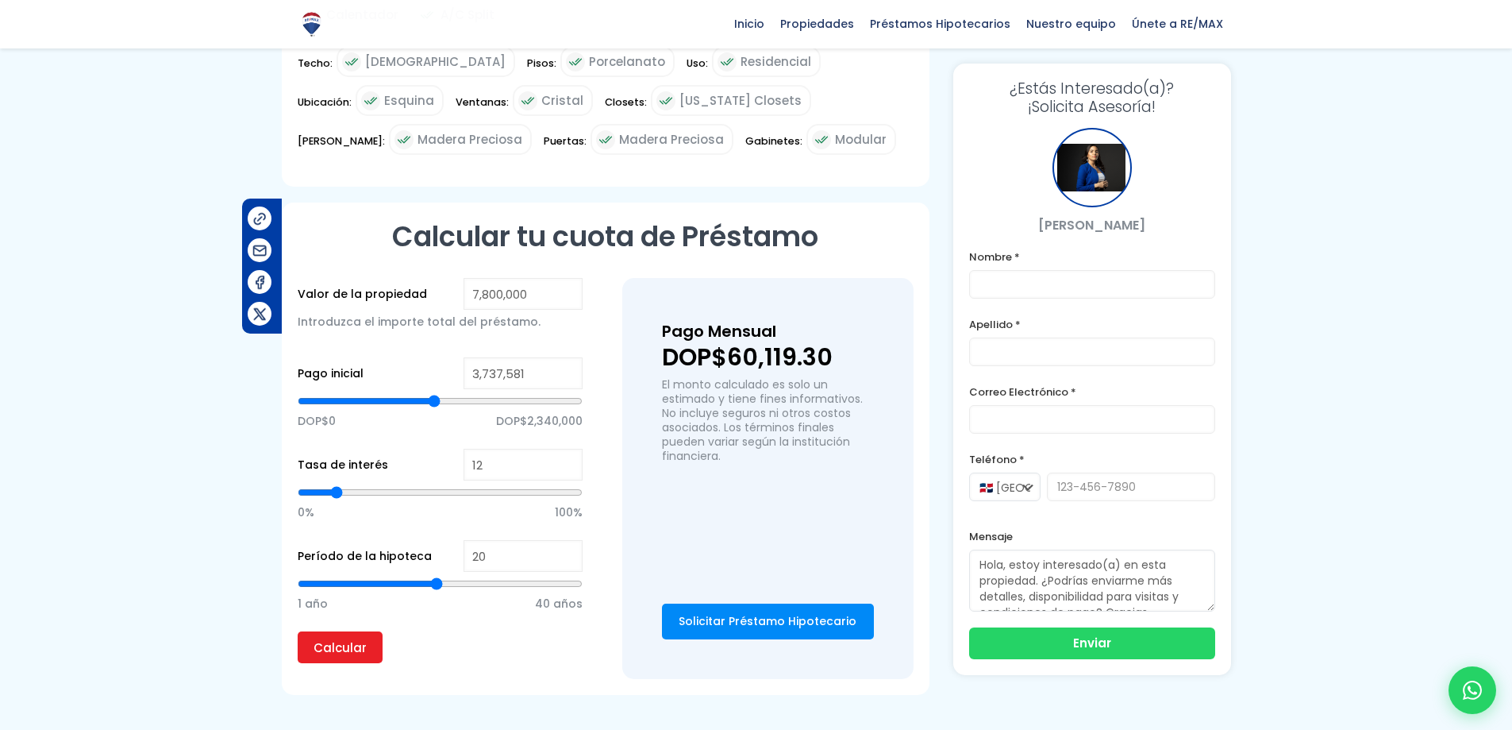
type input "3,714,860"
type input "3714860"
type input "3,692,140"
type input "3692140"
type input "3,669,419"
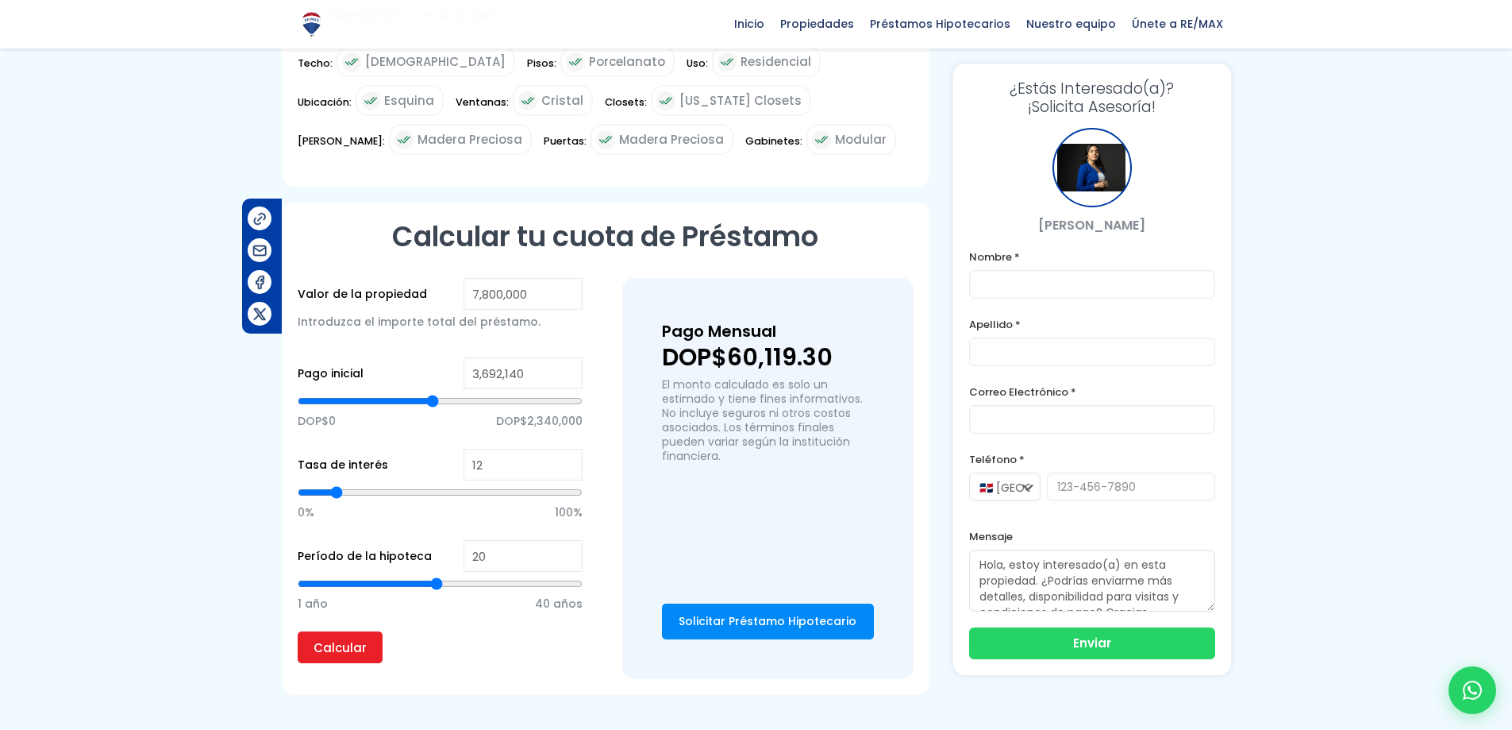
type input "3669419"
type input "3,646,698"
type input "3646698"
type input "3,623,977"
type input "3623977"
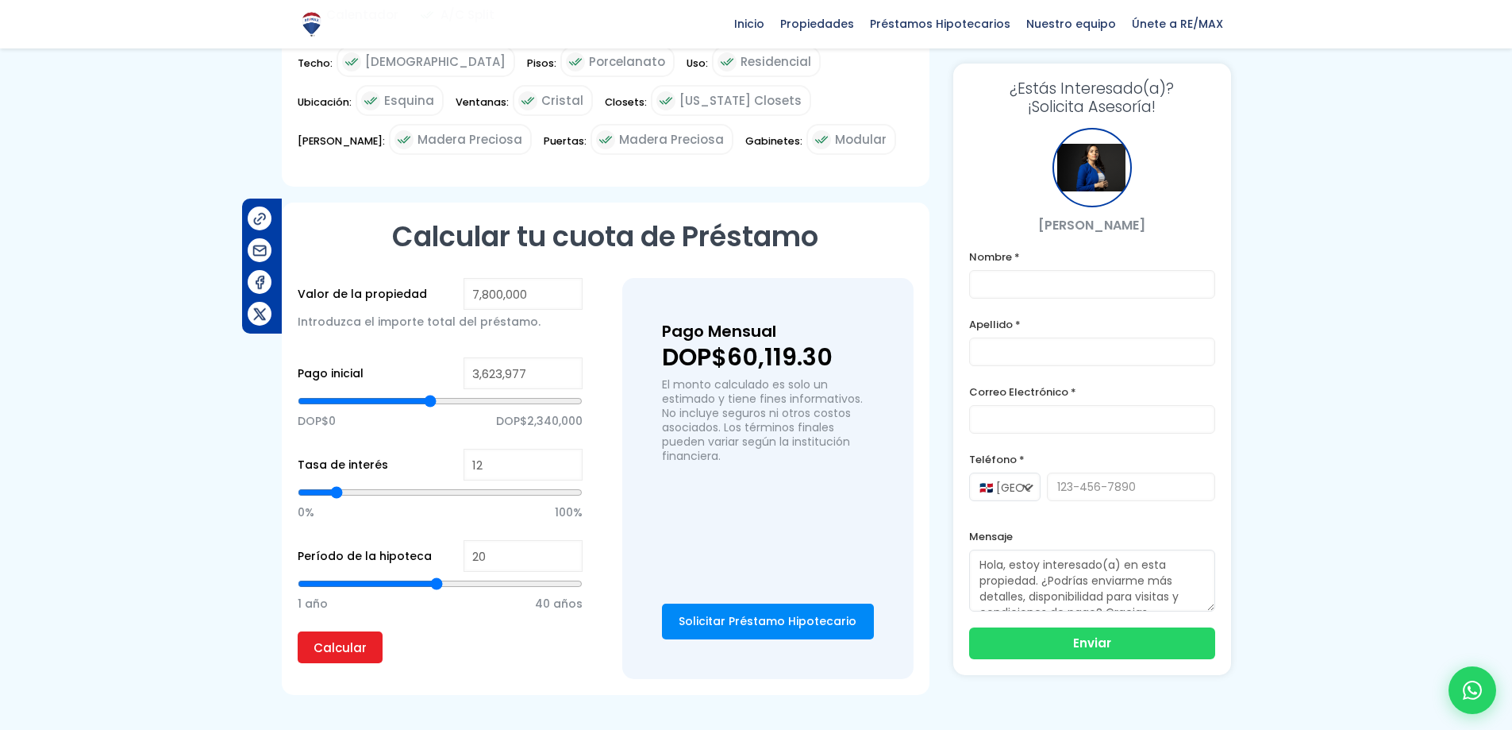
type input "3,601,256"
type input "3601256"
type input "3,578,535"
type input "3578535"
type input "3,555,814"
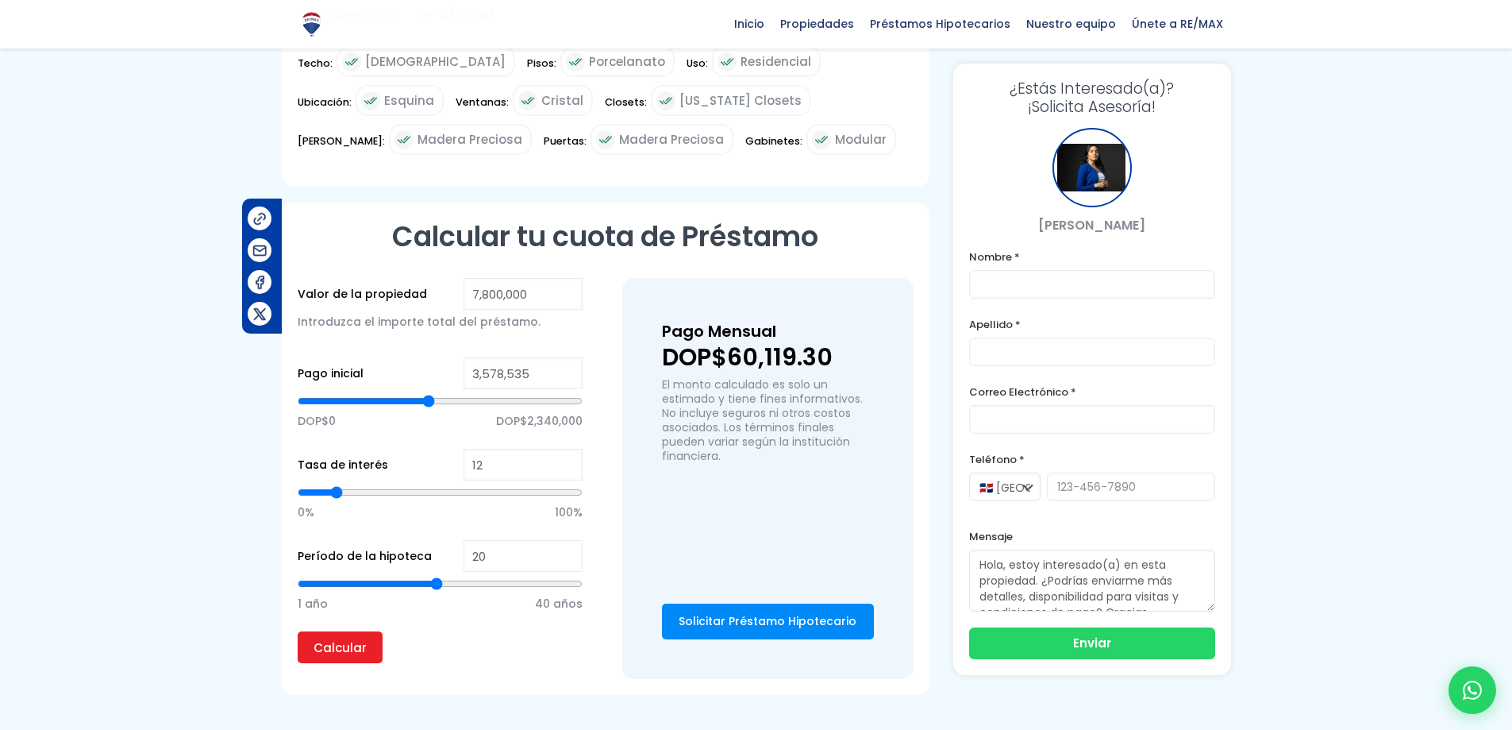
type input "3555814"
type input "3,533,094"
type input "3533094"
type input "3,510,373"
type input "3510373"
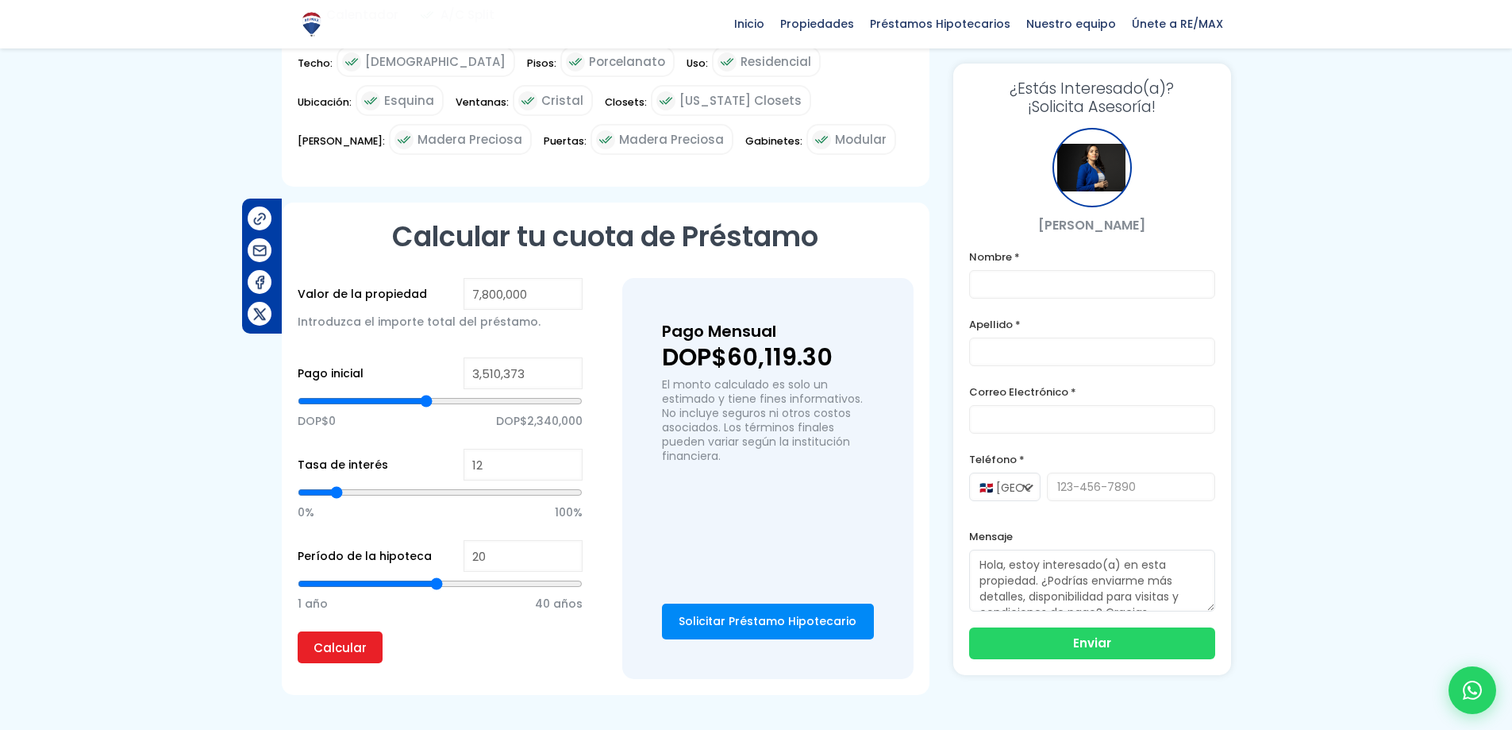
type input "3,487,652"
type input "3487652"
type input "3,464,931"
type input "3464931"
type input "3,442,210"
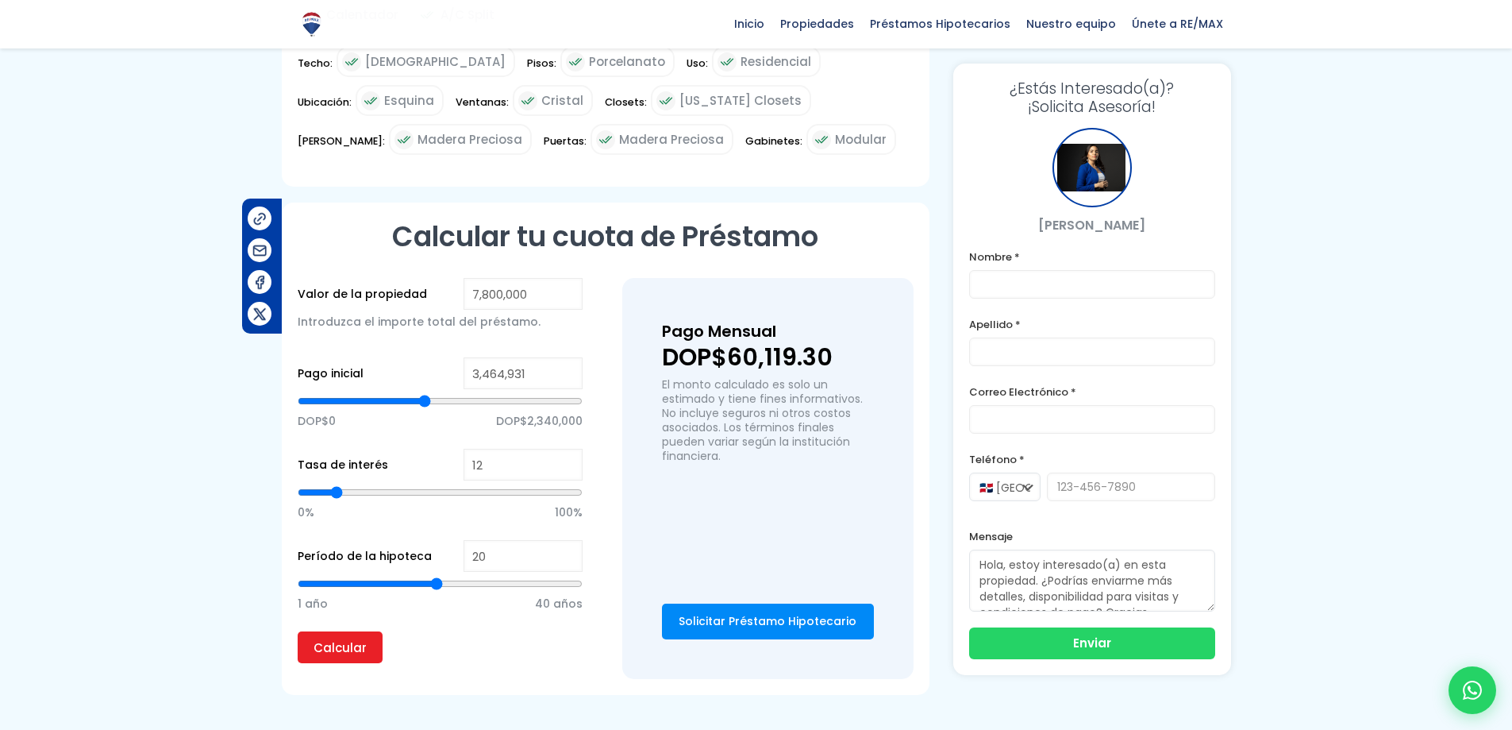
type input "3442210"
type input "3,419,489"
type input "3419489"
type input "3,396,768"
type input "3396768"
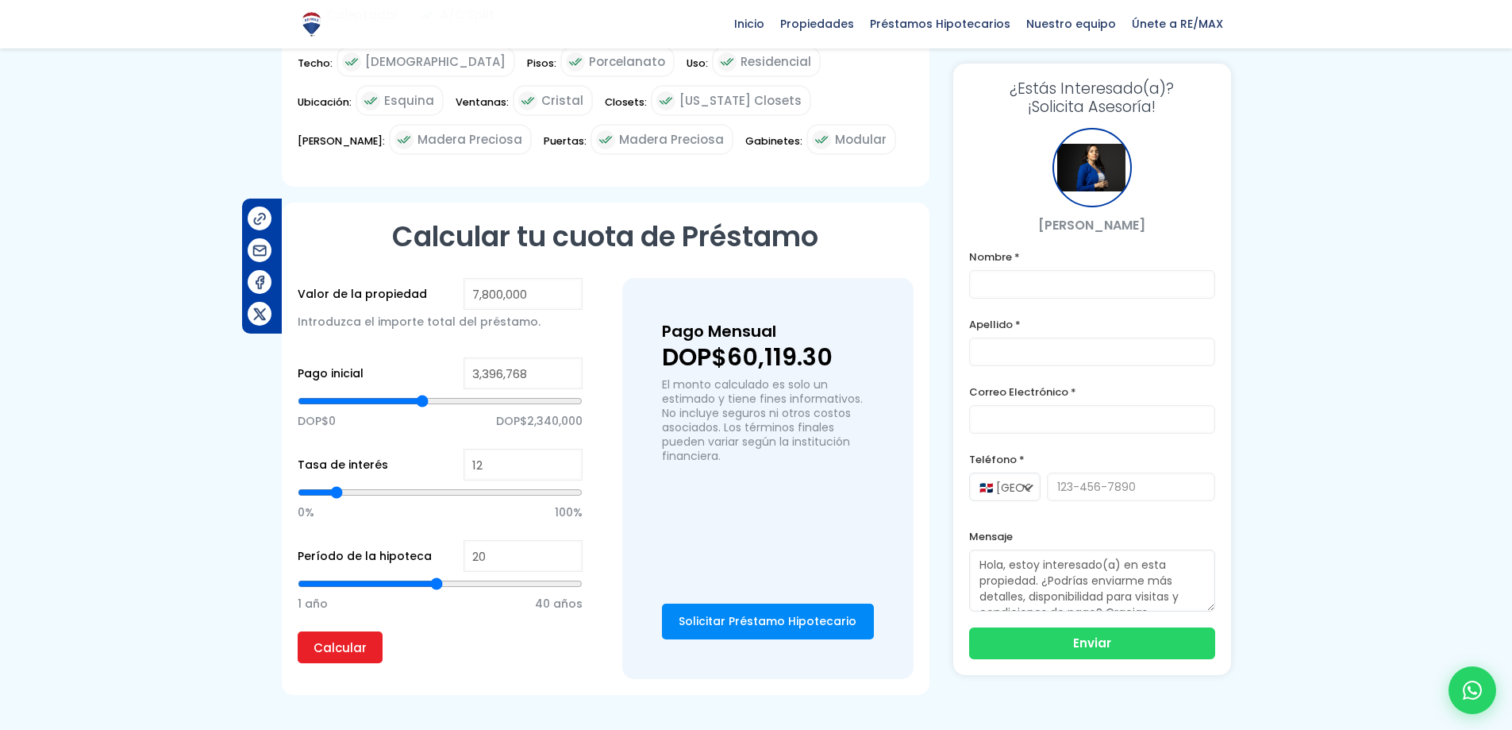
type input "3,374,048"
type input "3374048"
type input "3,351,327"
type input "3351327"
type input "3,328,606"
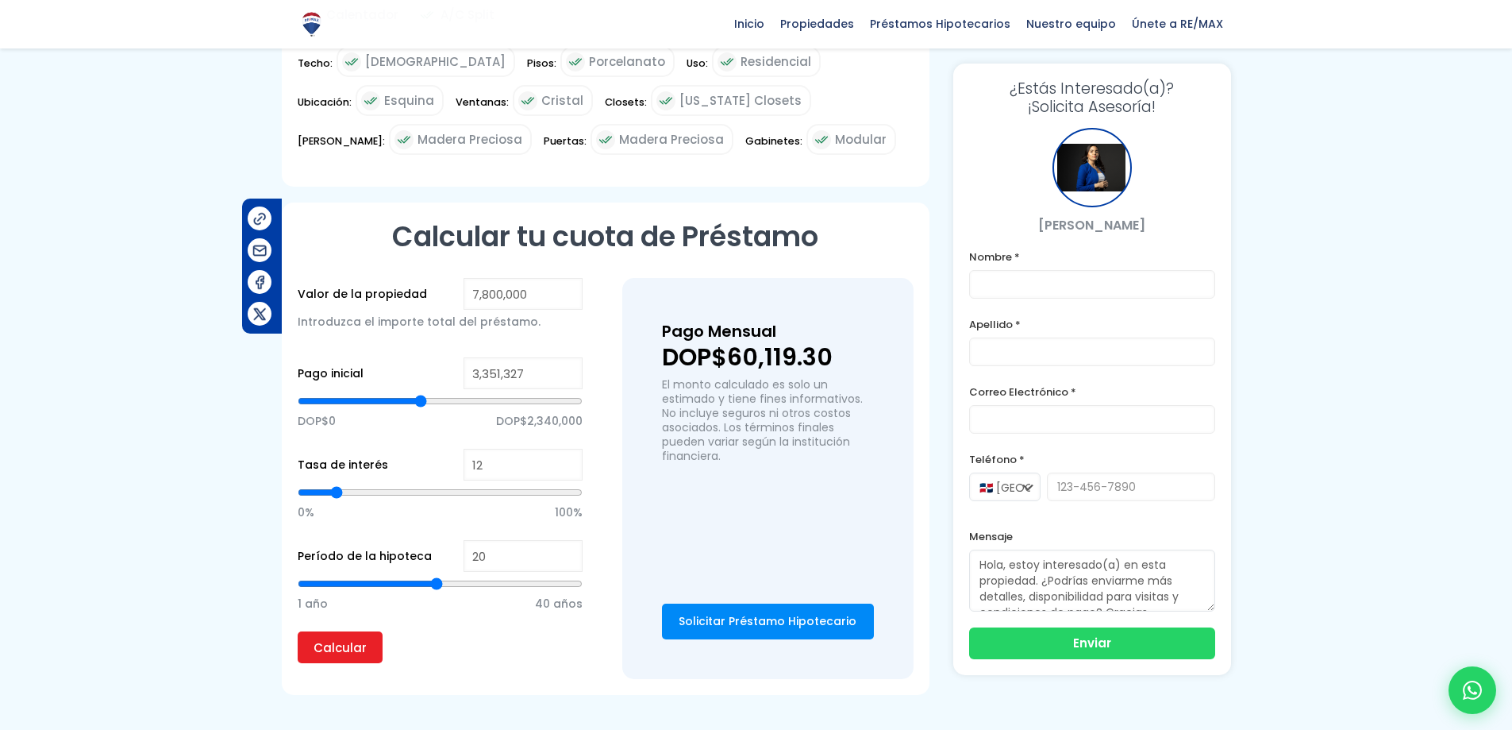
type input "3328606"
type input "3,305,885"
type input "3305885"
type input "3,283,164"
type input "3283164"
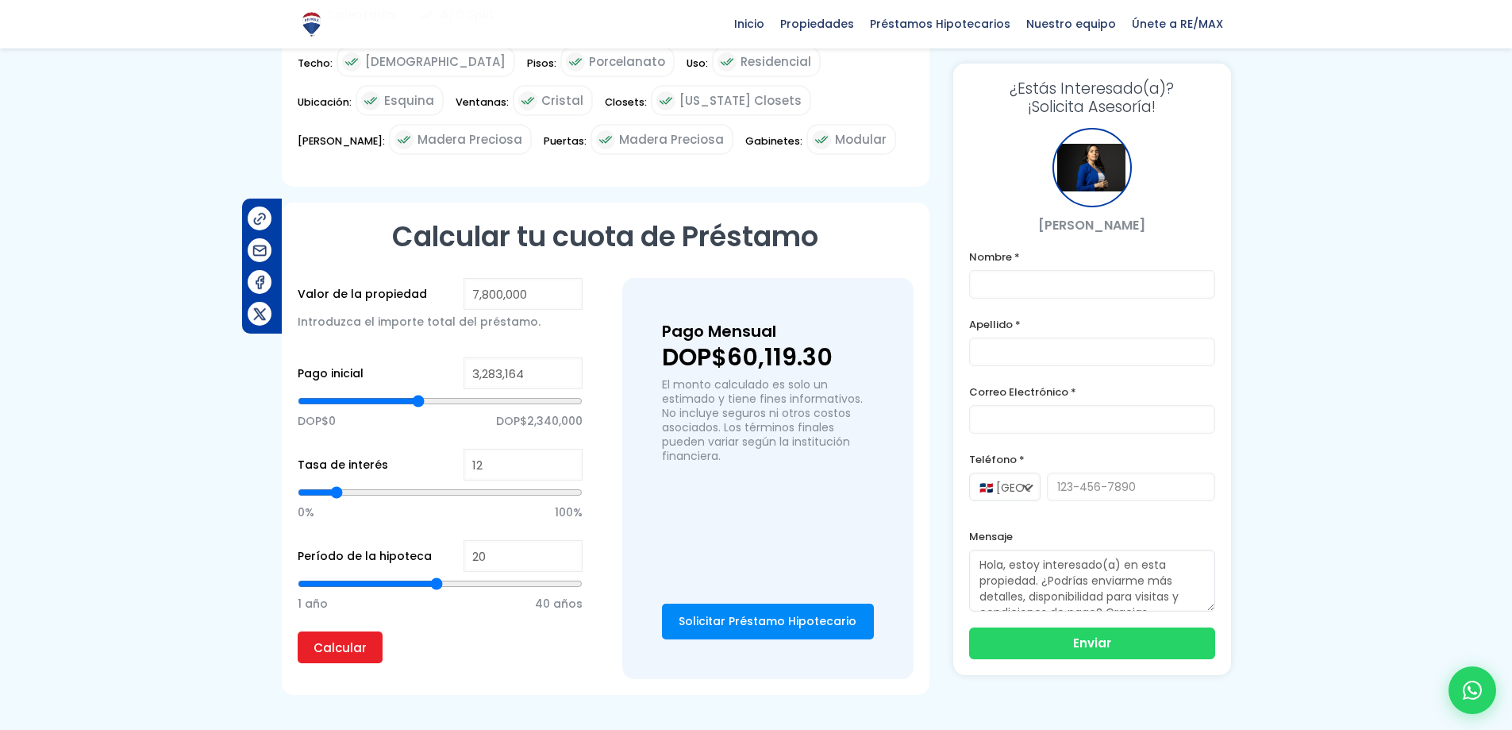
type input "3,260,443"
type input "3260443"
type input "3,237,722"
type input "3237722"
type input "3,192,281"
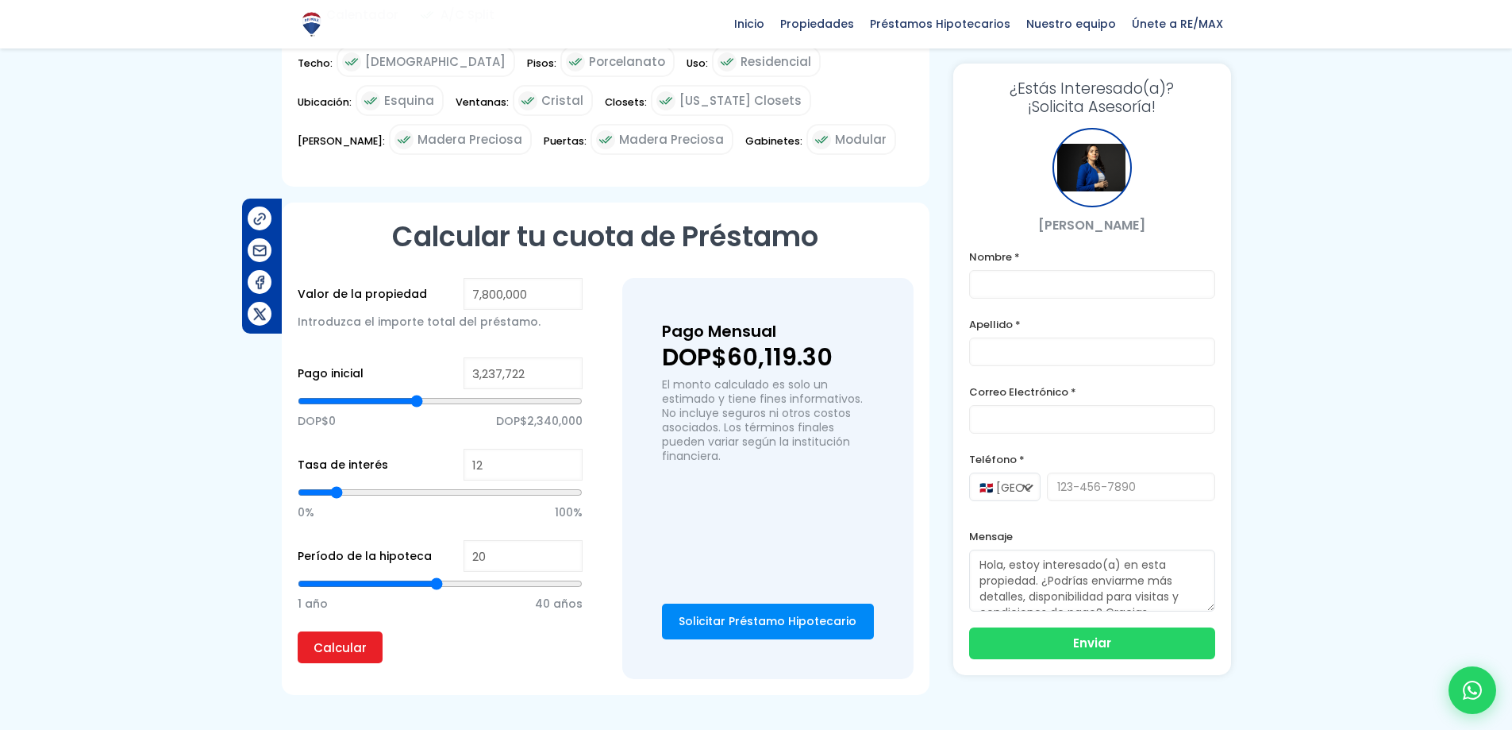
type input "3192281"
type input "3,169,560"
type input "3169560"
type input "3,146,839"
type input "3146839"
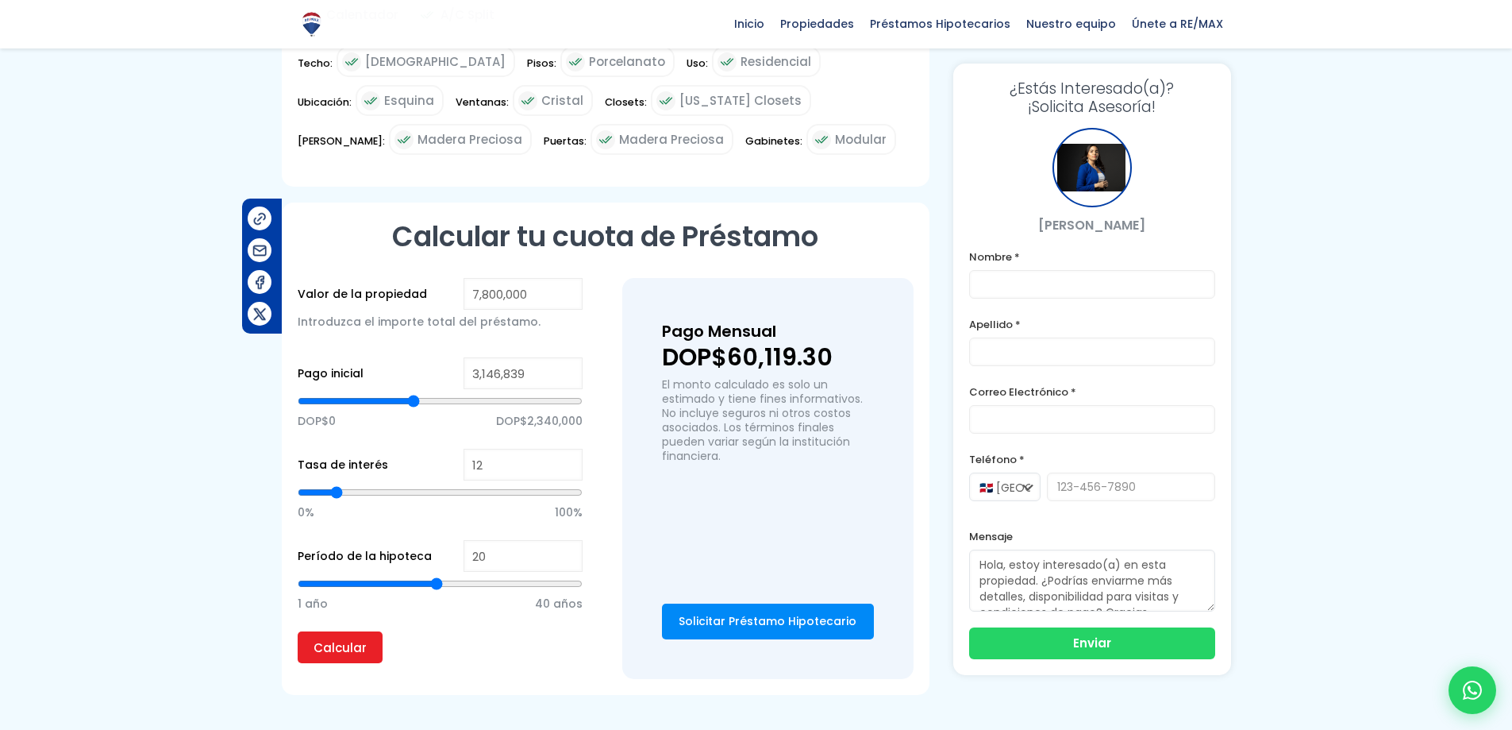
type input "3,124,118"
type input "3124118"
type input "3,101,397"
type input "3101397"
type input "3,078,676"
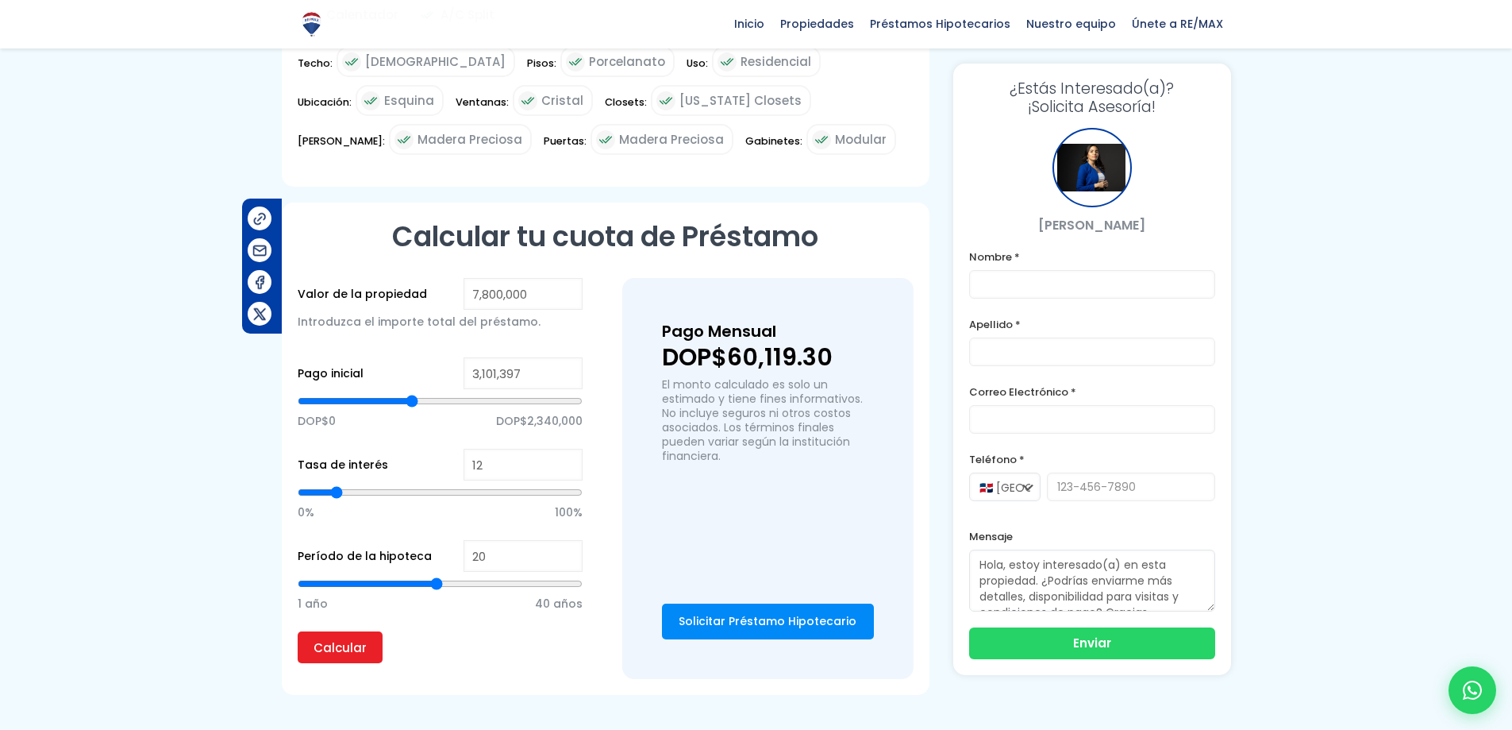
type input "3078676"
type input "3,055,956"
drag, startPoint x: 438, startPoint y: 345, endPoint x: 410, endPoint y: 362, distance: 32.4
type input "3055956"
click at [410, 393] on input "range" at bounding box center [440, 401] width 285 height 16
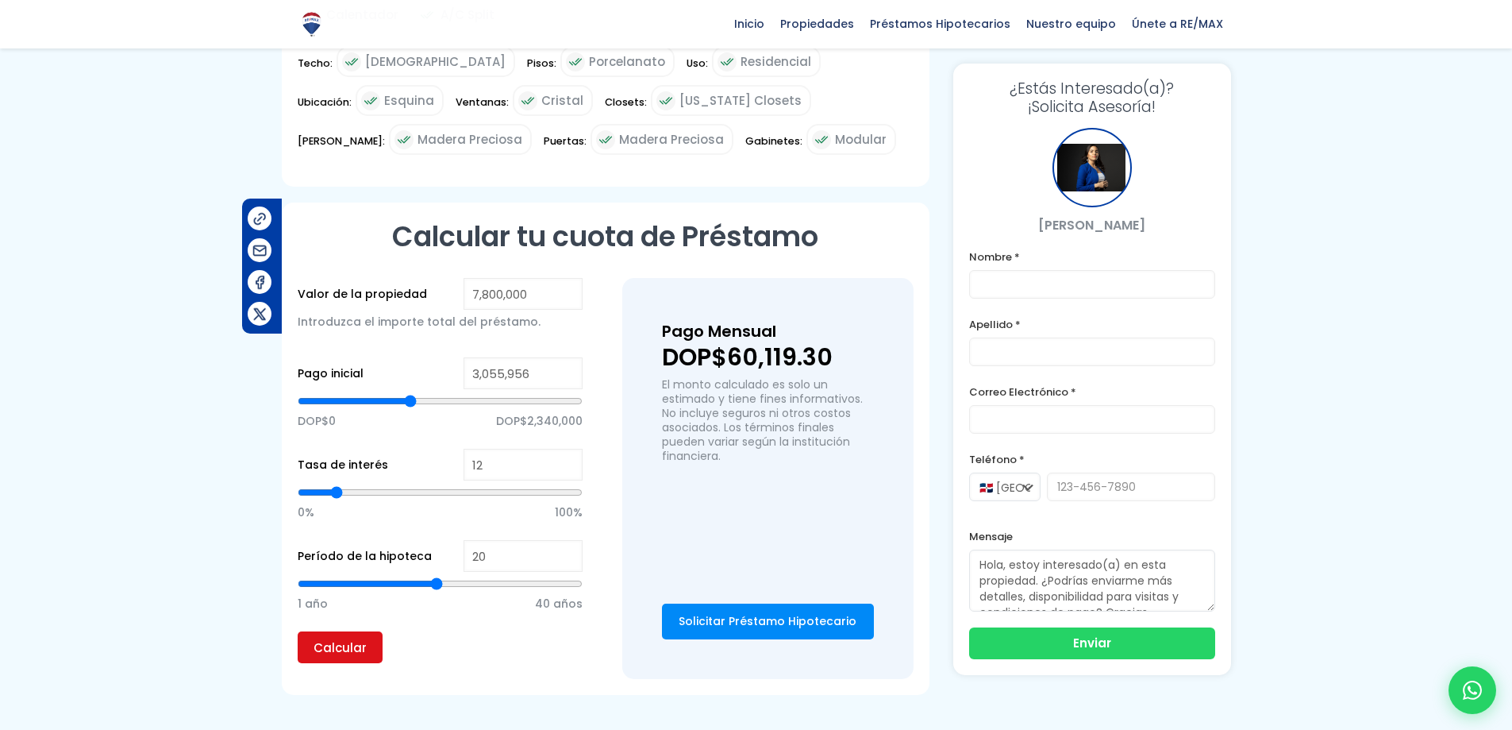
click at [340, 631] on input "Calcular" at bounding box center [340, 647] width 85 height 32
type input "21"
type input "22"
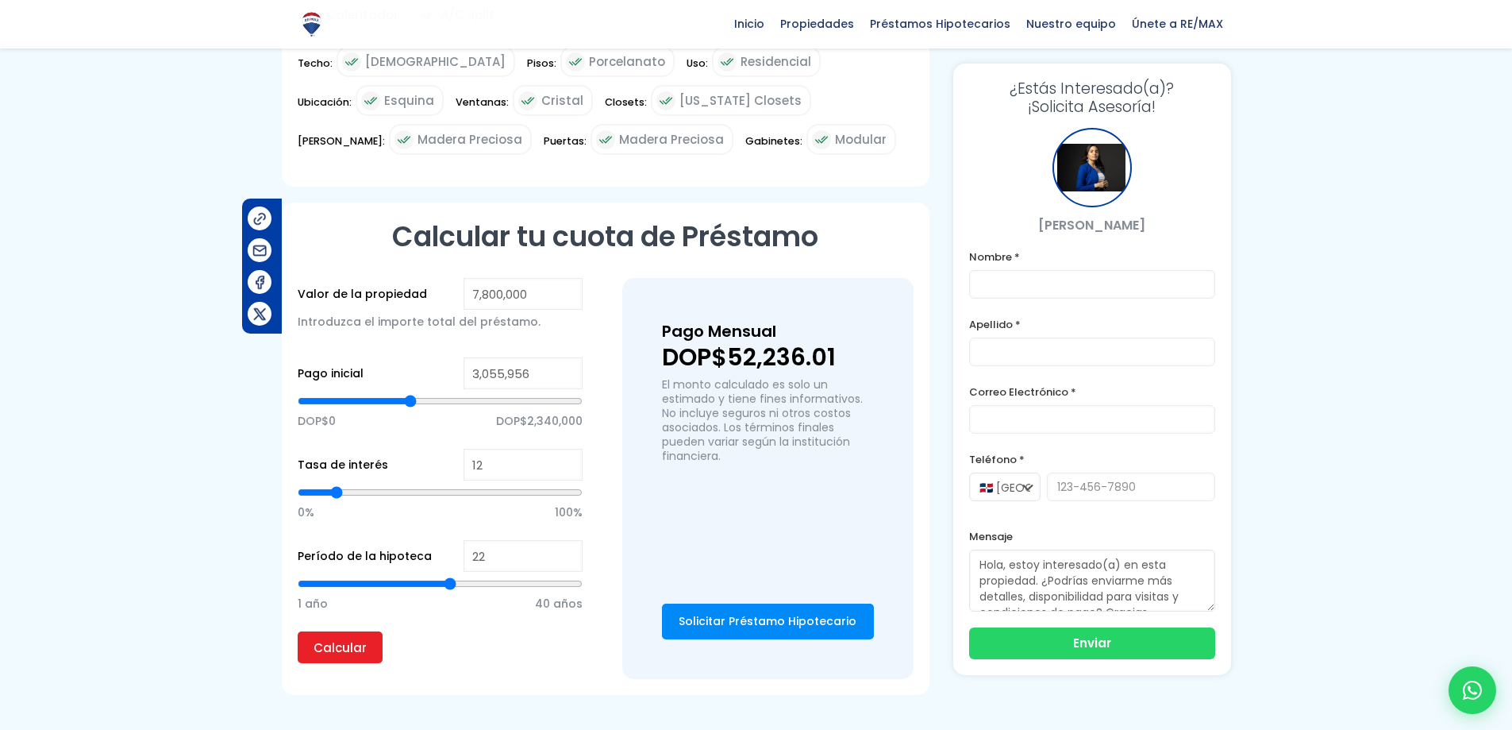
type input "23"
type input "24"
type input "25"
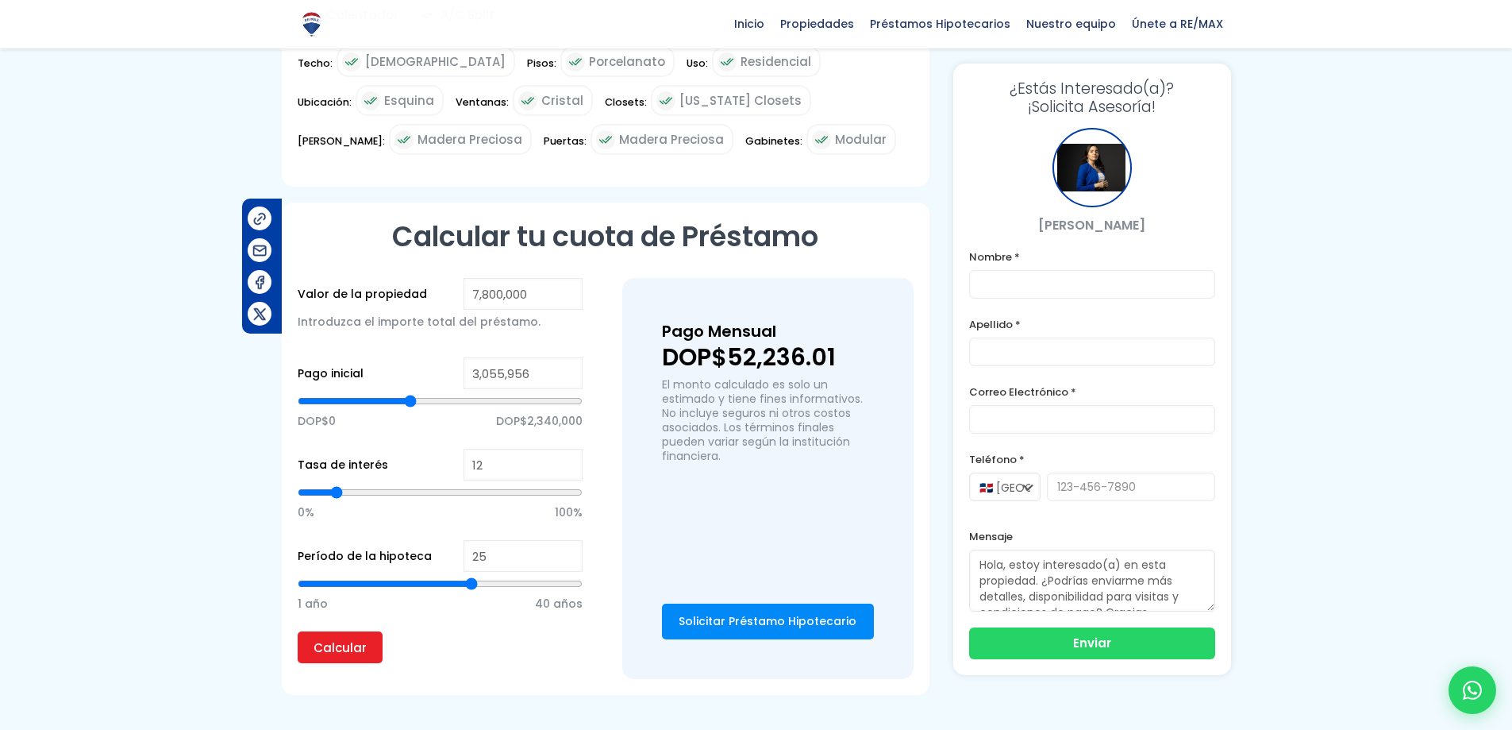
drag, startPoint x: 433, startPoint y: 532, endPoint x: 471, endPoint y: 538, distance: 37.8
type input "25"
click at [471, 576] on input "range" at bounding box center [440, 584] width 285 height 16
click at [344, 631] on input "Calcular" at bounding box center [340, 647] width 85 height 32
type input "11"
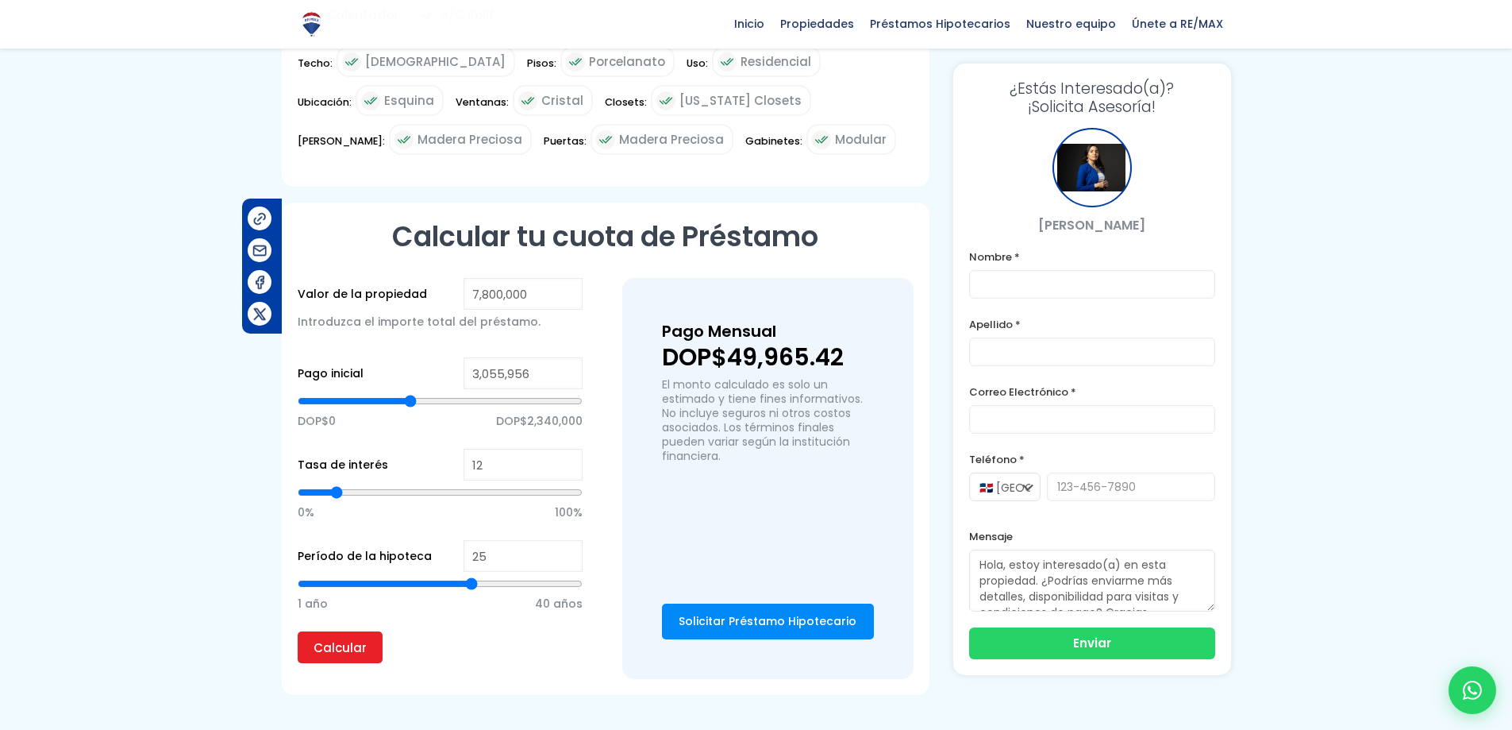
type input "11"
type input "10"
click at [331, 484] on input "range" at bounding box center [440, 492] width 285 height 16
click at [360, 631] on input "Calcular" at bounding box center [340, 647] width 85 height 32
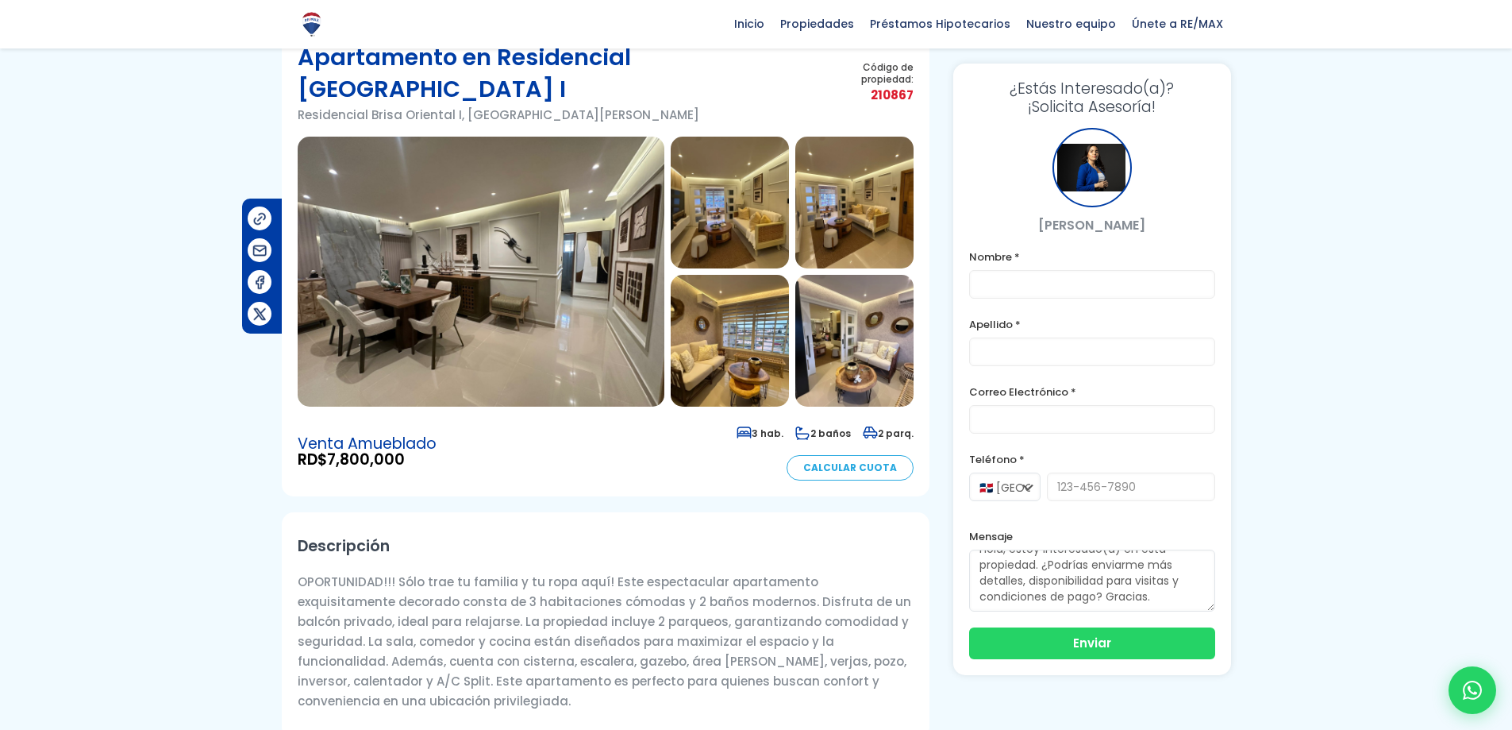
scroll to position [0, 0]
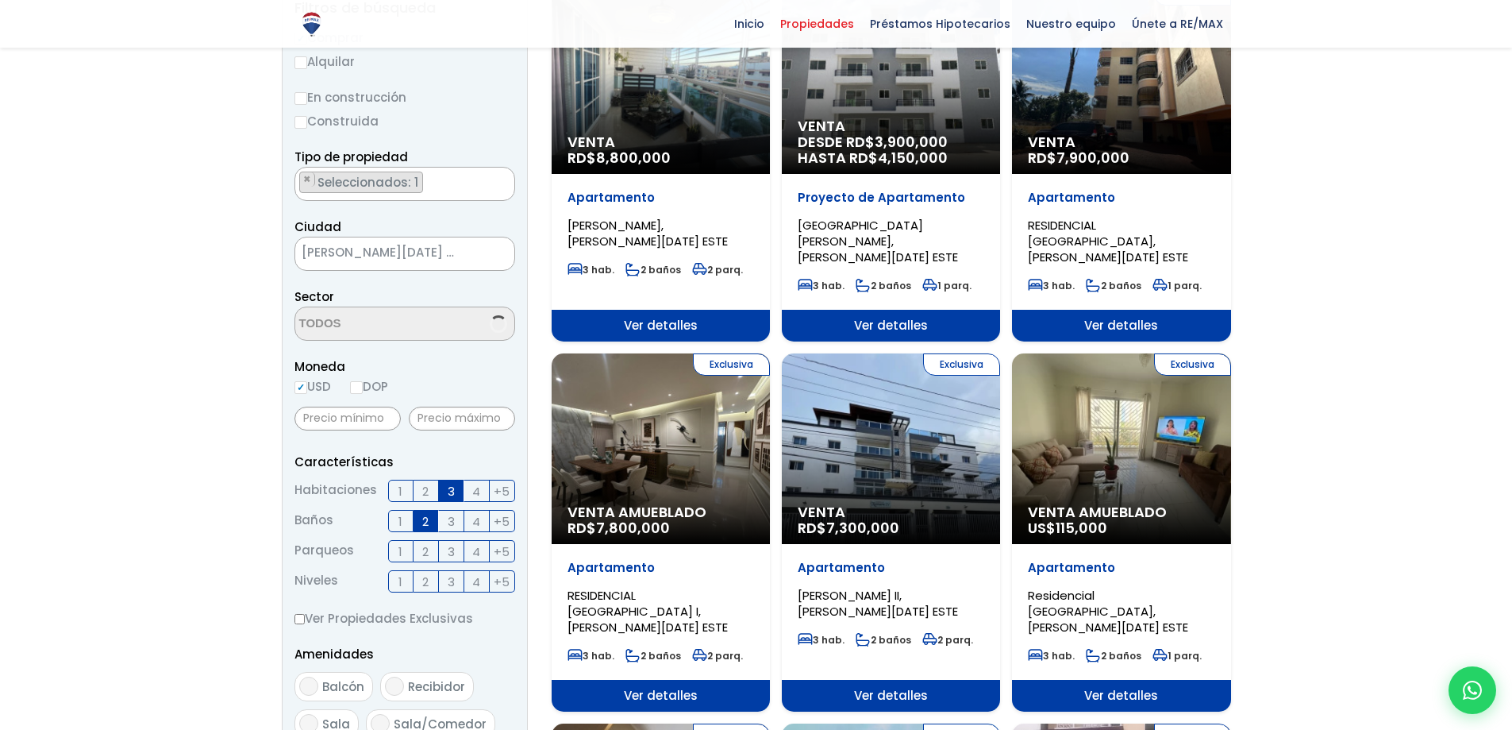
scroll to position [238, 0]
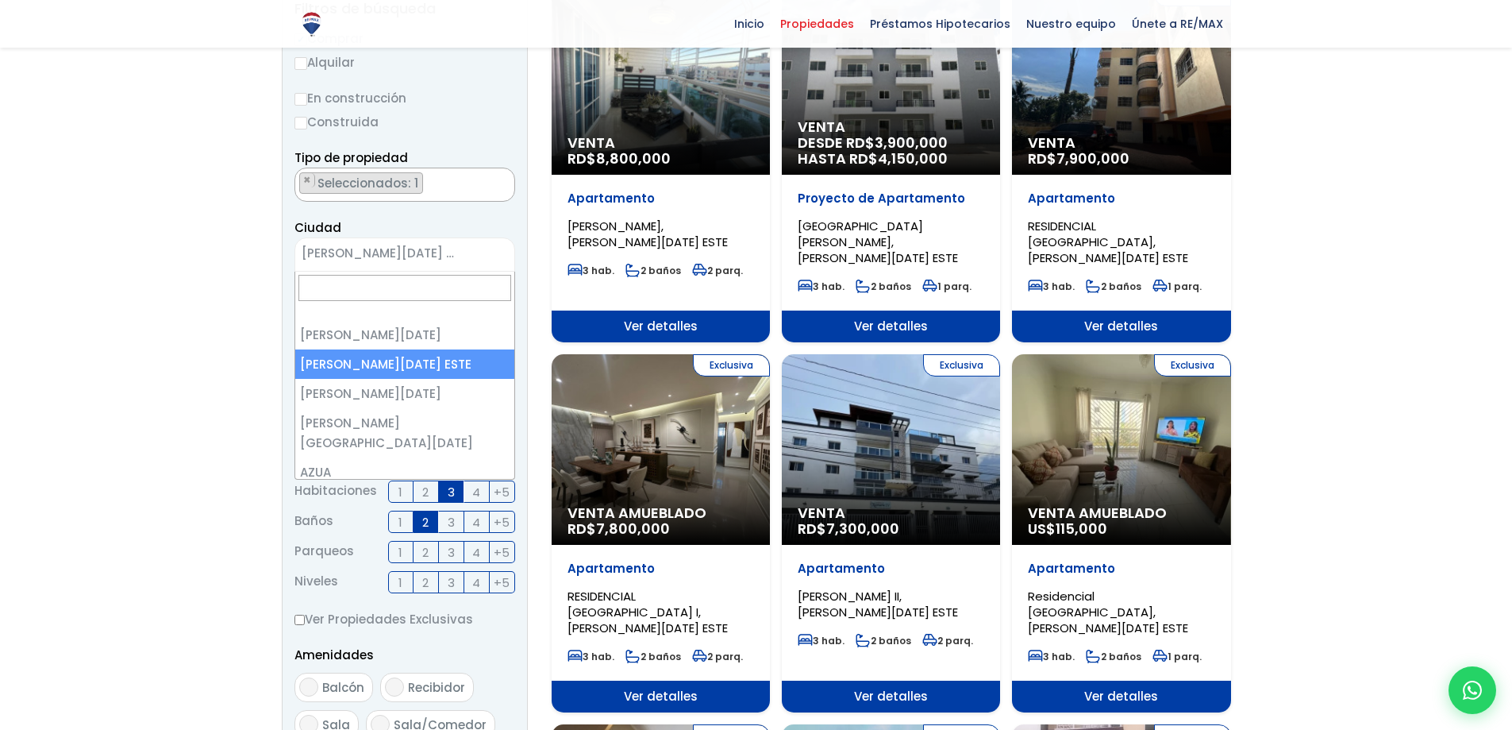
click at [437, 246] on span "[PERSON_NAME][DATE] ESTE" at bounding box center [384, 253] width 179 height 22
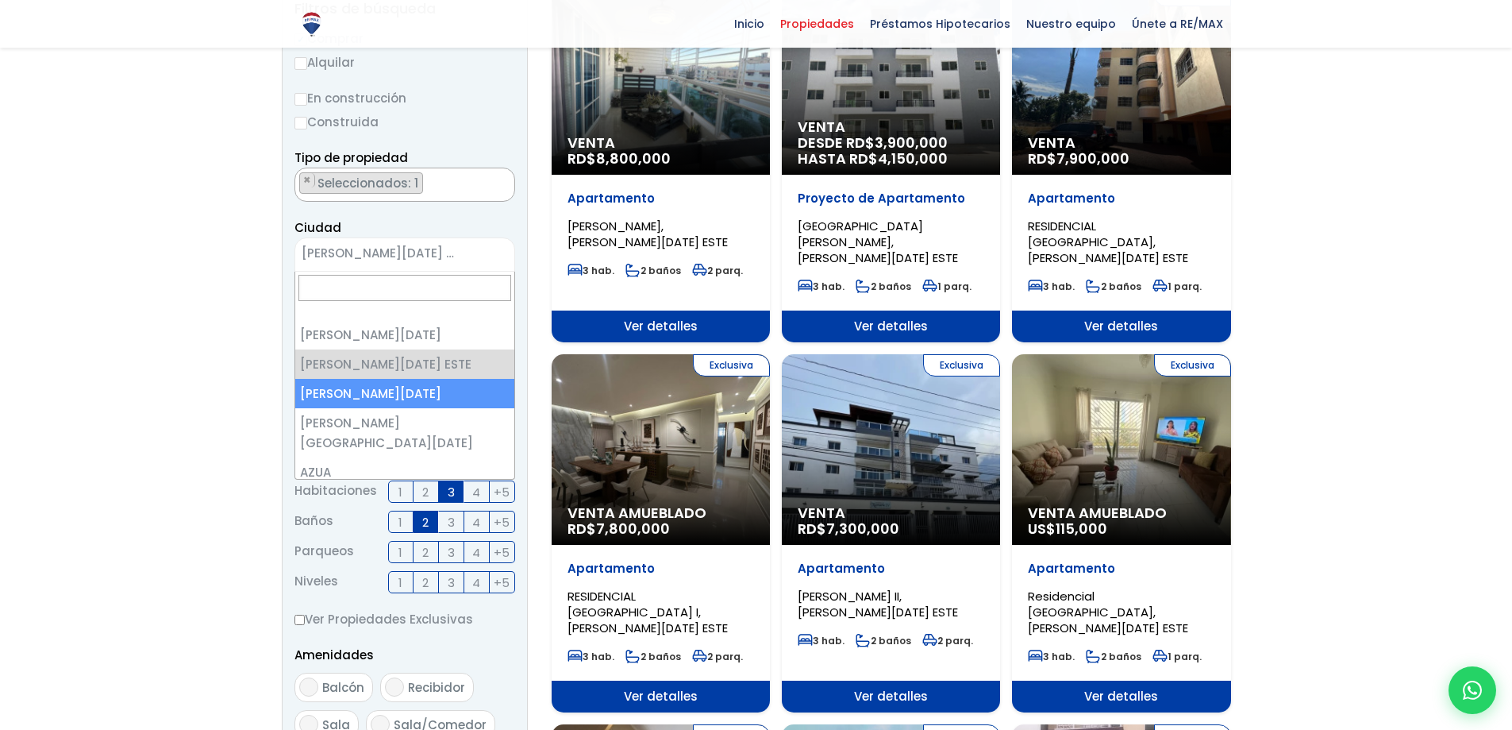
select select "149"
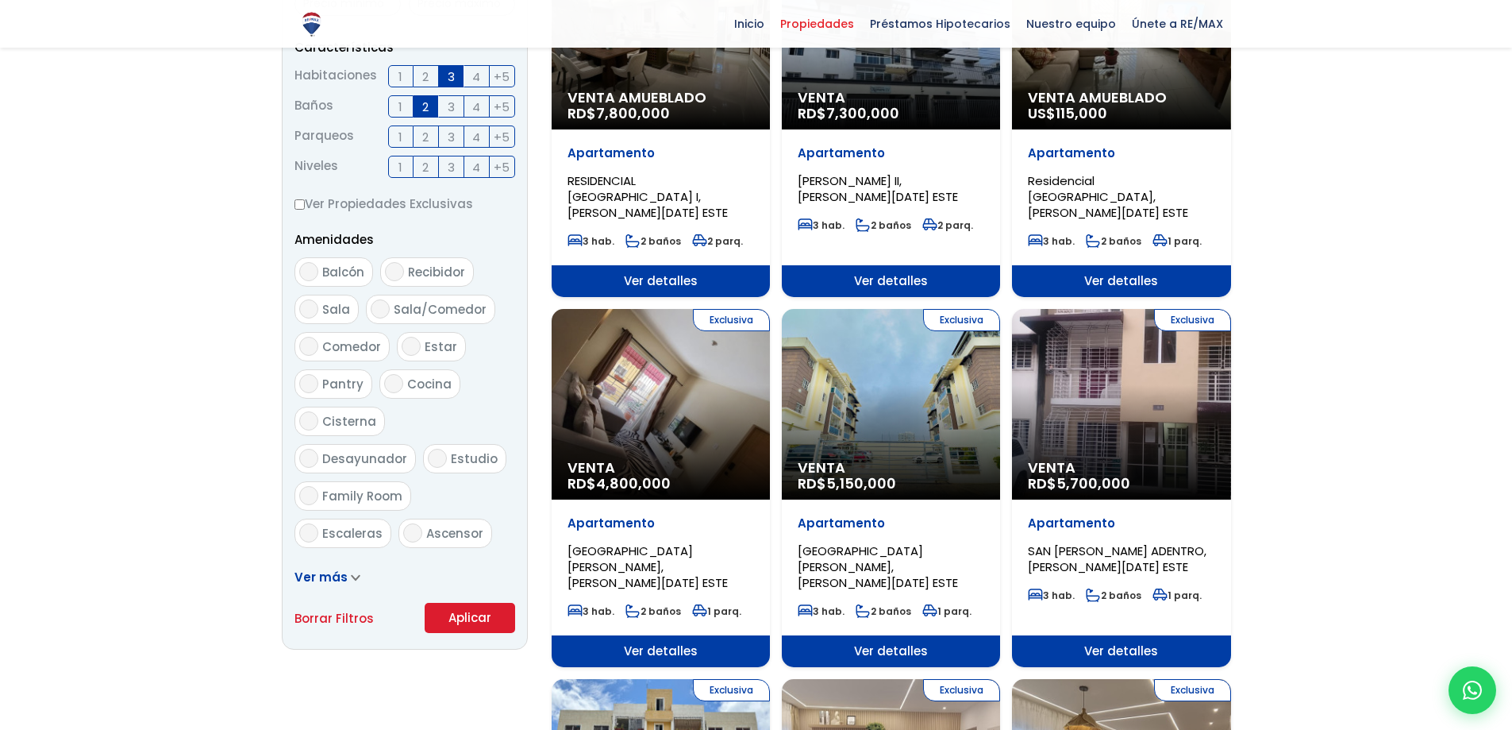
scroll to position [714, 0]
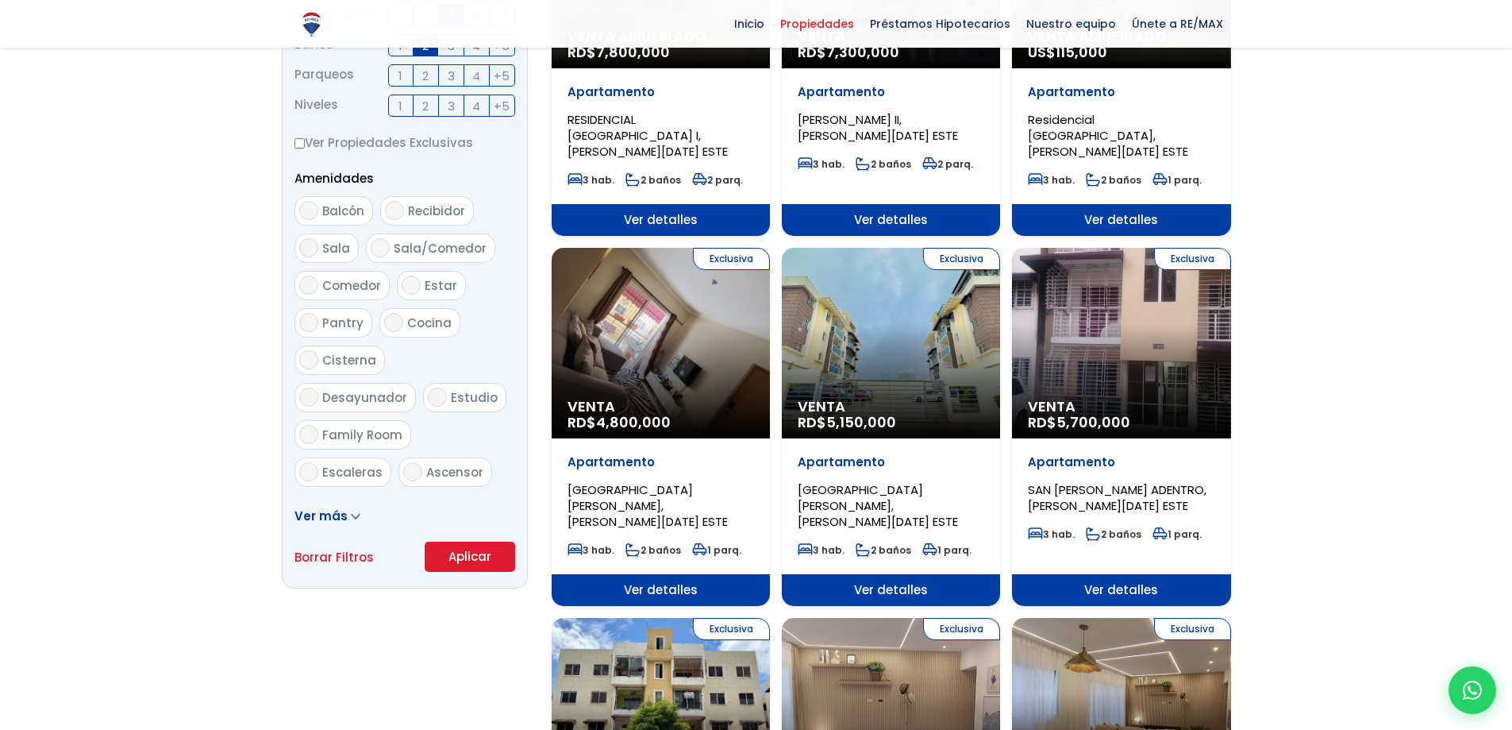
click at [491, 544] on button "Aplicar" at bounding box center [470, 556] width 91 height 30
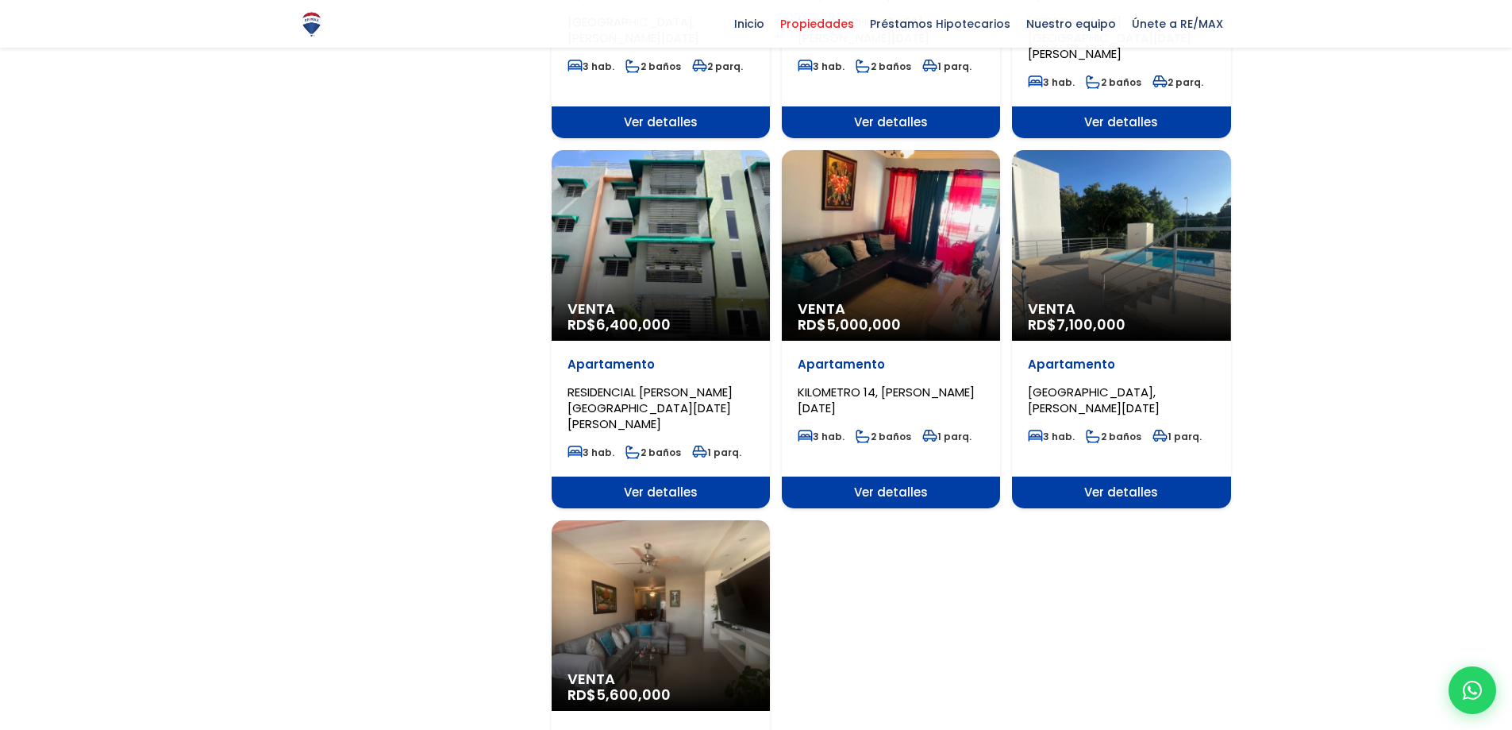
scroll to position [1508, 0]
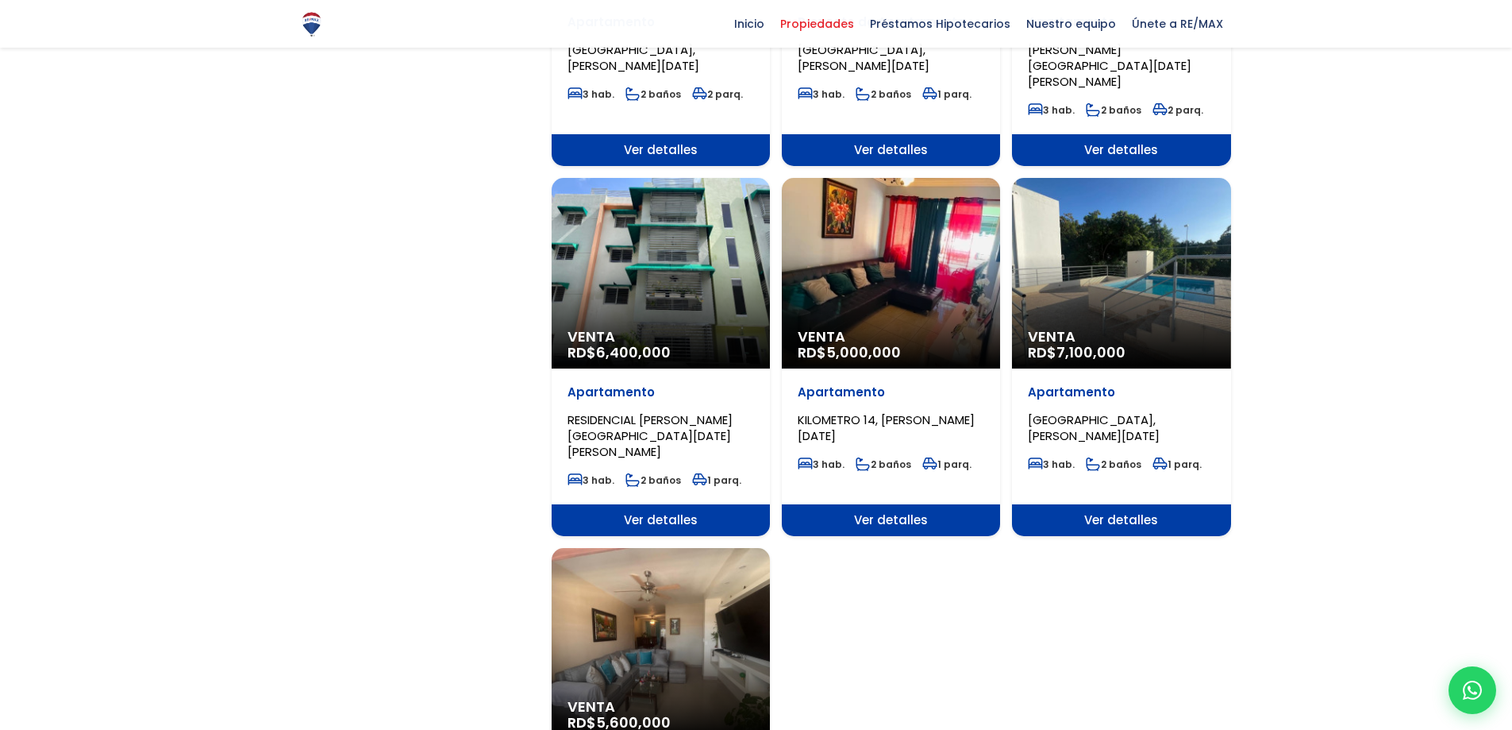
click at [1130, 260] on div "Venta RD$ 7,100,000" at bounding box center [1121, 273] width 218 height 191
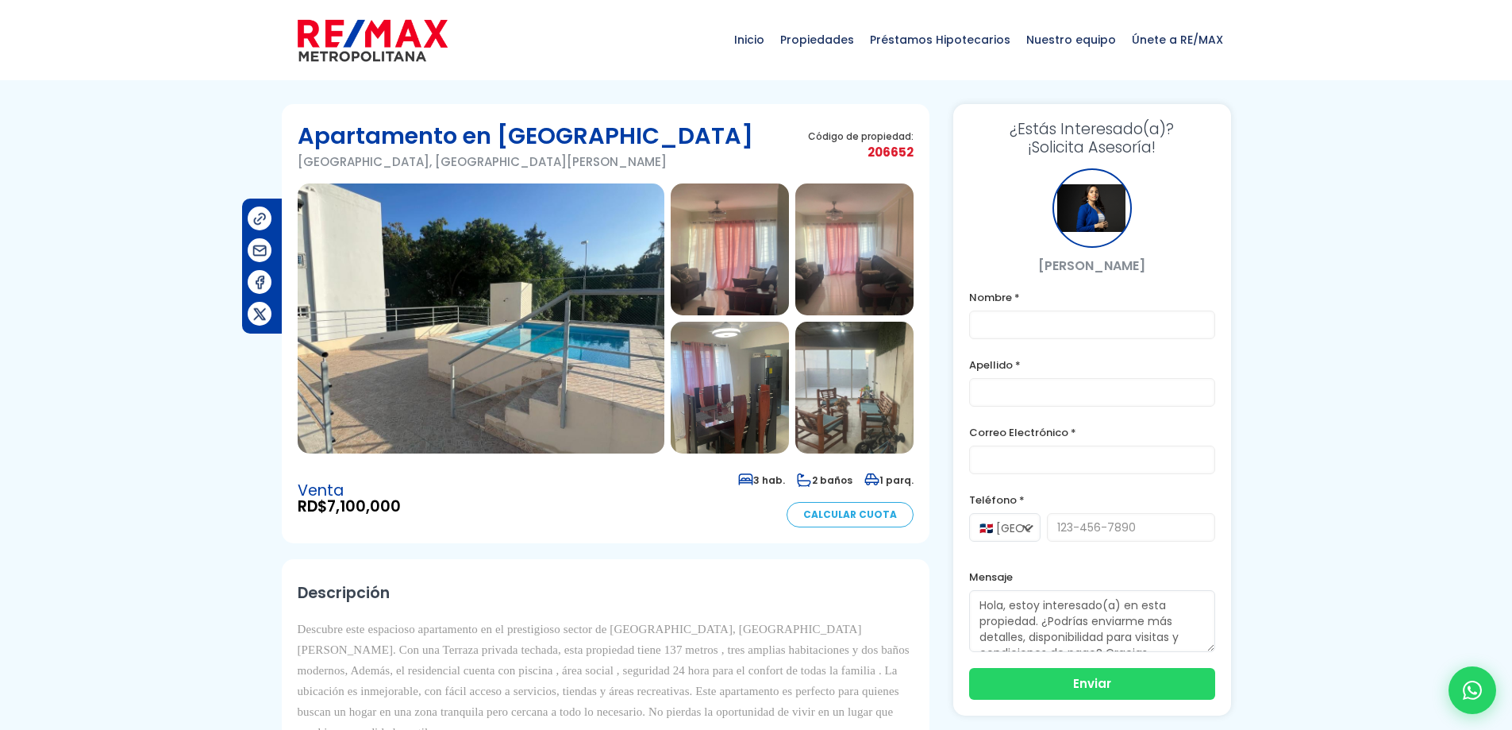
click at [580, 341] on img at bounding box center [481, 318] width 367 height 270
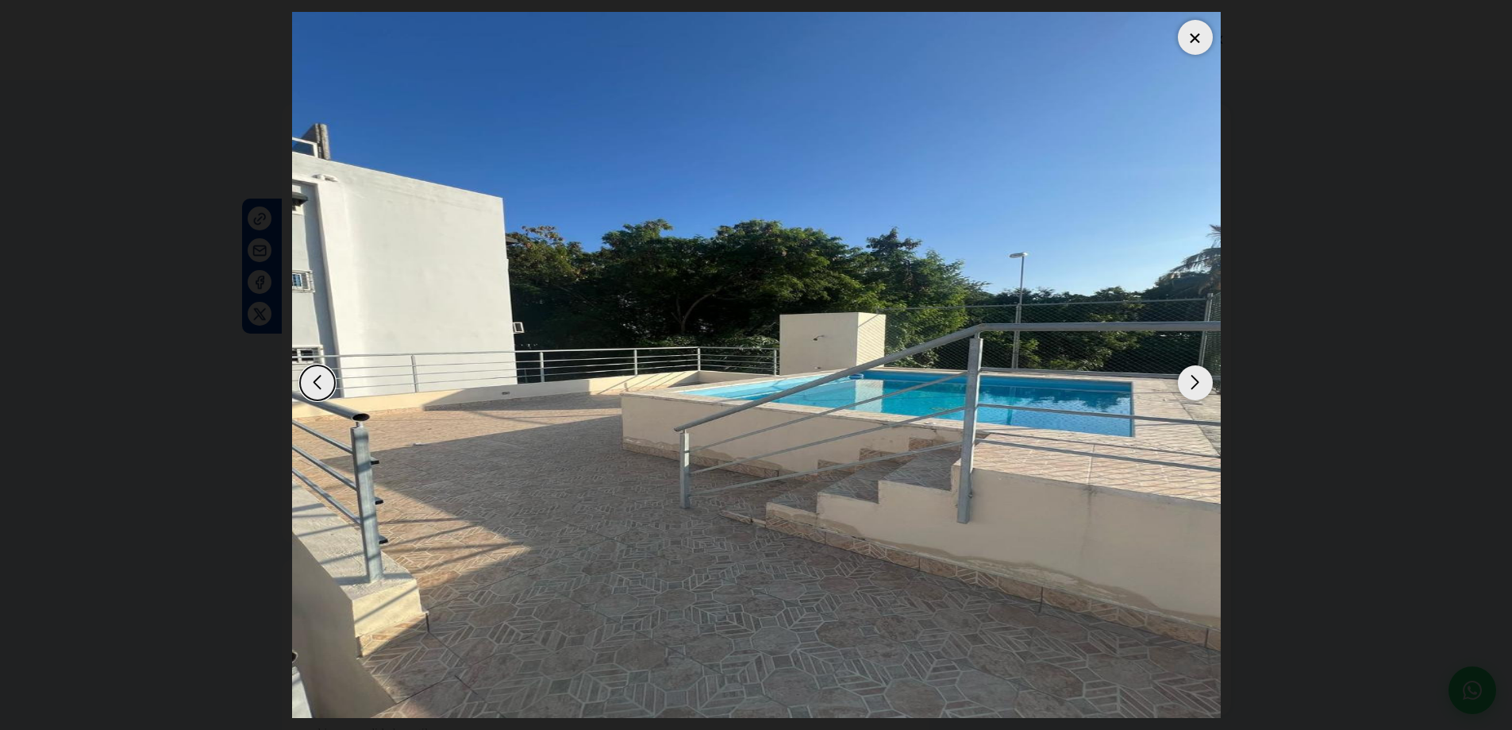
click at [1220, 379] on img "1 / 12" at bounding box center [756, 365] width 929 height 706
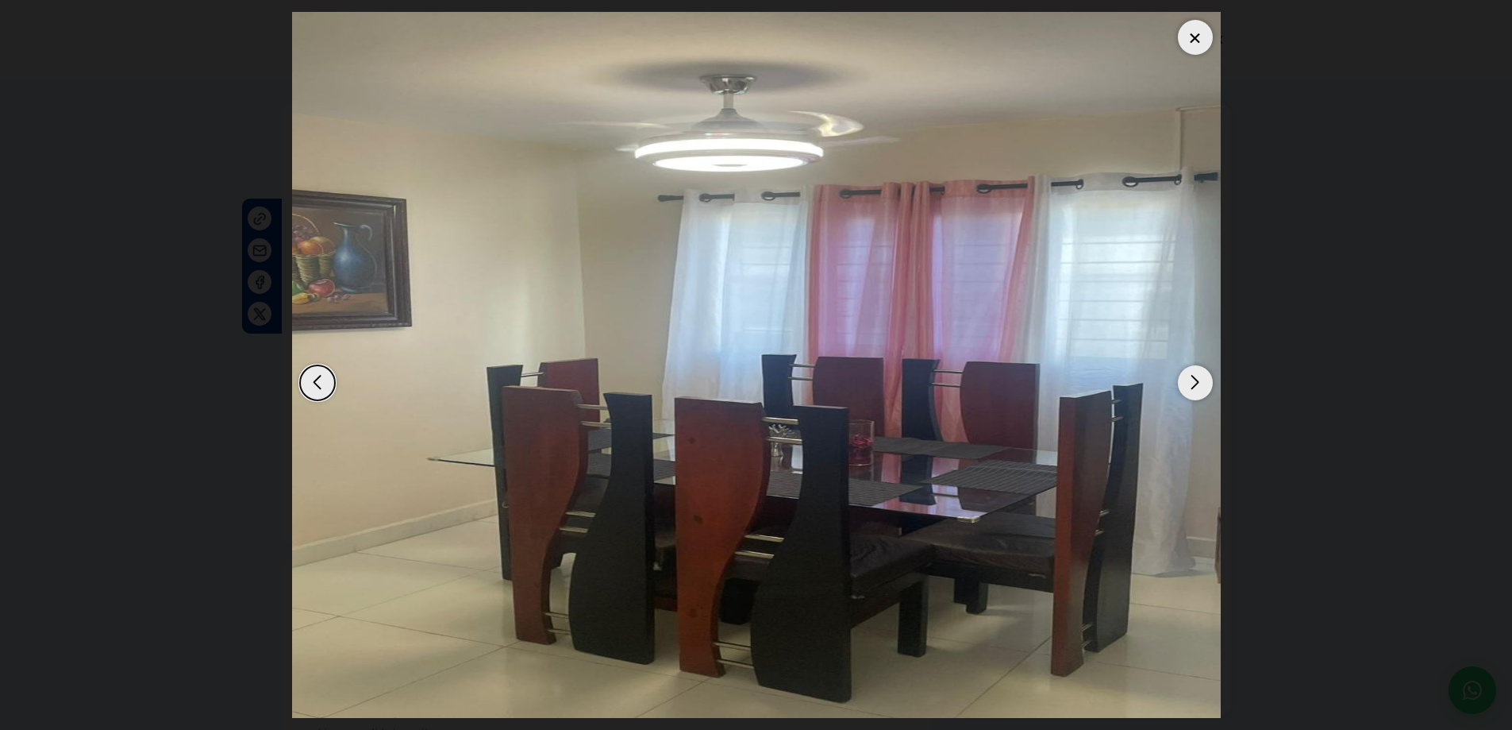
click at [1220, 379] on img "12 / 12" at bounding box center [756, 365] width 929 height 706
click at [1163, 395] on img "12 / 12" at bounding box center [756, 365] width 929 height 706
click at [1180, 389] on div "Next slide" at bounding box center [1195, 382] width 35 height 35
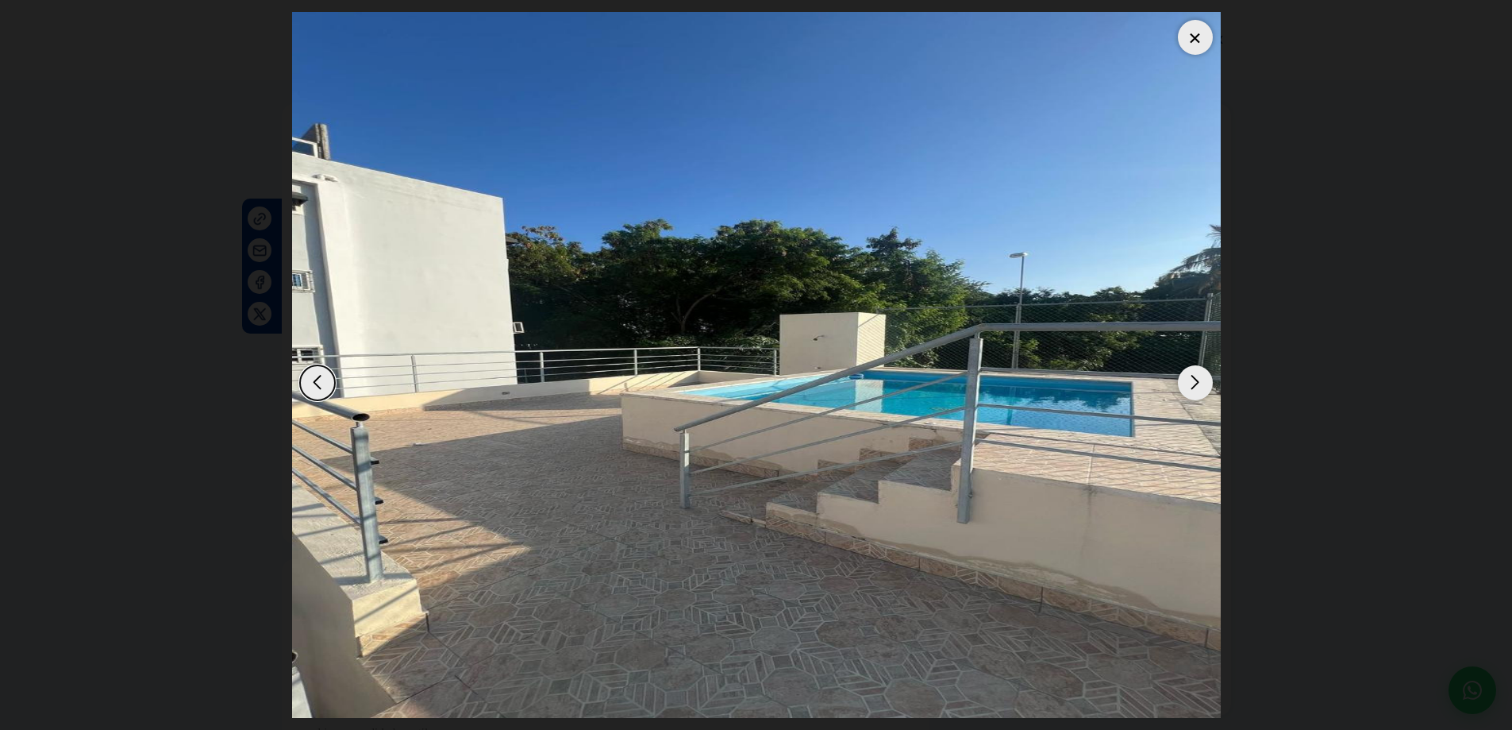
click at [1187, 387] on div "Next slide" at bounding box center [1195, 382] width 35 height 35
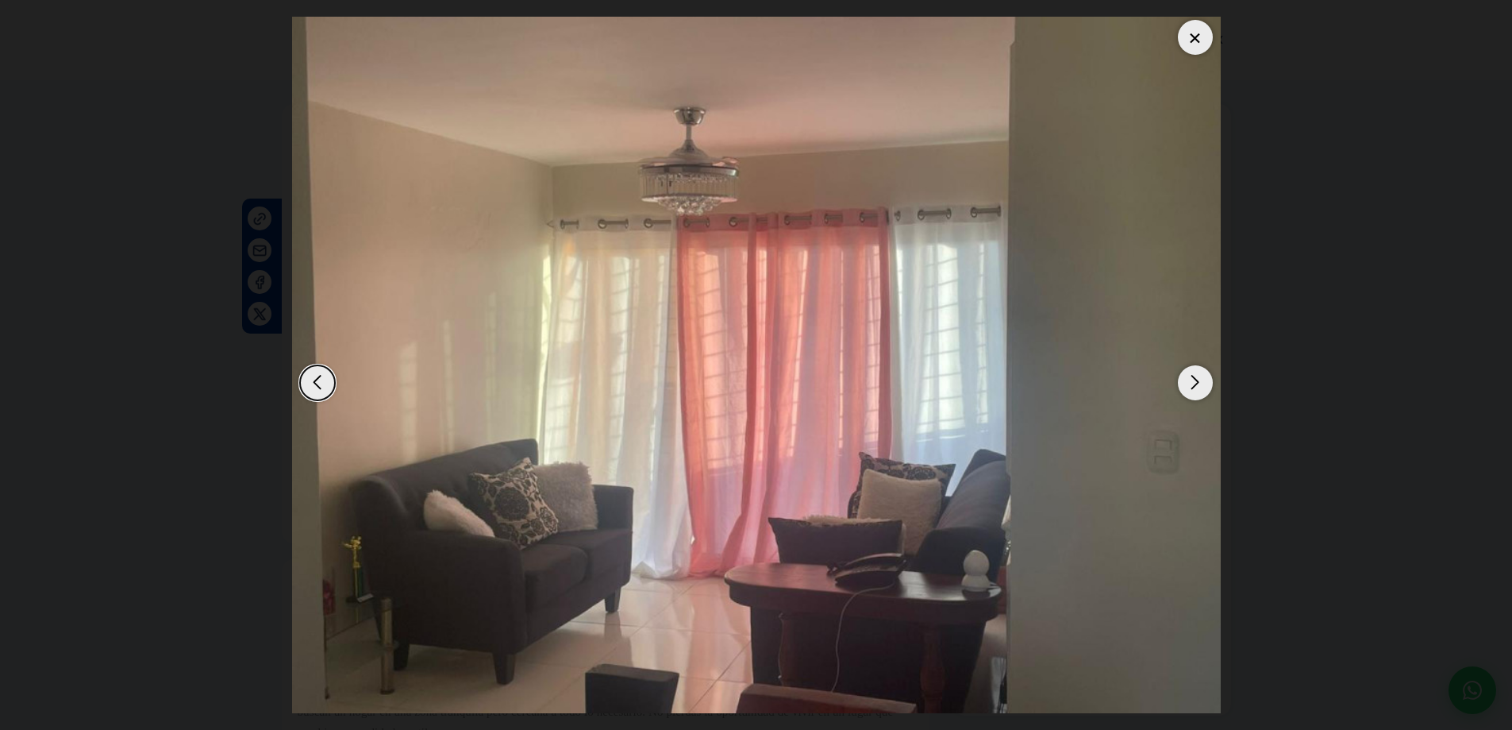
click at [1188, 382] on div "Next slide" at bounding box center [1195, 382] width 35 height 35
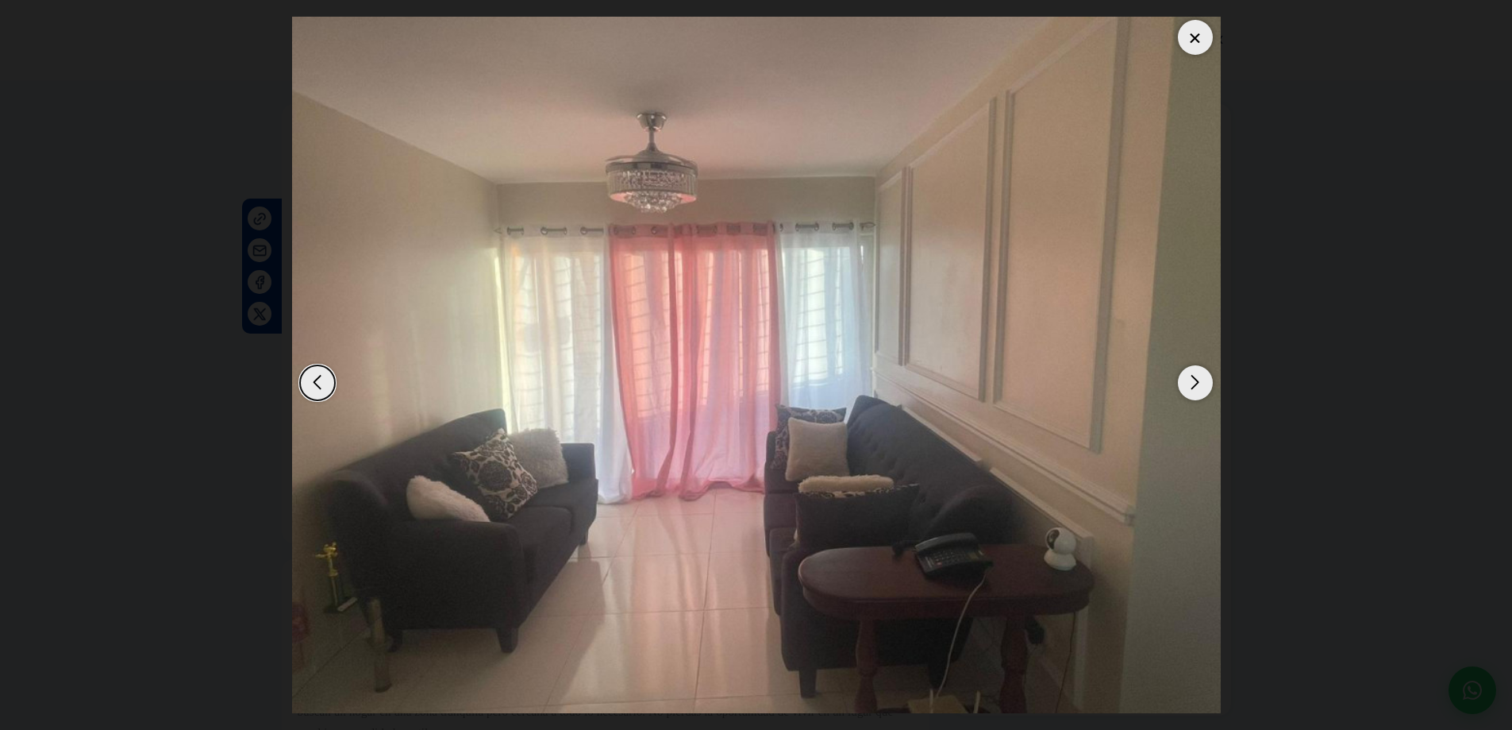
click at [1188, 382] on div "Next slide" at bounding box center [1195, 382] width 35 height 35
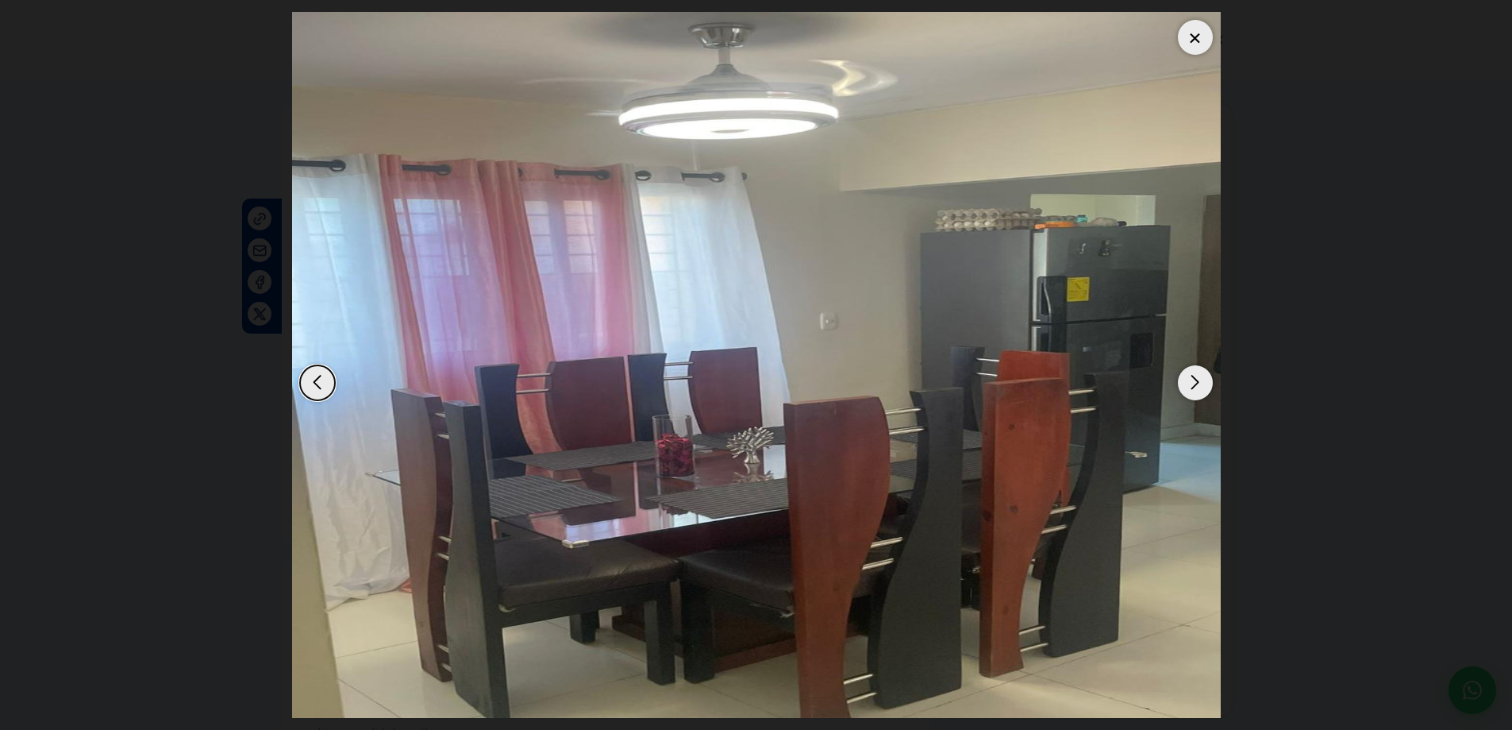
click at [1188, 382] on div "Next slide" at bounding box center [1195, 382] width 35 height 35
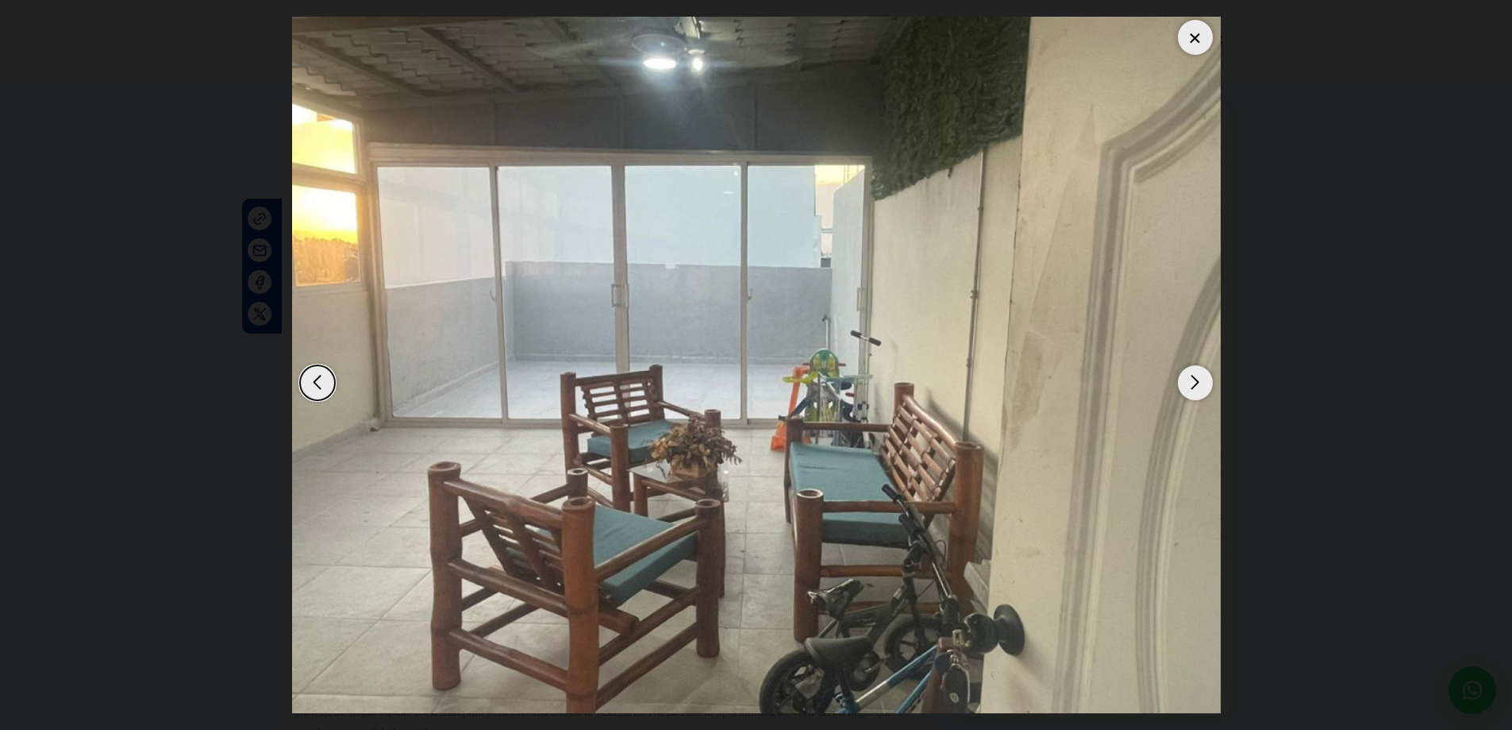
click at [1188, 377] on div "Next slide" at bounding box center [1195, 382] width 35 height 35
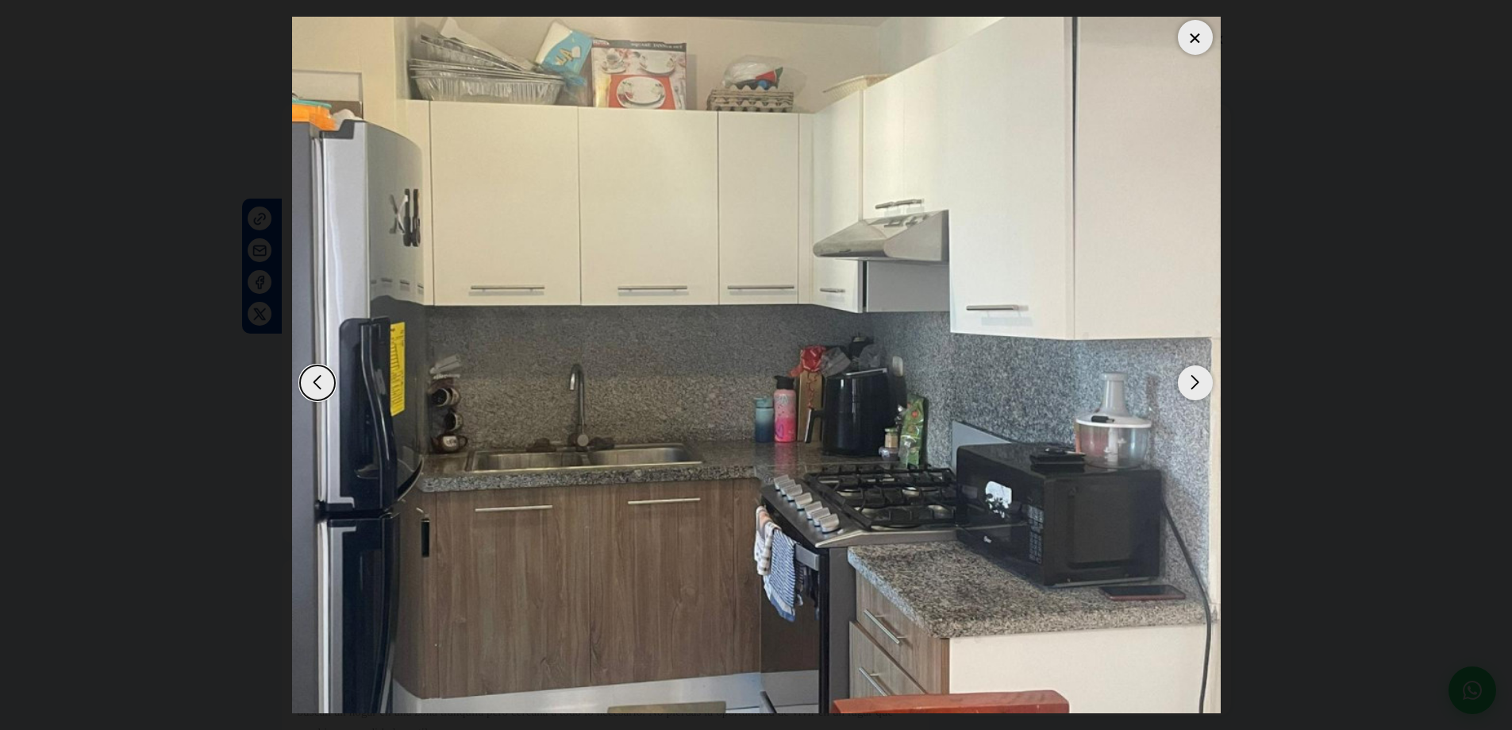
click at [1188, 377] on div "Next slide" at bounding box center [1195, 382] width 35 height 35
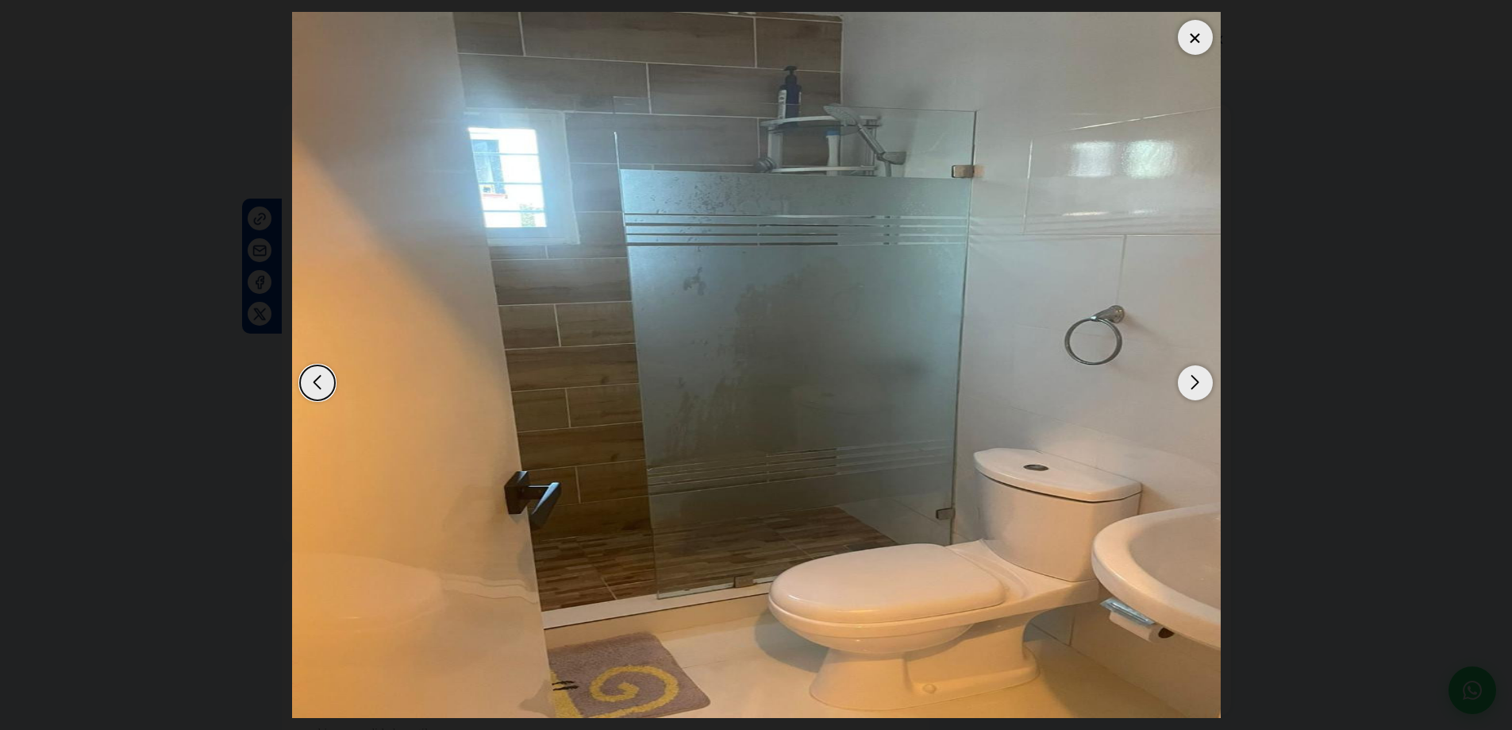
click at [1188, 377] on div "Next slide" at bounding box center [1195, 382] width 35 height 35
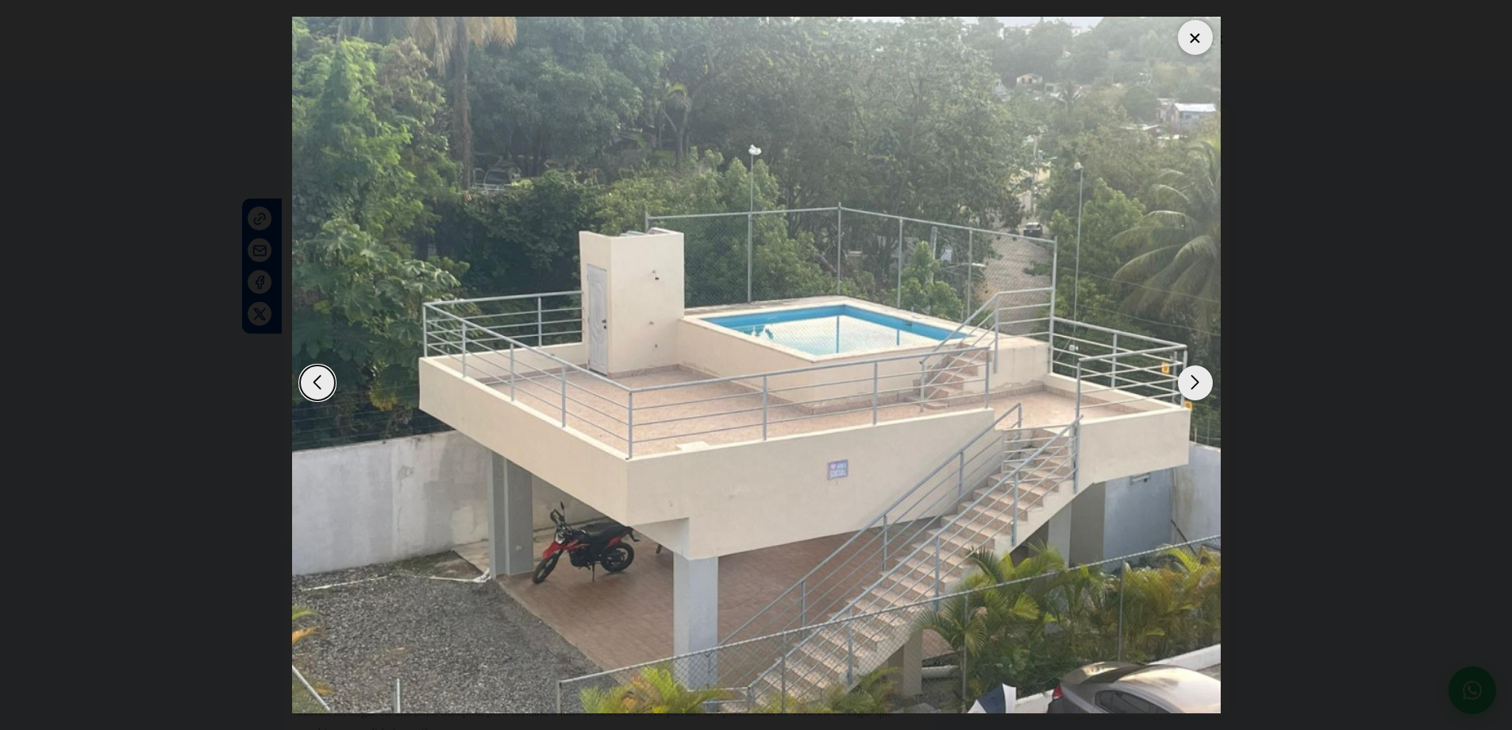
click at [1188, 376] on div "Next slide" at bounding box center [1195, 382] width 35 height 35
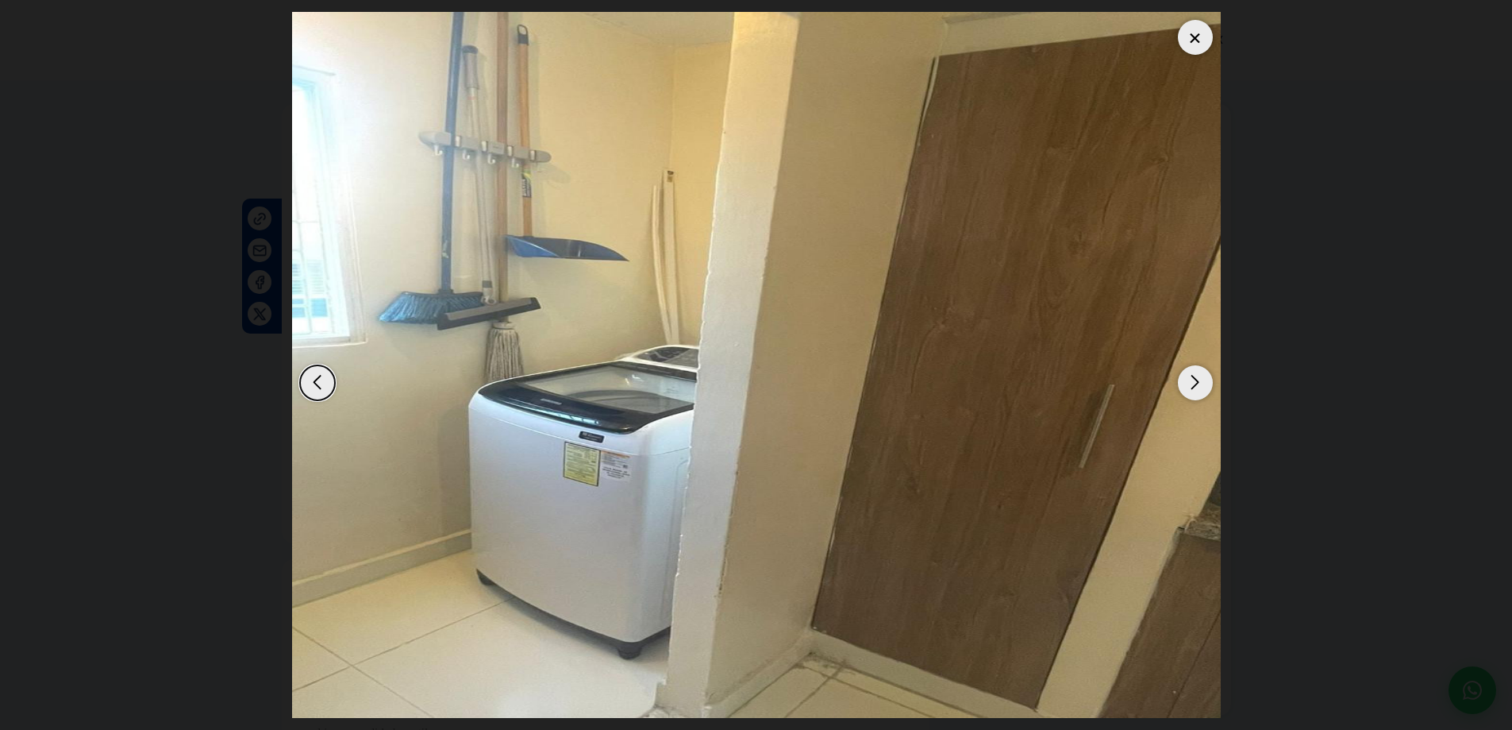
click at [1188, 376] on div "Next slide" at bounding box center [1195, 382] width 35 height 35
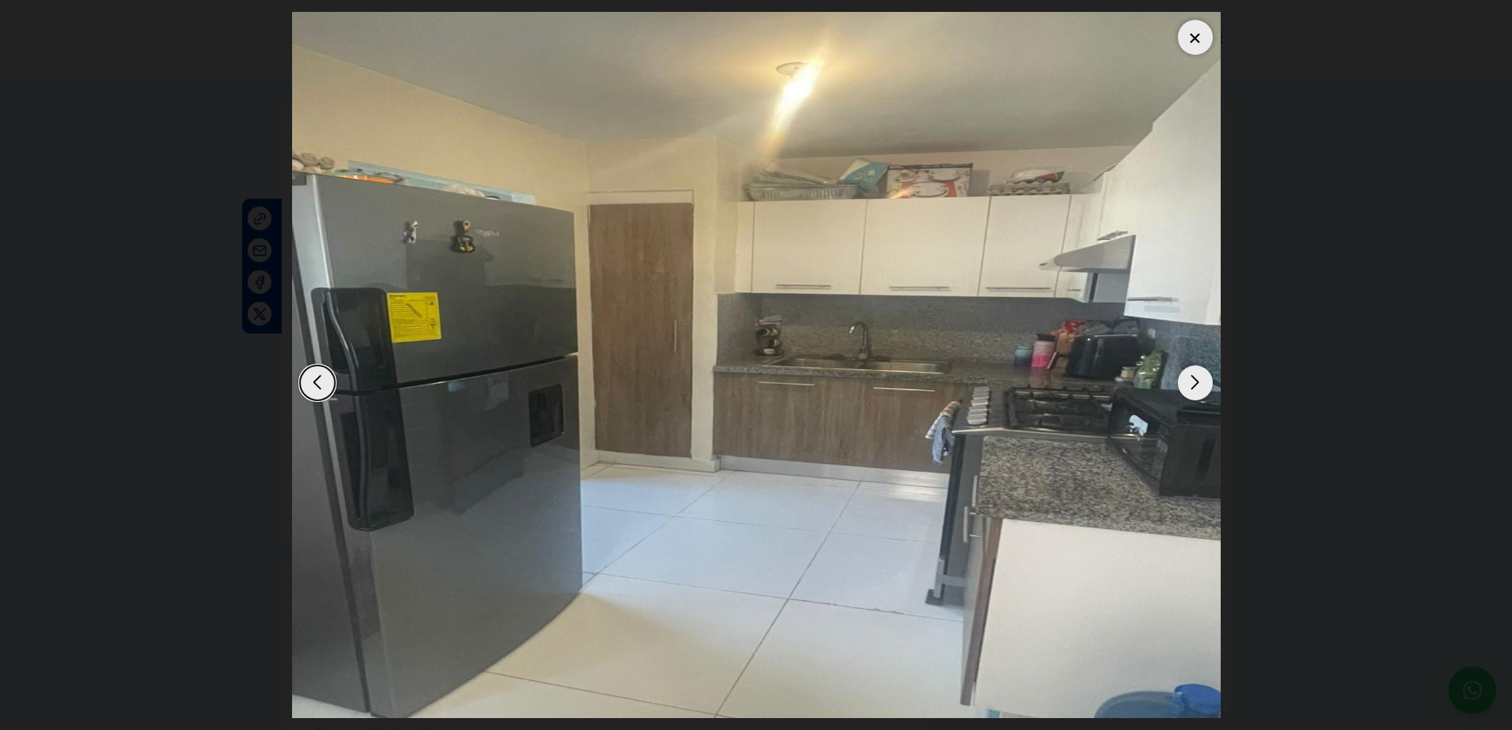
click at [1188, 376] on div "Next slide" at bounding box center [1195, 382] width 35 height 35
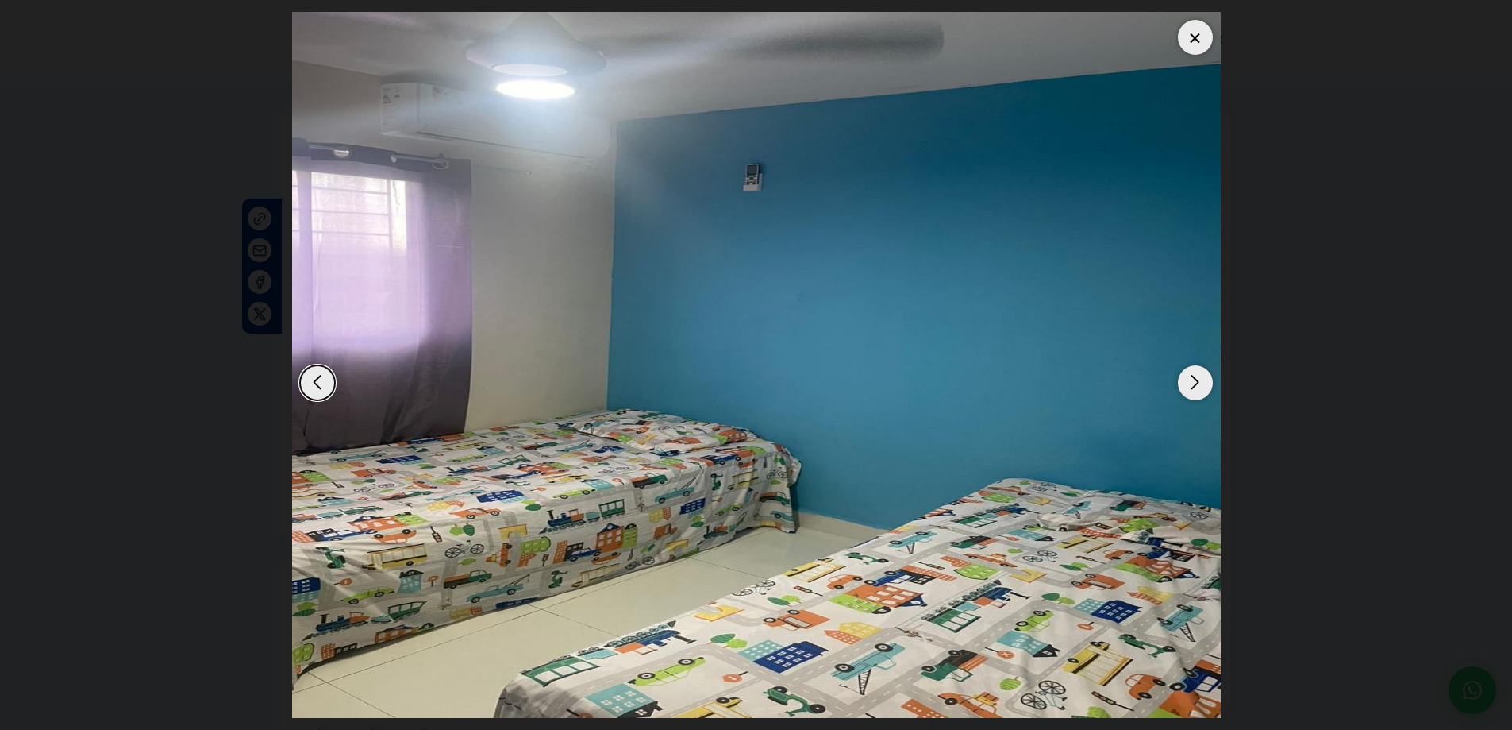
click at [1200, 44] on div at bounding box center [1195, 37] width 35 height 35
